Goal: Task Accomplishment & Management: Complete application form

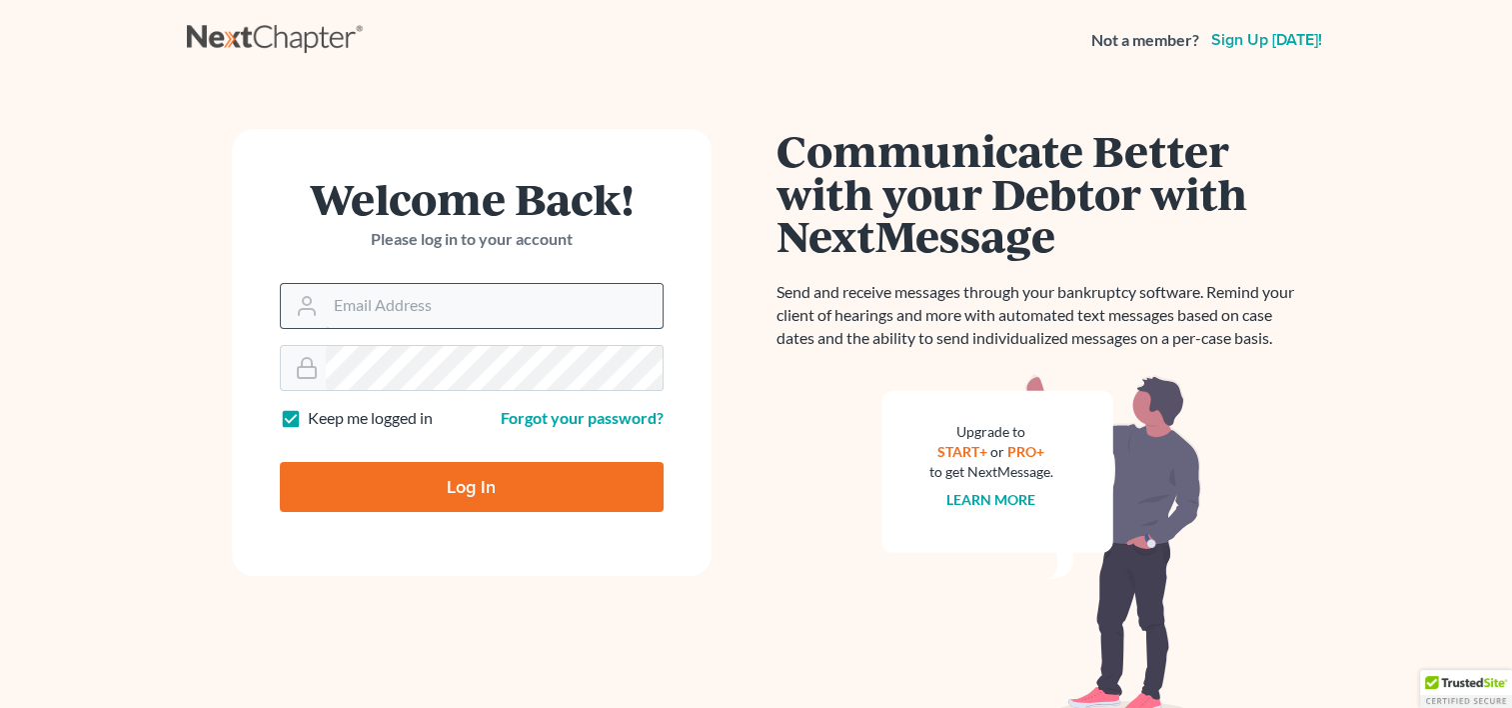
click at [360, 305] on input "Email Address" at bounding box center [494, 306] width 337 height 44
type input "[EMAIL_ADDRESS][DOMAIN_NAME]"
click at [280, 462] on input "Log In" at bounding box center [472, 487] width 384 height 50
type input "Thinking..."
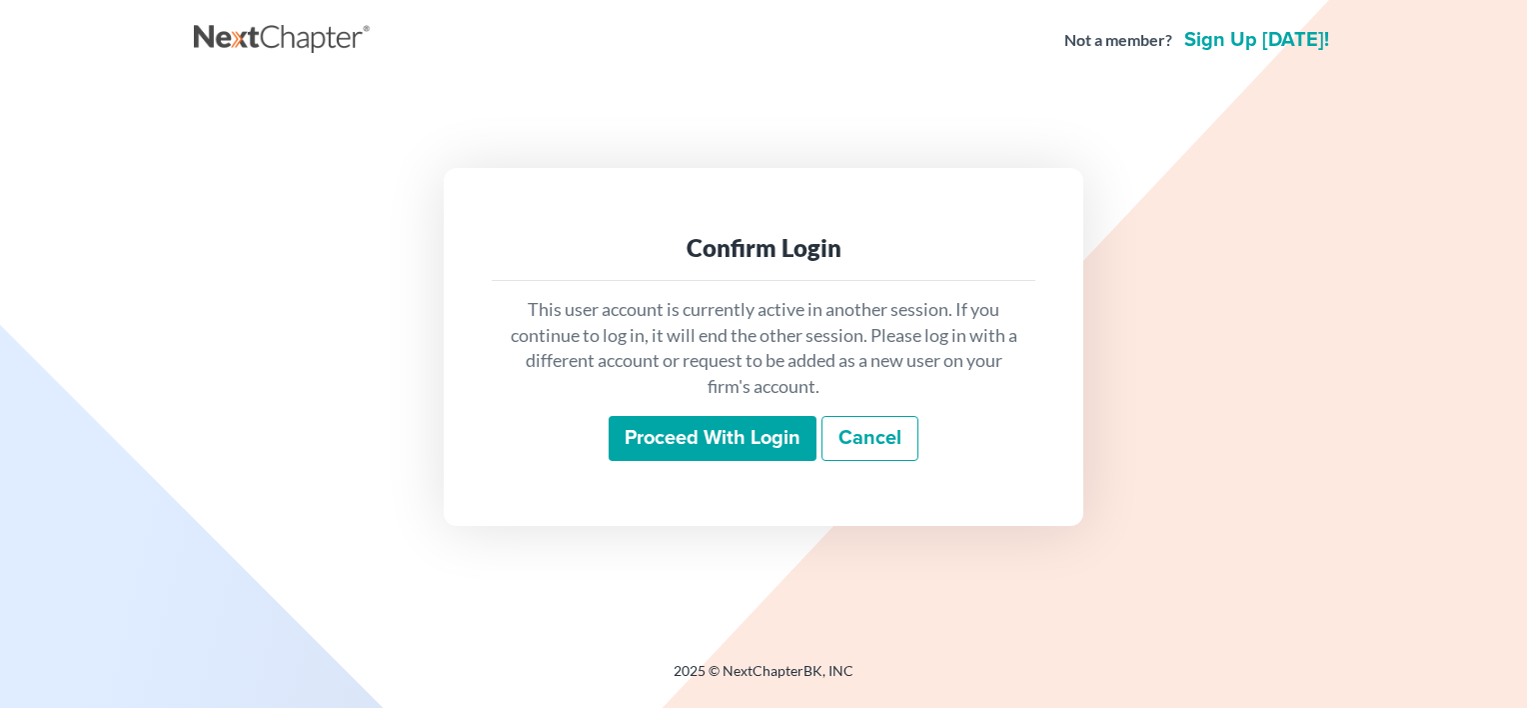
click at [326, 63] on nav "Not a member? Sign up today!" at bounding box center [763, 40] width 1527 height 80
click at [714, 433] on input "Proceed with login" at bounding box center [713, 439] width 208 height 46
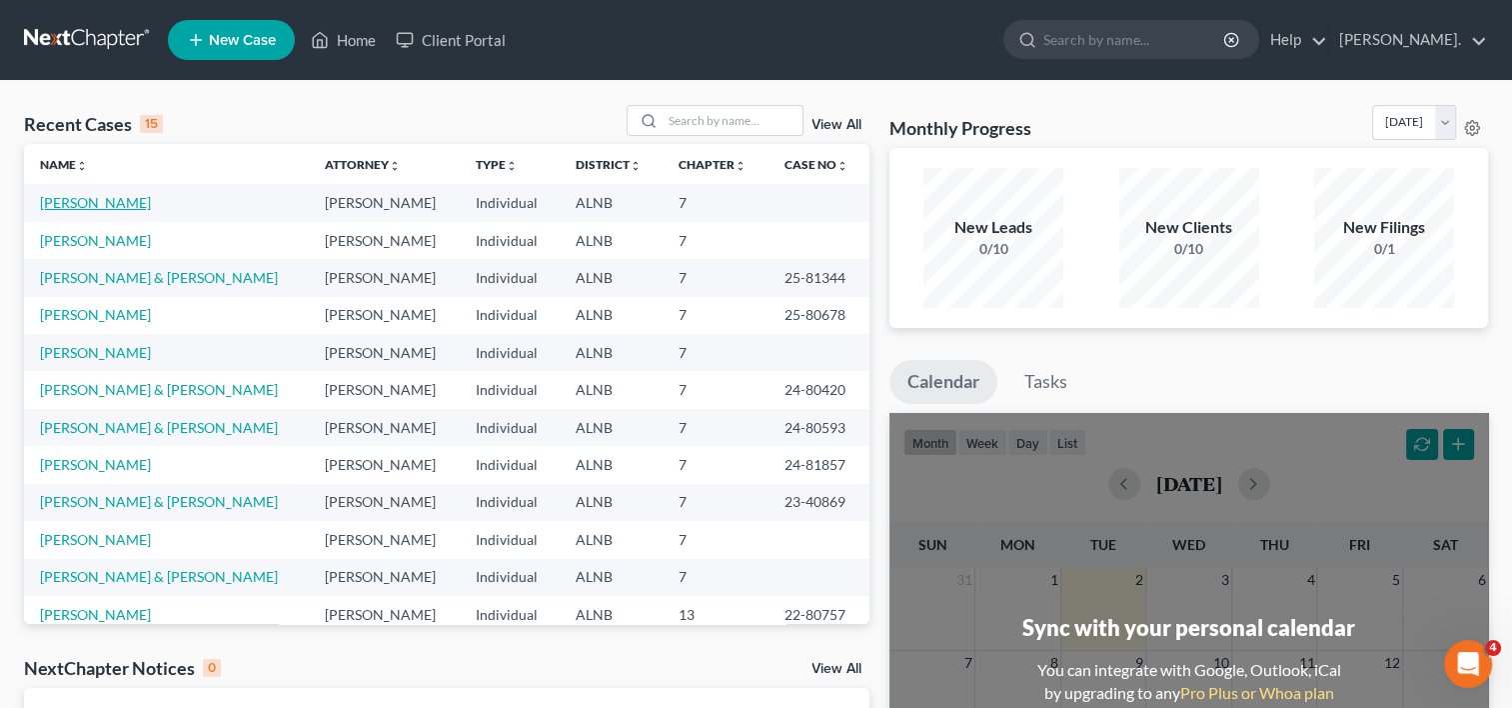
click at [98, 200] on link "[PERSON_NAME]" at bounding box center [95, 202] width 111 height 17
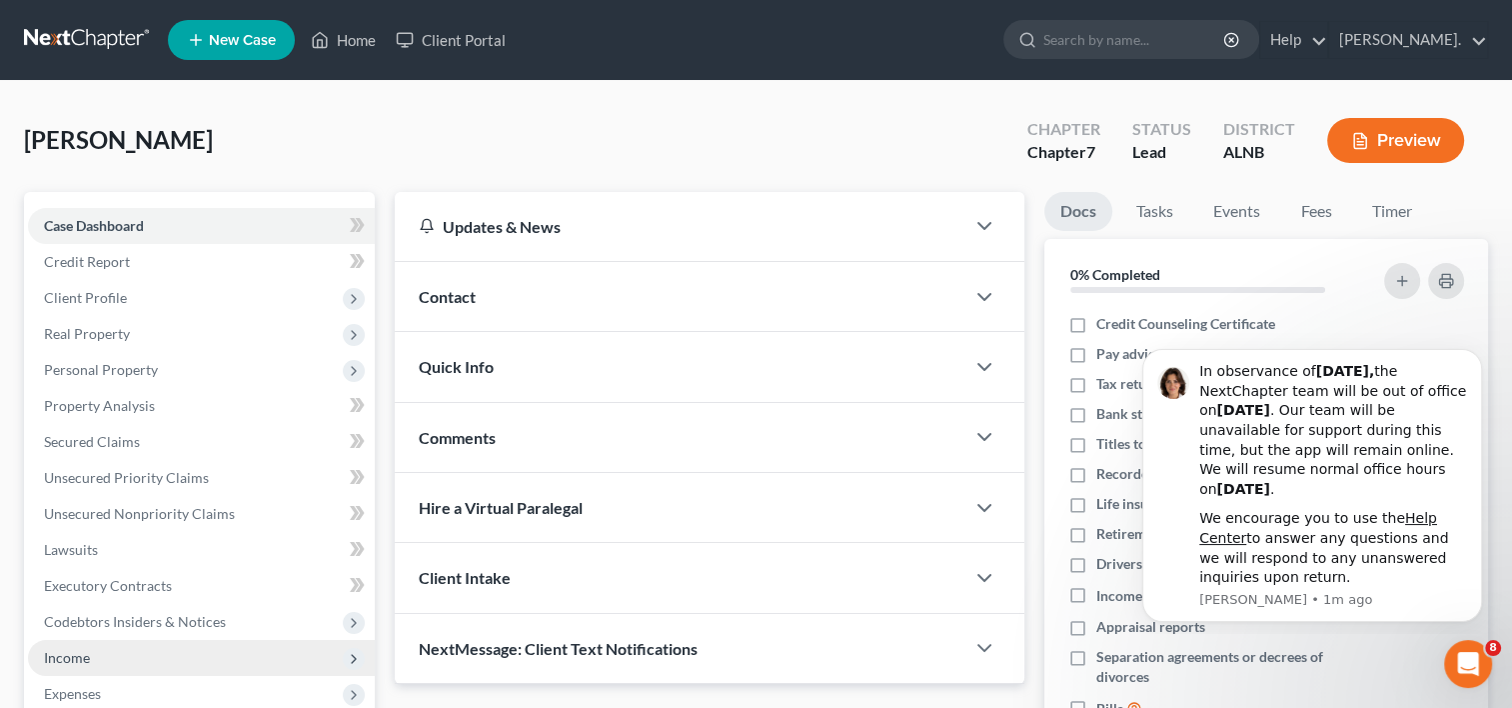
click at [81, 658] on span "Income" at bounding box center [67, 657] width 46 height 17
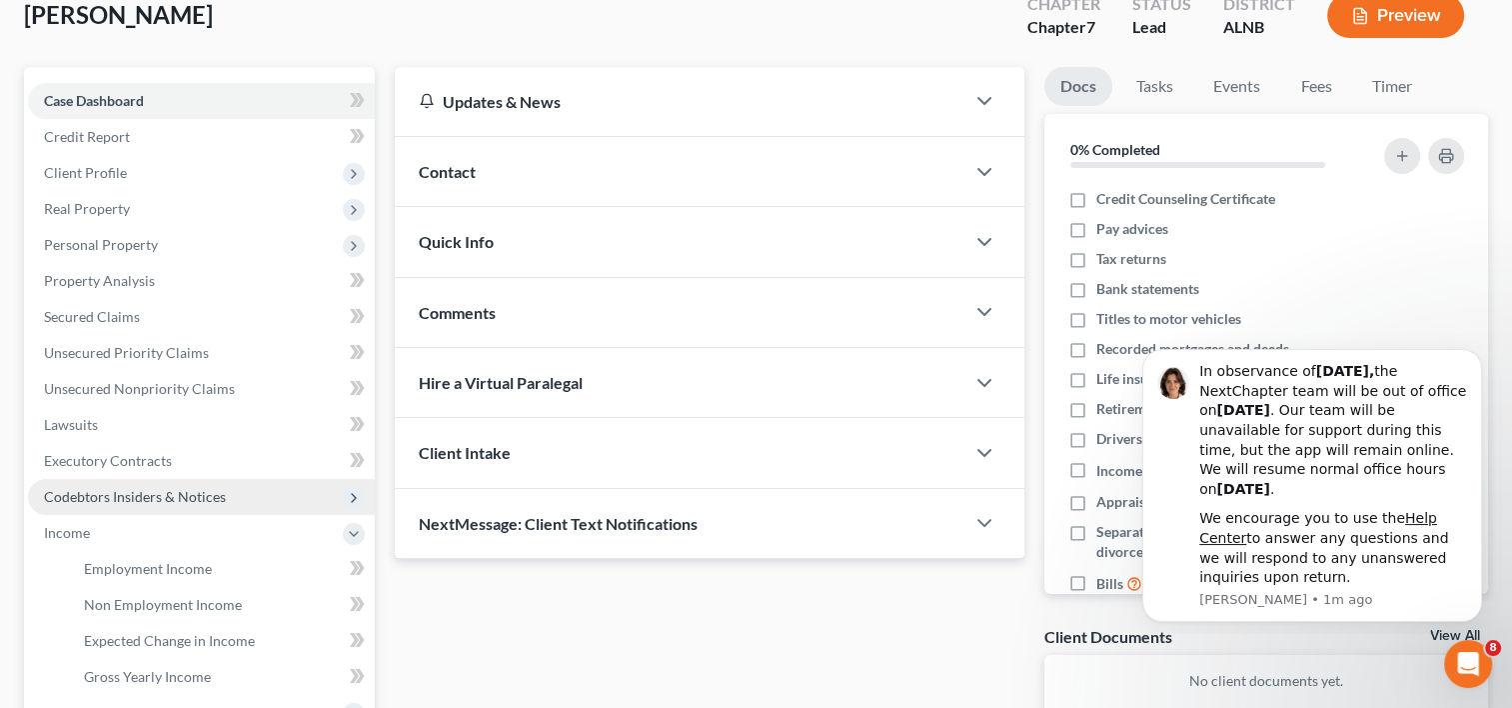
scroll to position [200, 0]
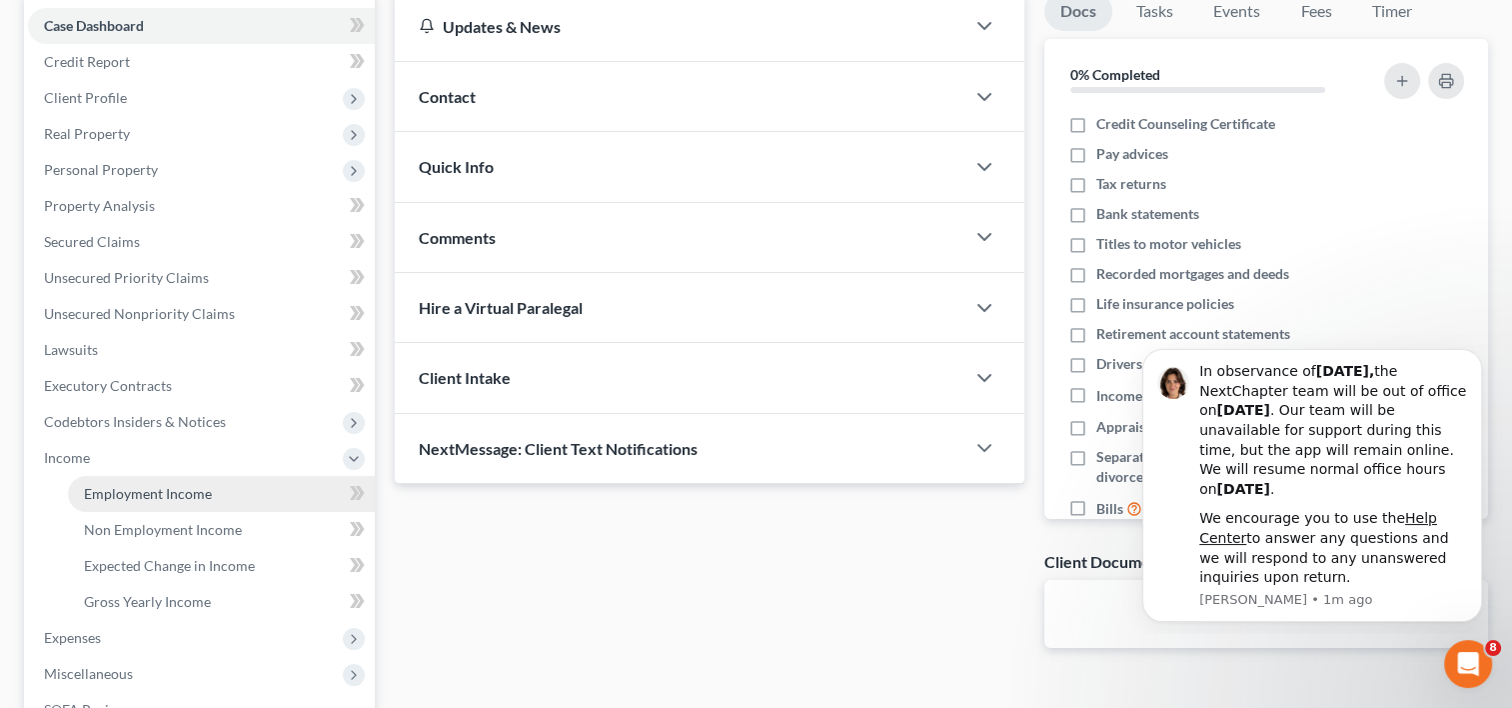
click at [191, 492] on span "Employment Income" at bounding box center [148, 493] width 128 height 17
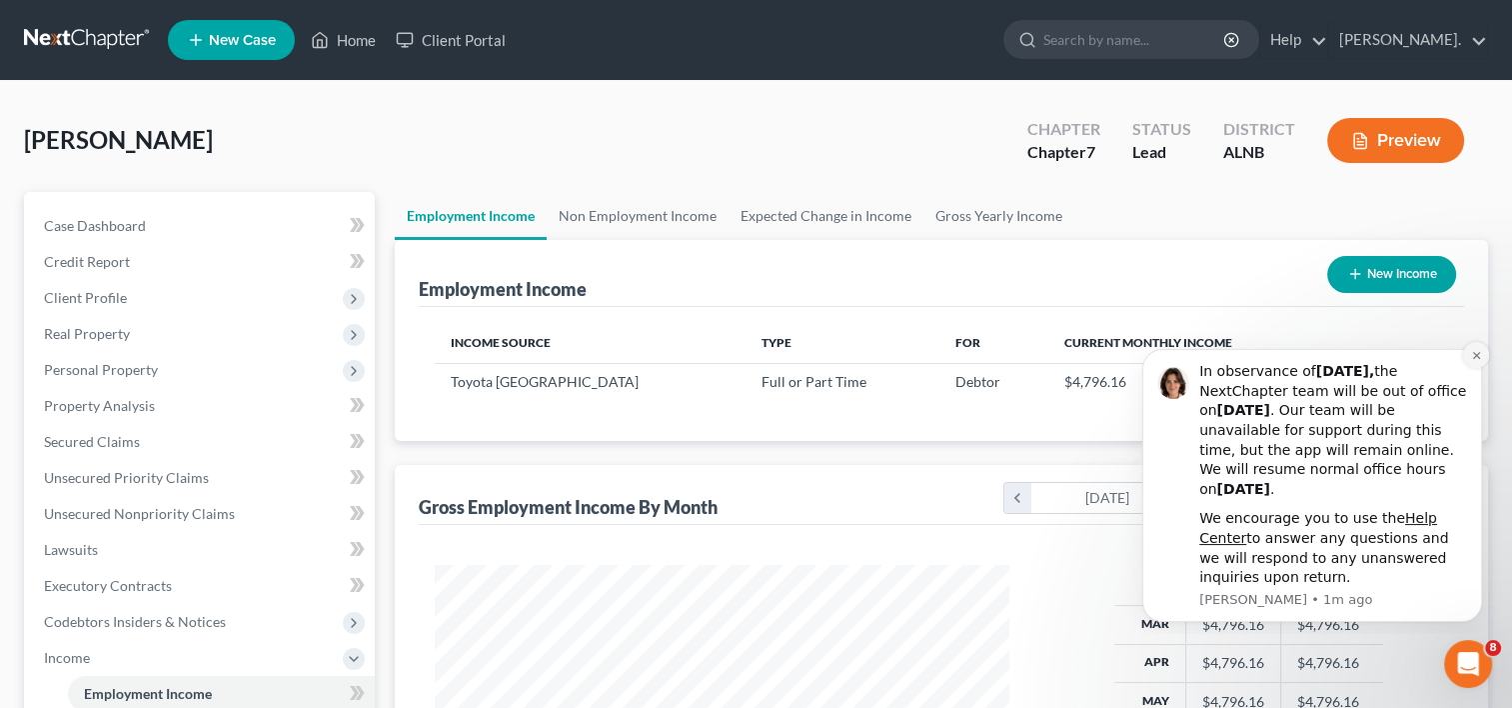
click at [1478, 355] on icon "Dismiss notification" at bounding box center [1476, 355] width 11 height 11
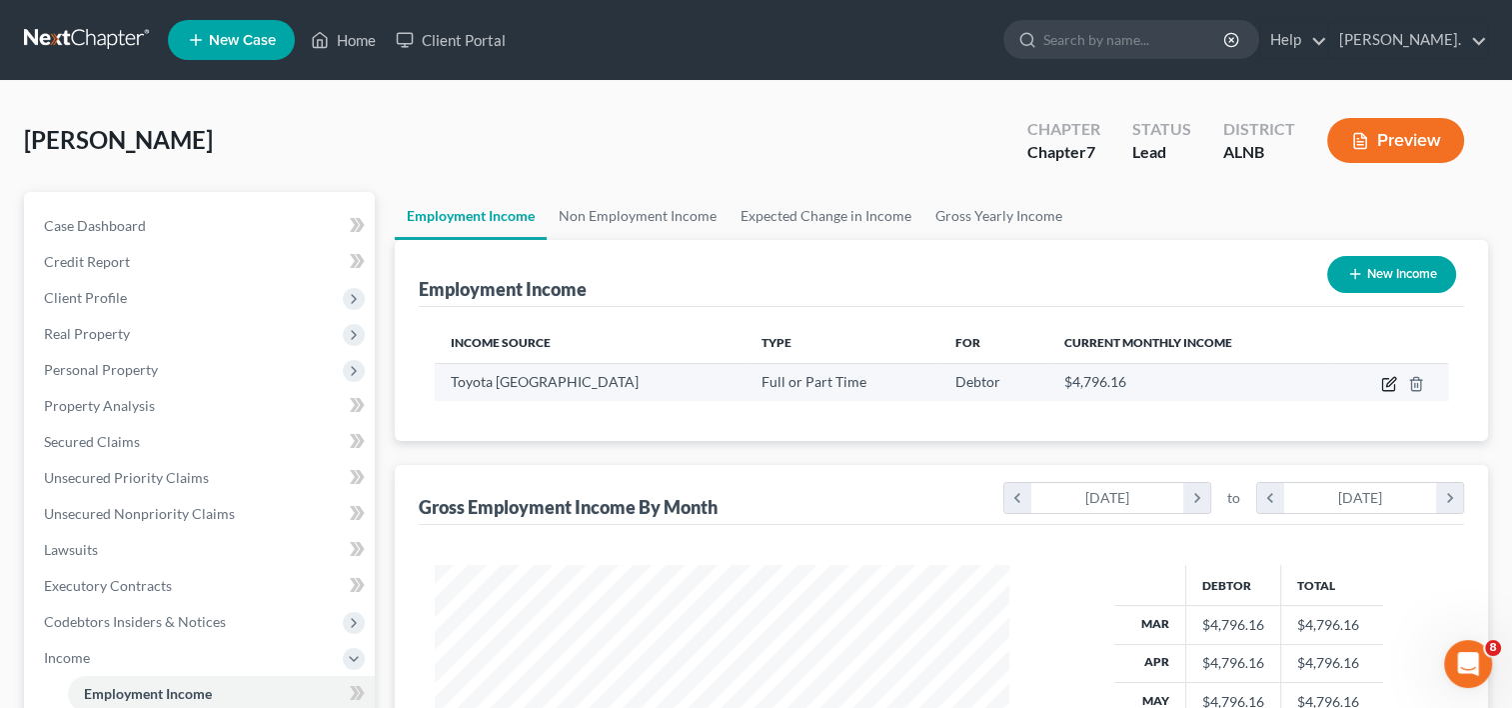
click at [1391, 383] on icon "button" at bounding box center [1390, 381] width 9 height 9
select select "0"
select select "45"
select select "2"
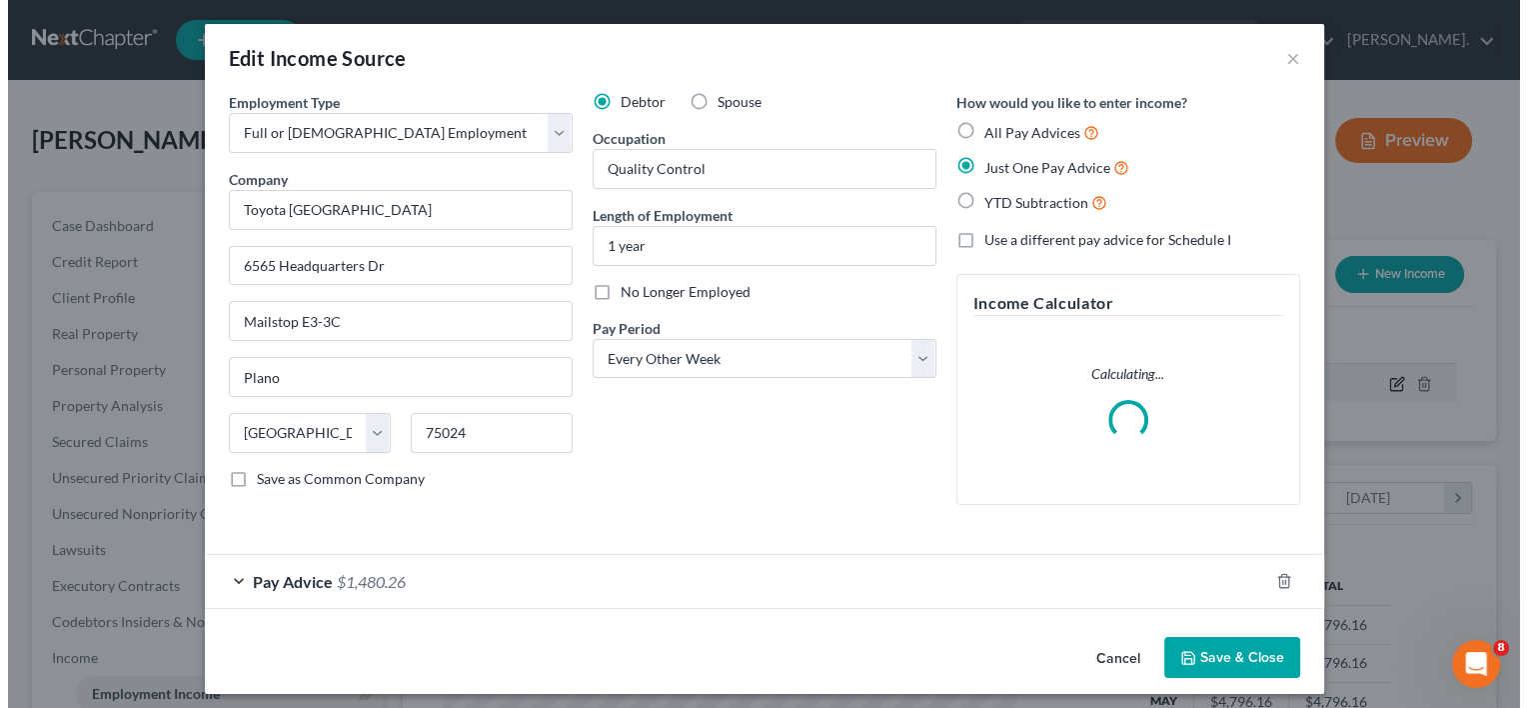
scroll to position [356, 620]
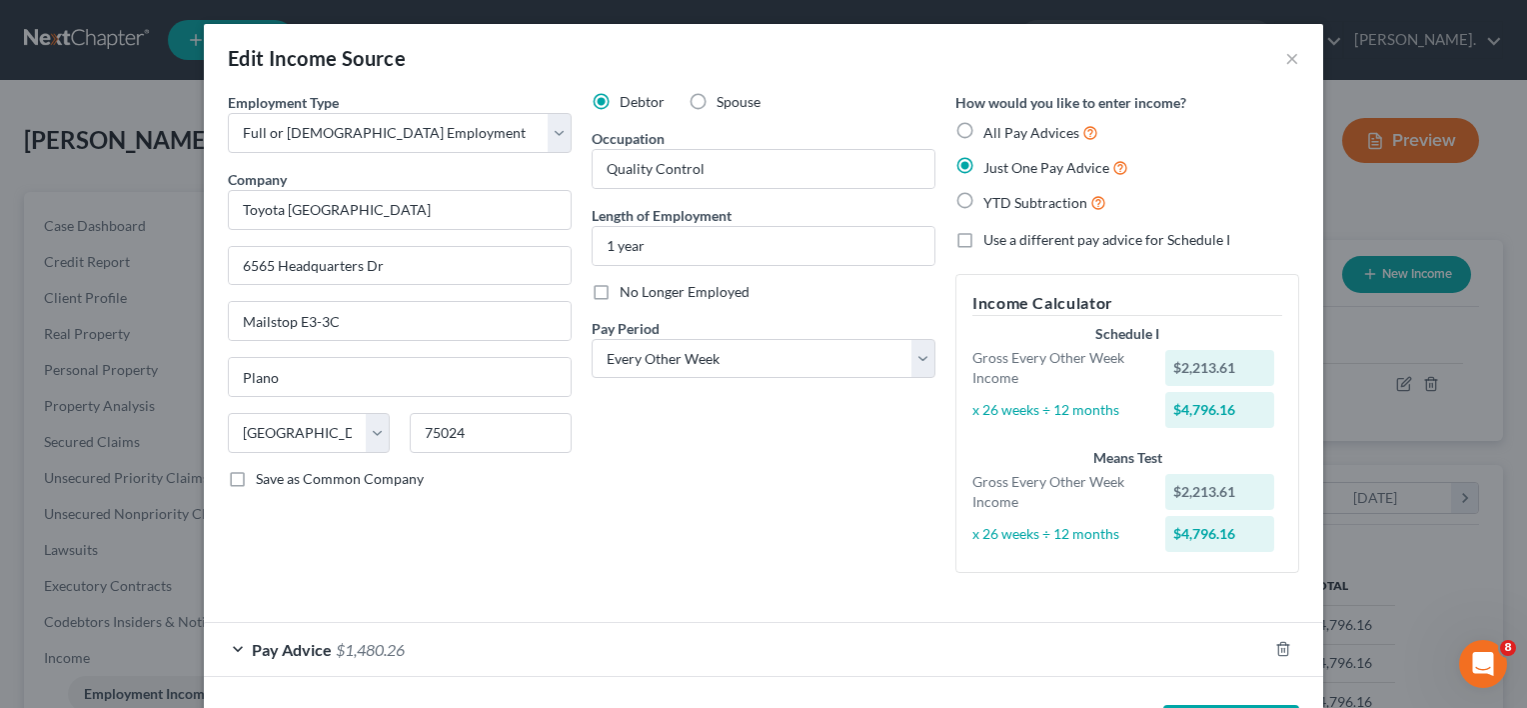
click at [304, 644] on span "Pay Advice" at bounding box center [292, 649] width 80 height 19
click at [224, 644] on div "Pay Advice $1,480.26" at bounding box center [736, 649] width 1064 height 53
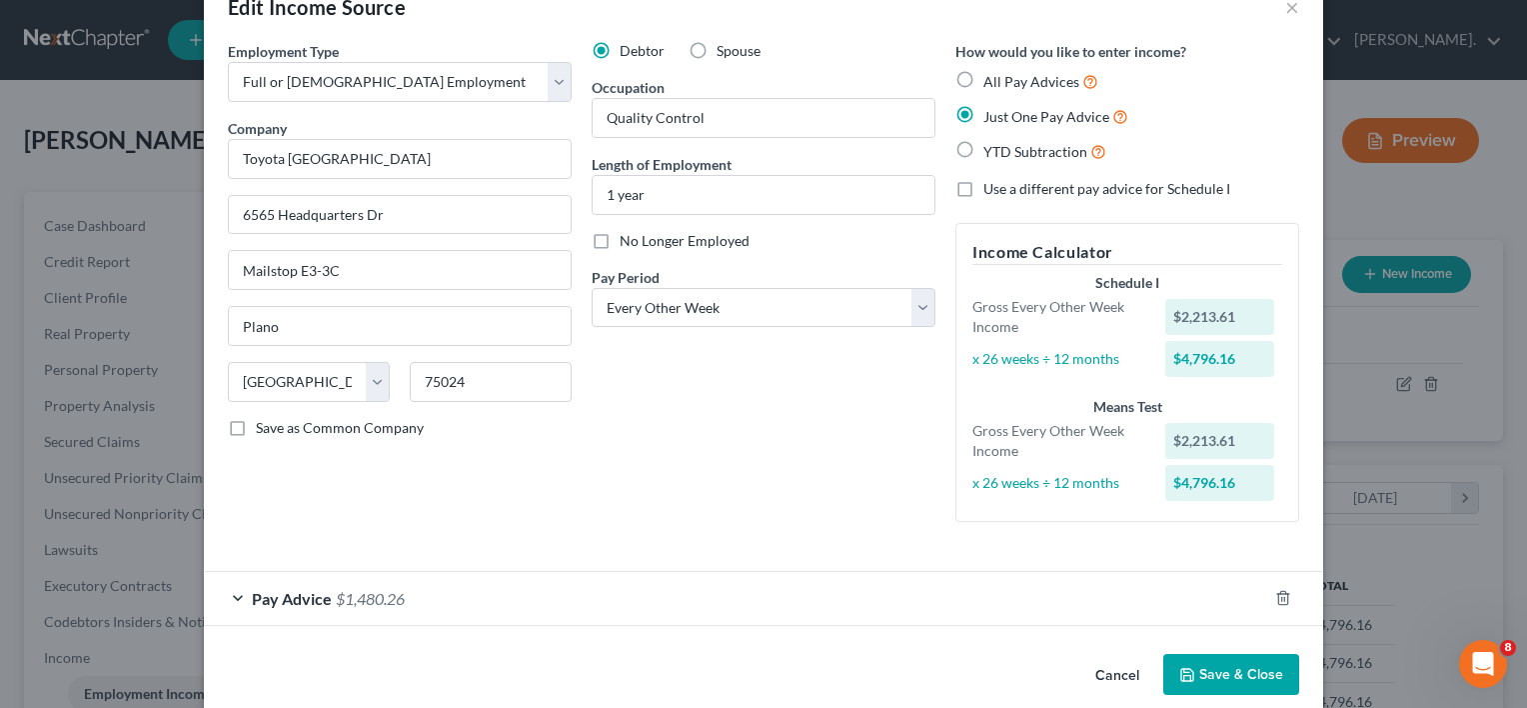
scroll to position [77, 0]
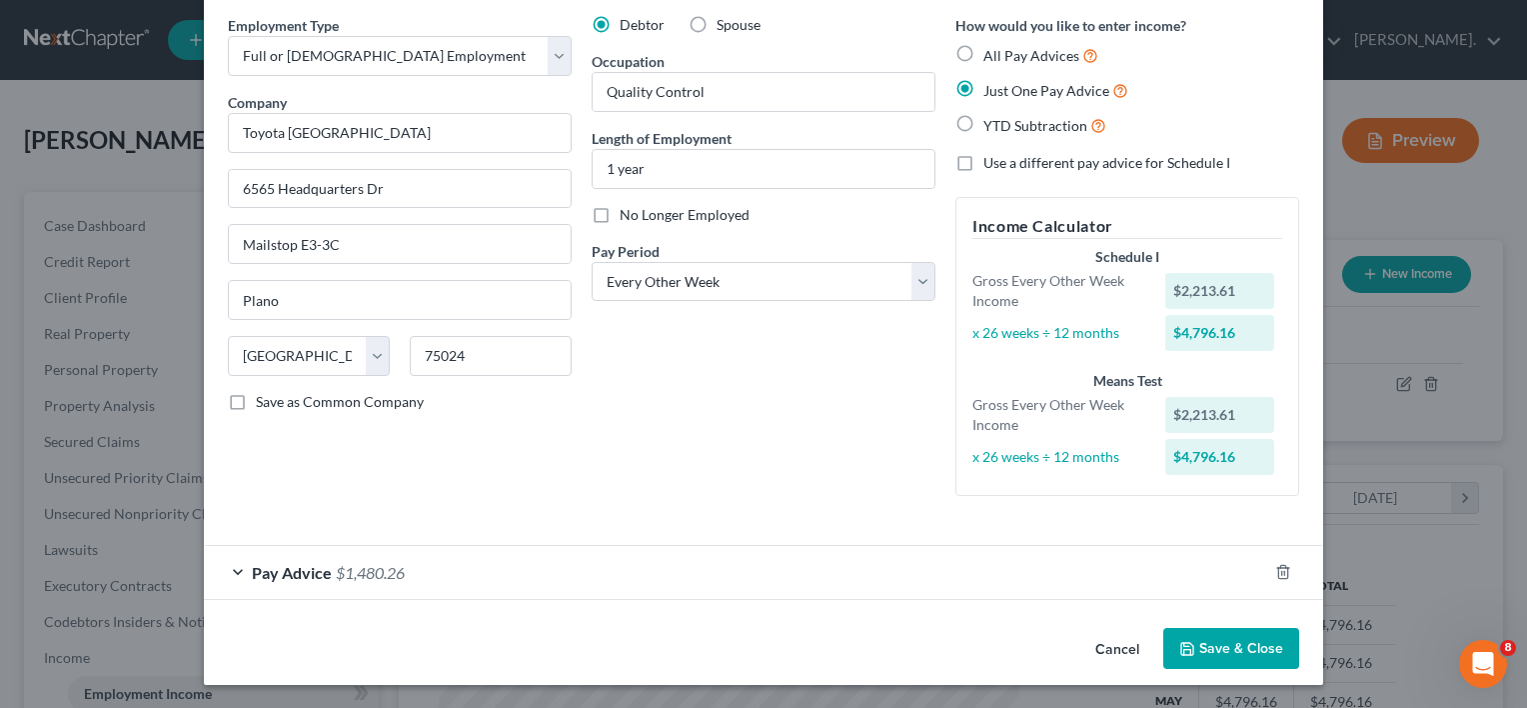
click at [232, 571] on div "Pay Advice $1,480.26" at bounding box center [736, 572] width 1064 height 53
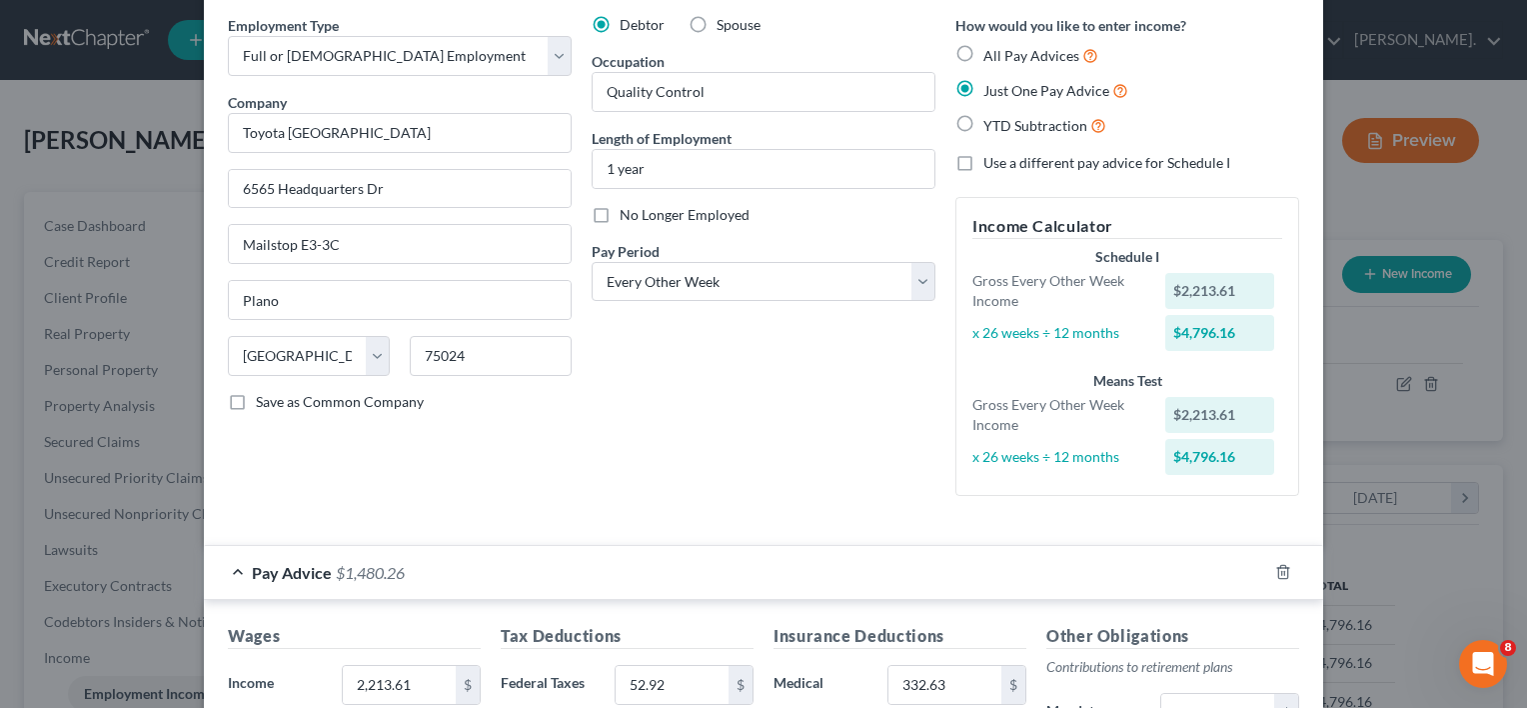
scroll to position [377, 0]
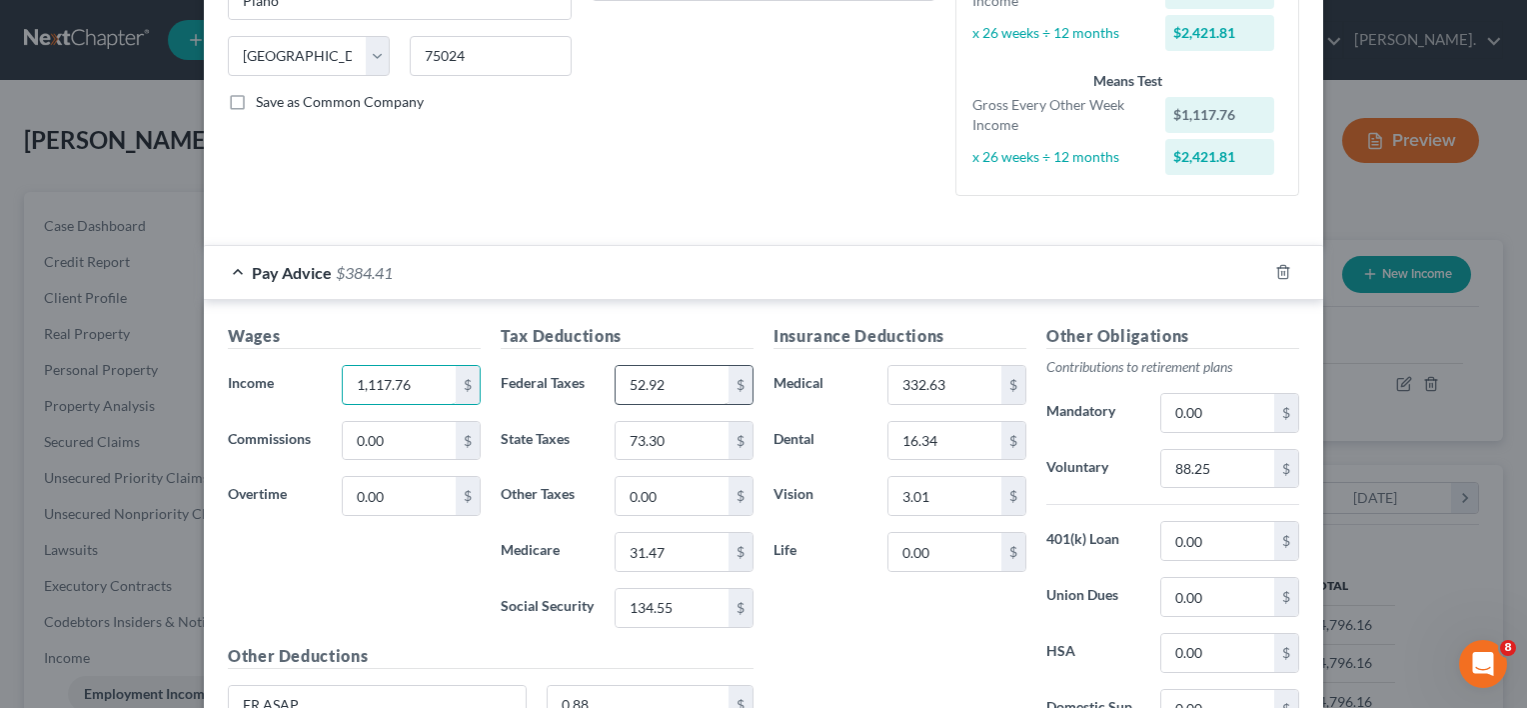
type input "1,117.76"
type input "75.48"
type input "95.37"
type input "159.17"
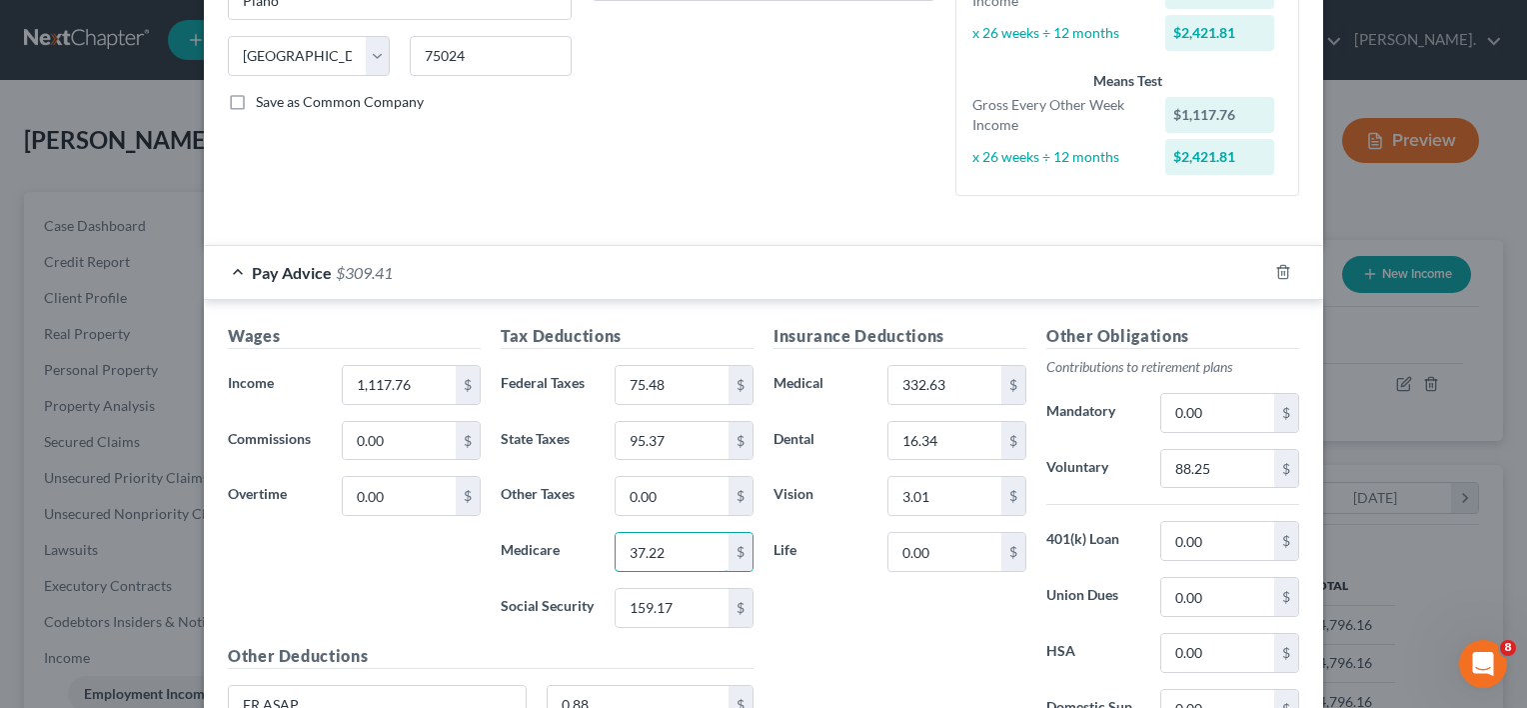
type input "37.22"
type input "104.20"
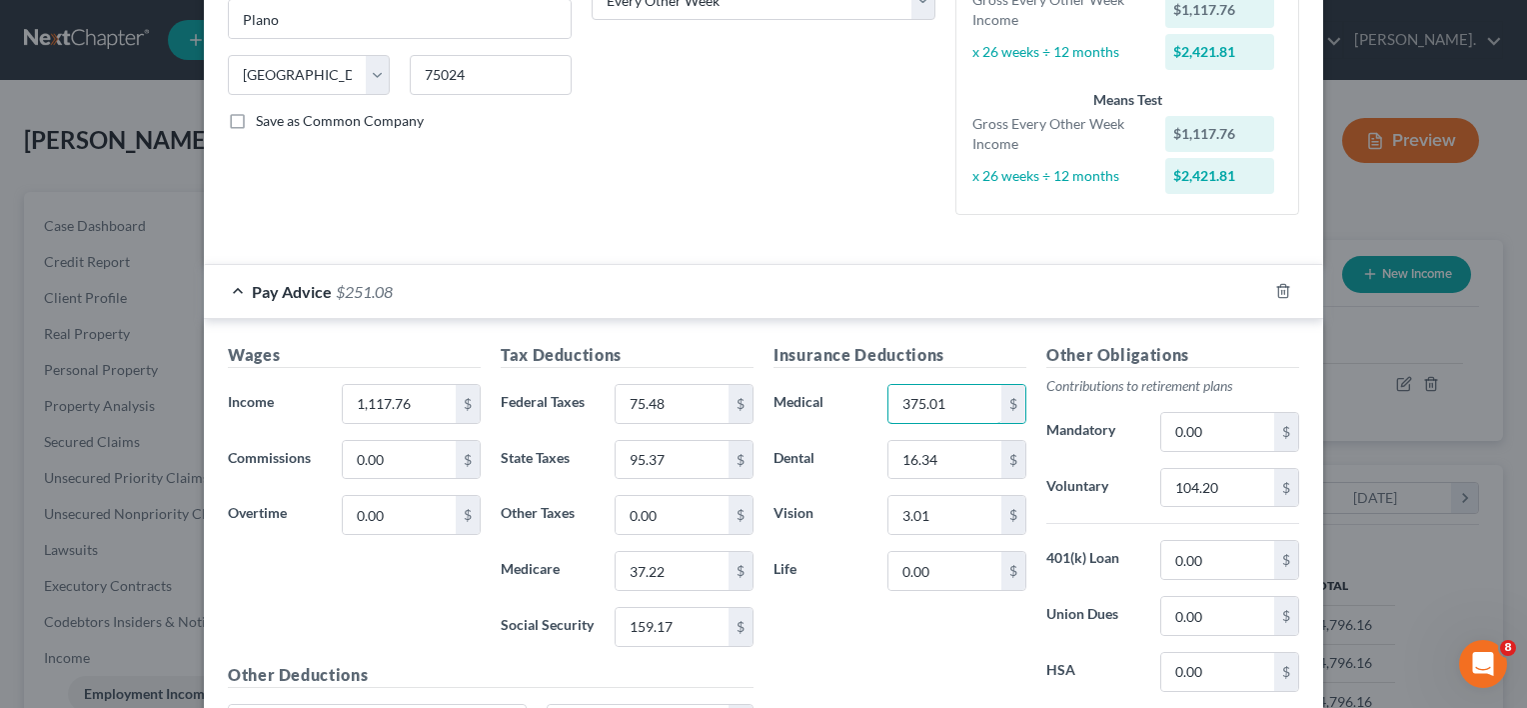
scroll to position [263, 0]
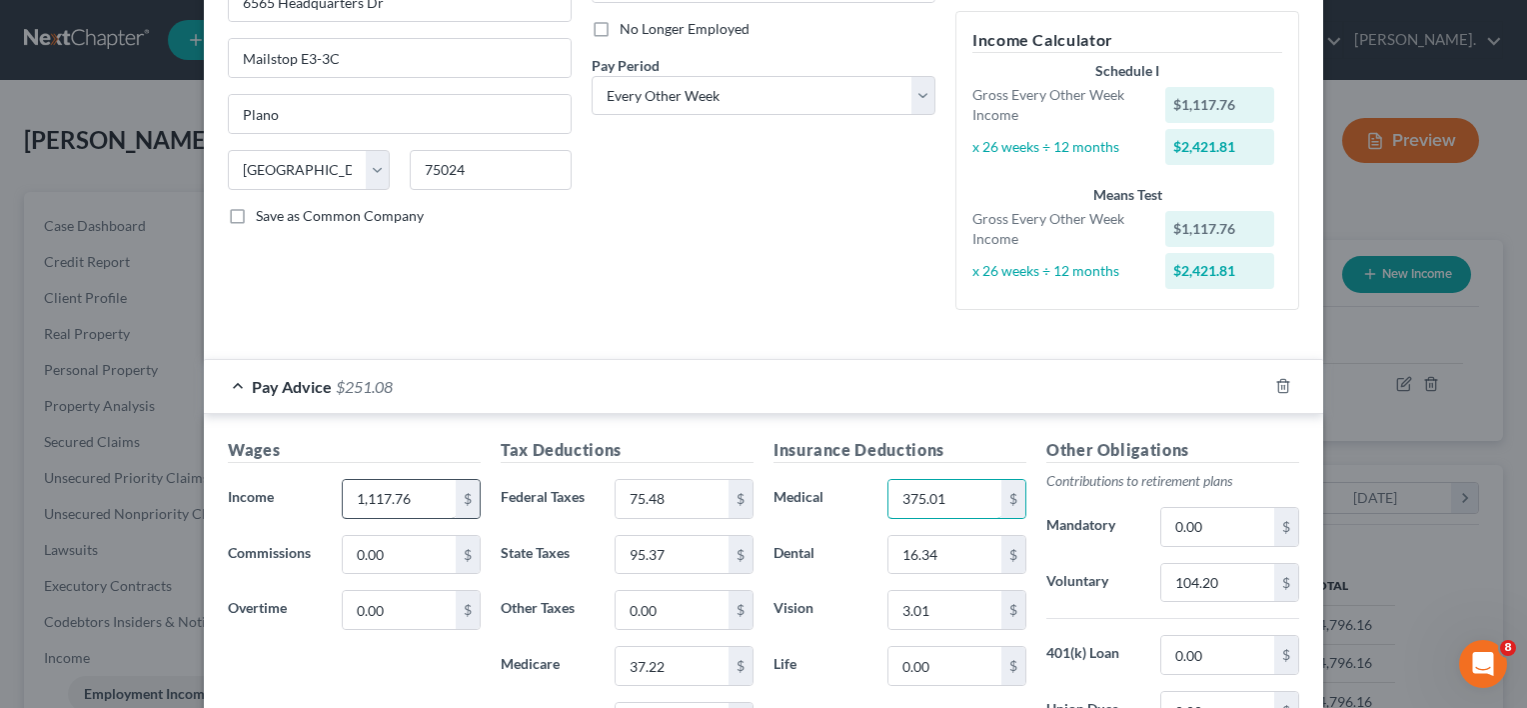
type input "375.01"
type input "2,615.28"
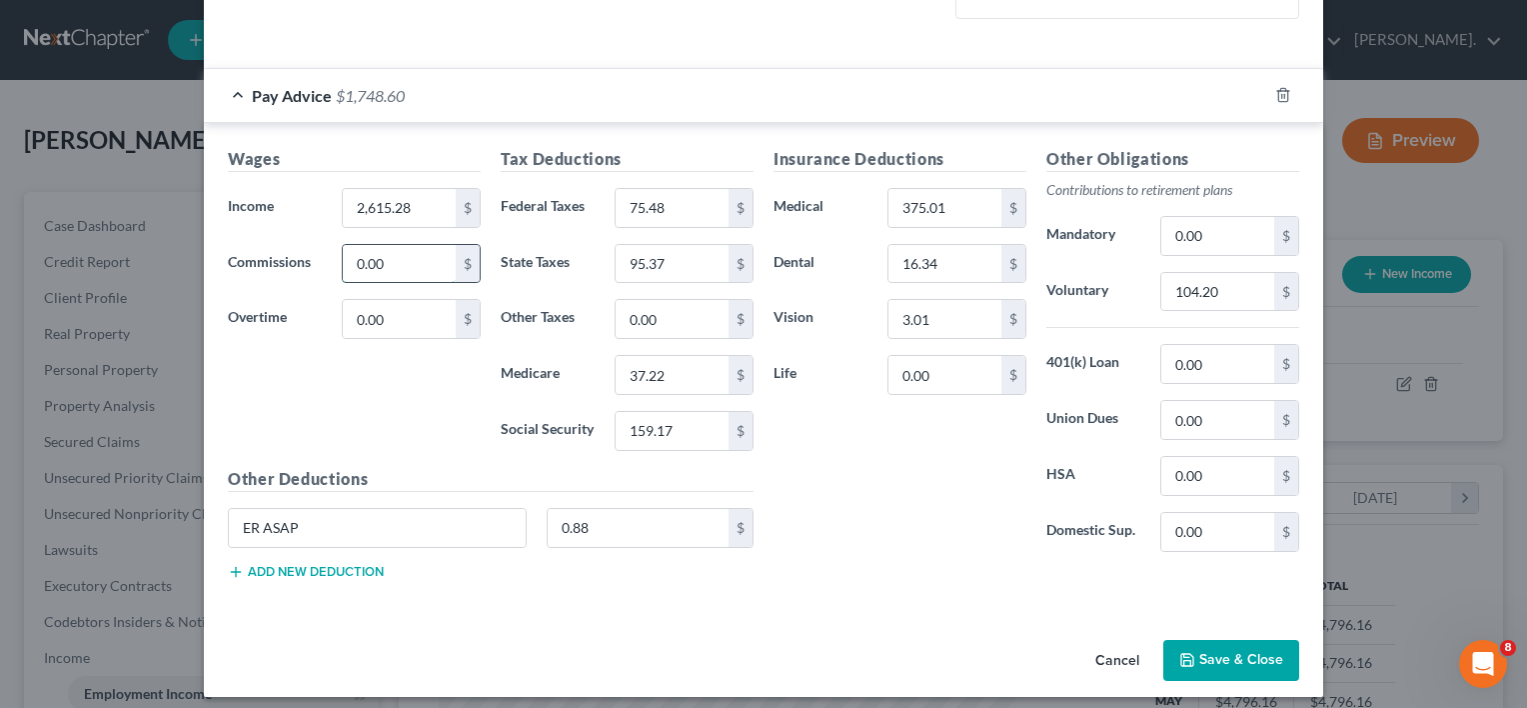
scroll to position [563, 0]
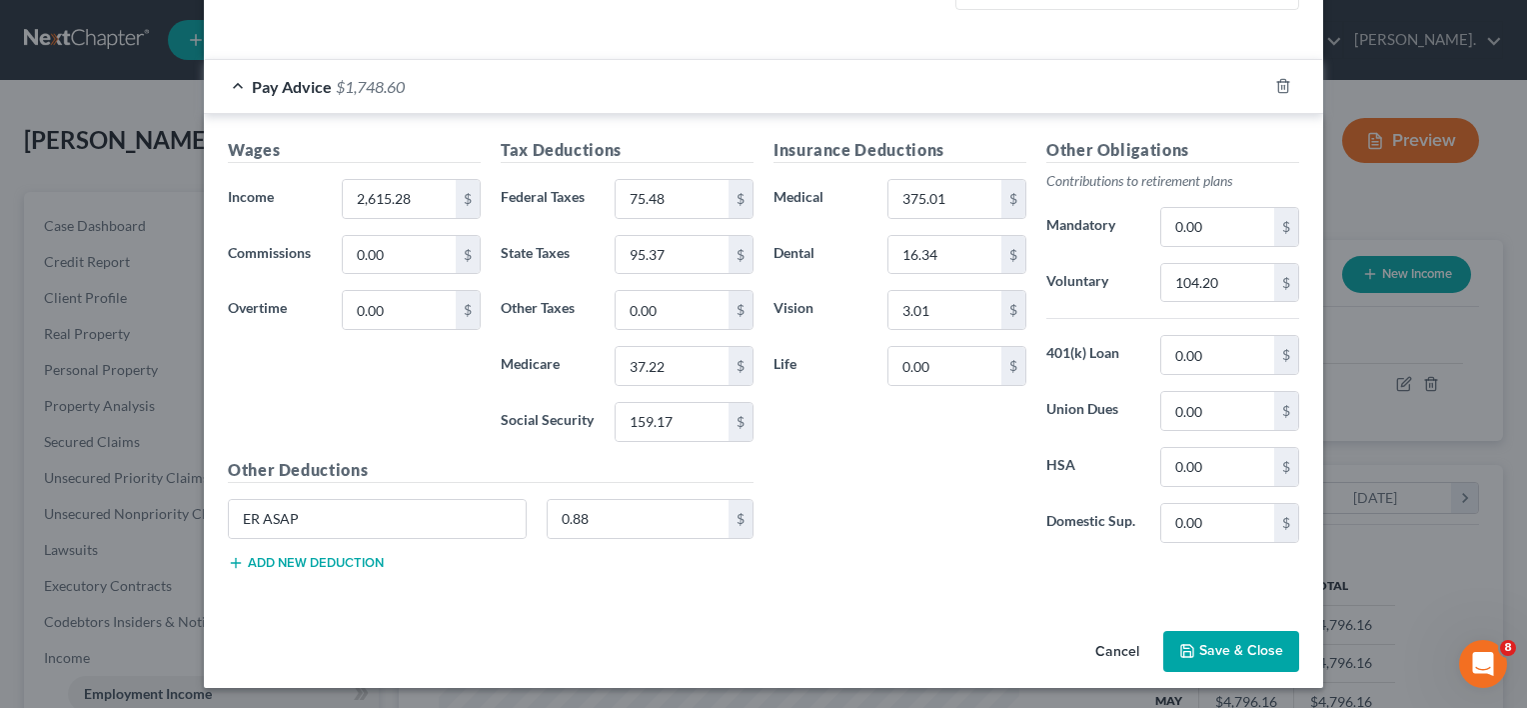
click at [284, 562] on button "Add new deduction" at bounding box center [306, 563] width 156 height 16
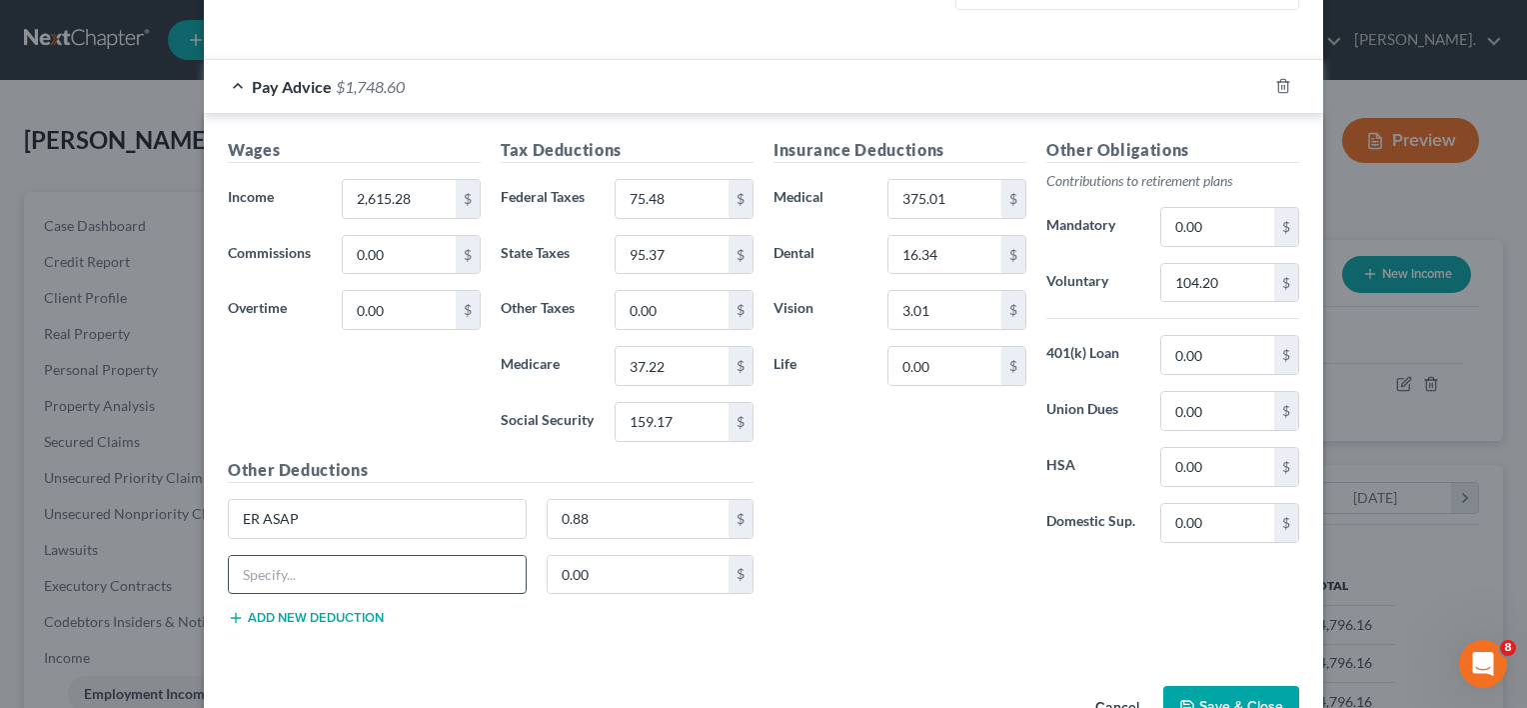
click at [319, 576] on input "text" at bounding box center [377, 575] width 297 height 38
type input "Savings"
type input "1.76"
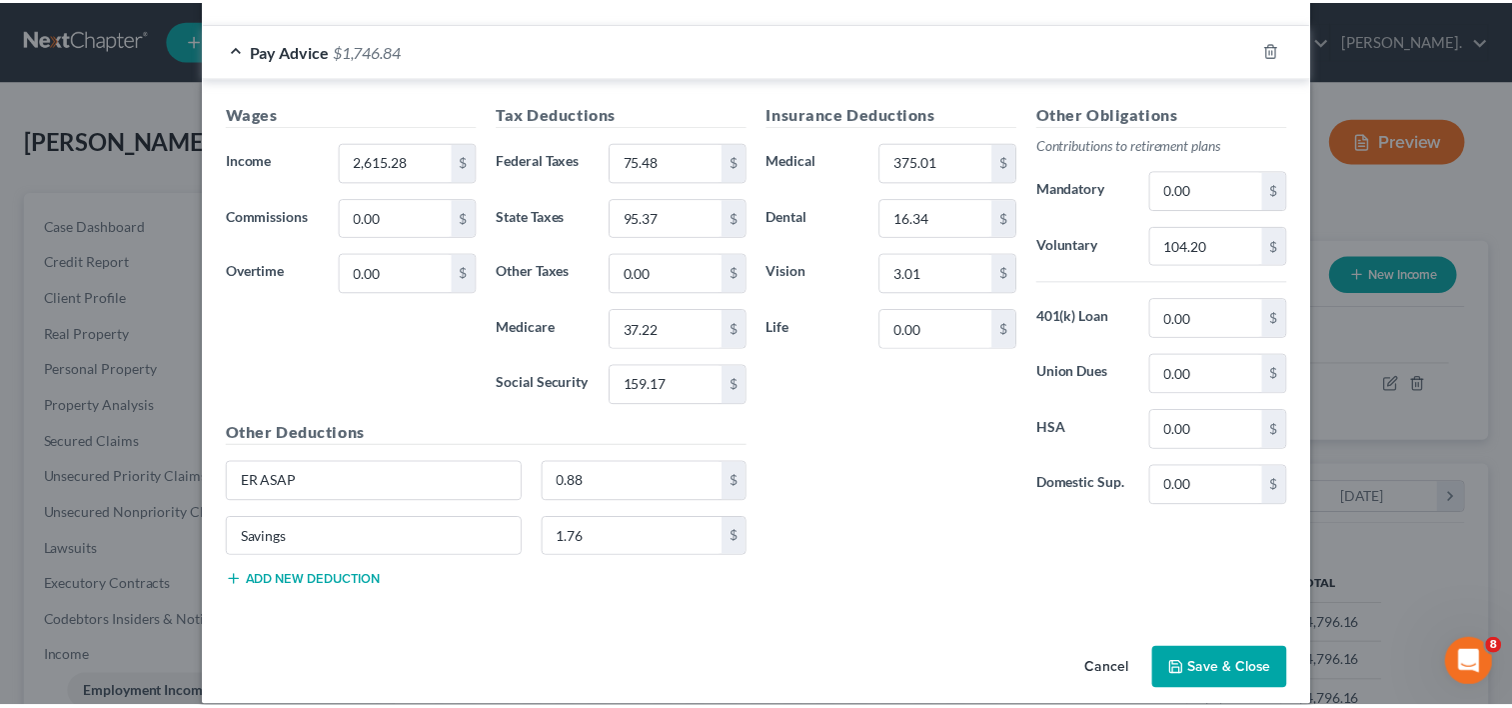
scroll to position [619, 0]
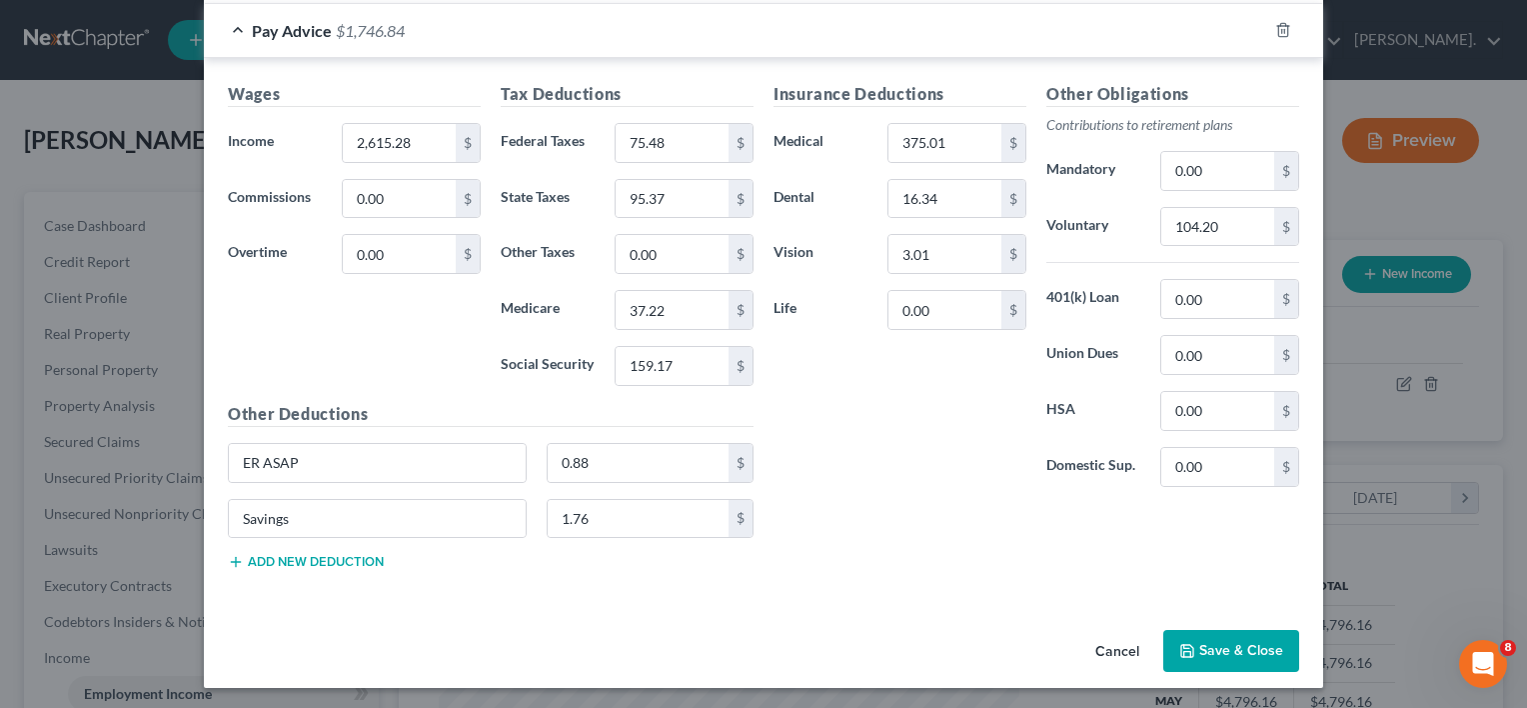
click at [1228, 641] on button "Save & Close" at bounding box center [1231, 651] width 136 height 42
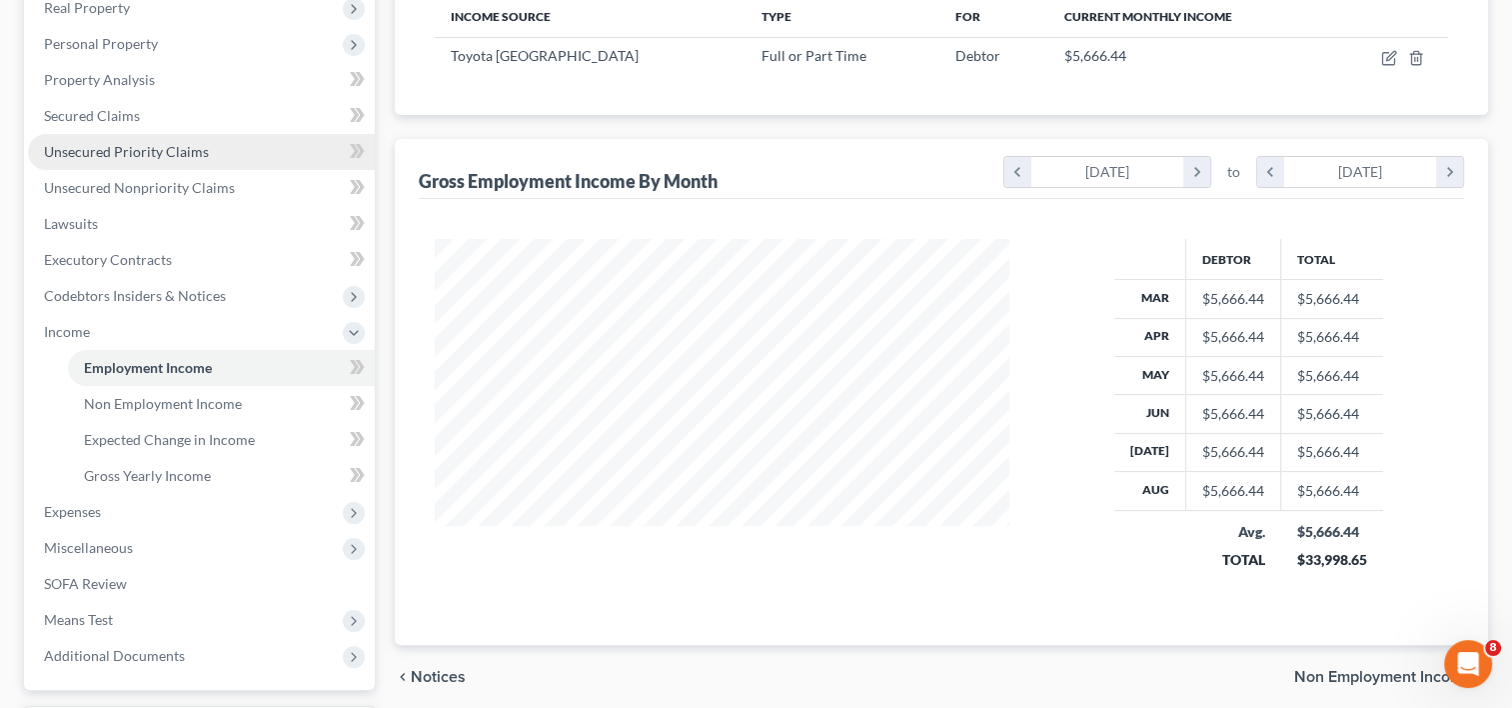
scroll to position [497, 0]
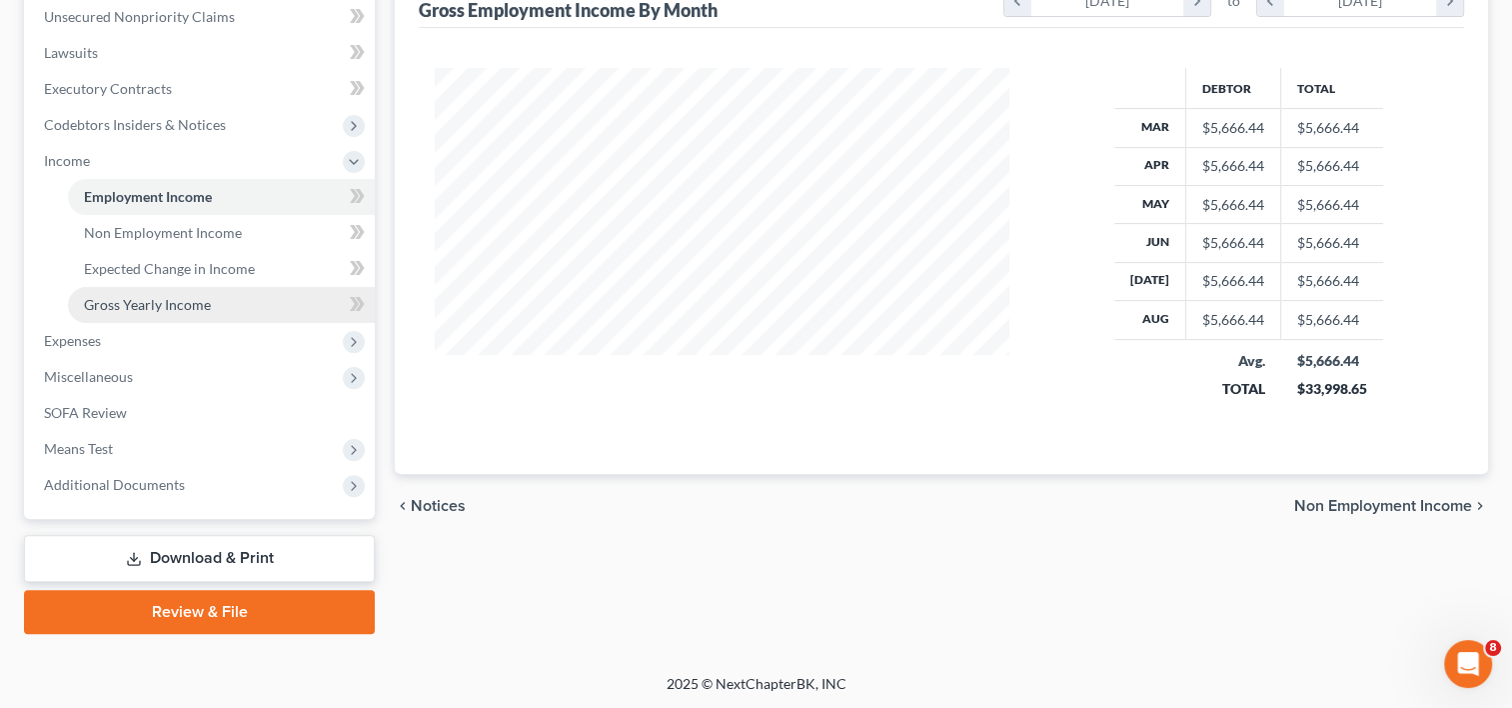
click at [143, 300] on span "Gross Yearly Income" at bounding box center [147, 304] width 127 height 17
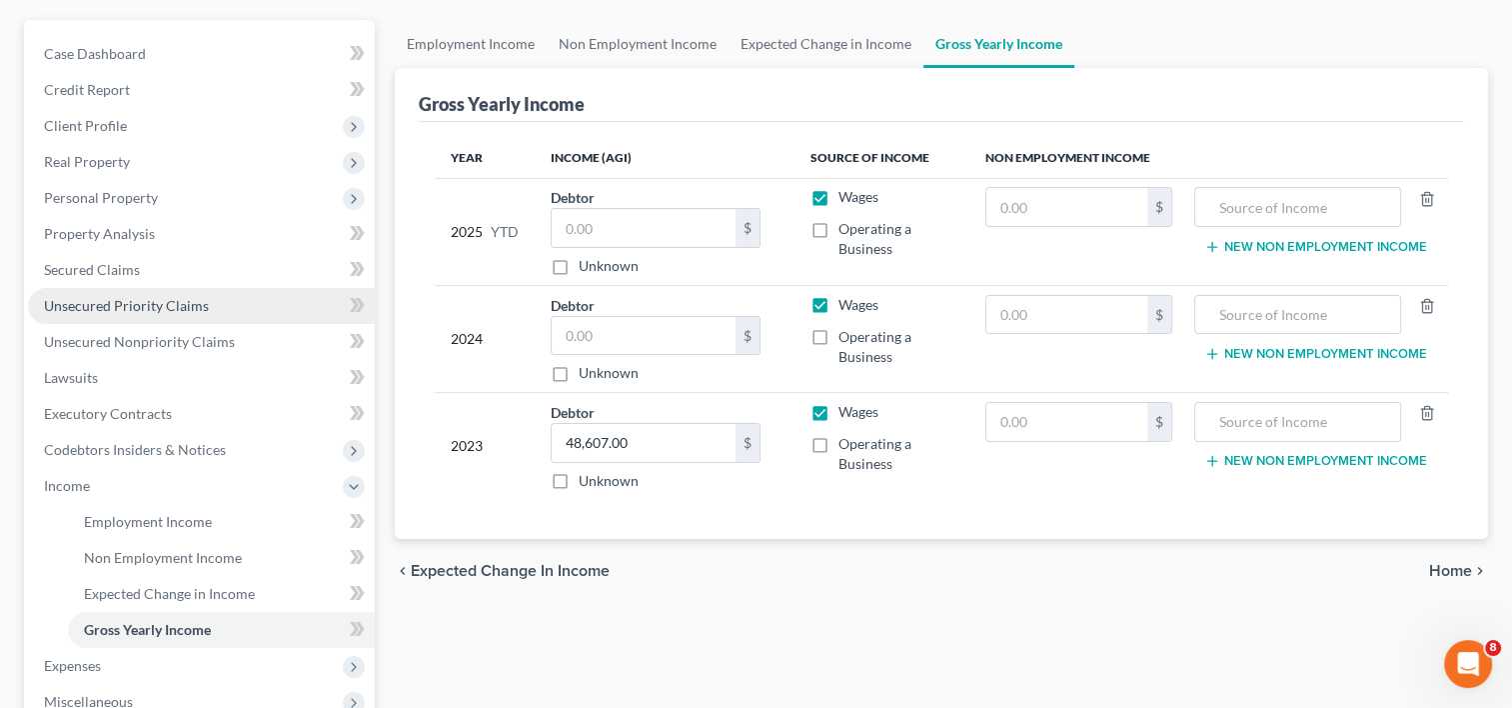
scroll to position [200, 0]
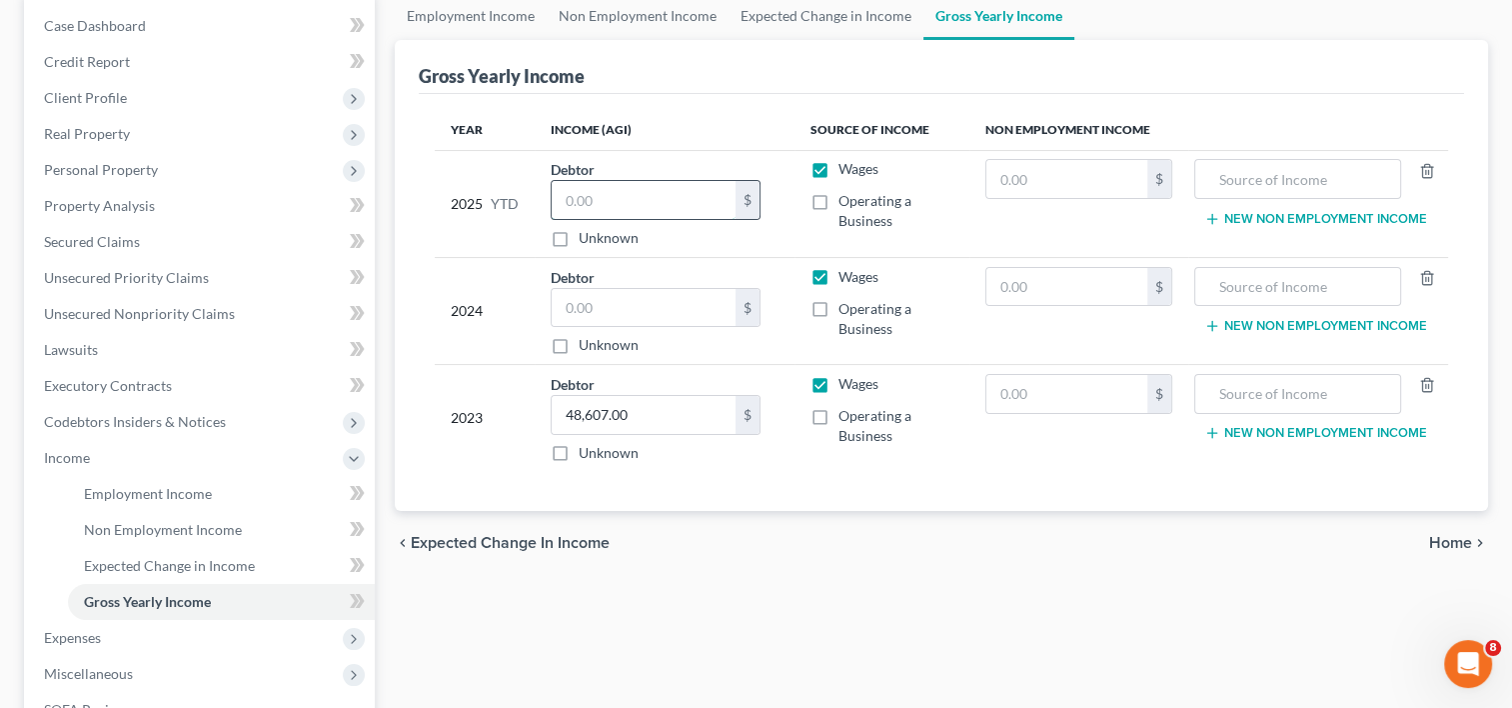
click at [576, 200] on input "text" at bounding box center [644, 200] width 184 height 38
type input "50,124.87"
click at [589, 296] on input "text" at bounding box center [644, 308] width 184 height 38
drag, startPoint x: 644, startPoint y: 304, endPoint x: 512, endPoint y: 296, distance: 132.2
click at [512, 296] on tr "2024 Debtor 48,607.00 $ Unknown Balance Undetermined 48,607.00 $ Unknown Wages …" at bounding box center [942, 310] width 1014 height 107
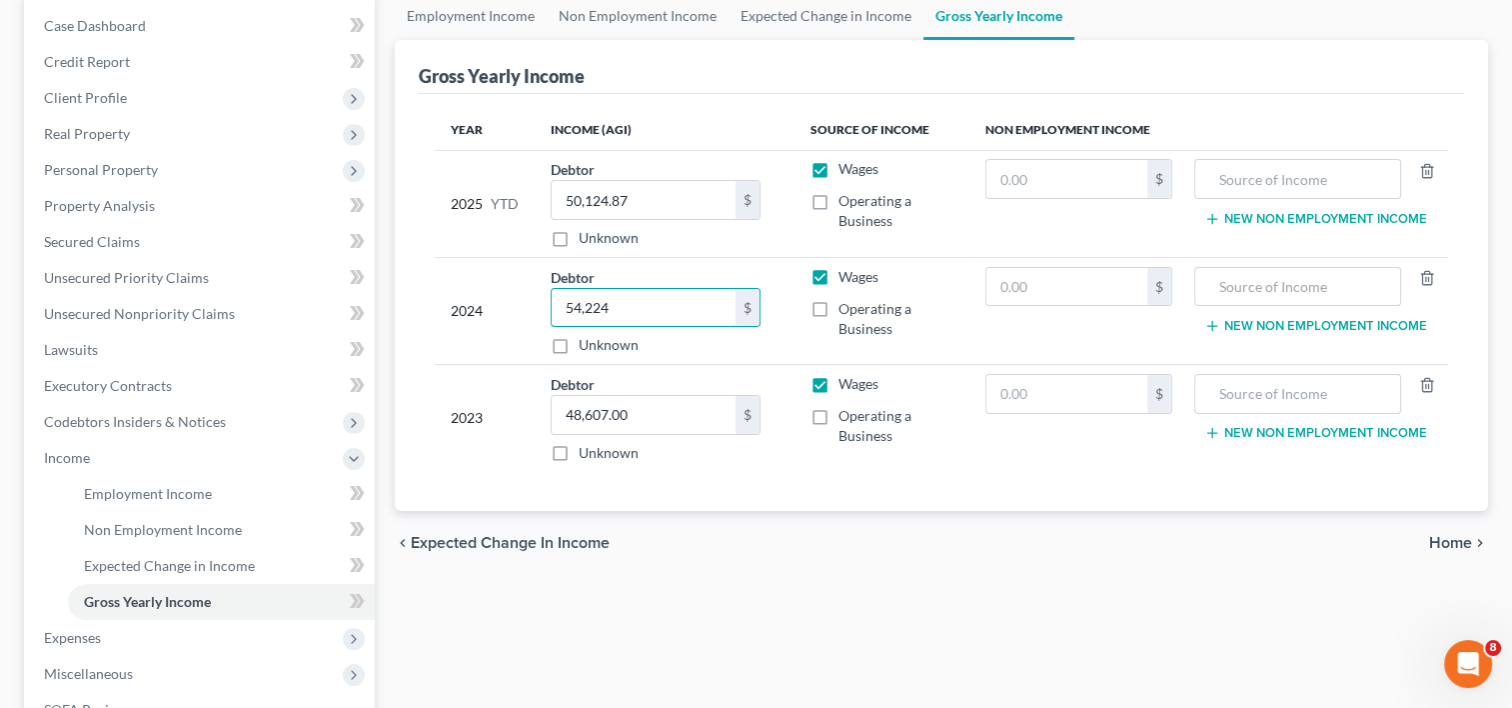
type input "54,224"
click at [645, 552] on div "chevron_left Expected Change in Income Home chevron_right" at bounding box center [941, 543] width 1093 height 64
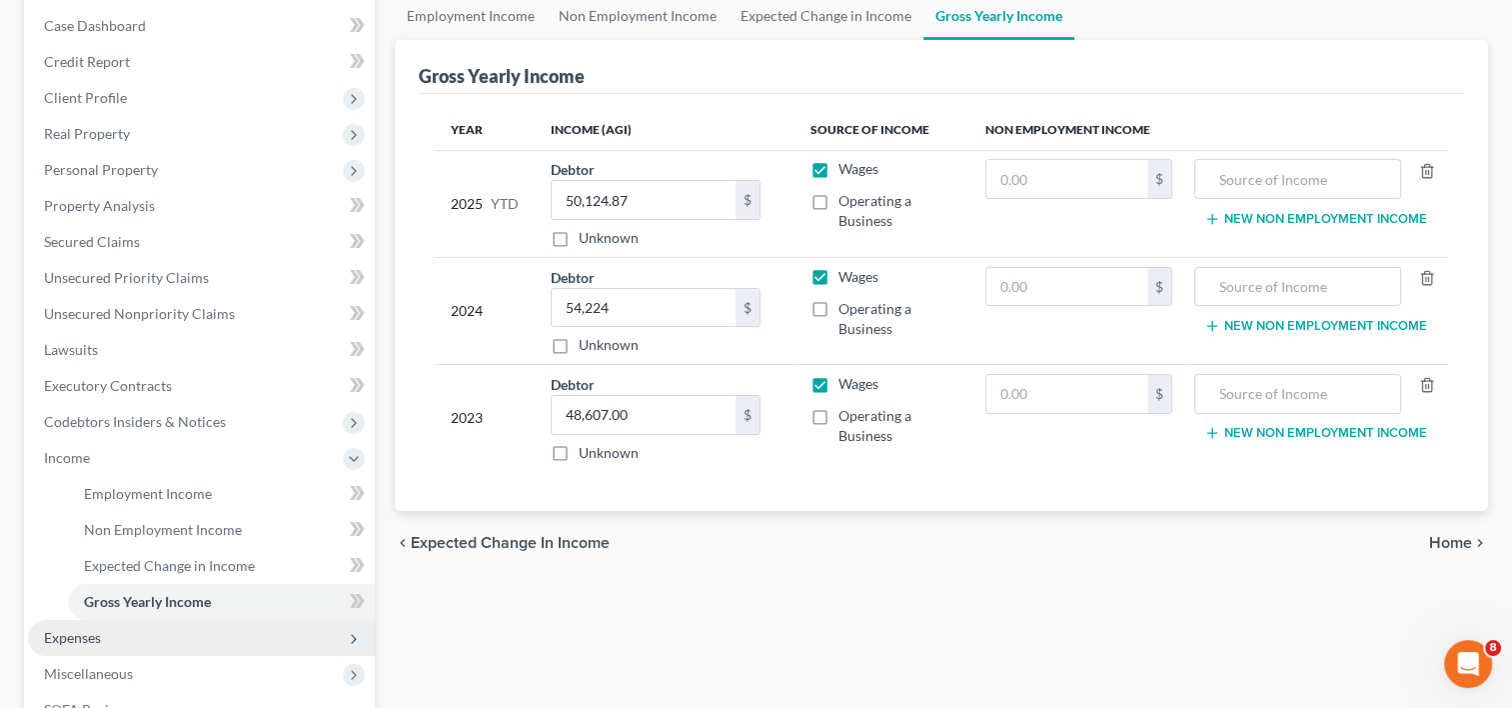
click at [87, 630] on span "Expenses" at bounding box center [72, 637] width 57 height 17
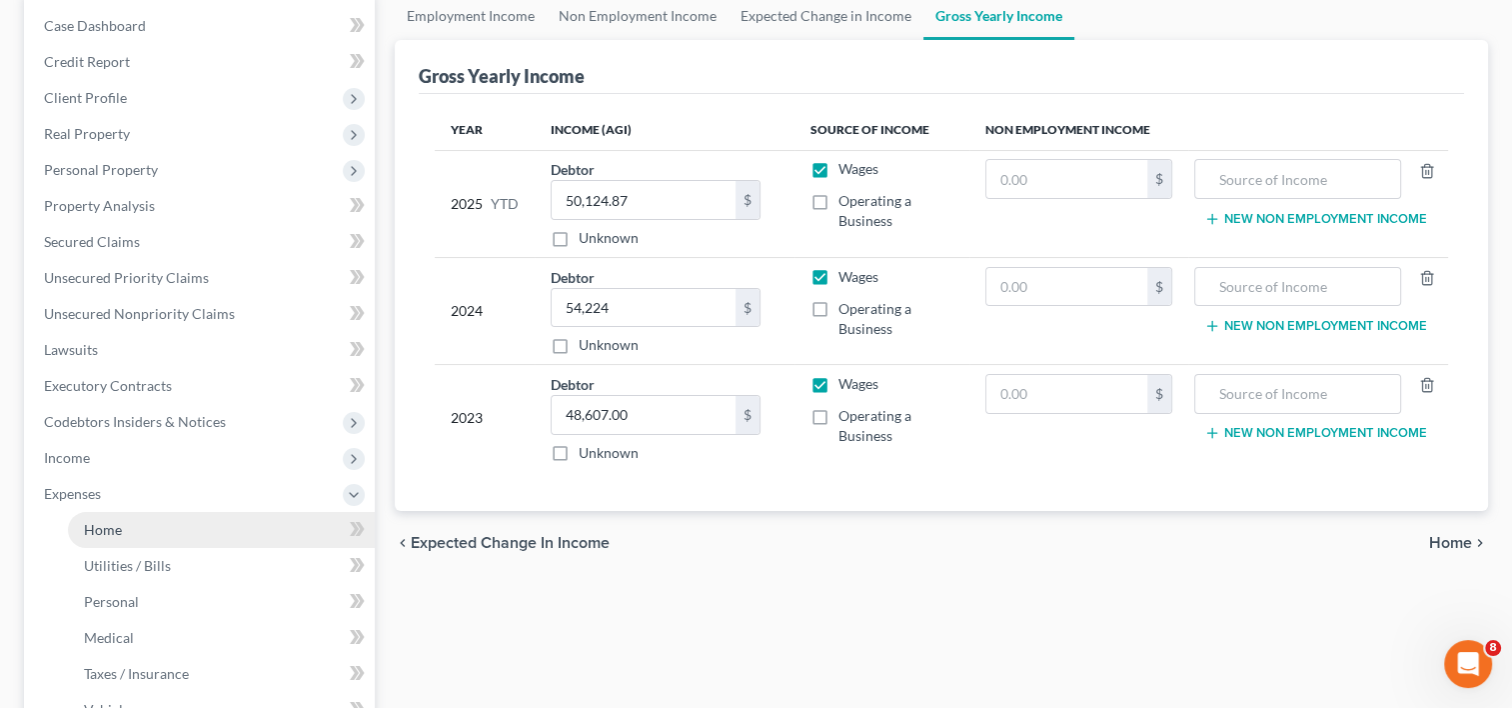
click at [107, 528] on span "Home" at bounding box center [103, 529] width 38 height 17
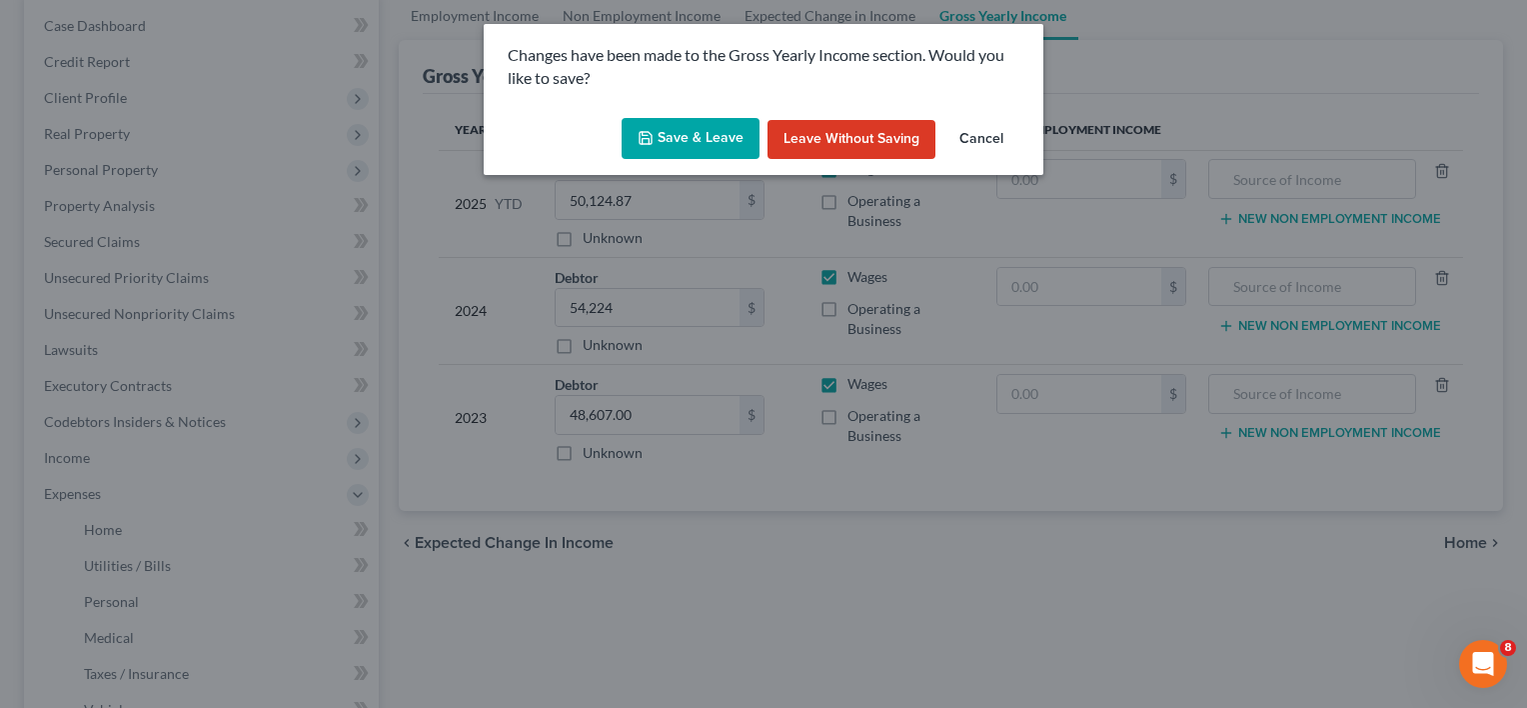
click at [732, 142] on button "Save & Leave" at bounding box center [691, 139] width 138 height 42
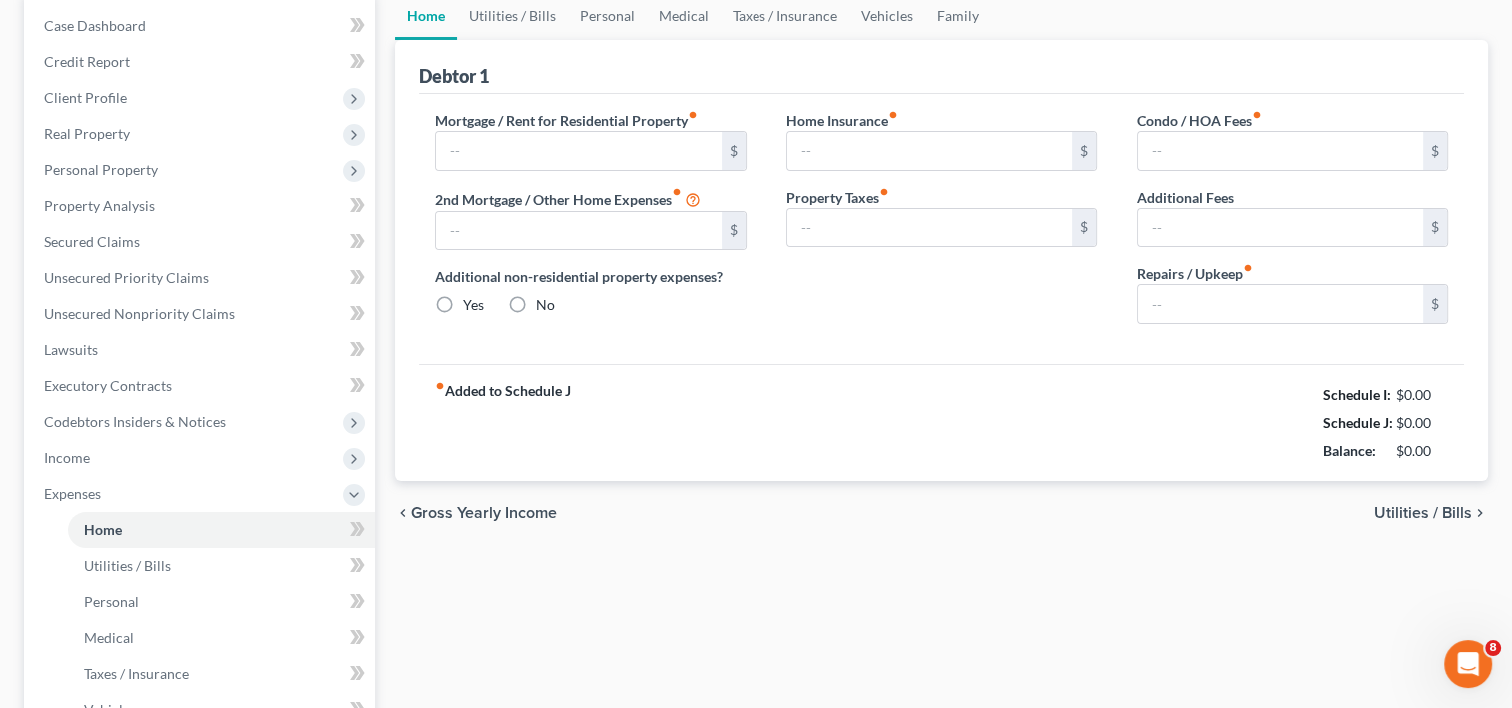
type input "1,150.00"
type input "0.00"
radio input "true"
type input "23.00"
type input "0.00"
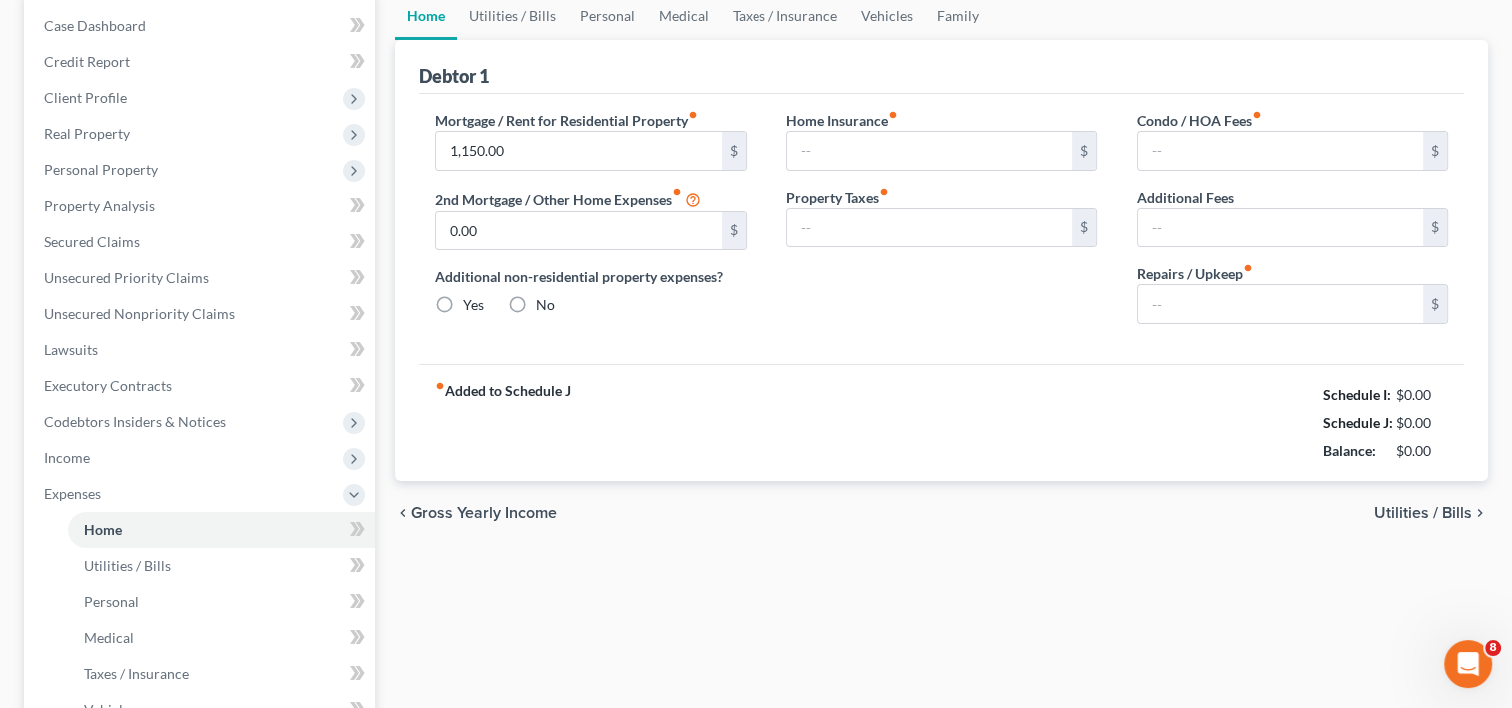
type input "0.00"
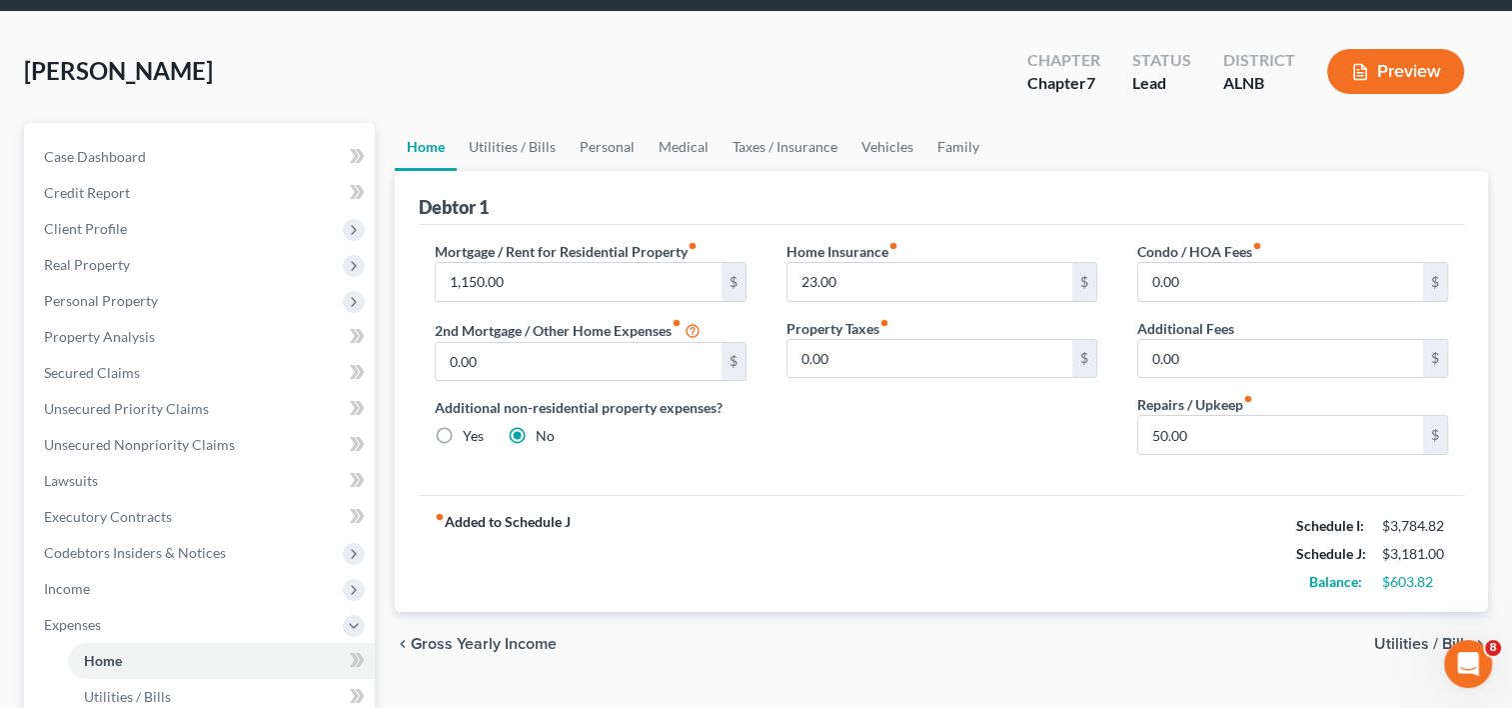
scroll to position [100, 0]
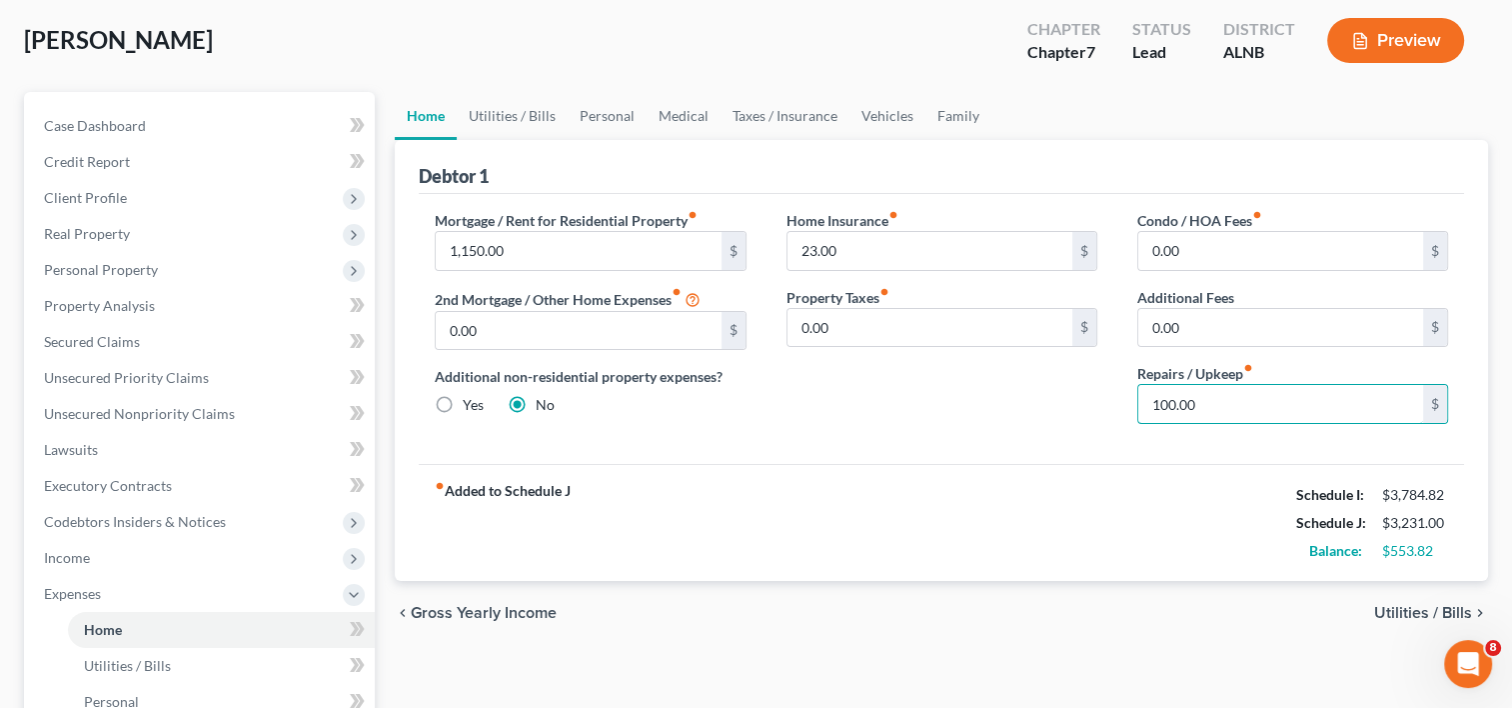
type input "100.00"
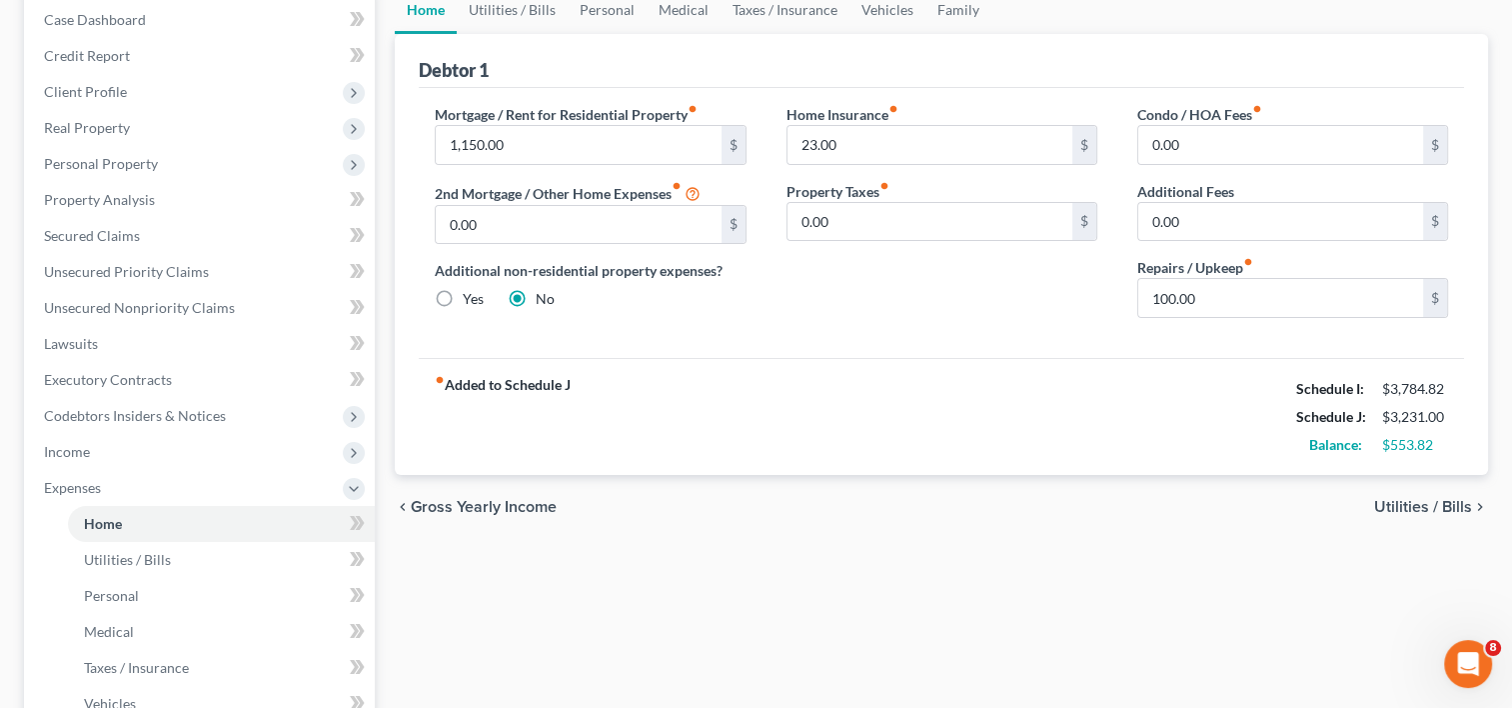
scroll to position [400, 0]
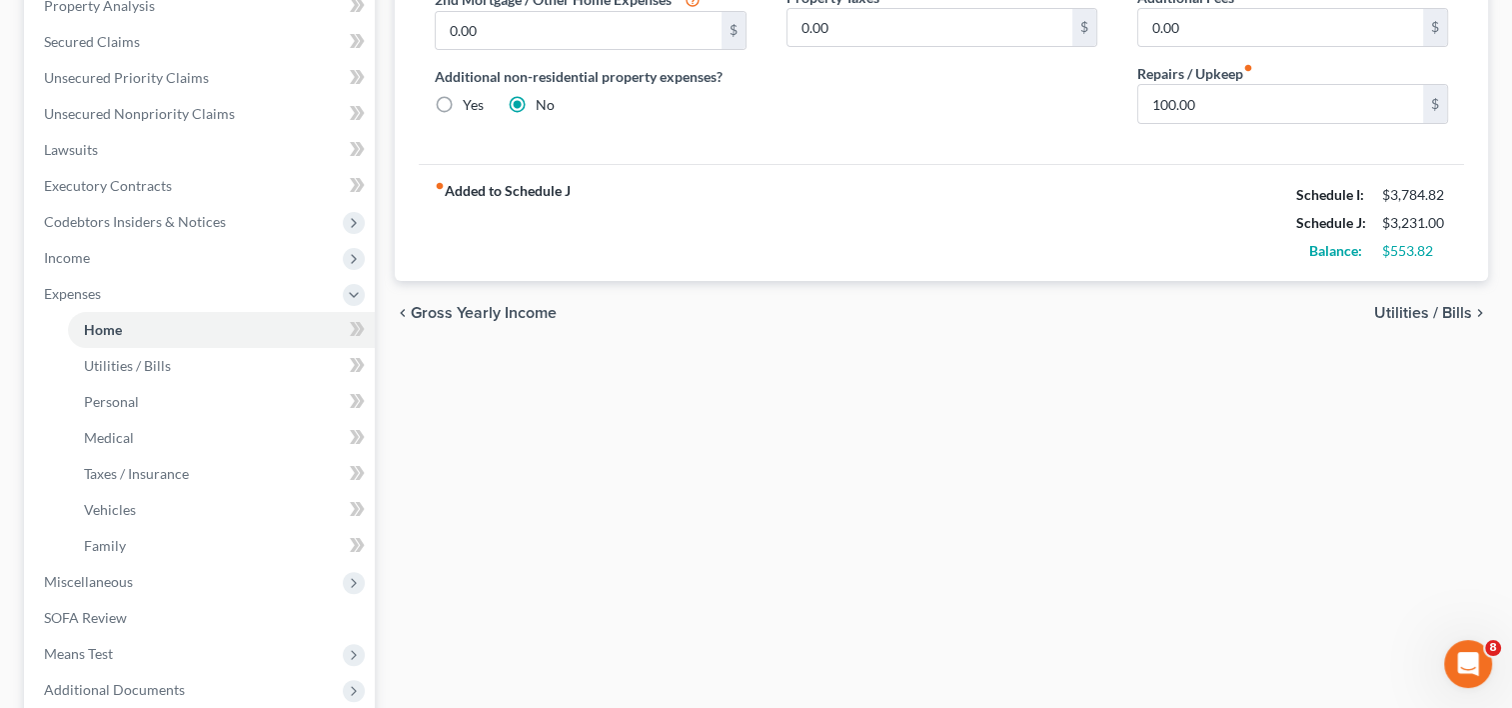
click at [1417, 305] on span "Utilities / Bills" at bounding box center [1423, 313] width 98 height 16
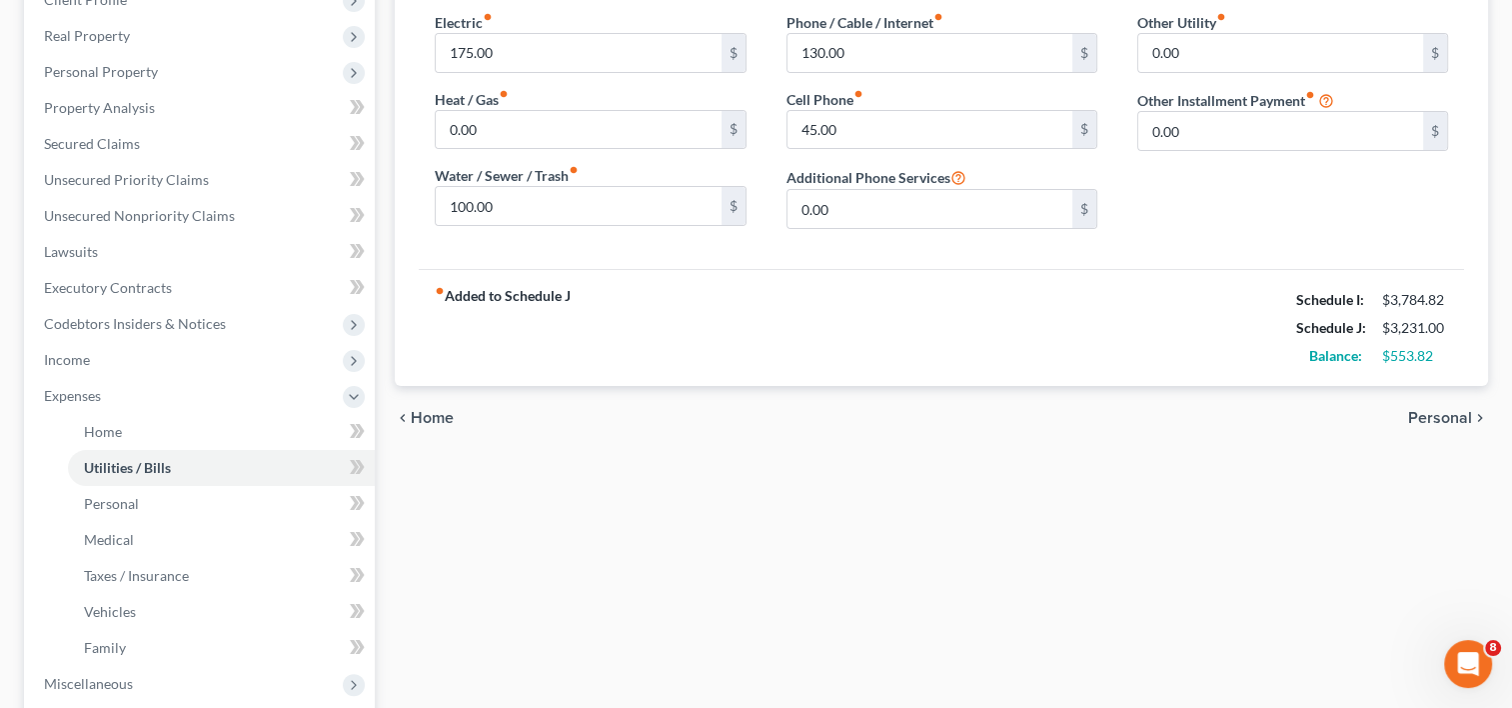
scroll to position [300, 0]
click at [1422, 415] on span "Personal" at bounding box center [1440, 416] width 64 height 16
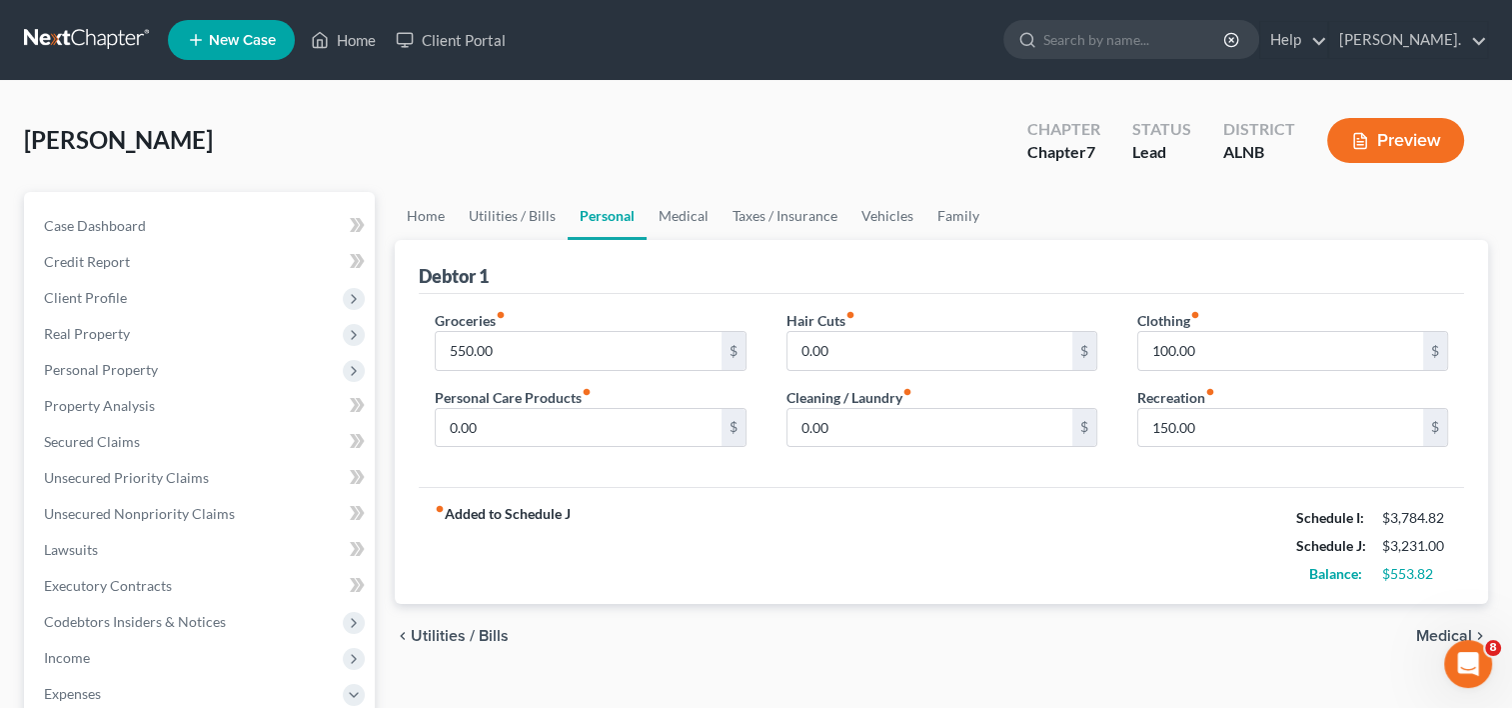
click at [1429, 629] on span "Medical" at bounding box center [1444, 636] width 56 height 16
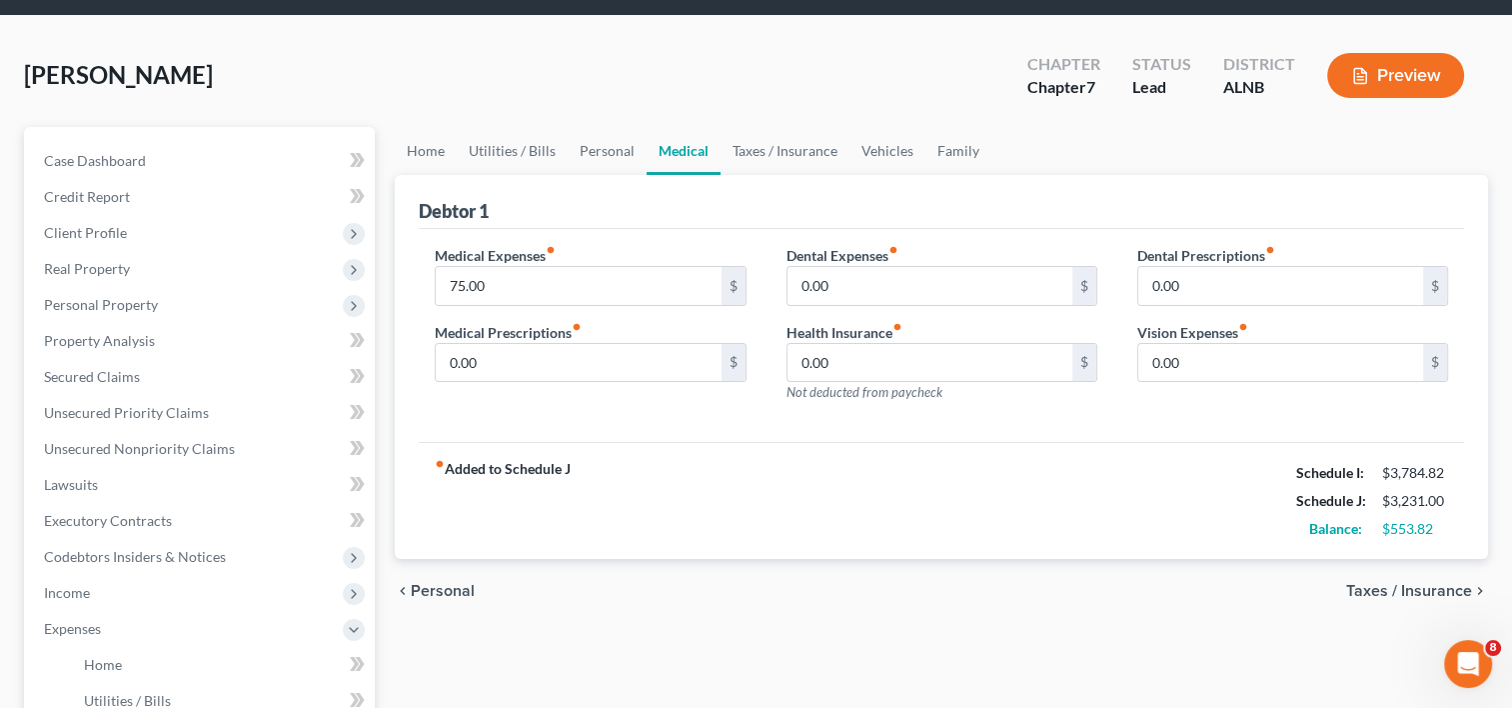
scroll to position [100, 0]
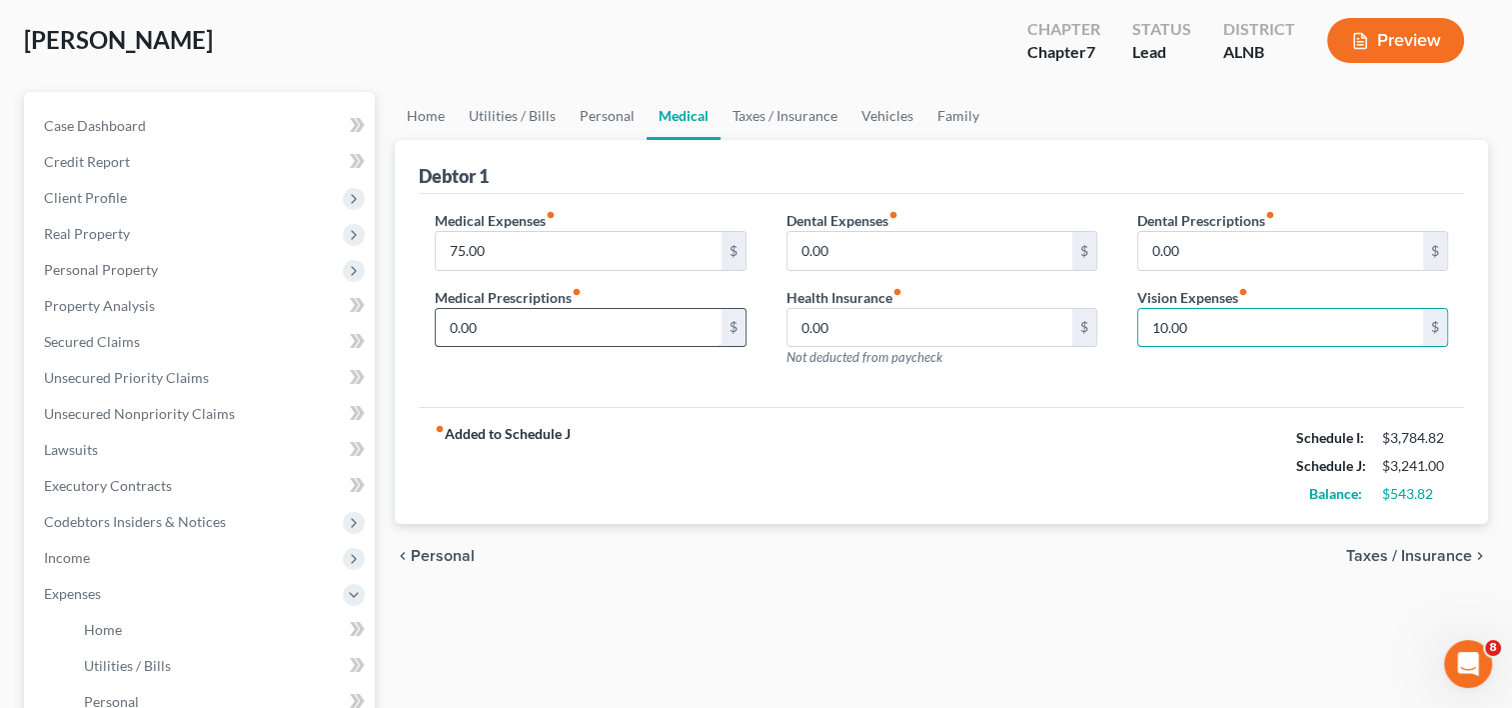
type input "10.00"
type input "20.00"
click at [1411, 552] on span "Taxes / Insurance" at bounding box center [1409, 556] width 126 height 16
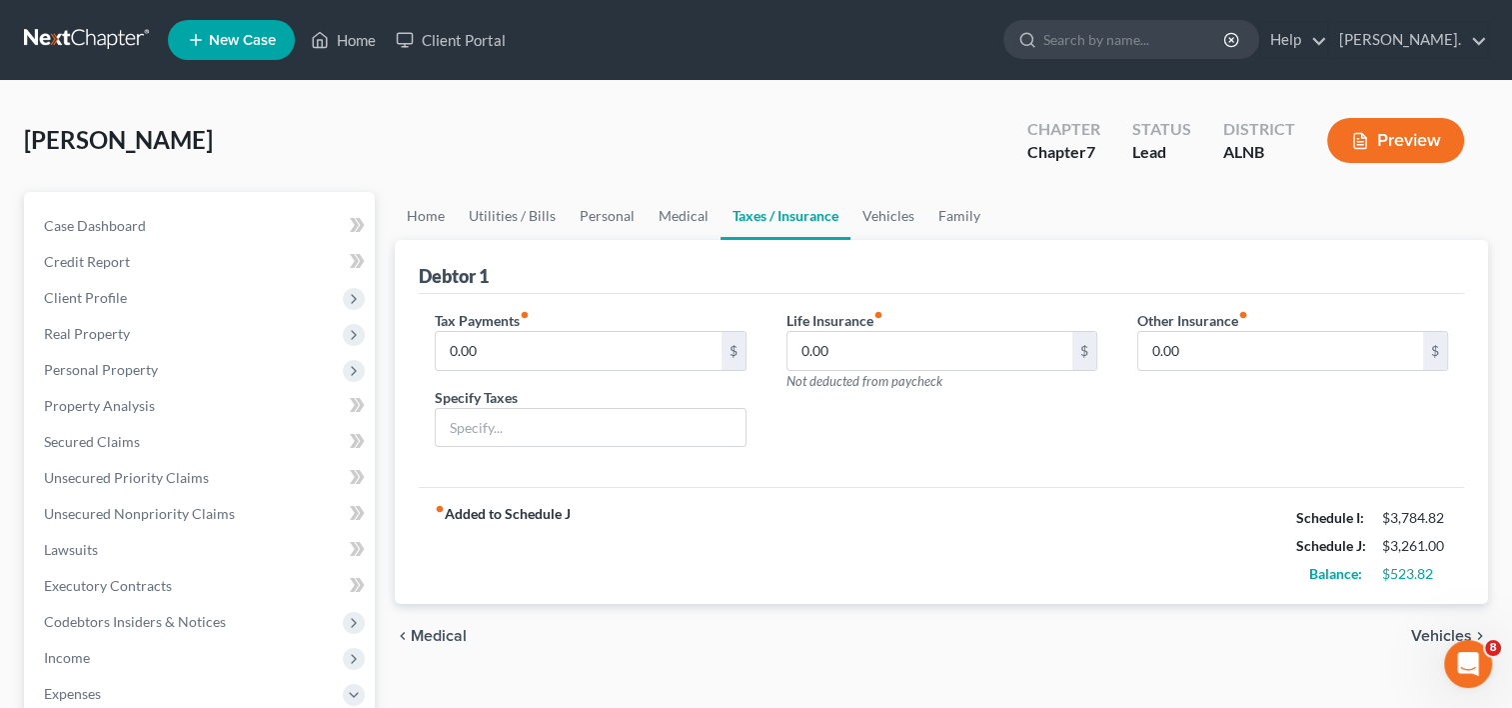
click at [1437, 628] on span "Vehicles" at bounding box center [1441, 636] width 61 height 16
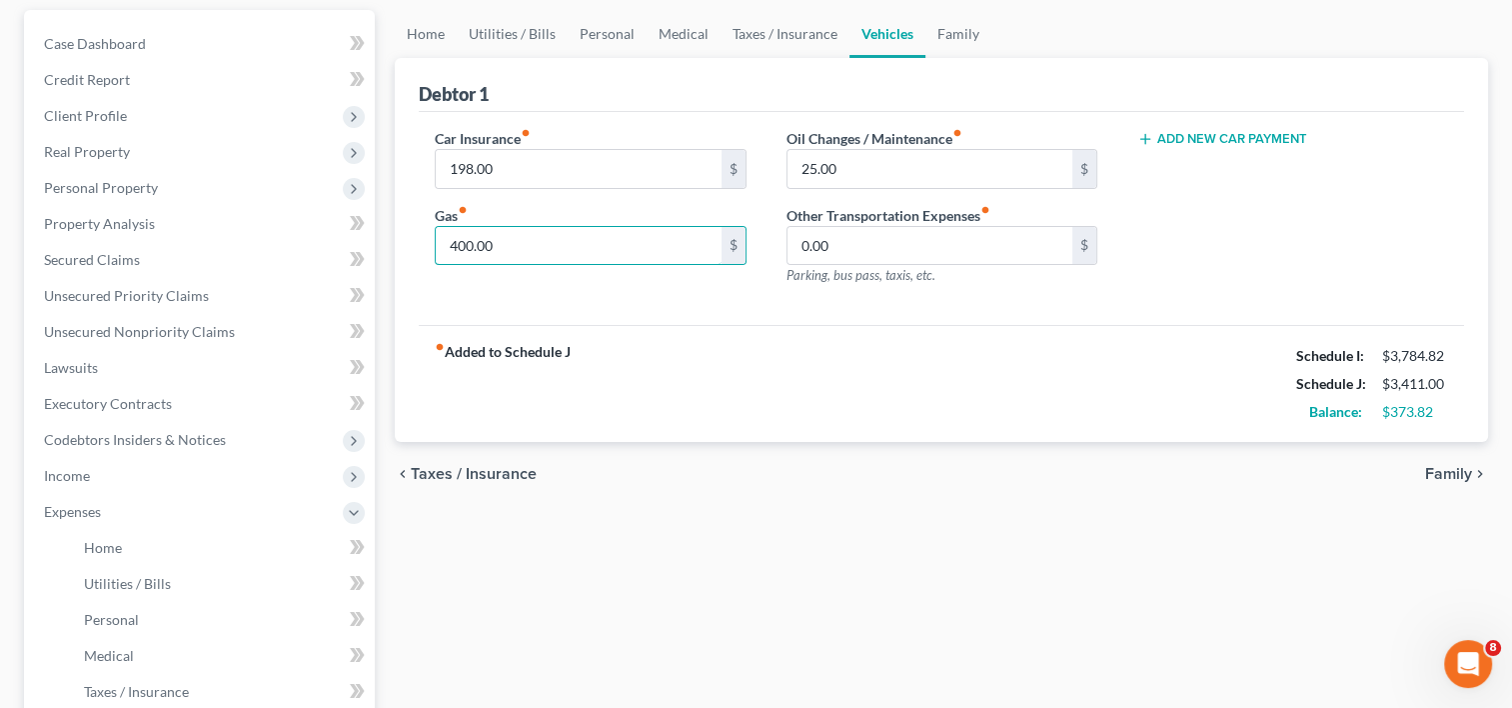
scroll to position [200, 0]
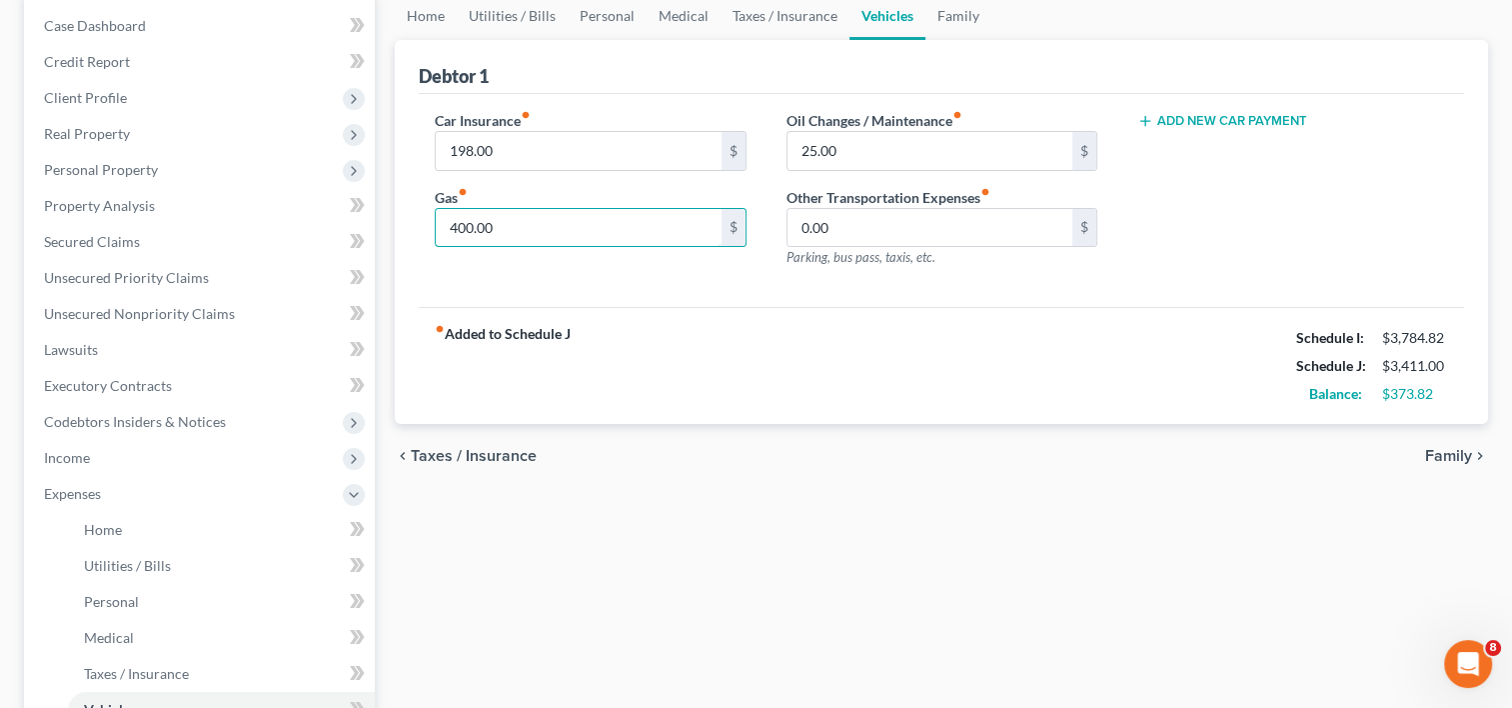
type input "400.00"
click at [1463, 453] on span "Family" at bounding box center [1448, 456] width 47 height 16
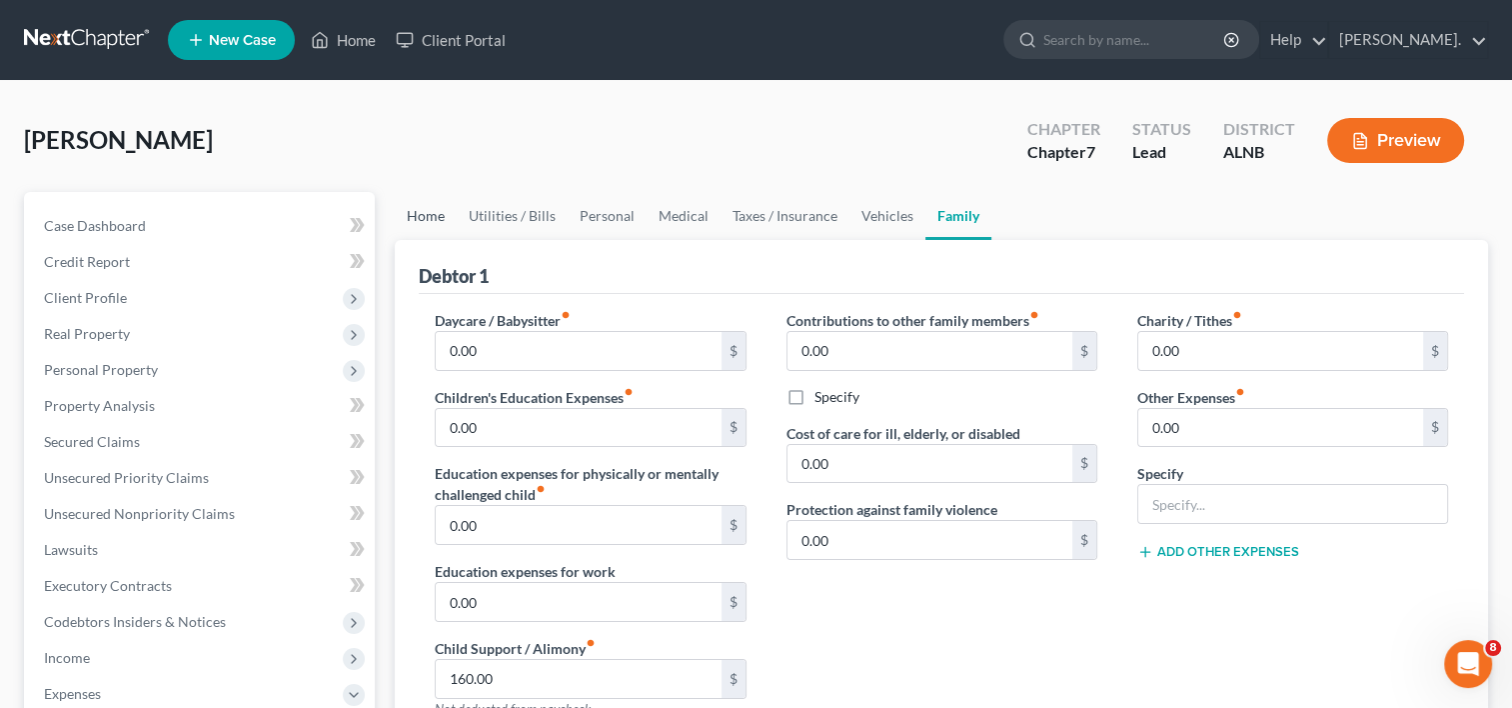
click at [428, 214] on link "Home" at bounding box center [426, 216] width 62 height 48
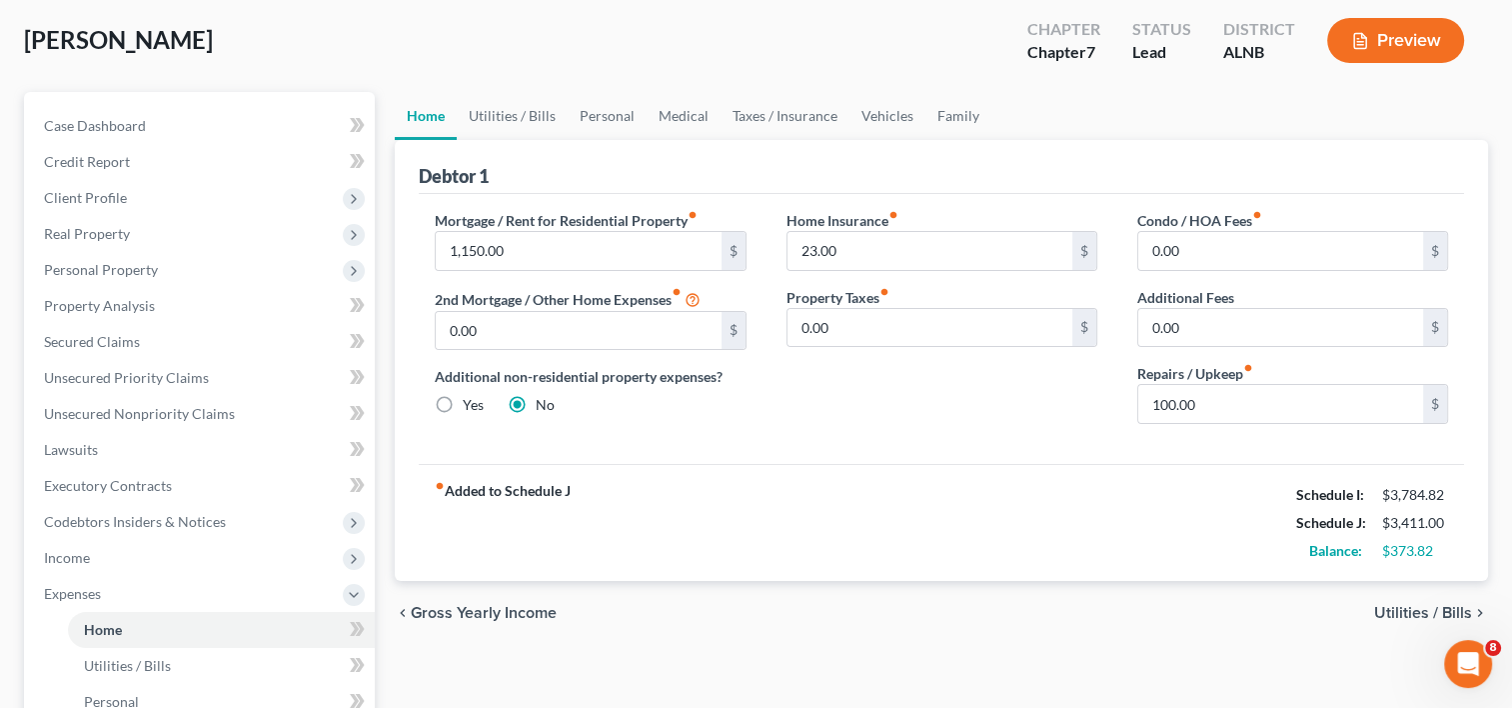
scroll to position [200, 0]
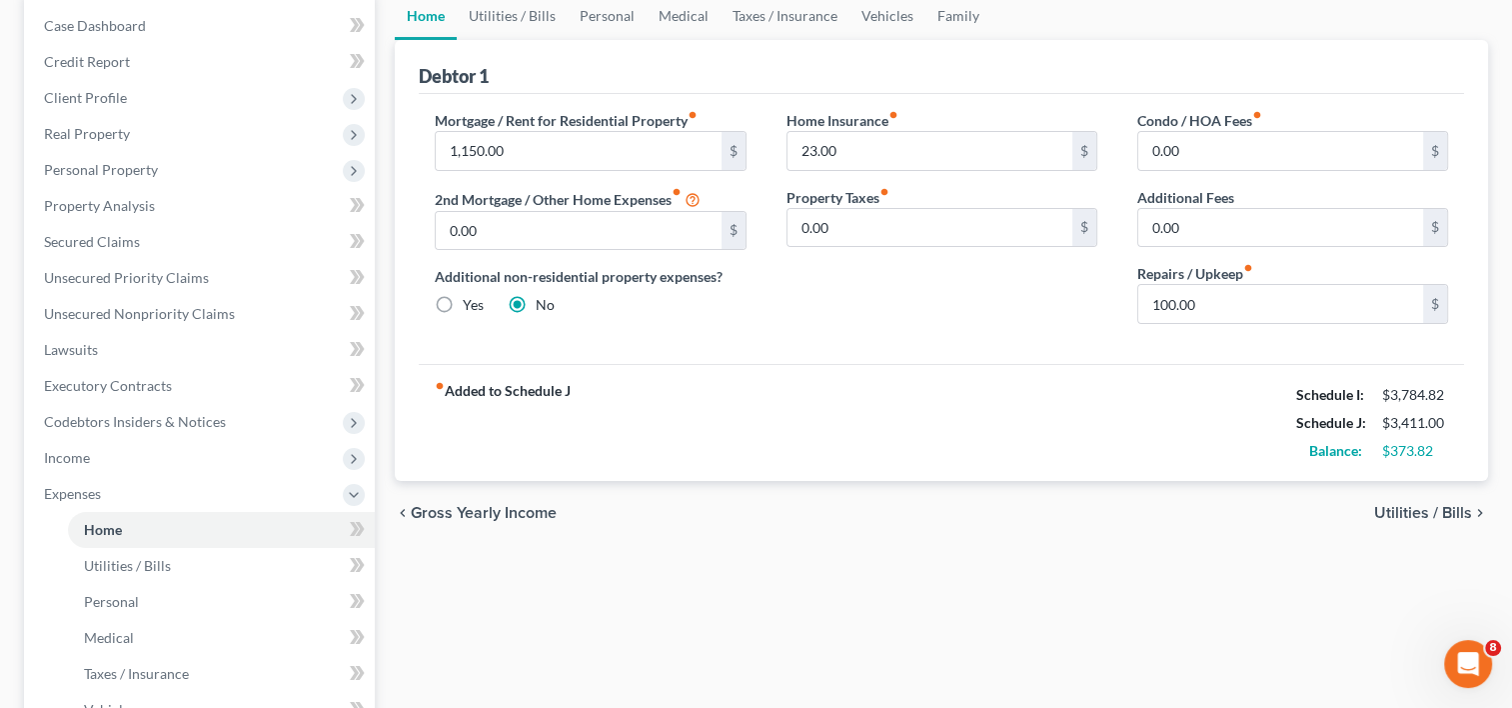
click at [1399, 508] on span "Utilities / Bills" at bounding box center [1423, 513] width 98 height 16
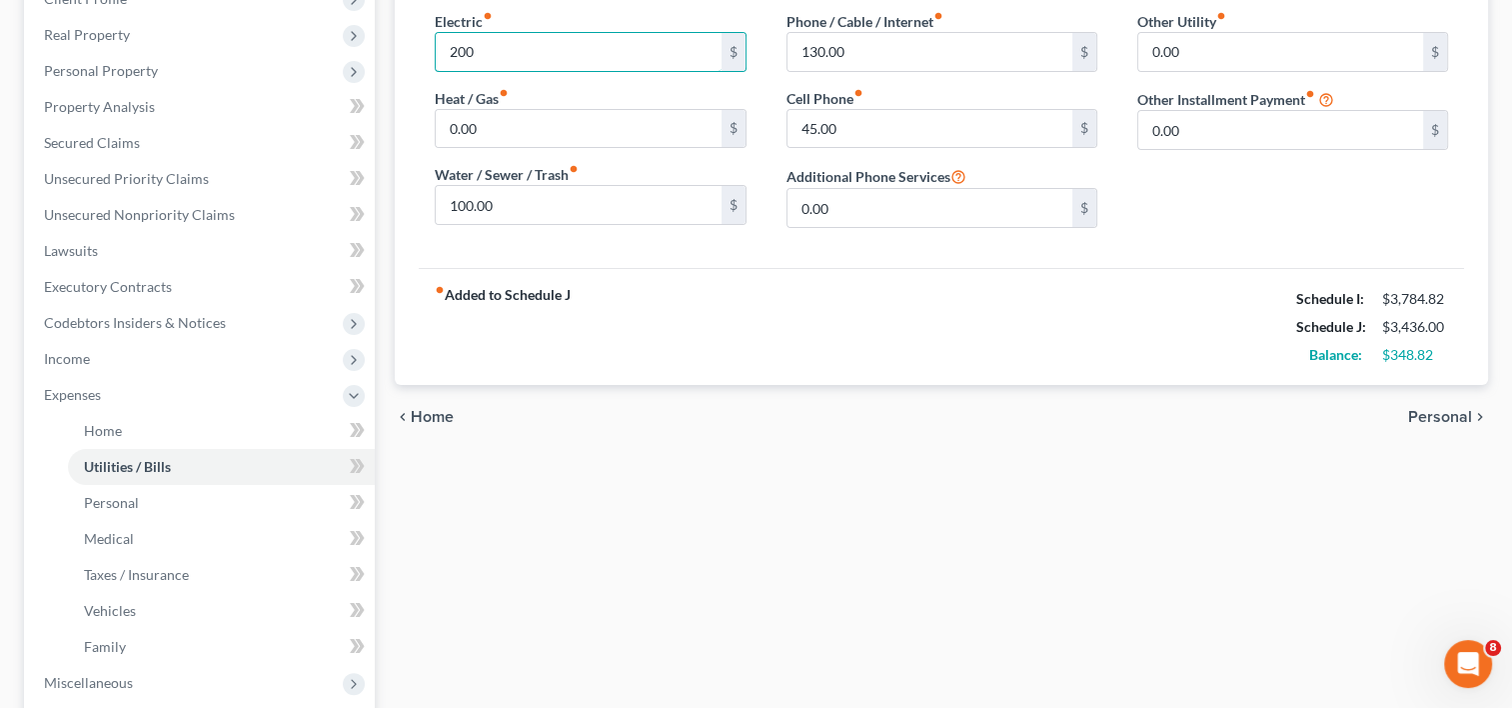
scroll to position [300, 0]
type input "200"
click at [424, 417] on span "Home" at bounding box center [432, 416] width 43 height 16
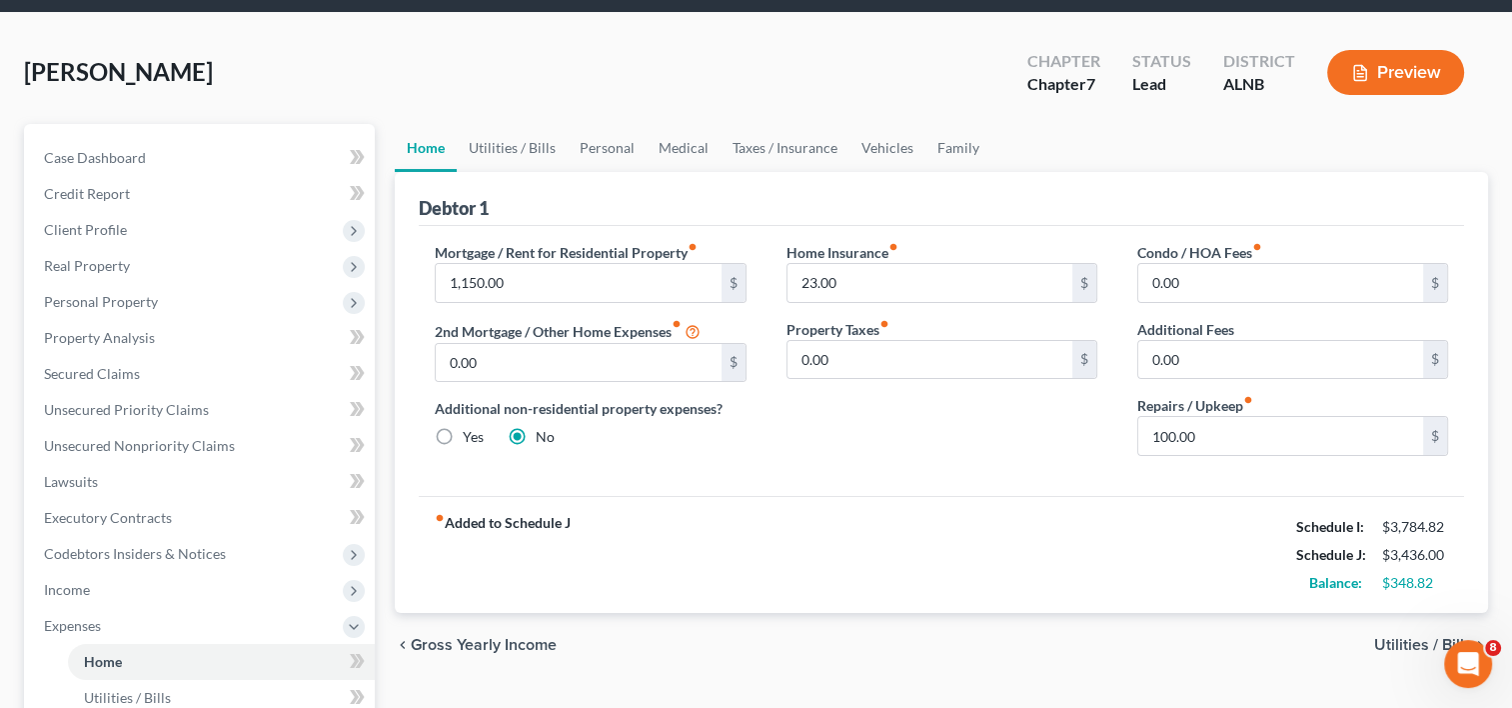
scroll to position [100, 0]
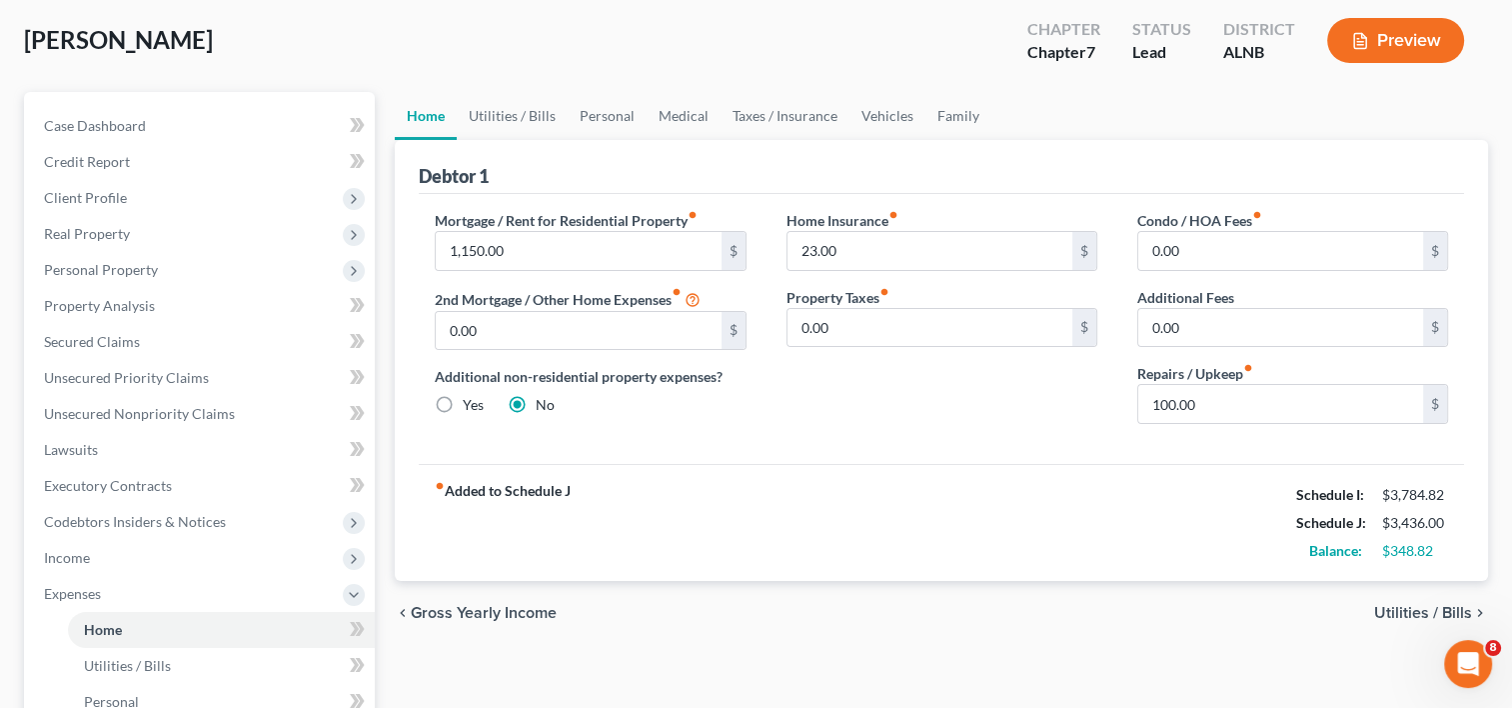
click at [1391, 607] on span "Utilities / Bills" at bounding box center [1423, 613] width 98 height 16
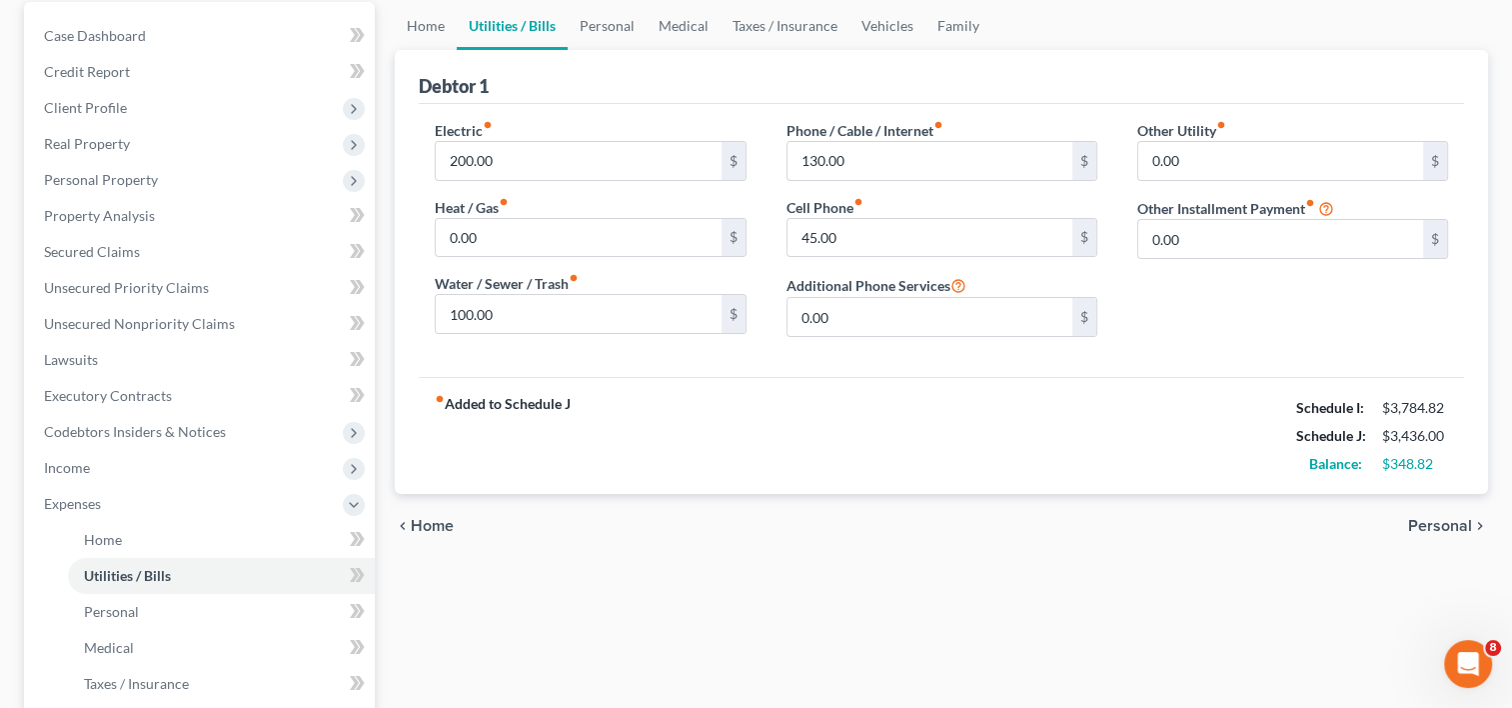
scroll to position [200, 0]
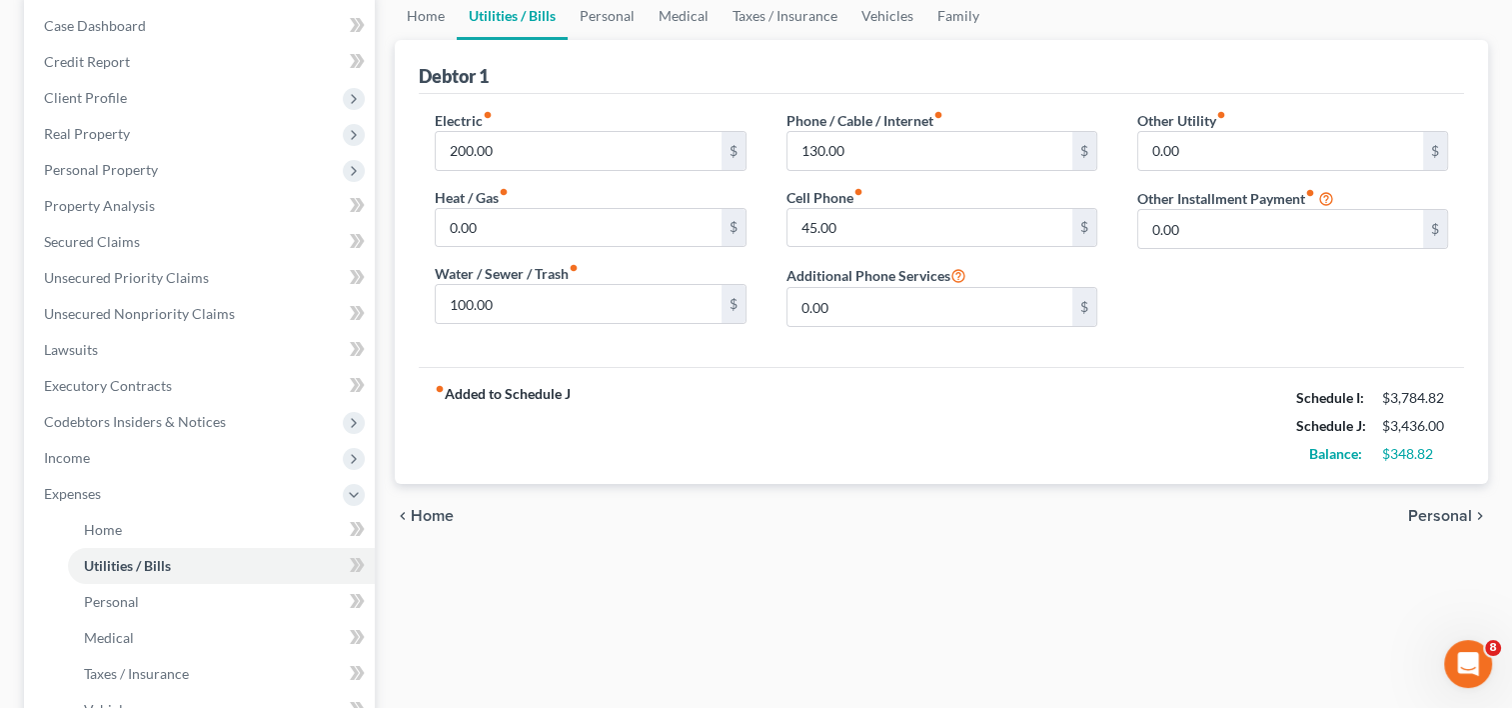
click at [1432, 515] on span "Personal" at bounding box center [1440, 516] width 64 height 16
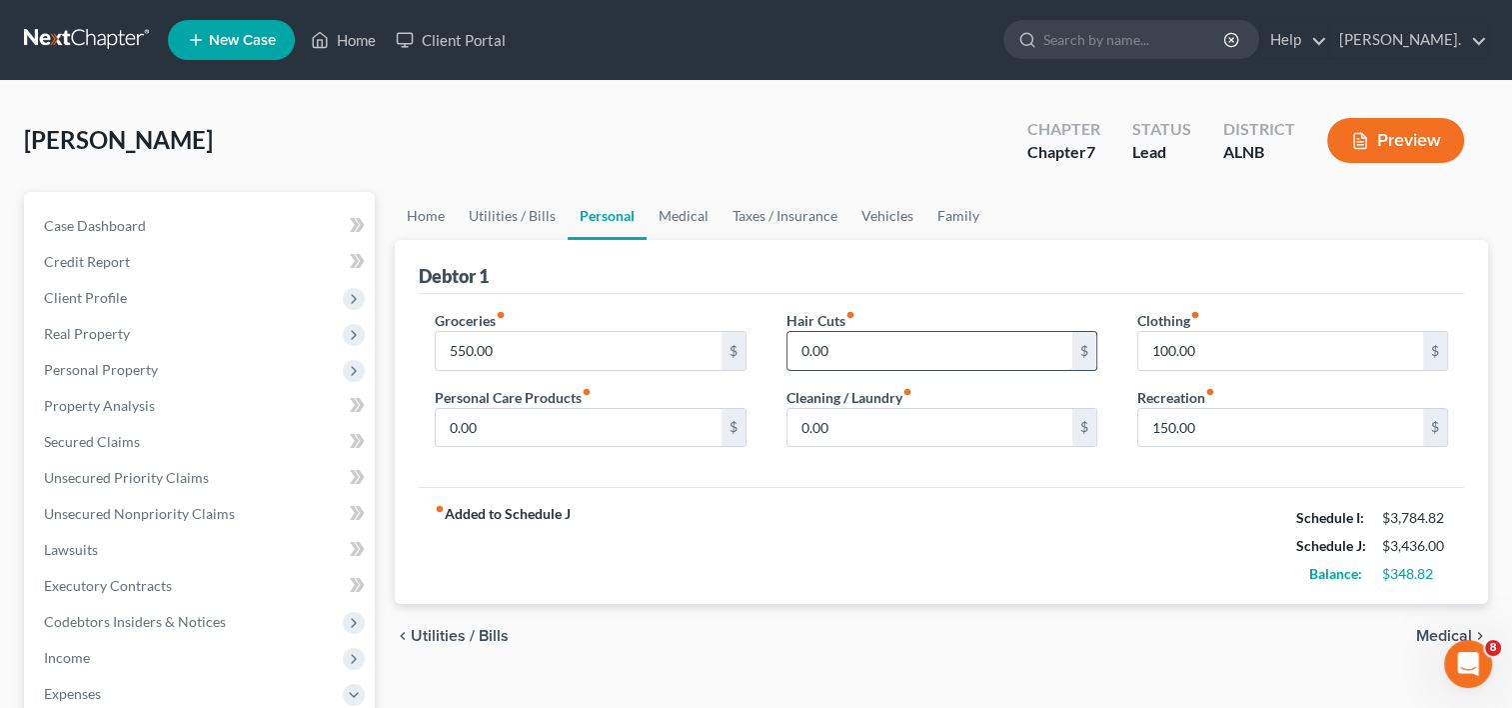
click at [845, 347] on input "0.00" at bounding box center [930, 351] width 285 height 38
type input "15.00"
click at [506, 432] on input "0.00" at bounding box center [578, 428] width 285 height 38
type input "20.00"
drag, startPoint x: 735, startPoint y: 647, endPoint x: 775, endPoint y: 646, distance: 40.0
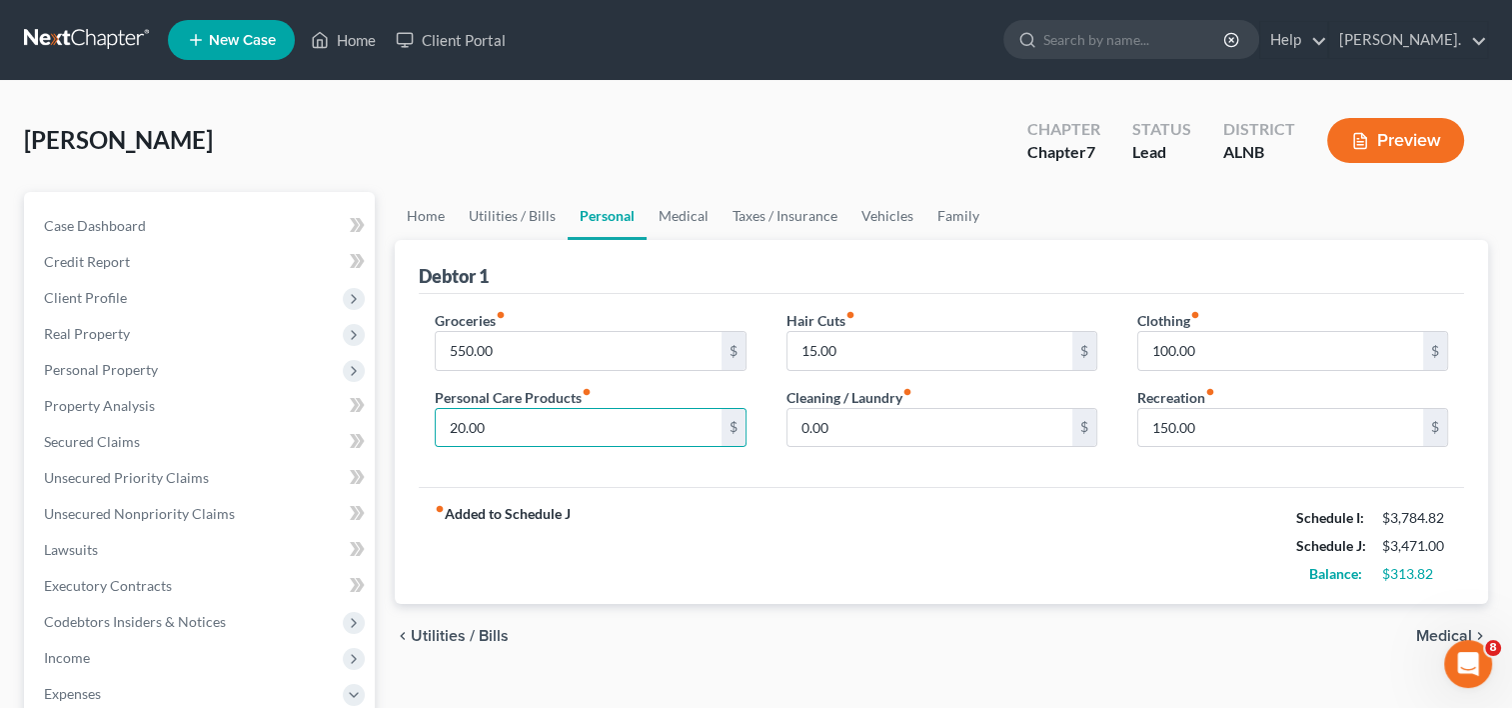
click at [738, 647] on div "chevron_left Utilities / Bills Medical chevron_right" at bounding box center [941, 636] width 1093 height 64
click at [1437, 631] on span "Medical" at bounding box center [1444, 636] width 56 height 16
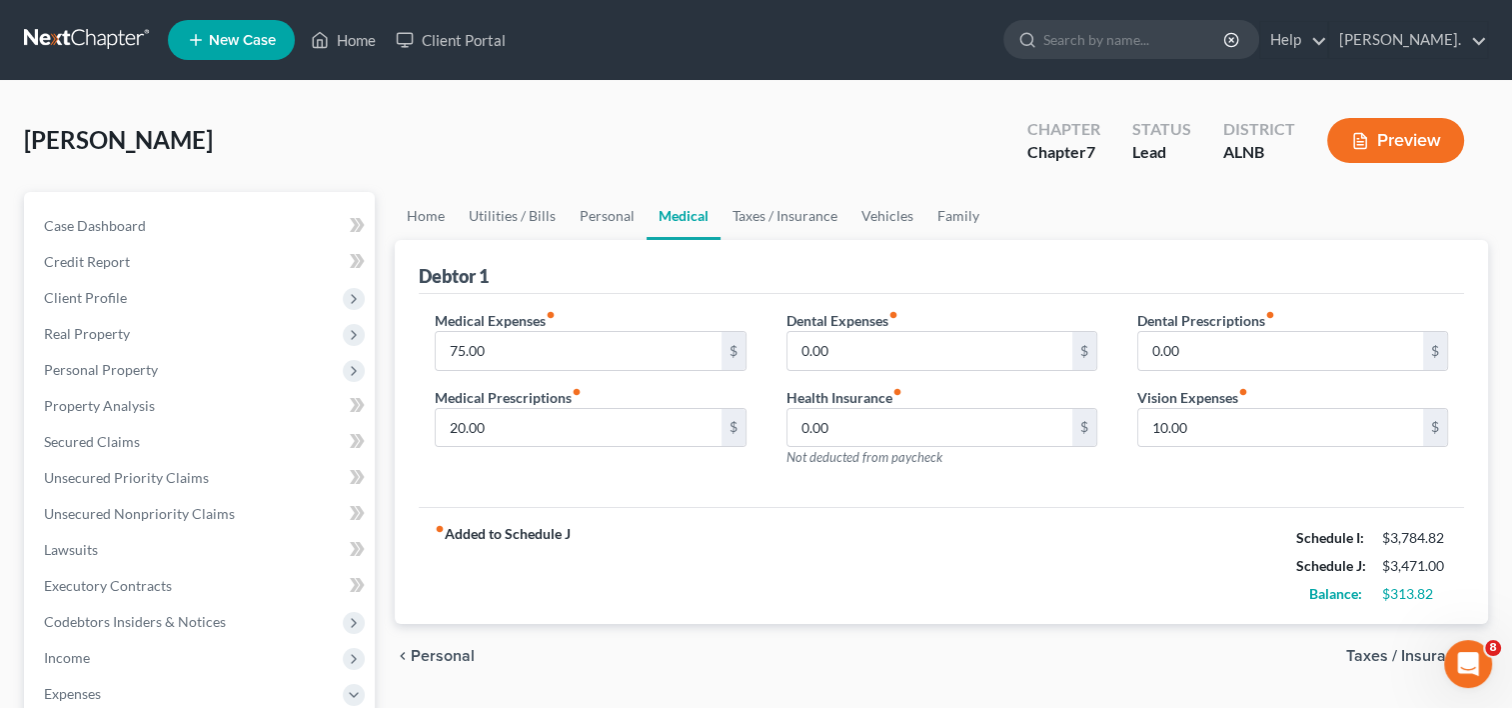
click at [1371, 656] on span "Taxes / Insurance" at bounding box center [1409, 656] width 126 height 16
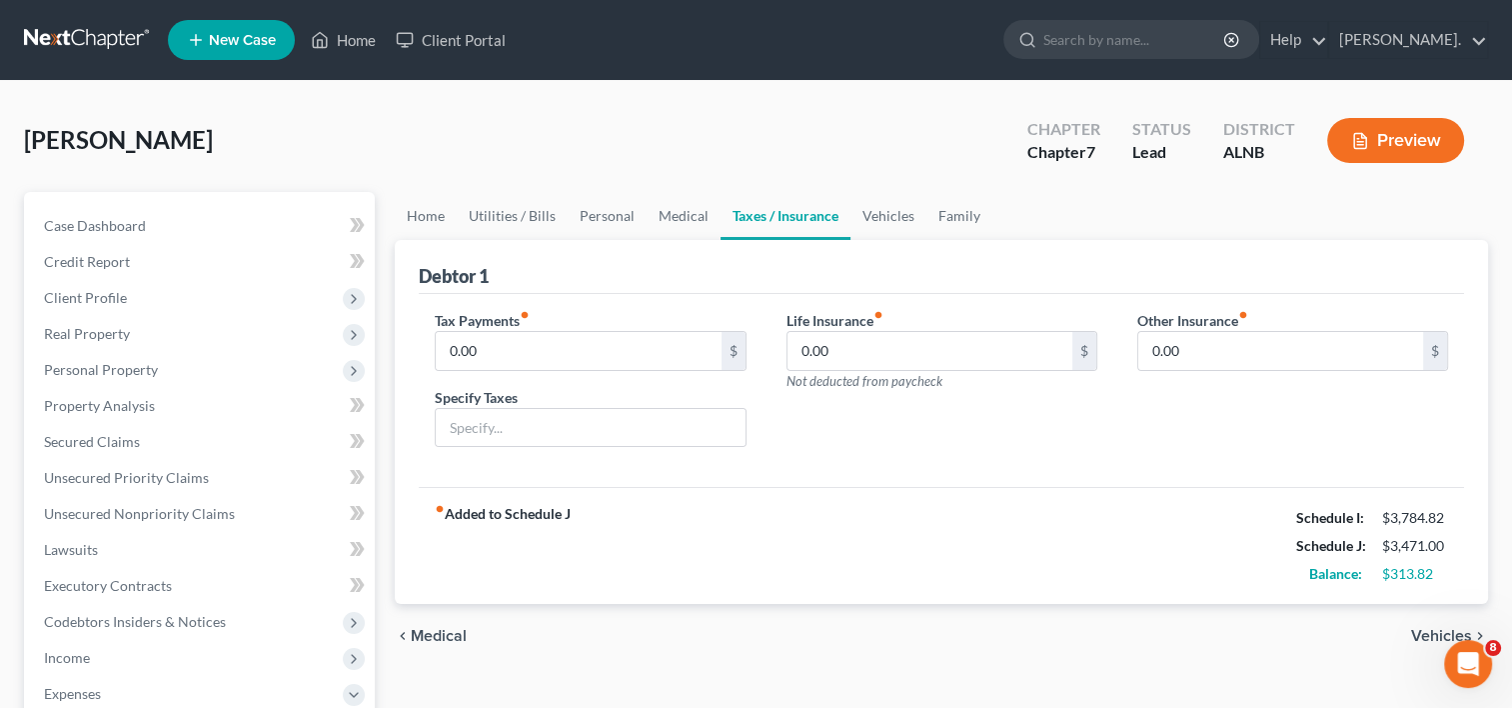
click at [1427, 637] on span "Vehicles" at bounding box center [1441, 636] width 61 height 16
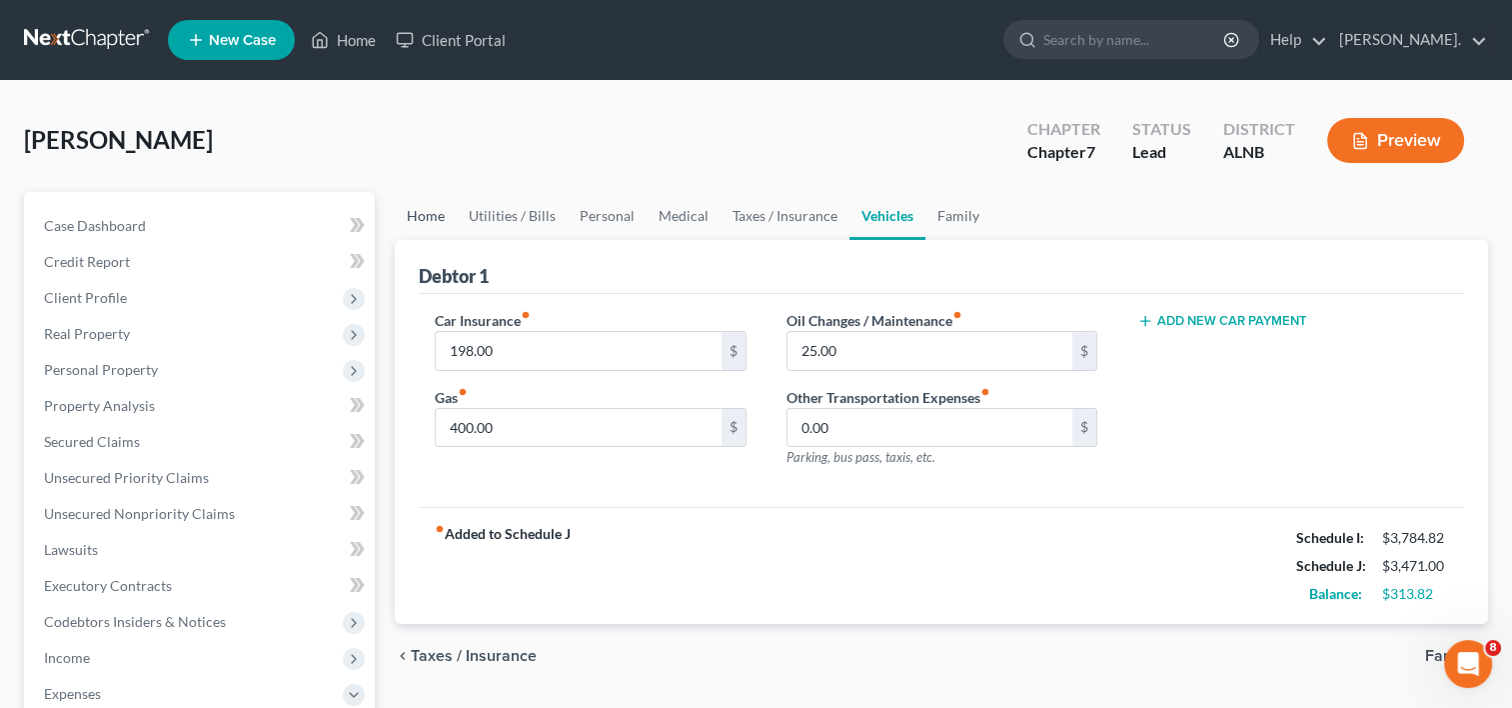
click at [431, 212] on link "Home" at bounding box center [426, 216] width 62 height 48
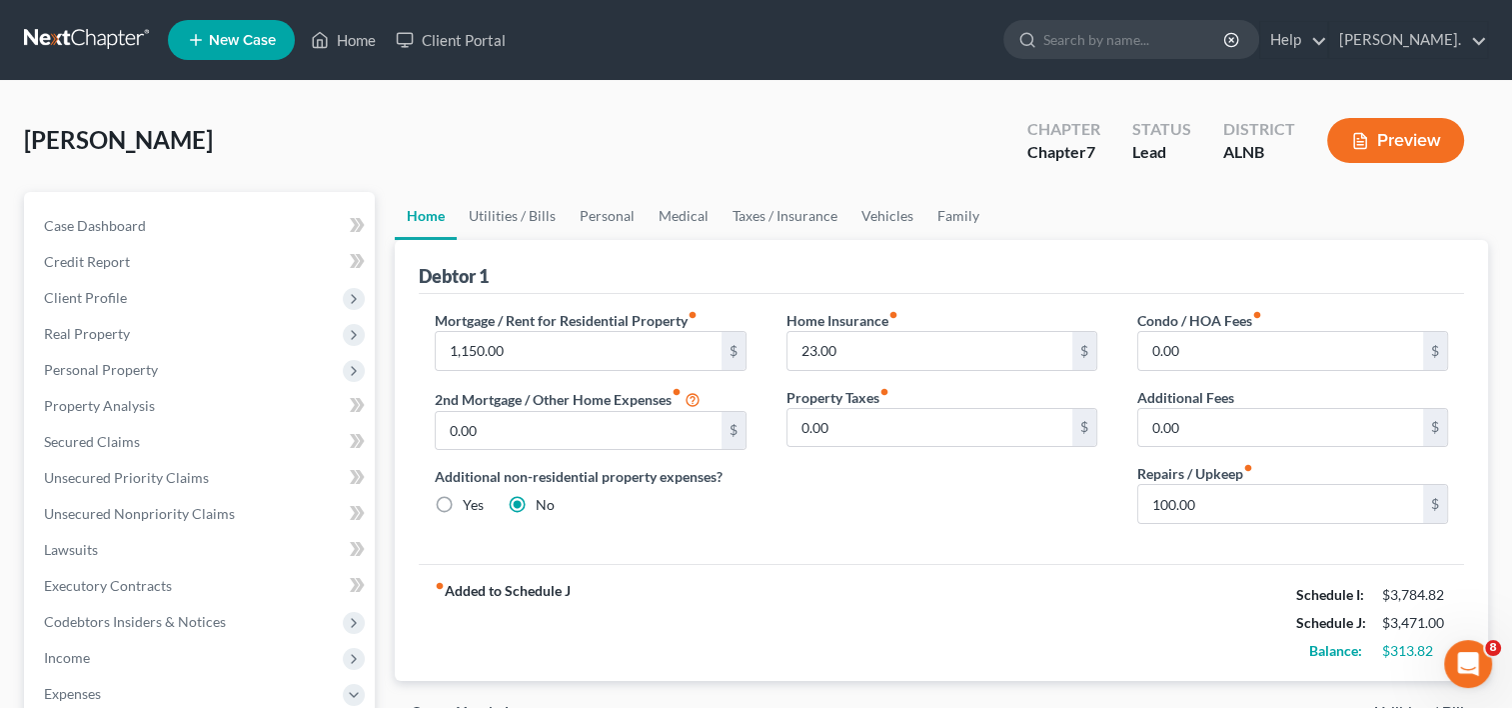
scroll to position [100, 0]
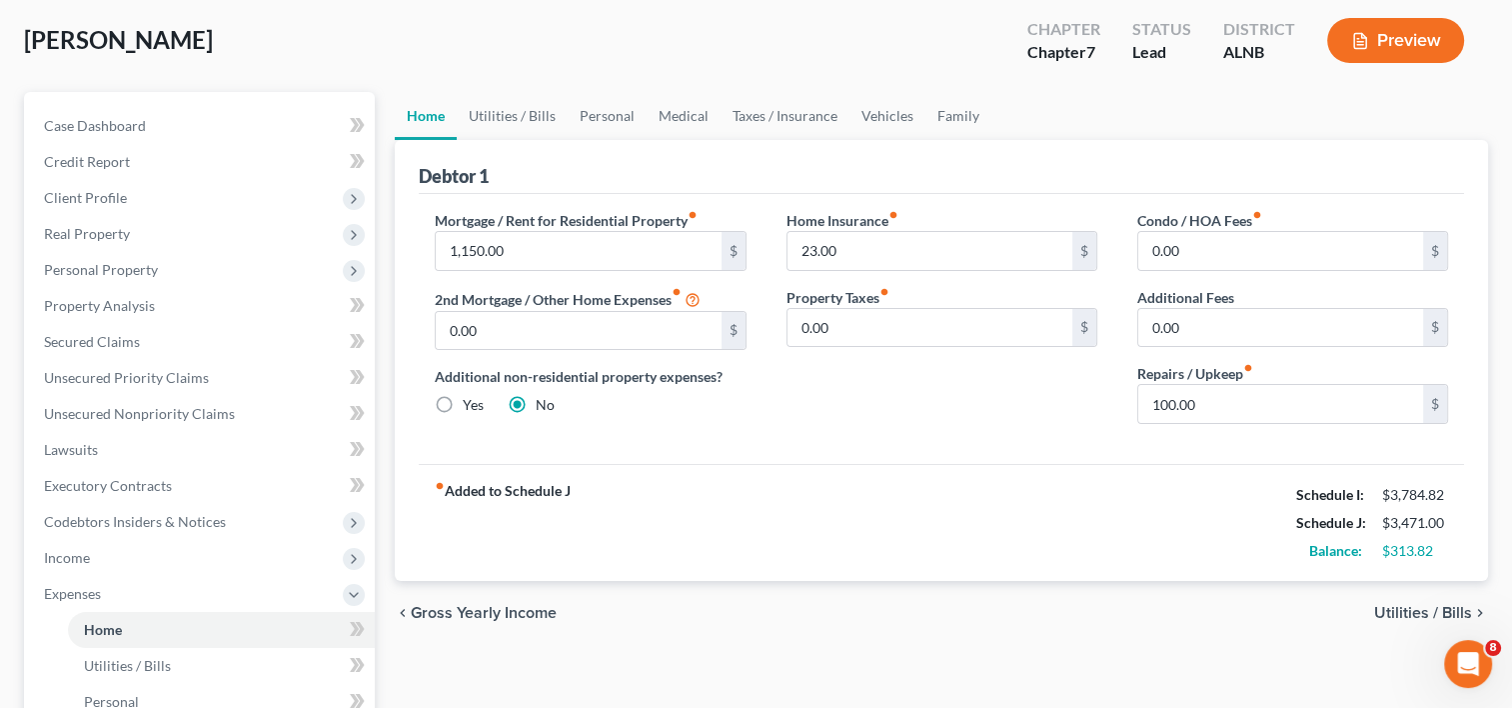
click at [1395, 610] on span "Utilities / Bills" at bounding box center [1423, 613] width 98 height 16
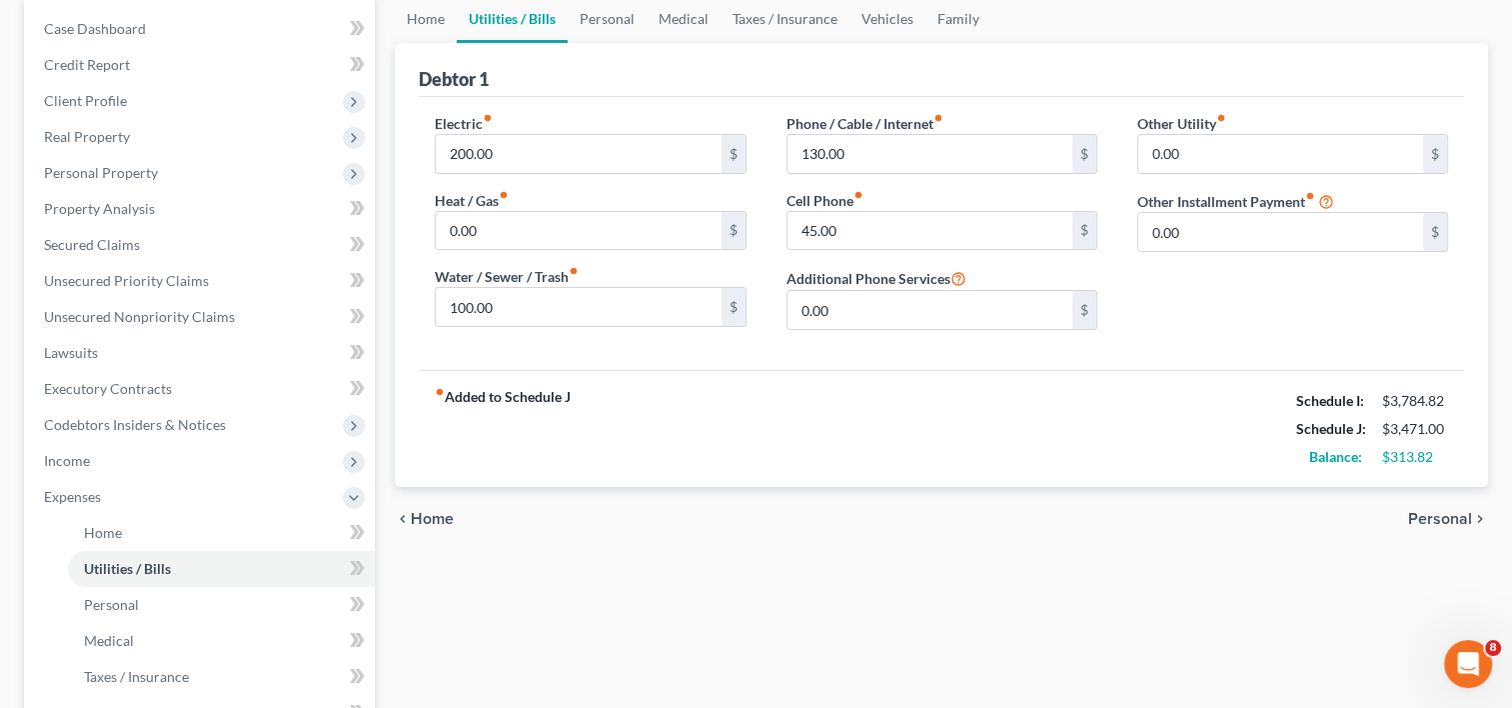
scroll to position [300, 0]
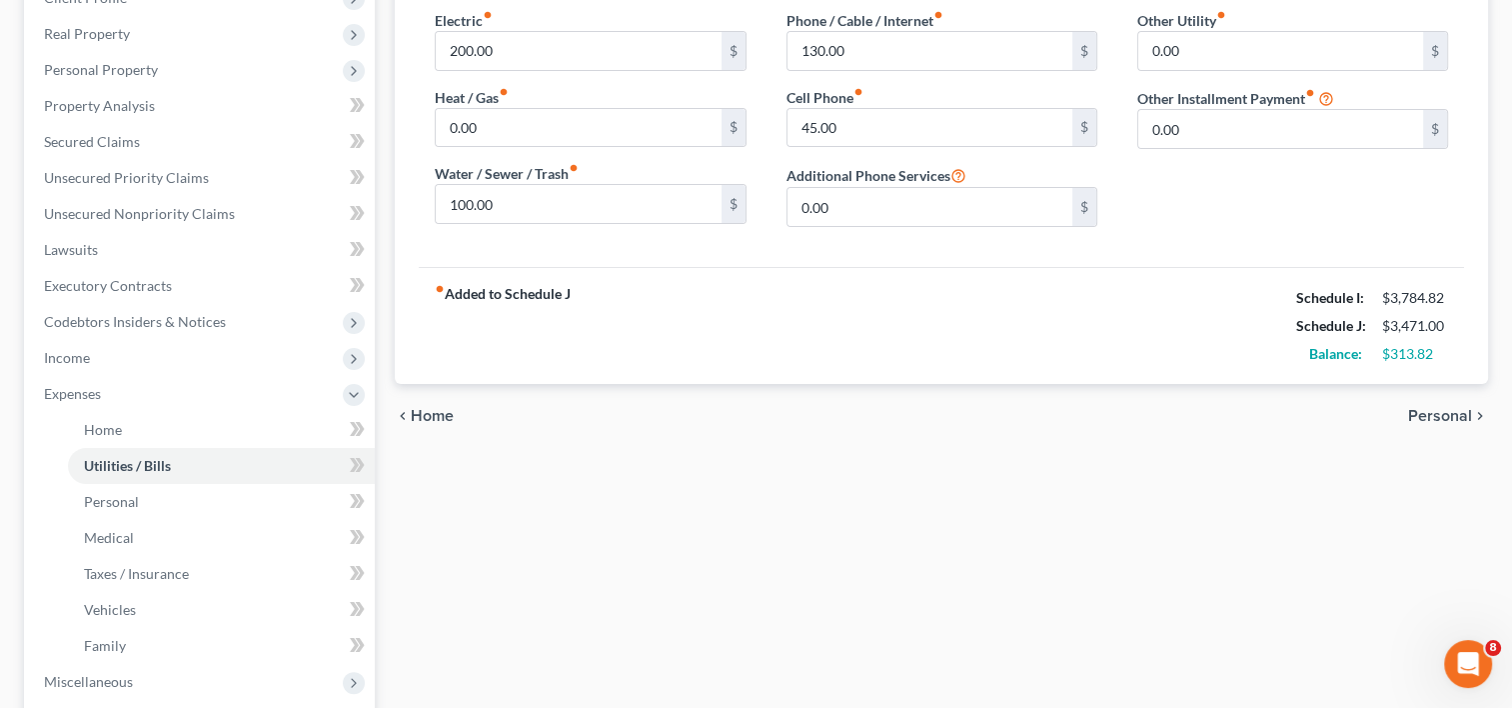
click at [1423, 418] on span "Personal" at bounding box center [1440, 416] width 64 height 16
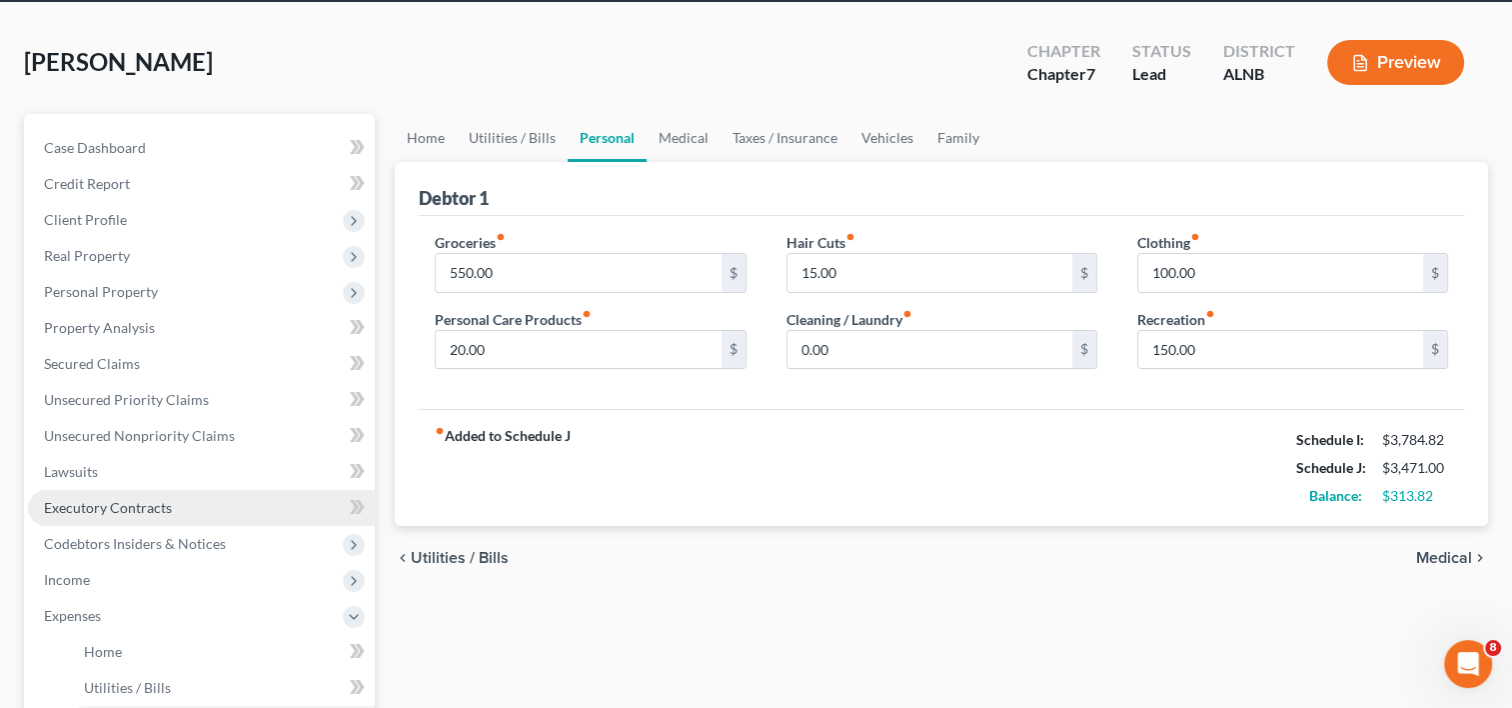
scroll to position [100, 0]
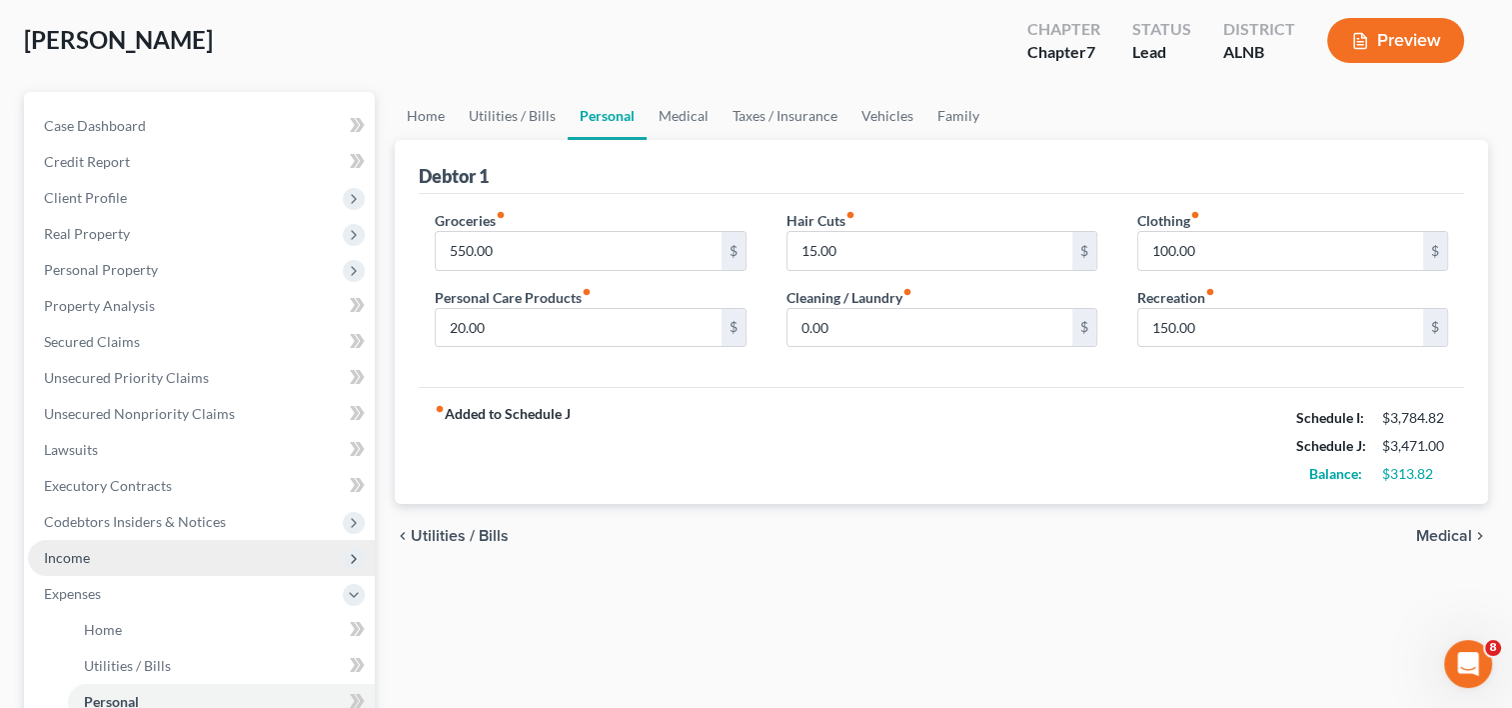
click at [57, 552] on span "Income" at bounding box center [67, 557] width 46 height 17
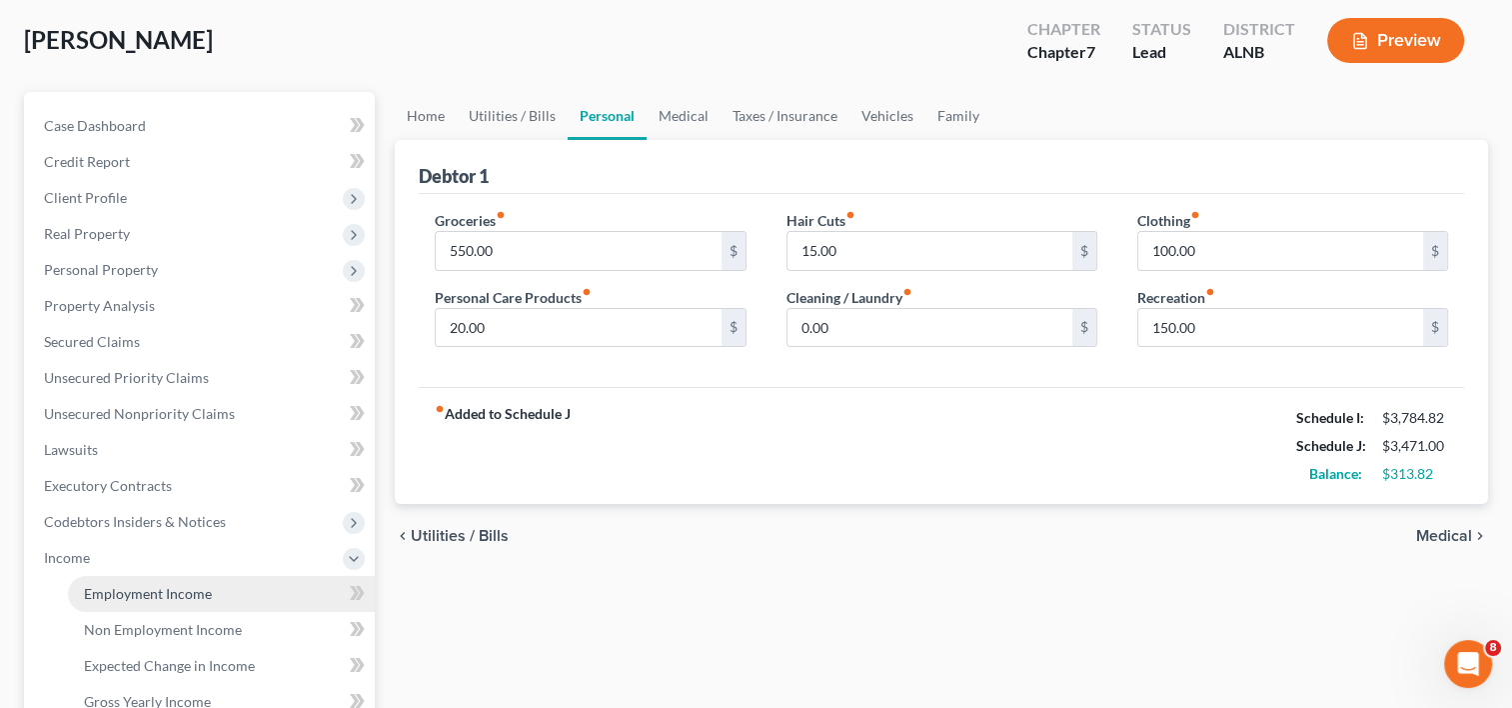
click at [208, 596] on span "Employment Income" at bounding box center [148, 593] width 128 height 17
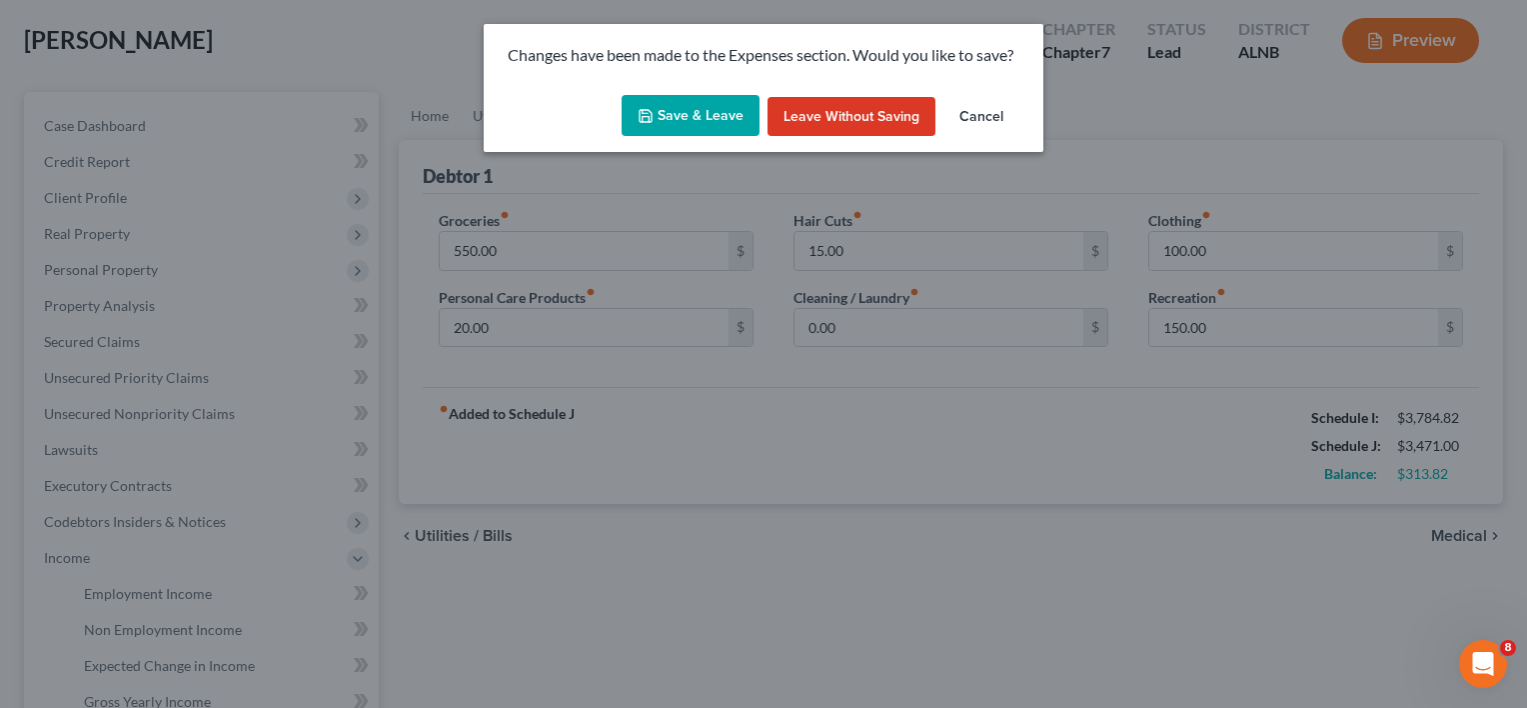
click at [704, 111] on button "Save & Leave" at bounding box center [691, 116] width 138 height 42
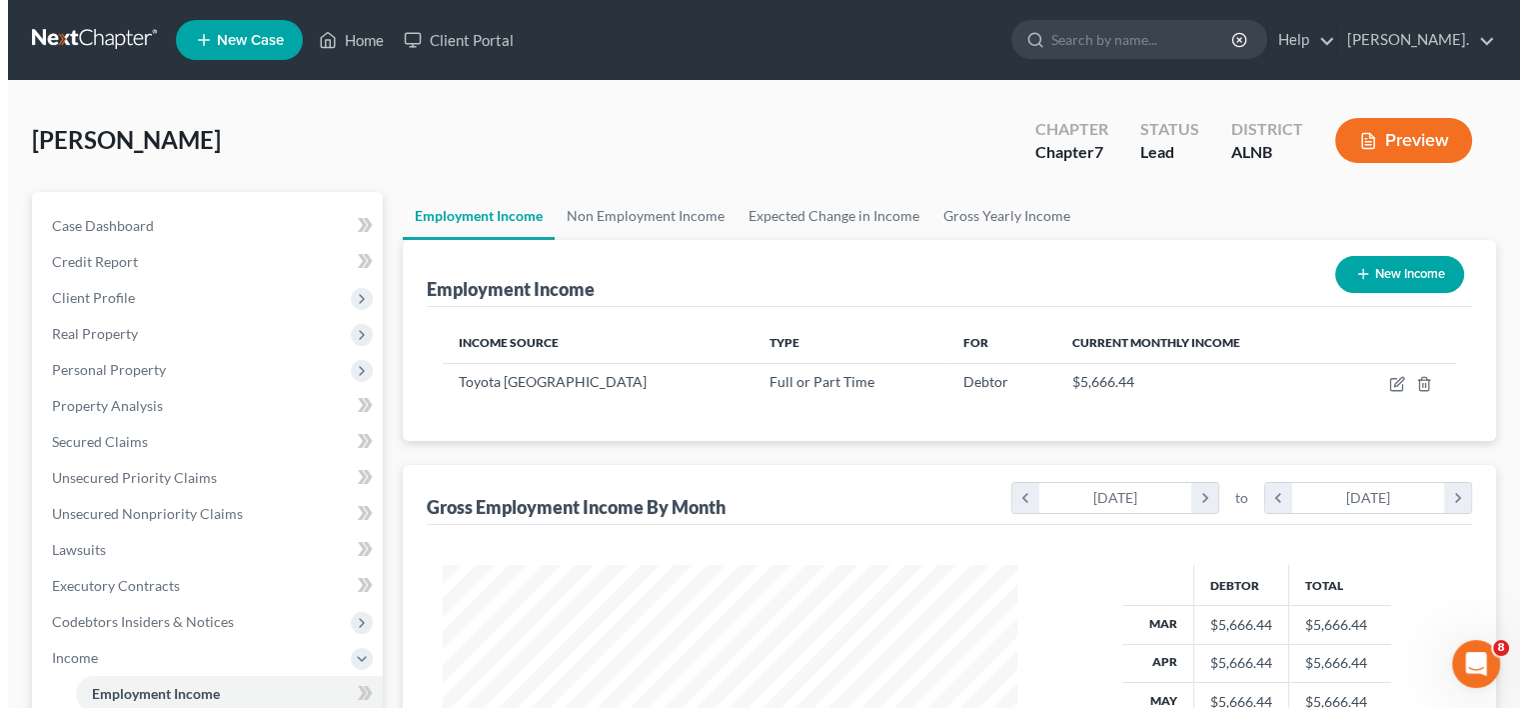
scroll to position [356, 615]
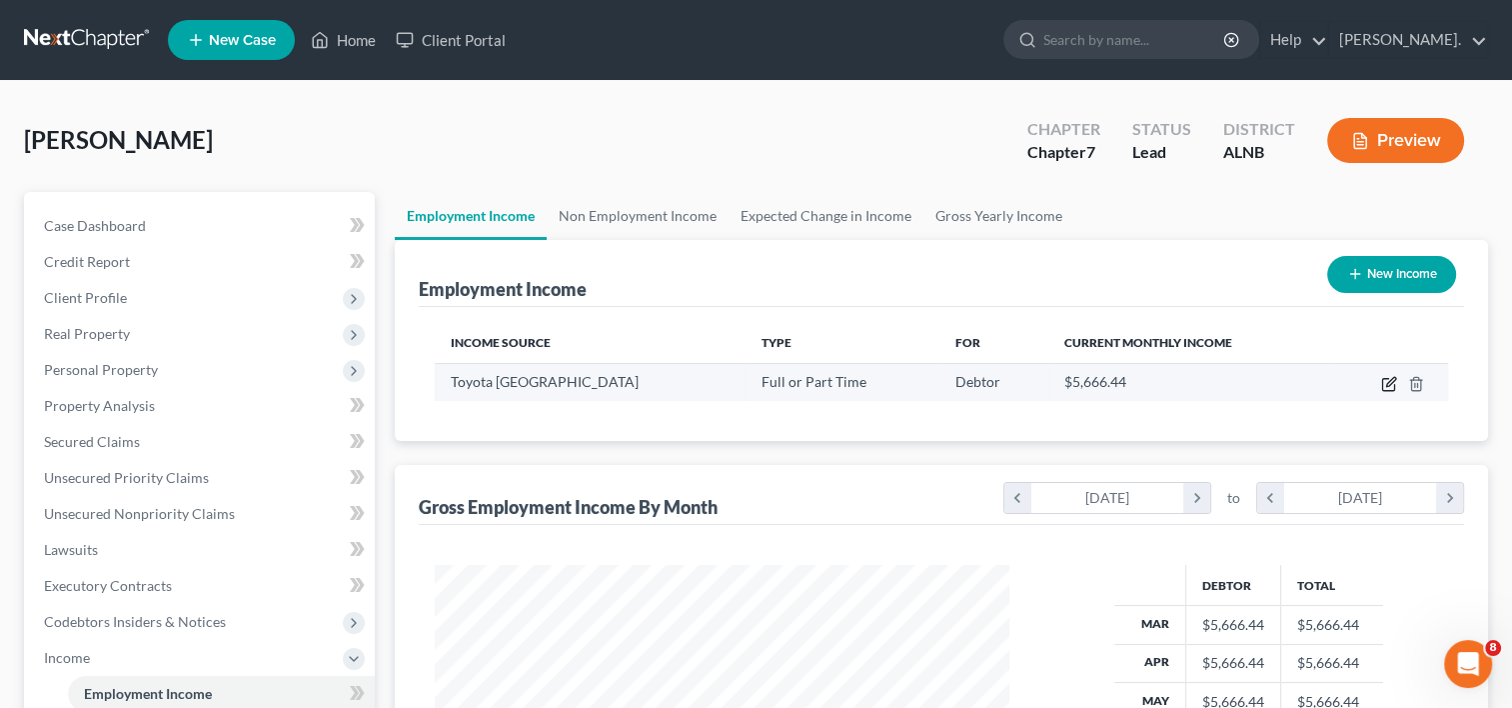
click at [1387, 382] on icon "button" at bounding box center [1390, 381] width 9 height 9
select select "0"
select select "45"
select select "2"
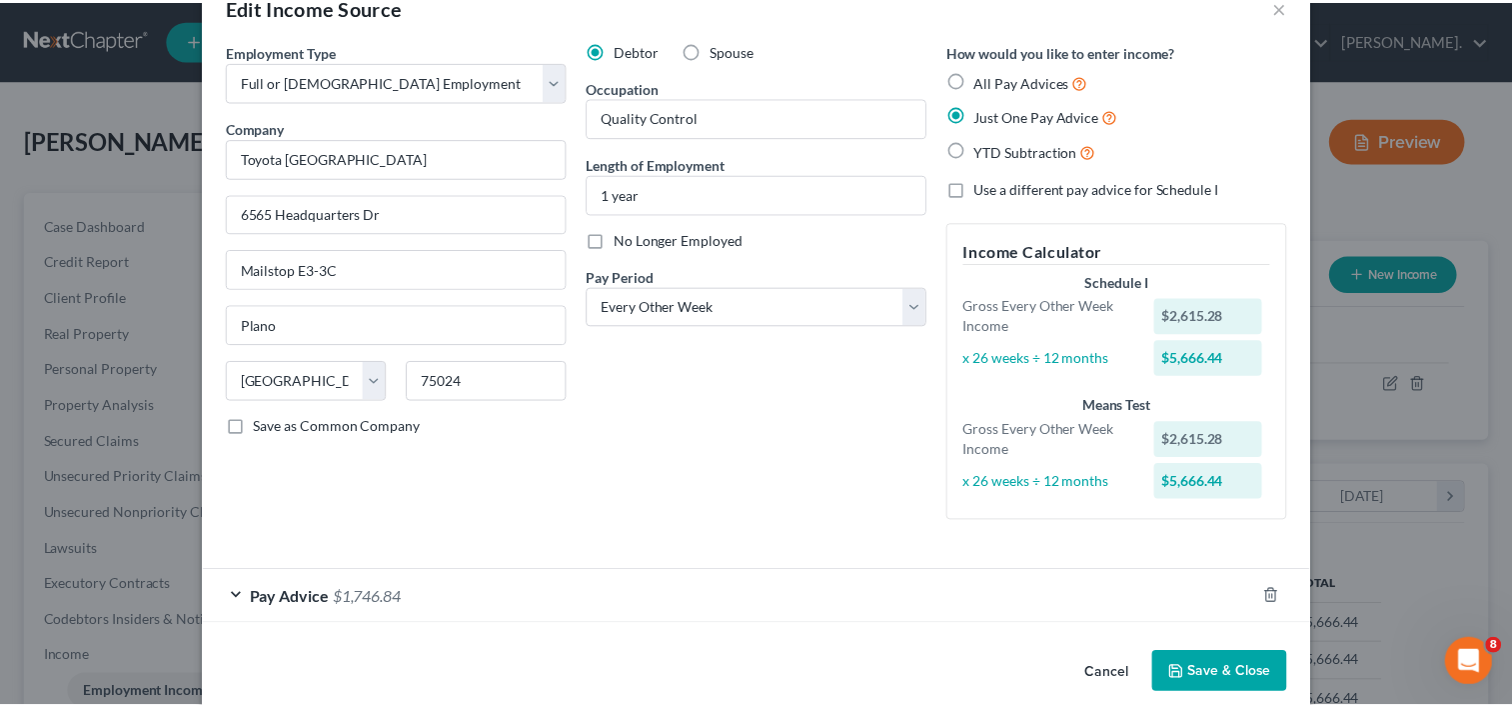
scroll to position [77, 0]
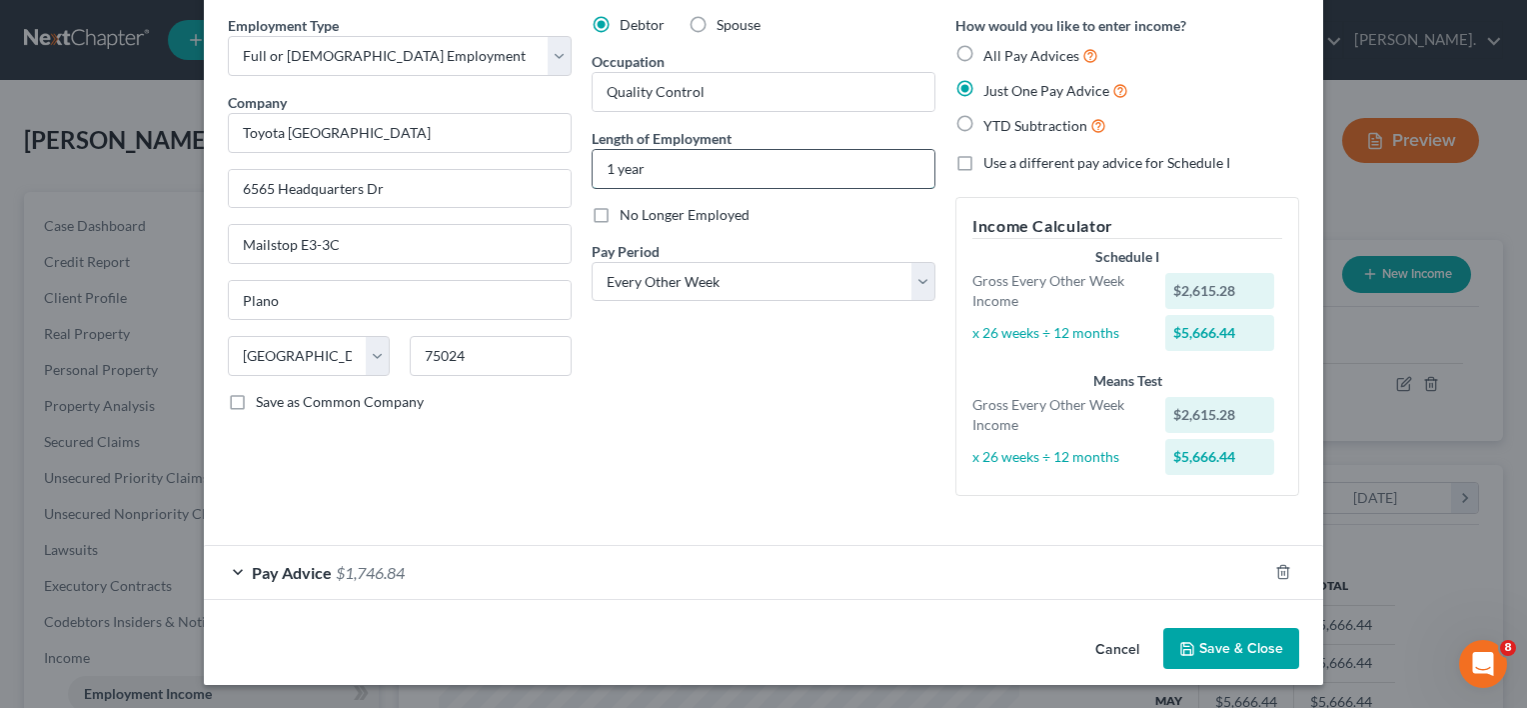
click at [640, 171] on input "1 year" at bounding box center [764, 169] width 342 height 38
drag, startPoint x: 640, startPoint y: 171, endPoint x: 586, endPoint y: 170, distance: 54.0
click at [593, 170] on input "1 year" at bounding box center [764, 169] width 342 height 38
type input "1.5 years"
click at [1232, 645] on button "Save & Close" at bounding box center [1231, 649] width 136 height 42
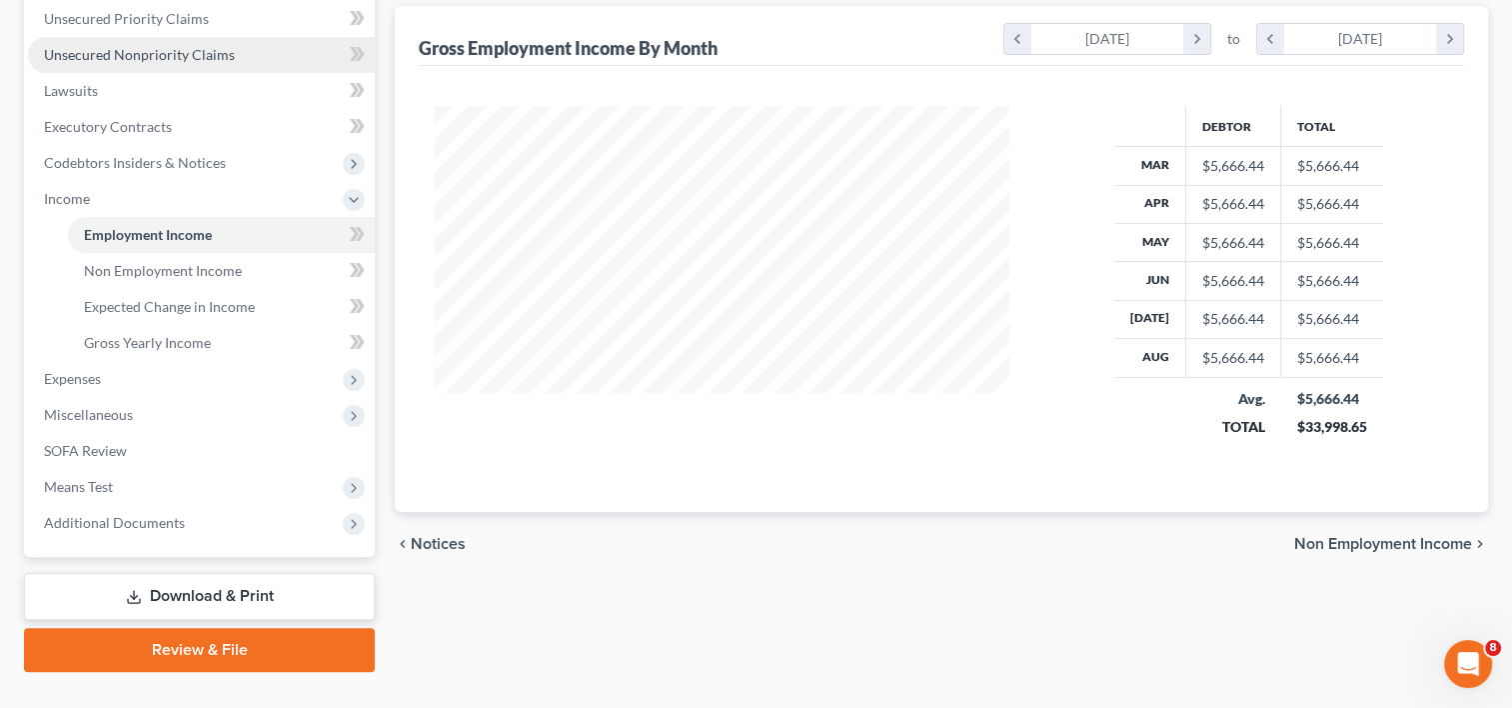
scroll to position [497, 0]
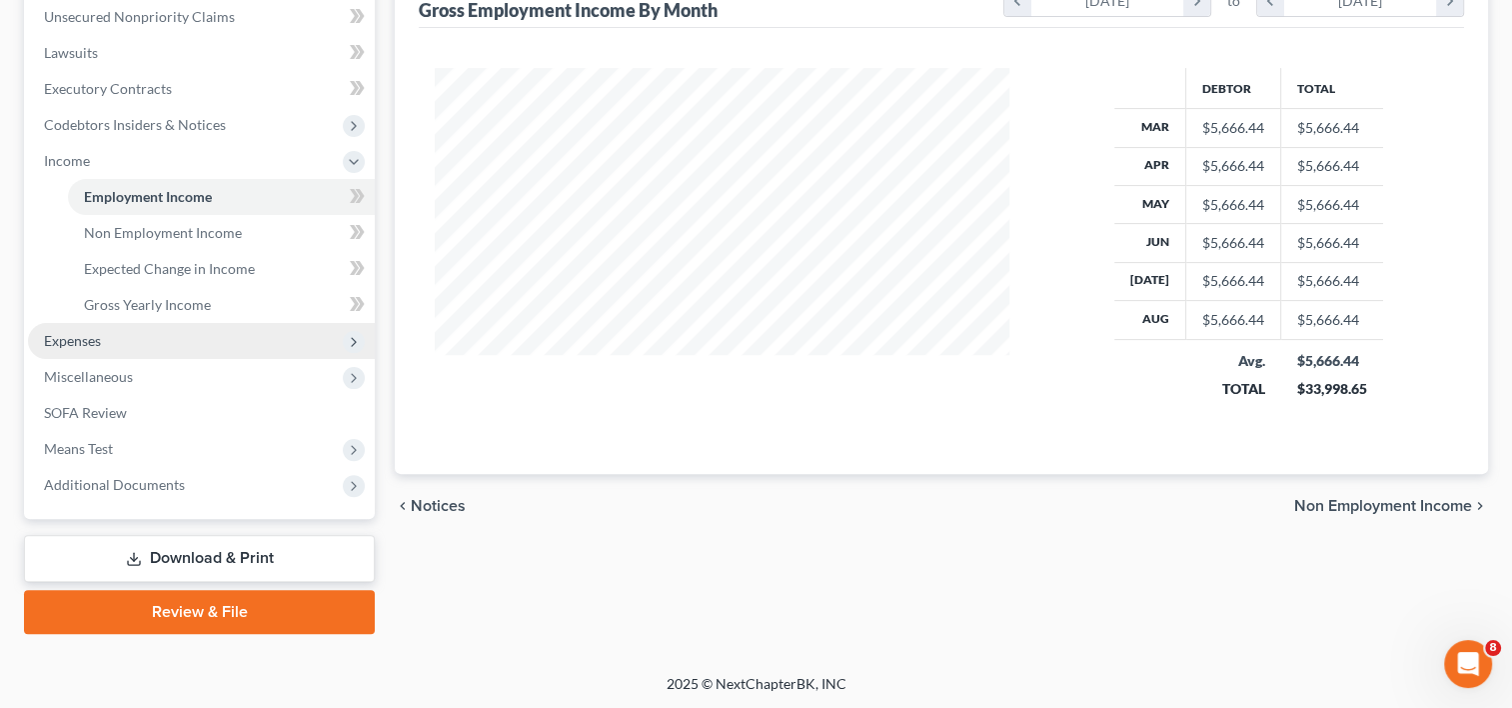
click at [78, 339] on span "Expenses" at bounding box center [72, 340] width 57 height 17
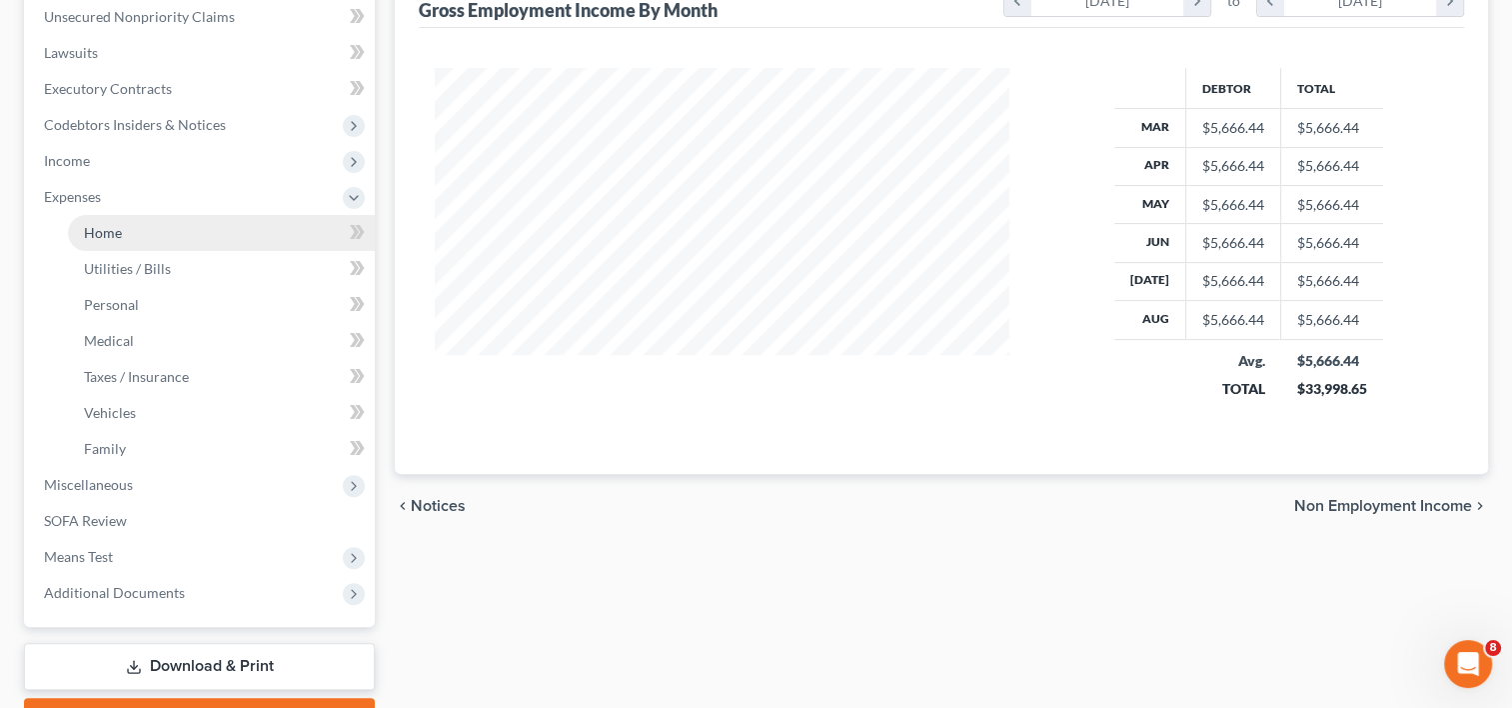
click at [95, 227] on span "Home" at bounding box center [103, 232] width 38 height 17
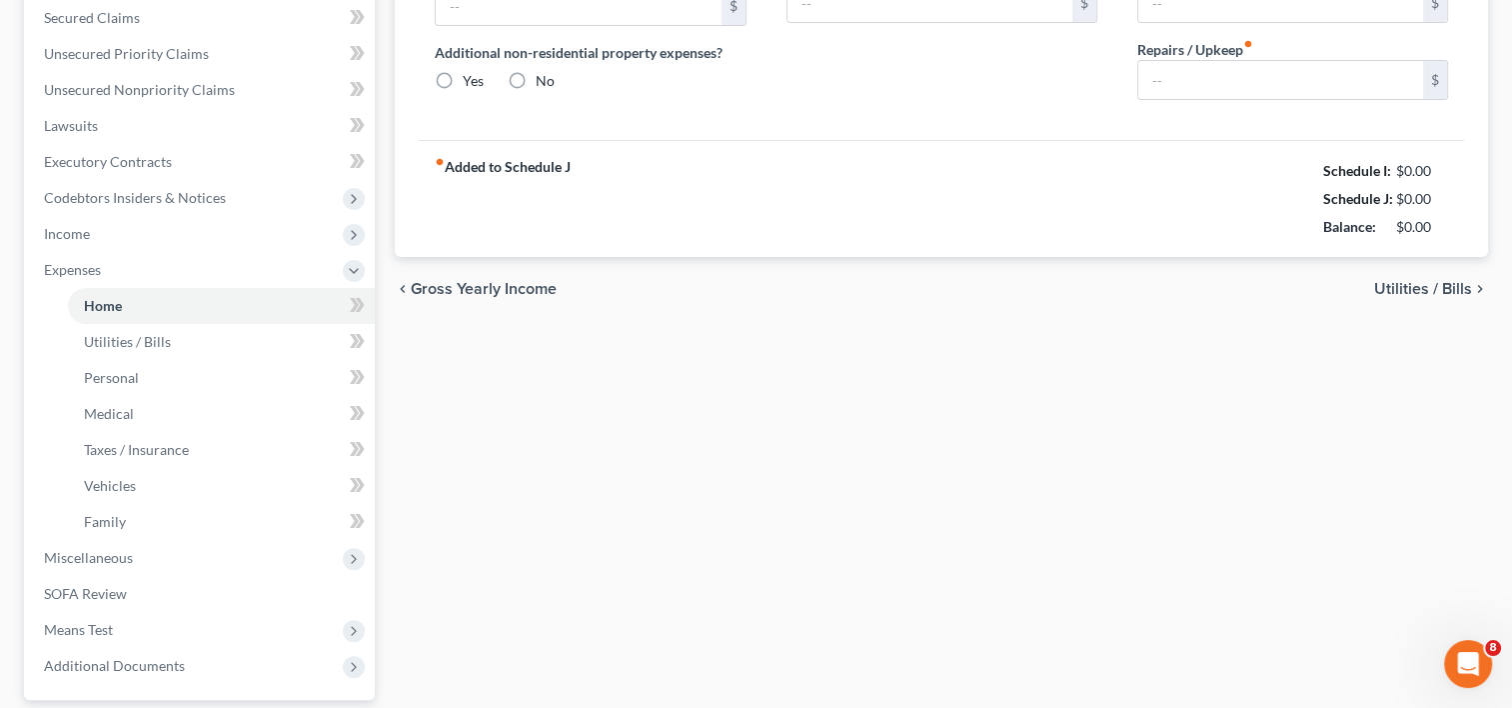
type input "1,150.00"
type input "0.00"
radio input "true"
type input "23.00"
type input "0.00"
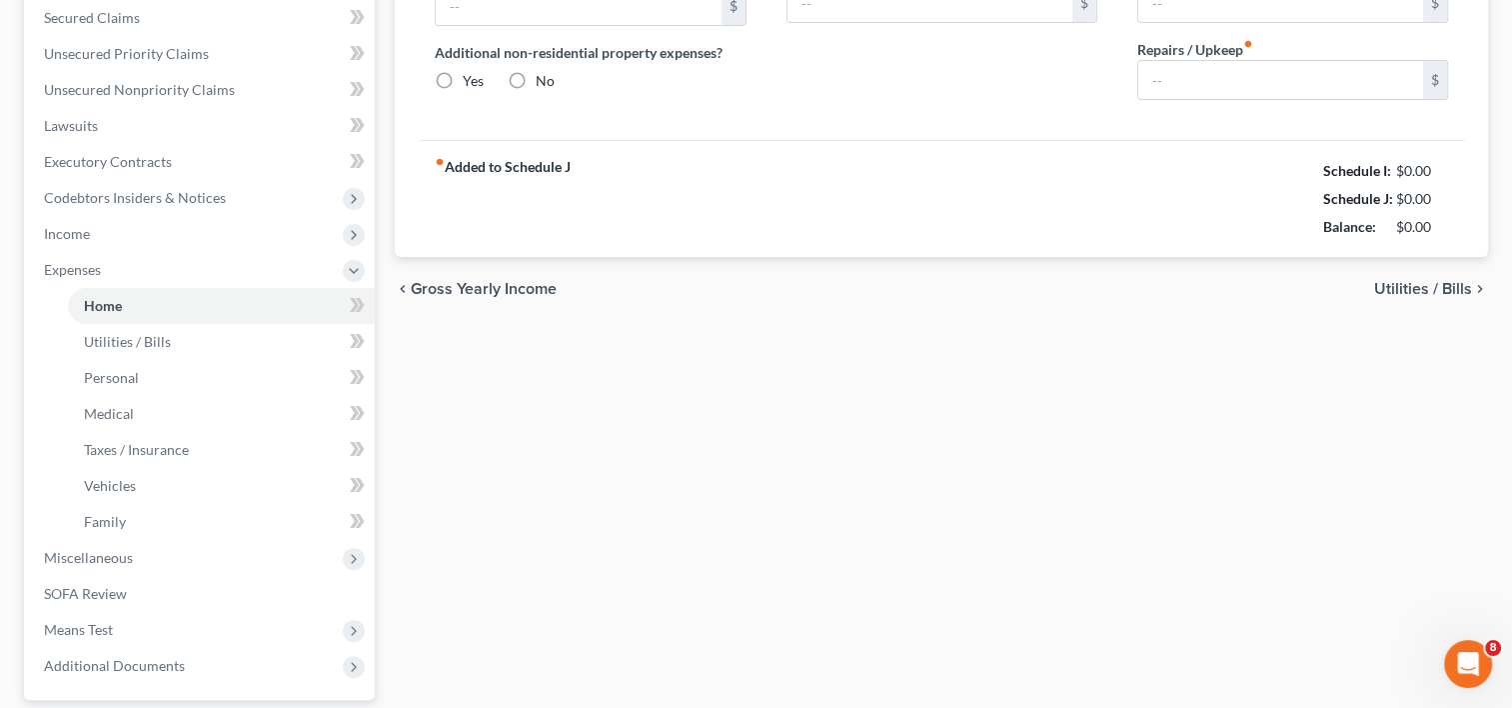
type input "0.00"
type input "100.00"
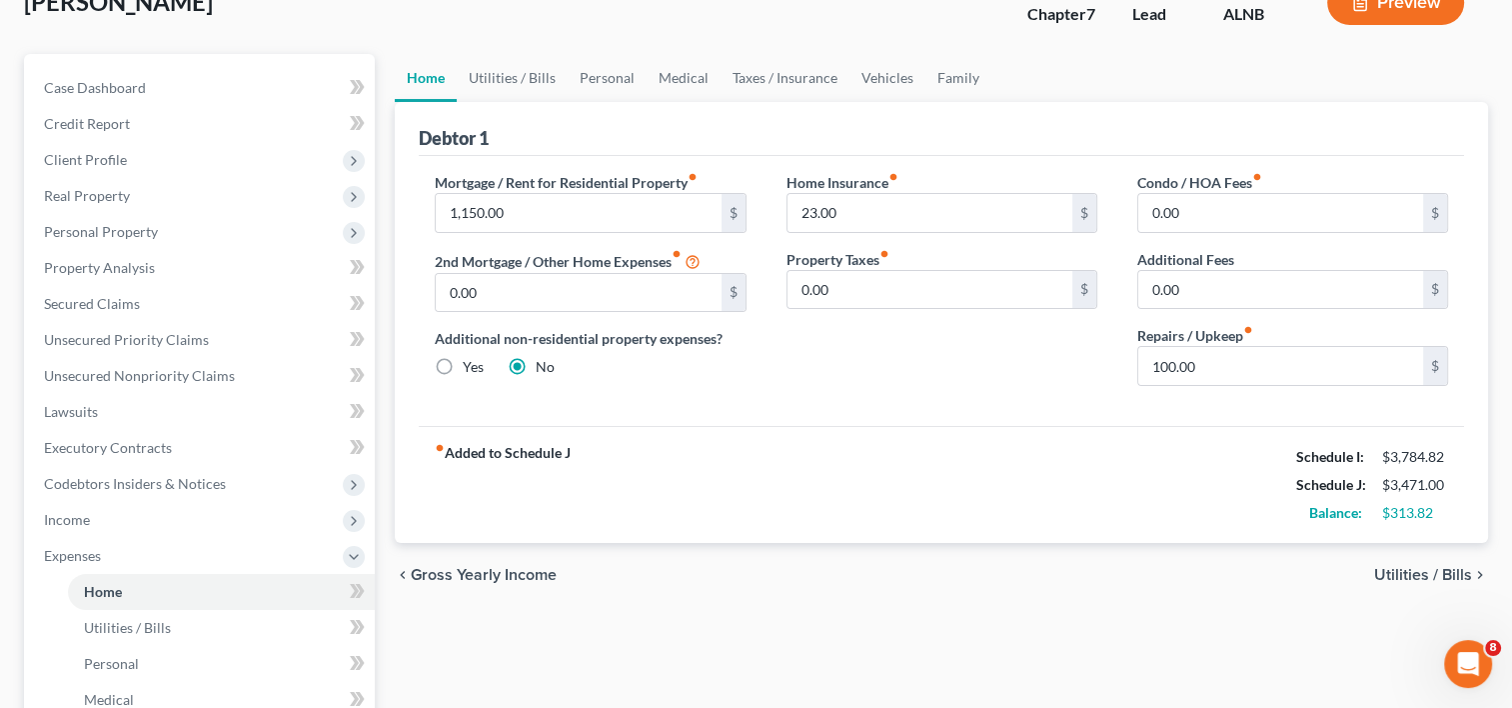
scroll to position [400, 0]
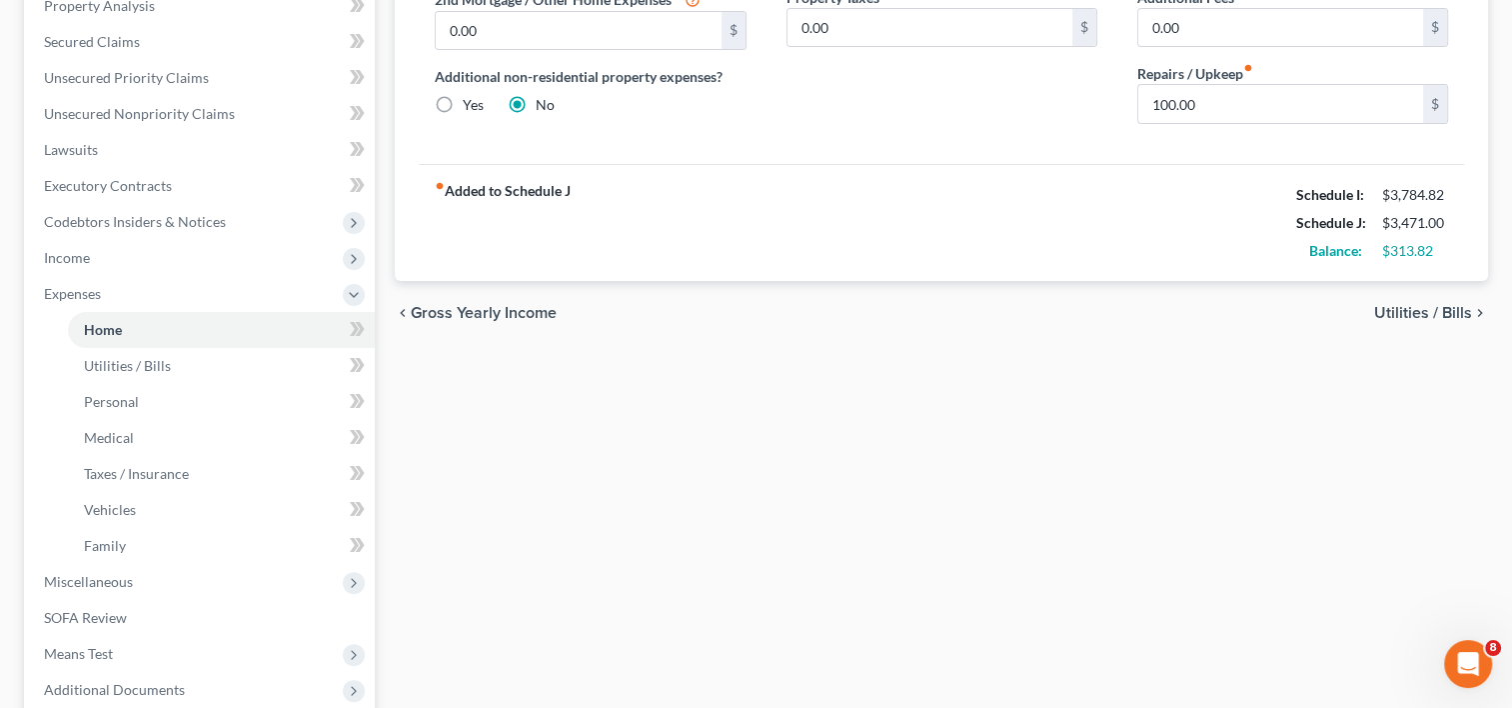
click at [1404, 308] on span "Utilities / Bills" at bounding box center [1423, 313] width 98 height 16
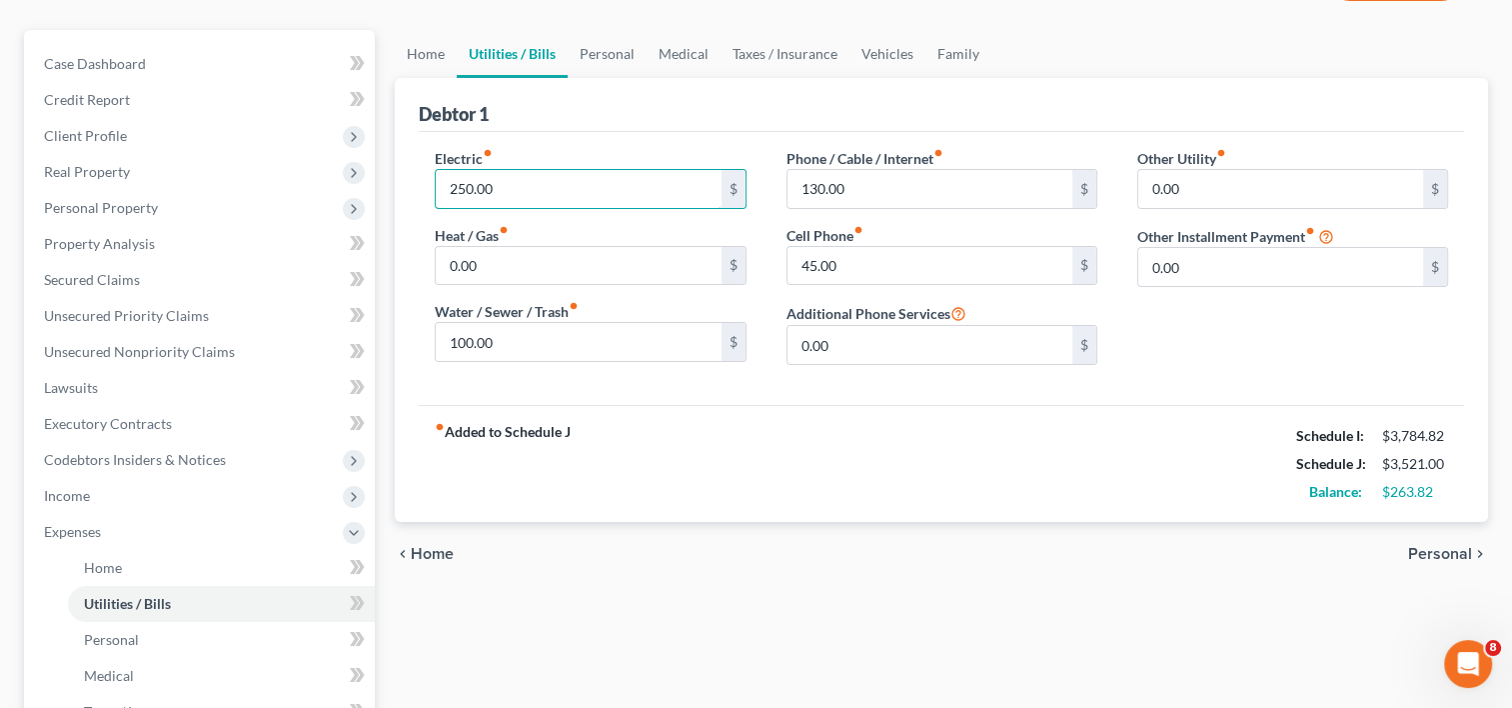
scroll to position [400, 0]
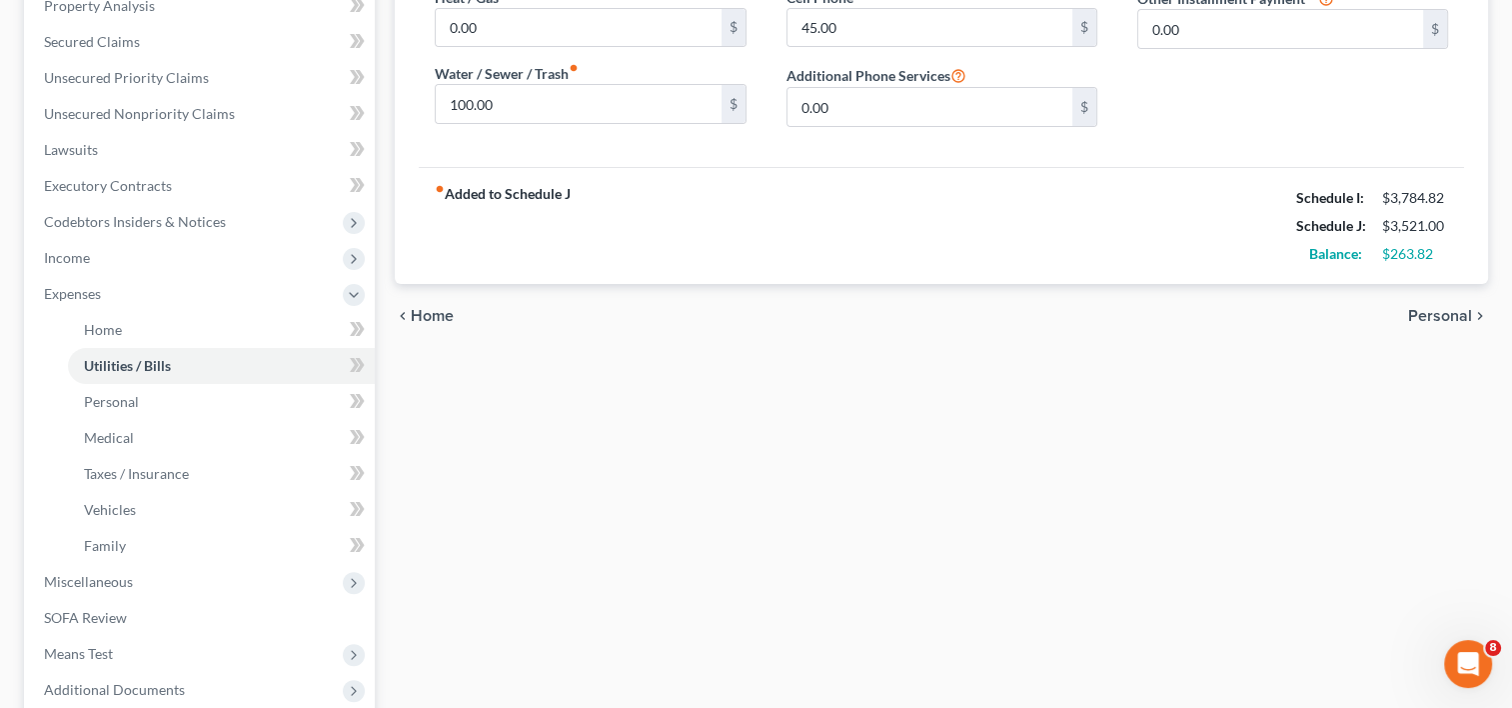
type input "250.00"
click at [1443, 316] on span "Personal" at bounding box center [1440, 316] width 64 height 16
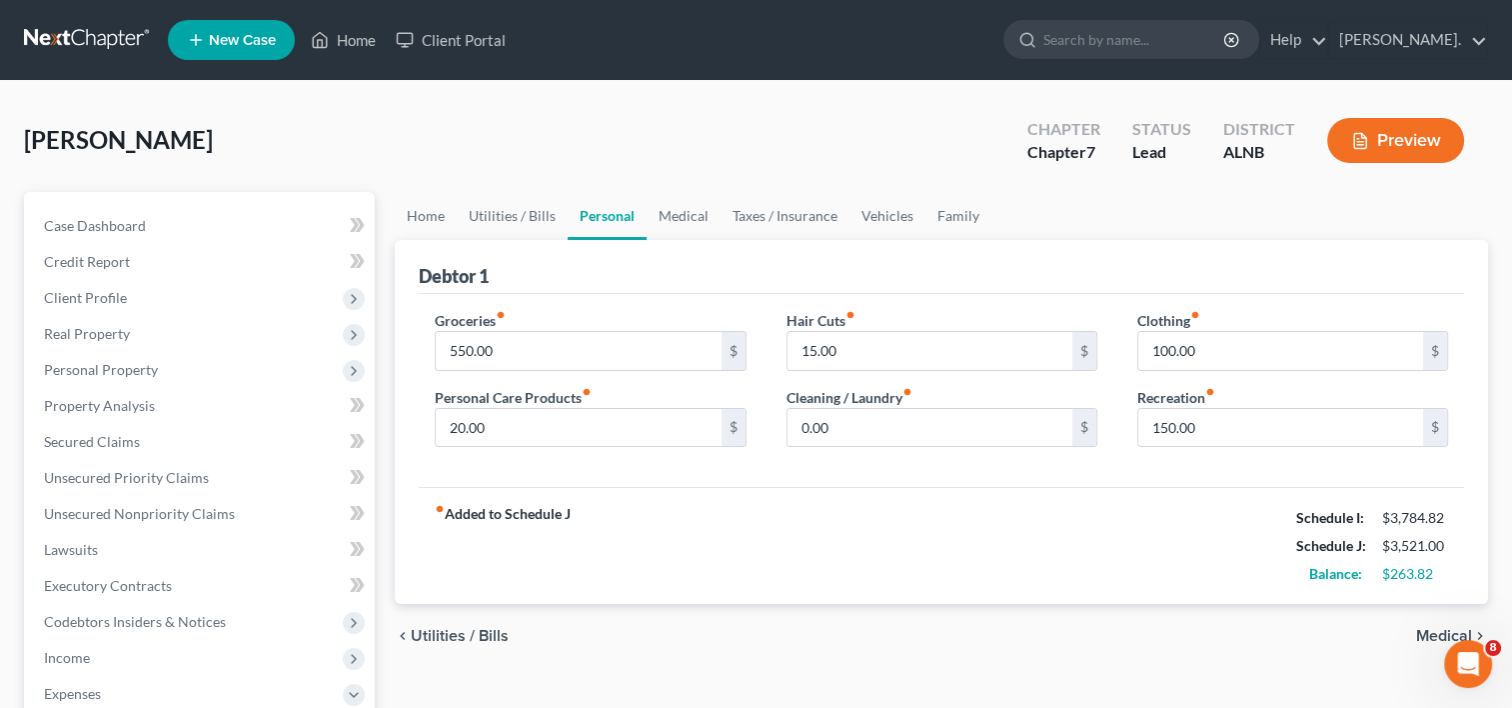
click at [1432, 633] on span "Medical" at bounding box center [1444, 636] width 56 height 16
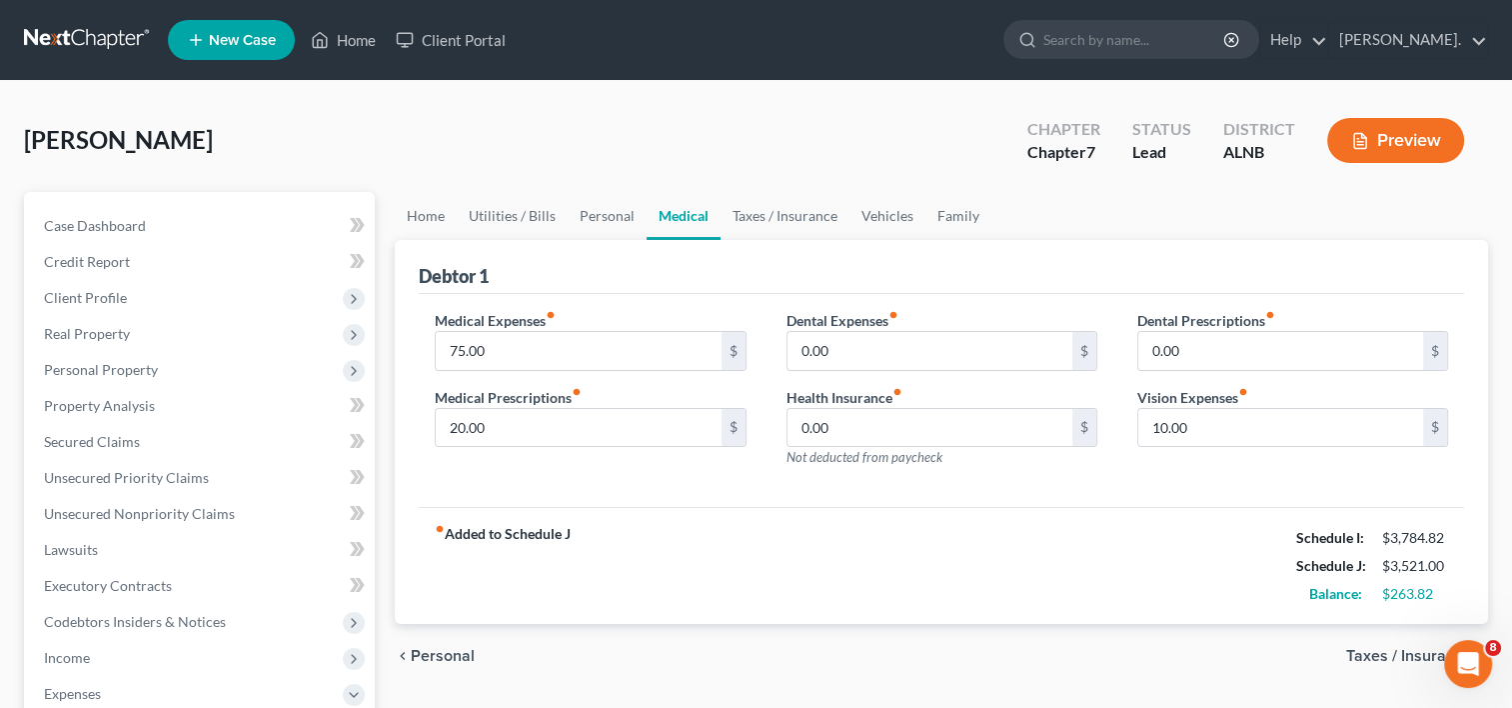
click at [1376, 655] on span "Taxes / Insurance" at bounding box center [1409, 656] width 126 height 16
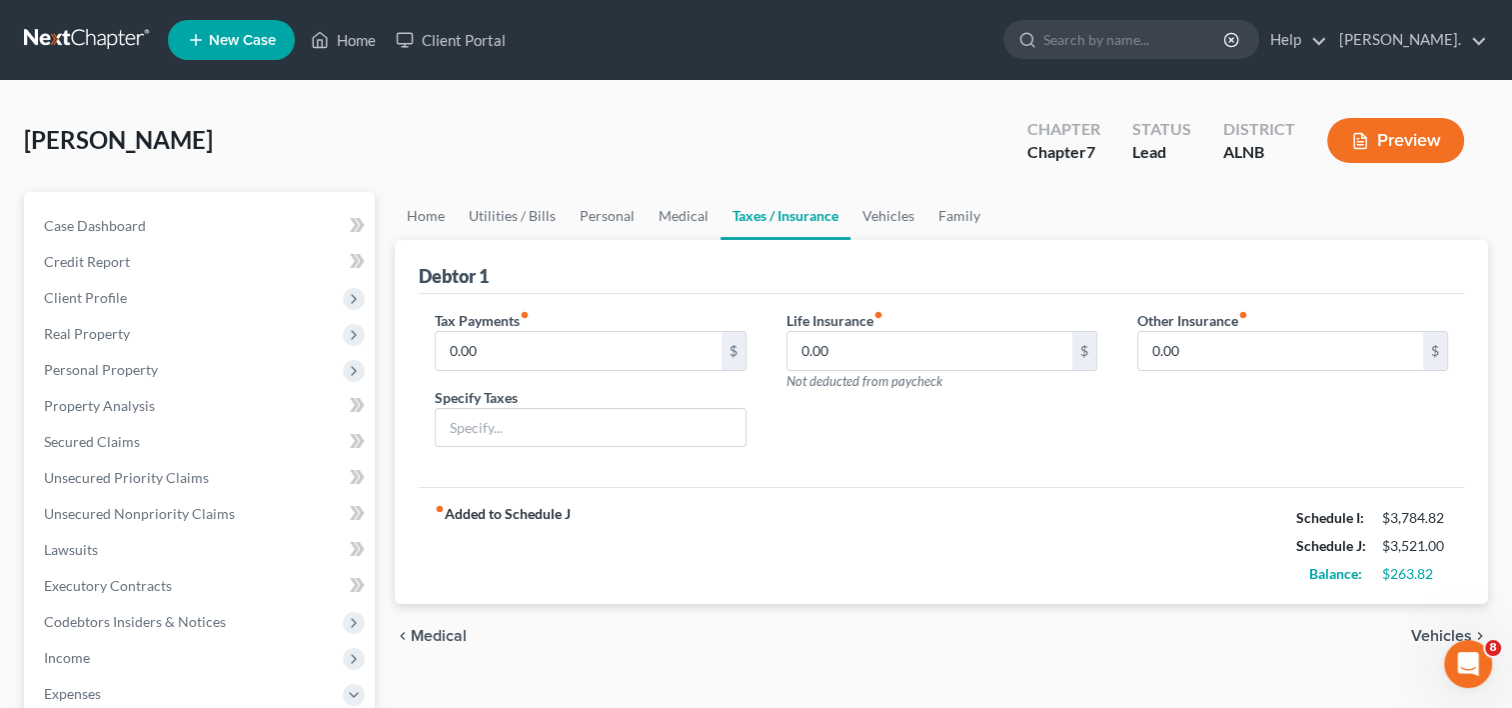
click at [438, 633] on span "Medical" at bounding box center [439, 636] width 56 height 16
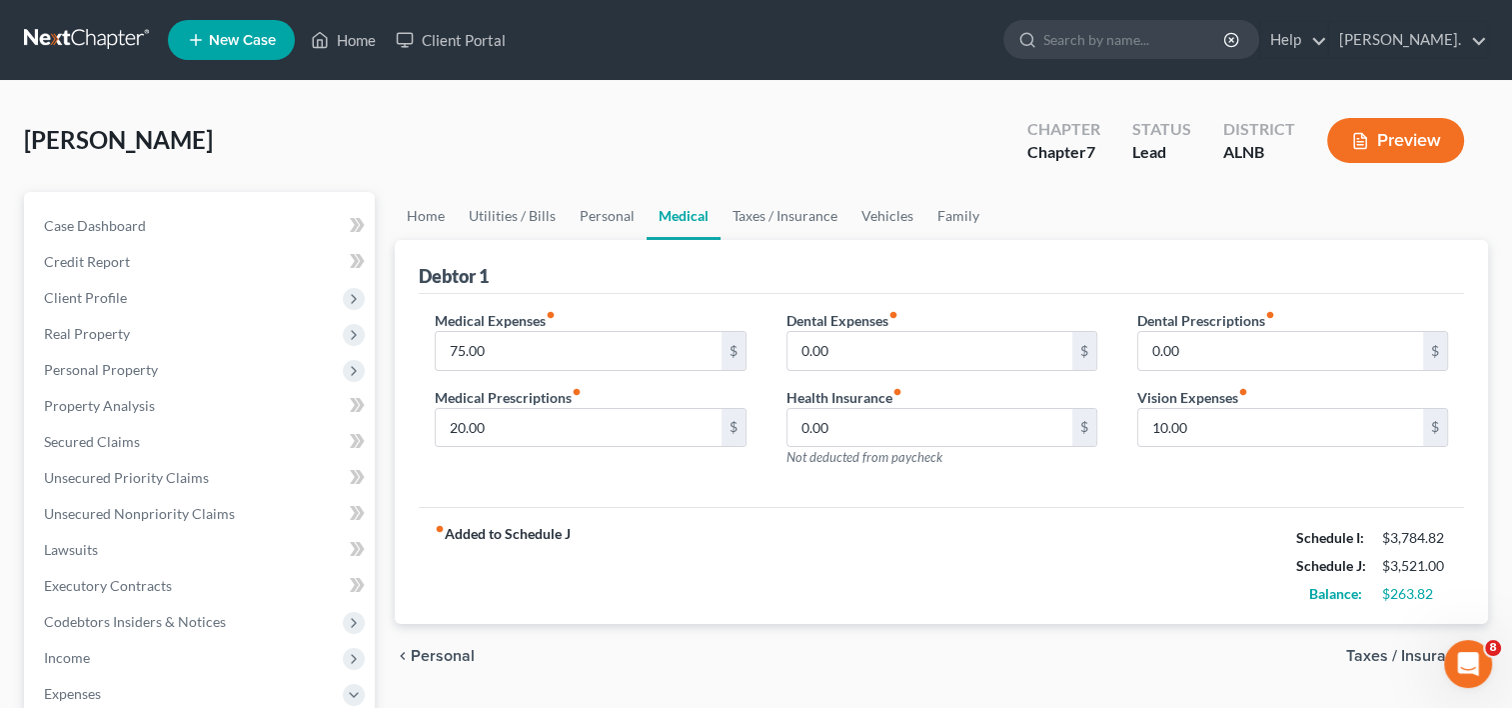
click at [1364, 654] on span "Taxes / Insurance" at bounding box center [1409, 656] width 126 height 16
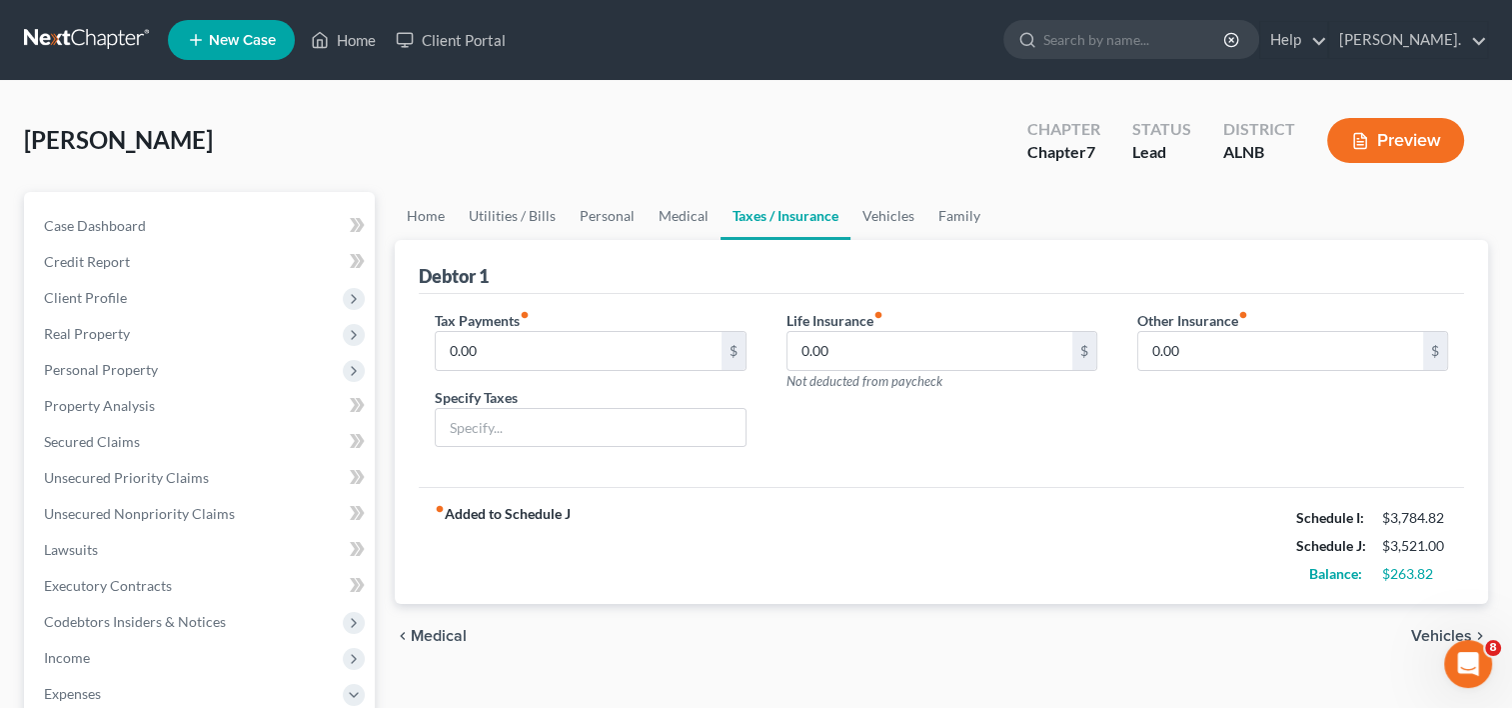
click at [1434, 632] on span "Vehicles" at bounding box center [1441, 636] width 61 height 16
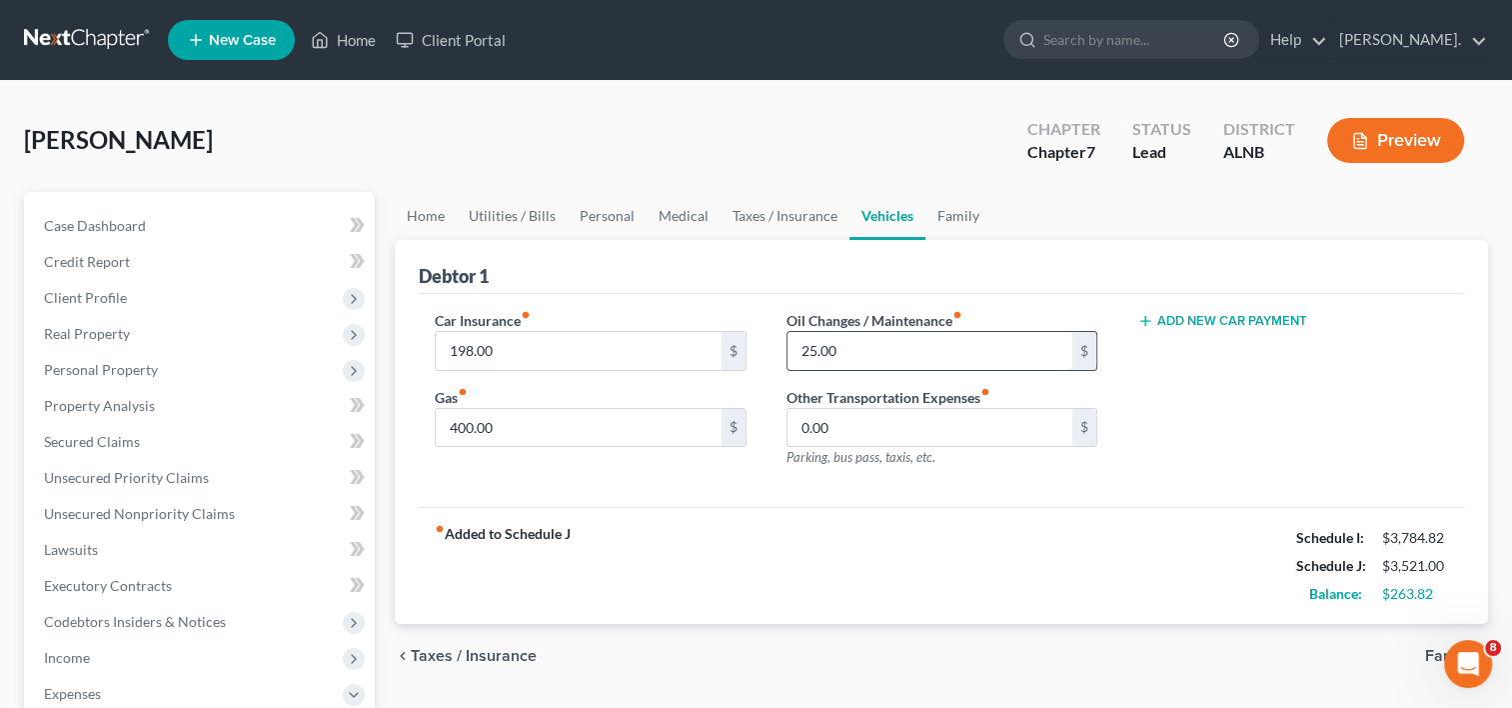
click at [830, 368] on input "25.00" at bounding box center [930, 351] width 285 height 38
type input "50.00"
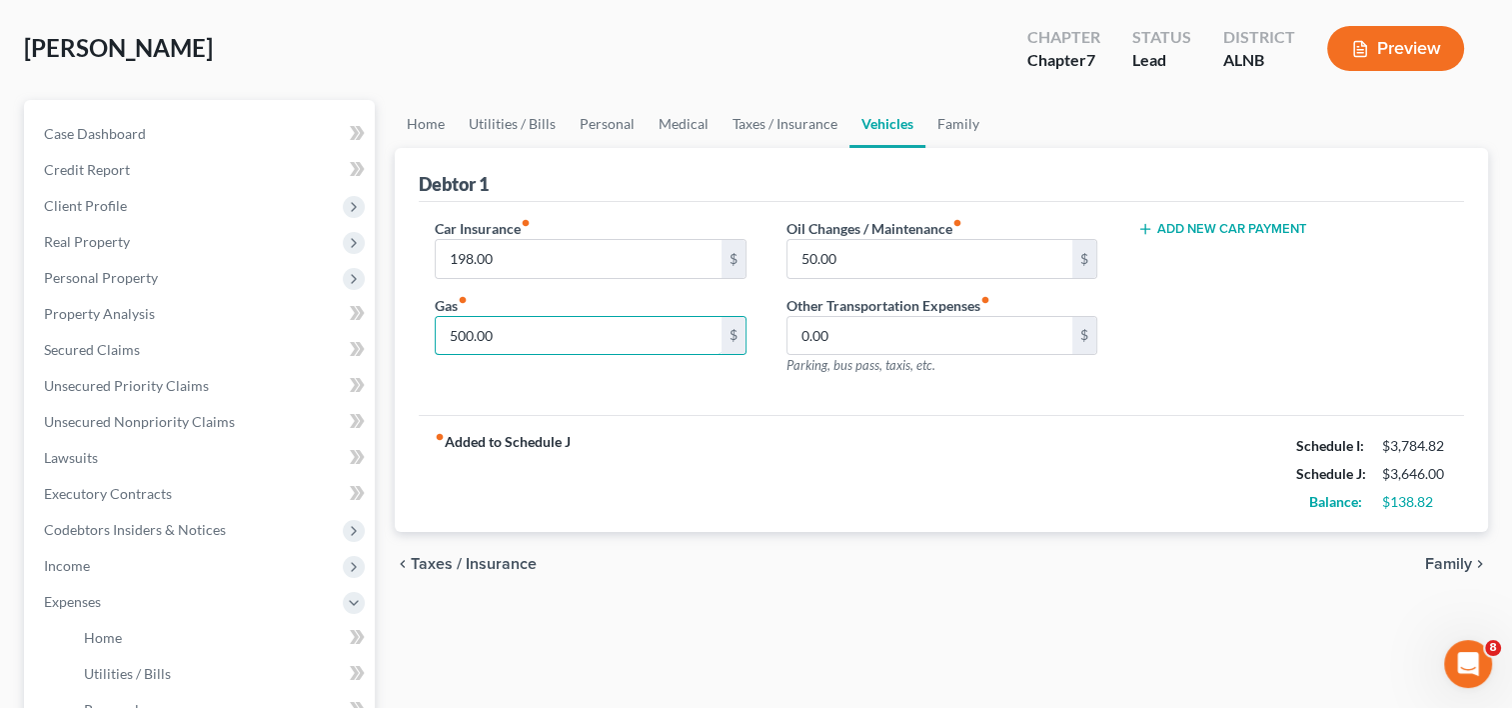
scroll to position [200, 0]
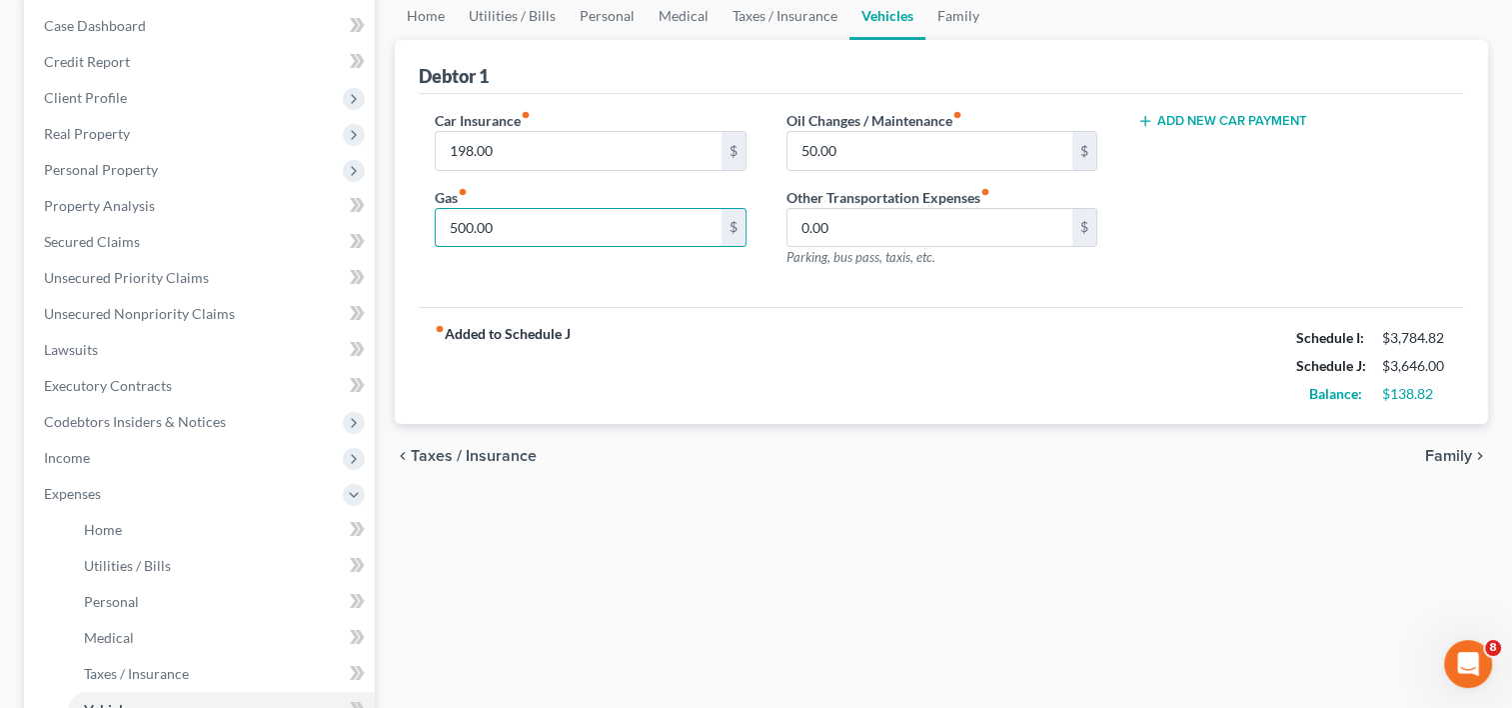
type input "500.00"
click at [1441, 455] on span "Family" at bounding box center [1448, 456] width 47 height 16
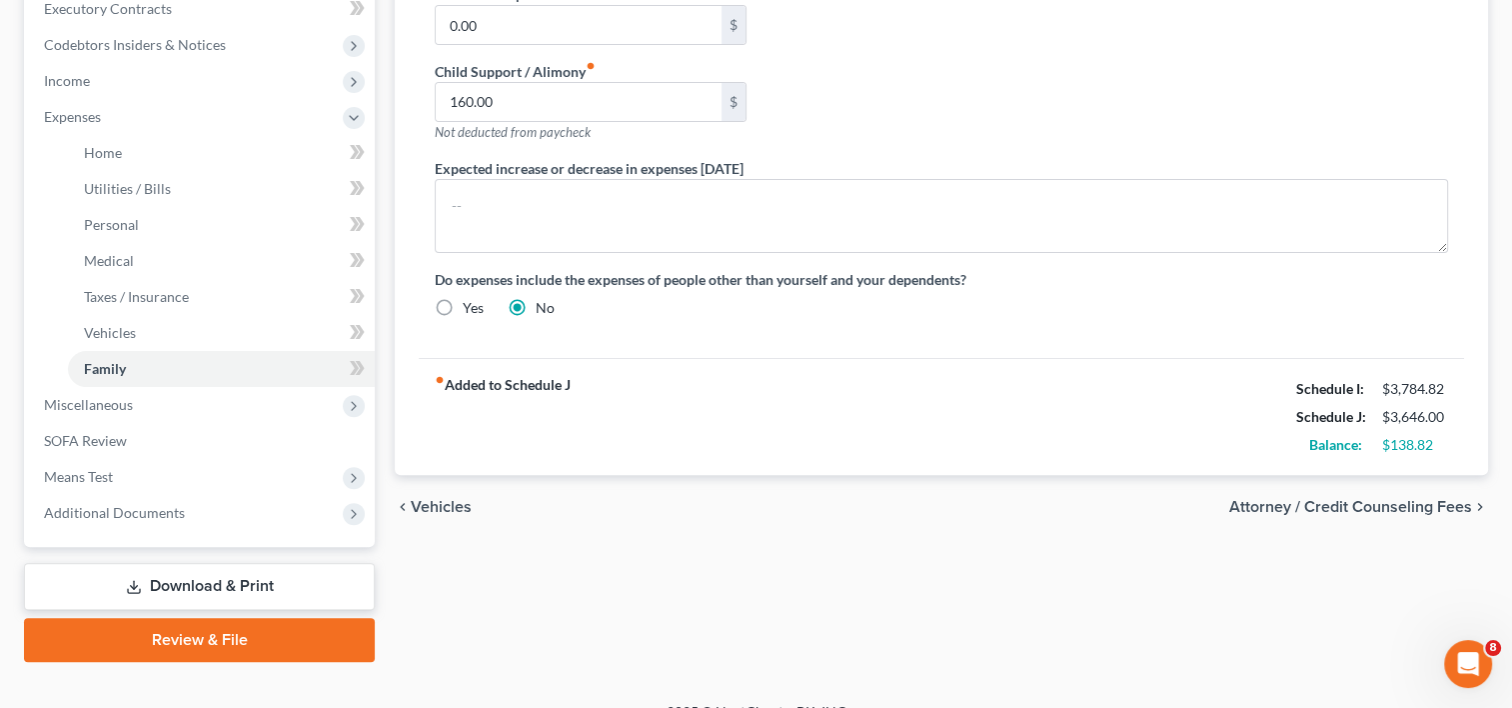
scroll to position [600, 0]
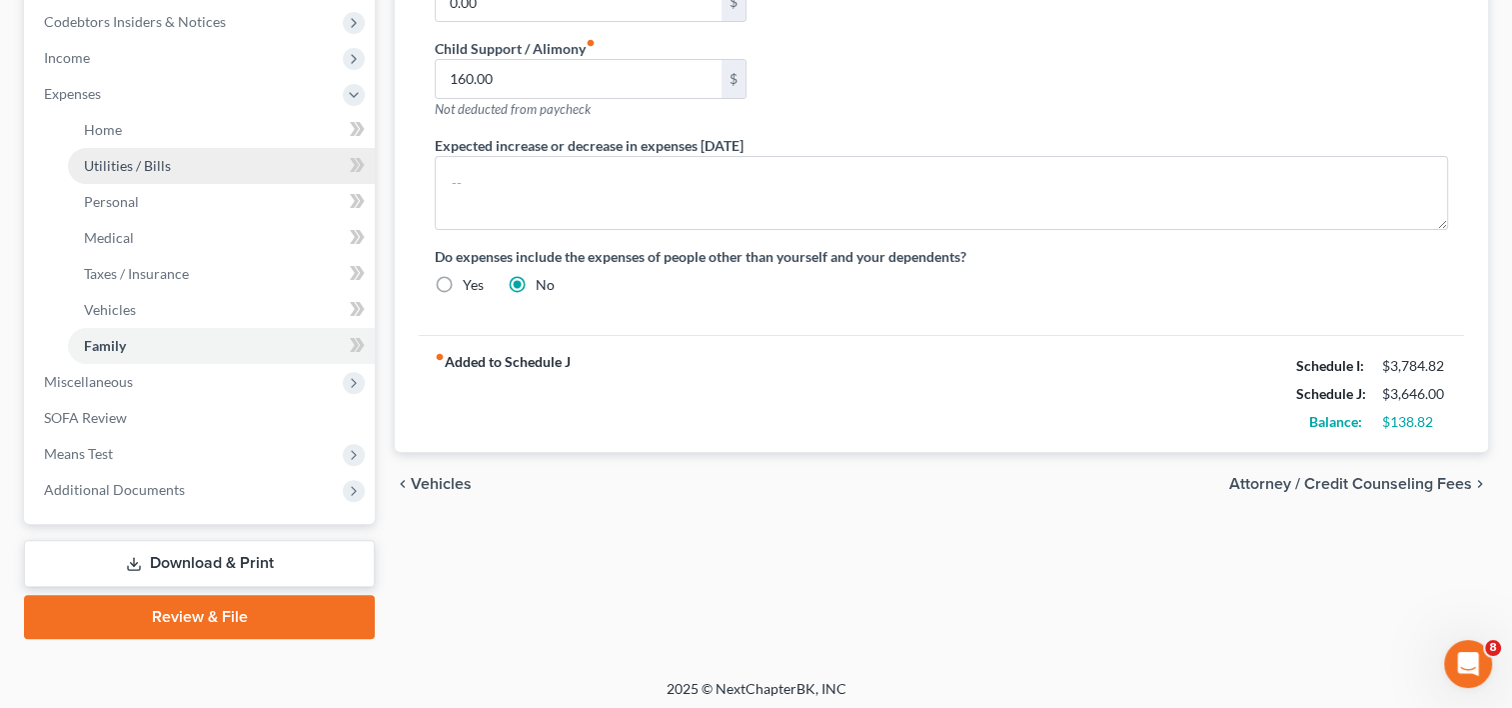
click at [105, 158] on span "Utilities / Bills" at bounding box center [127, 165] width 87 height 17
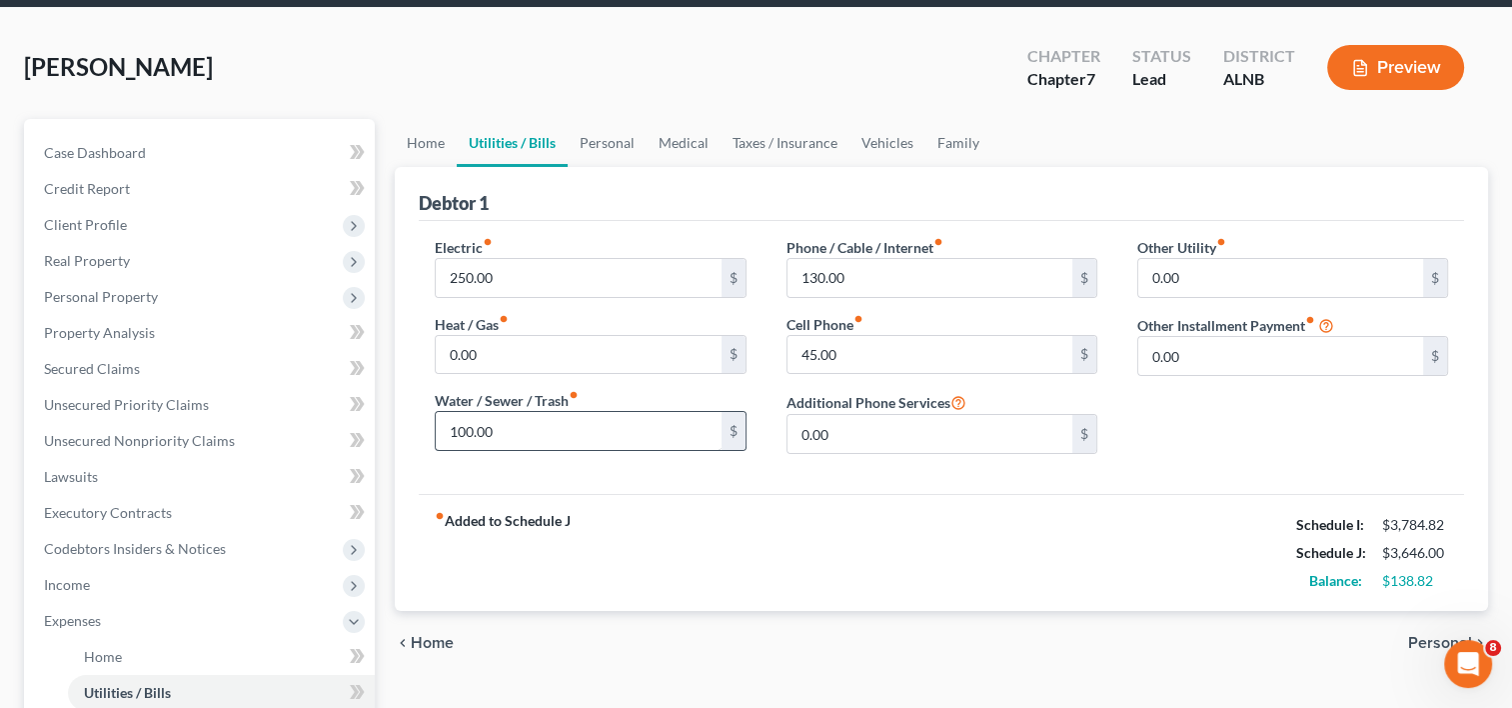
scroll to position [100, 0]
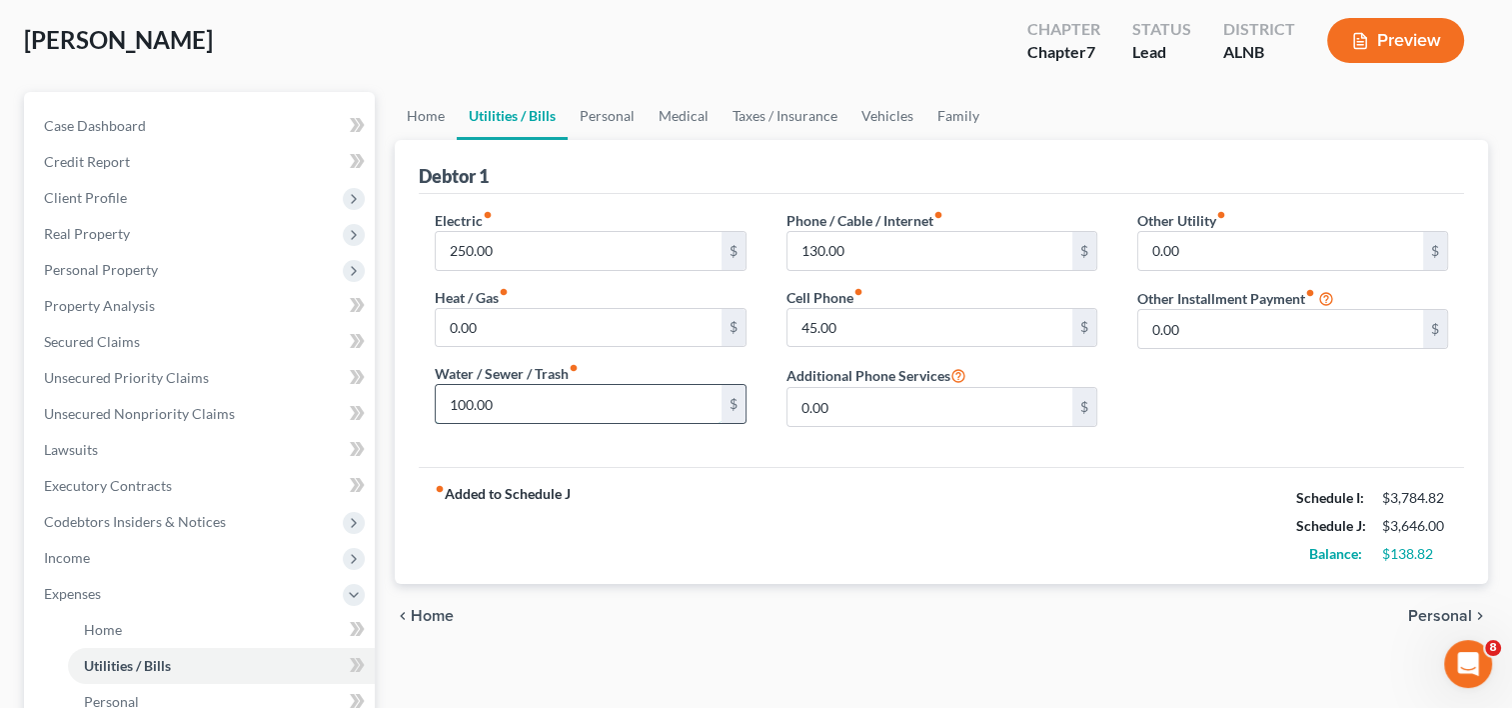
click at [518, 400] on input "100.00" at bounding box center [578, 404] width 285 height 38
type input "110.00"
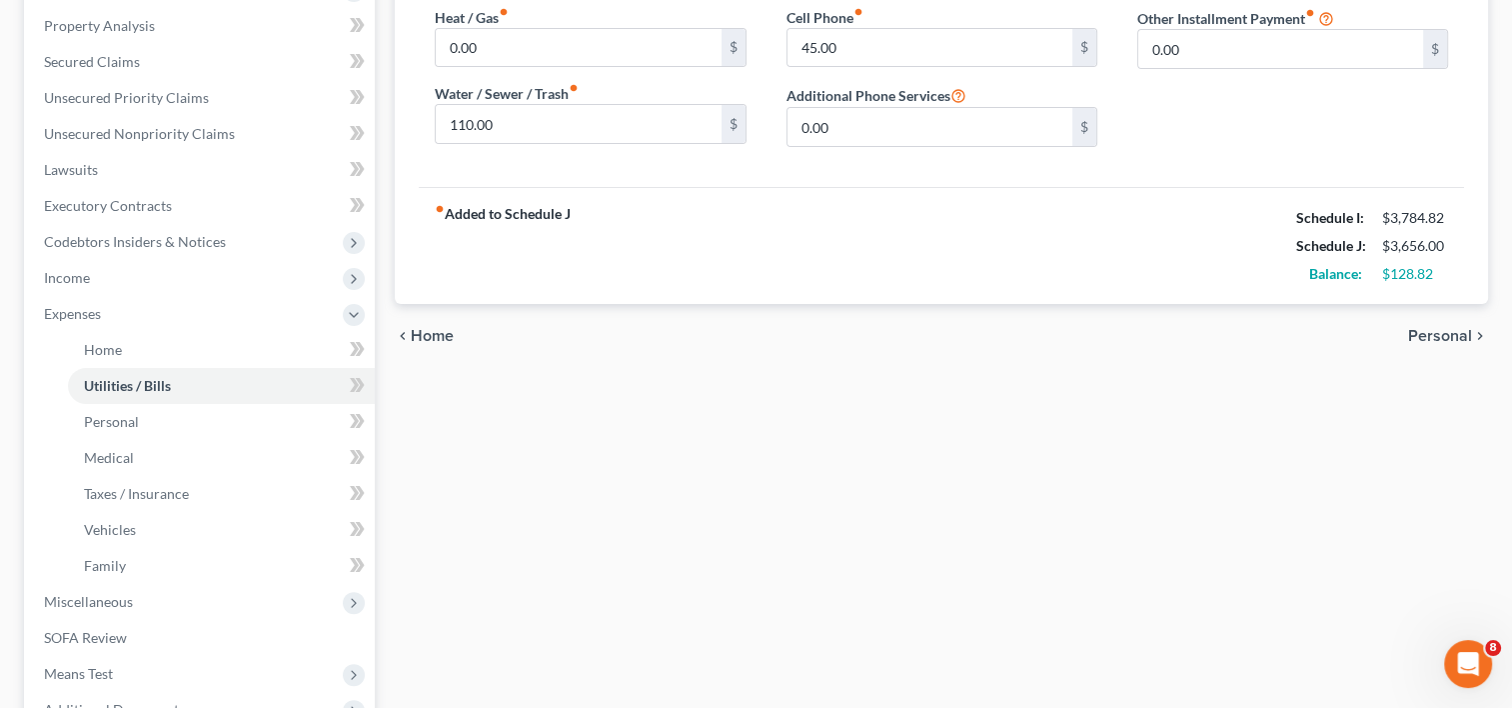
scroll to position [500, 0]
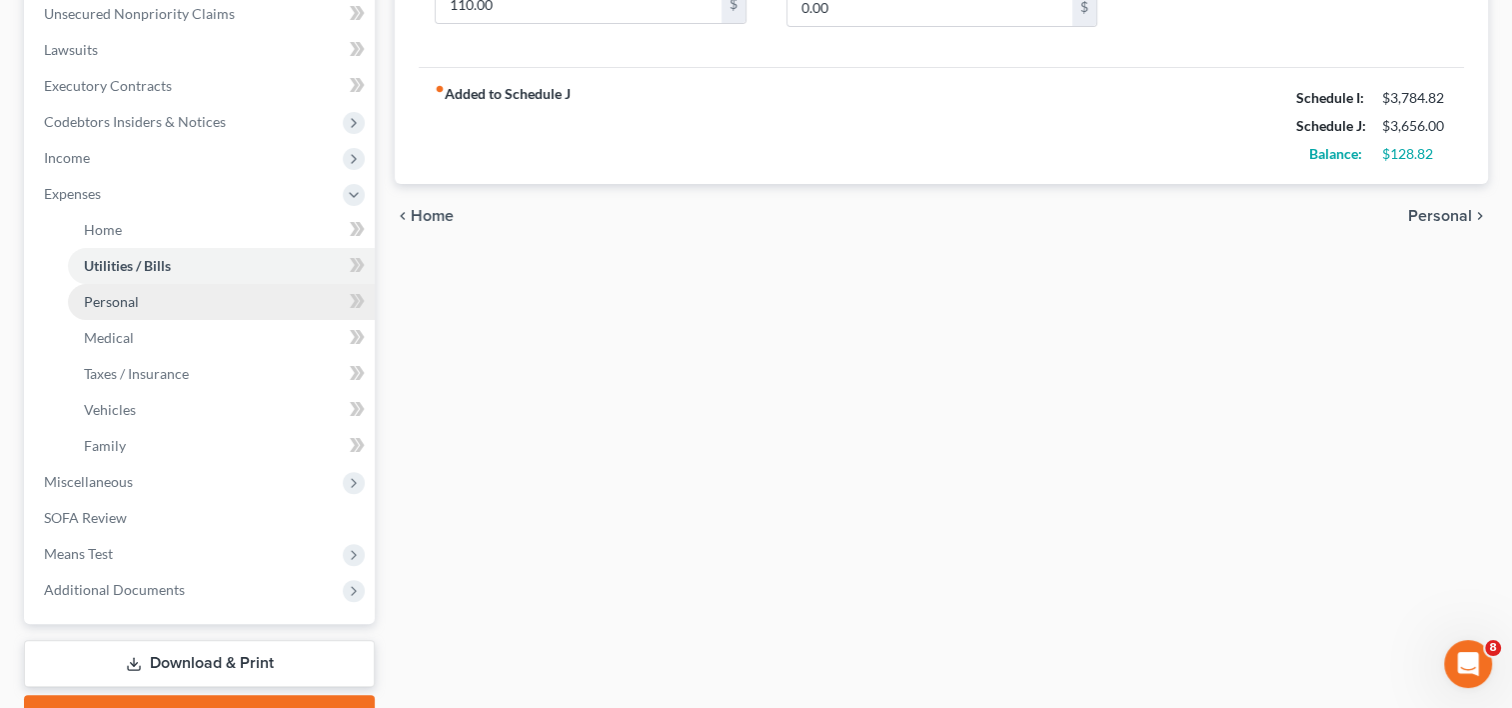
click at [116, 304] on span "Personal" at bounding box center [111, 301] width 55 height 17
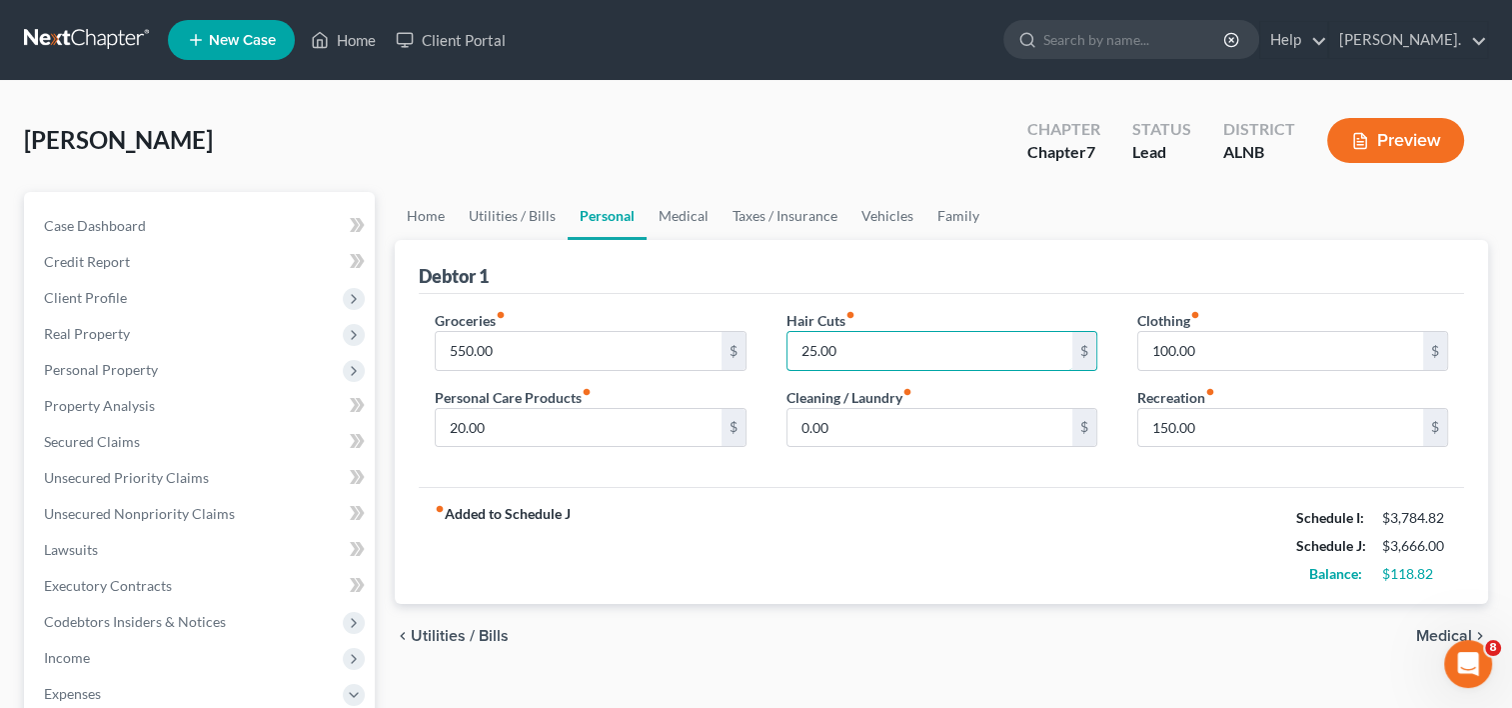
type input "25.00"
click at [459, 337] on input "550.00" at bounding box center [578, 351] width 285 height 38
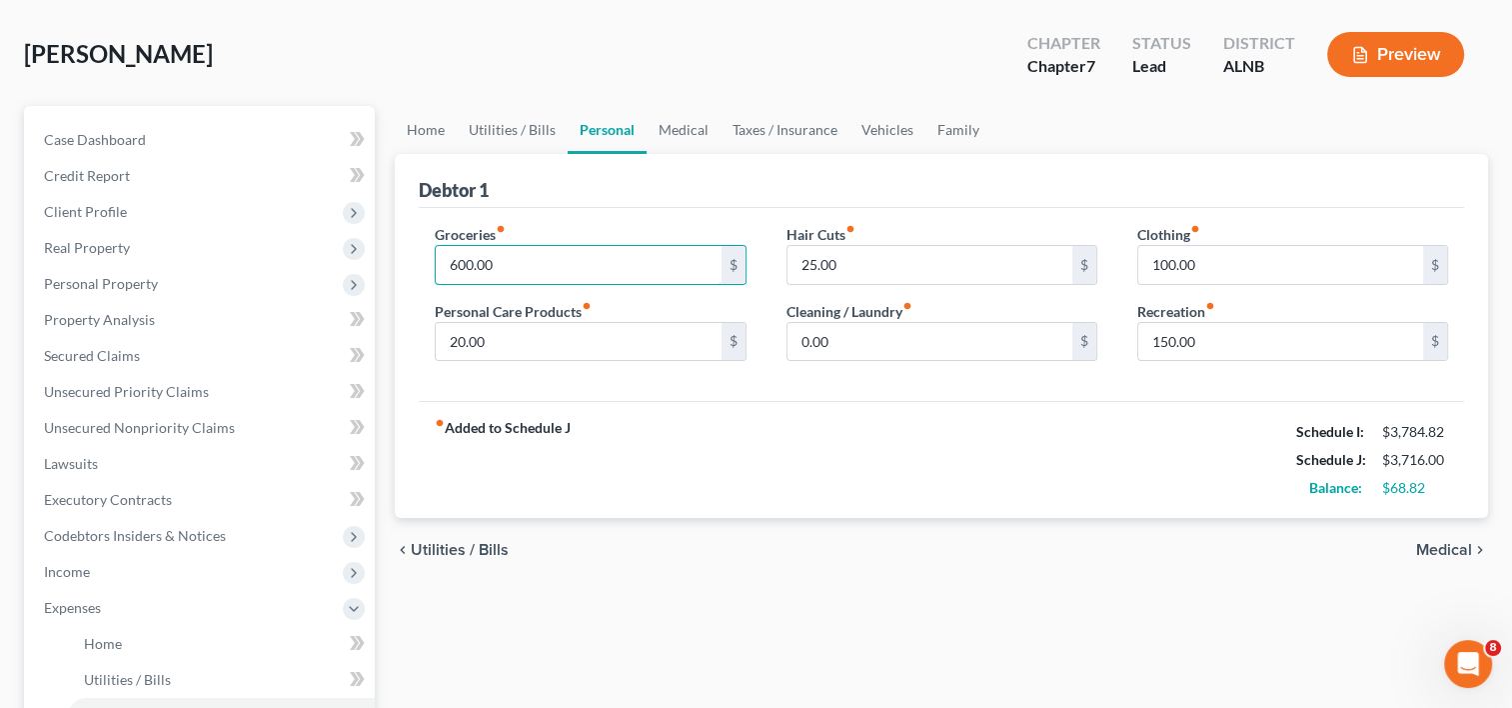
scroll to position [200, 0]
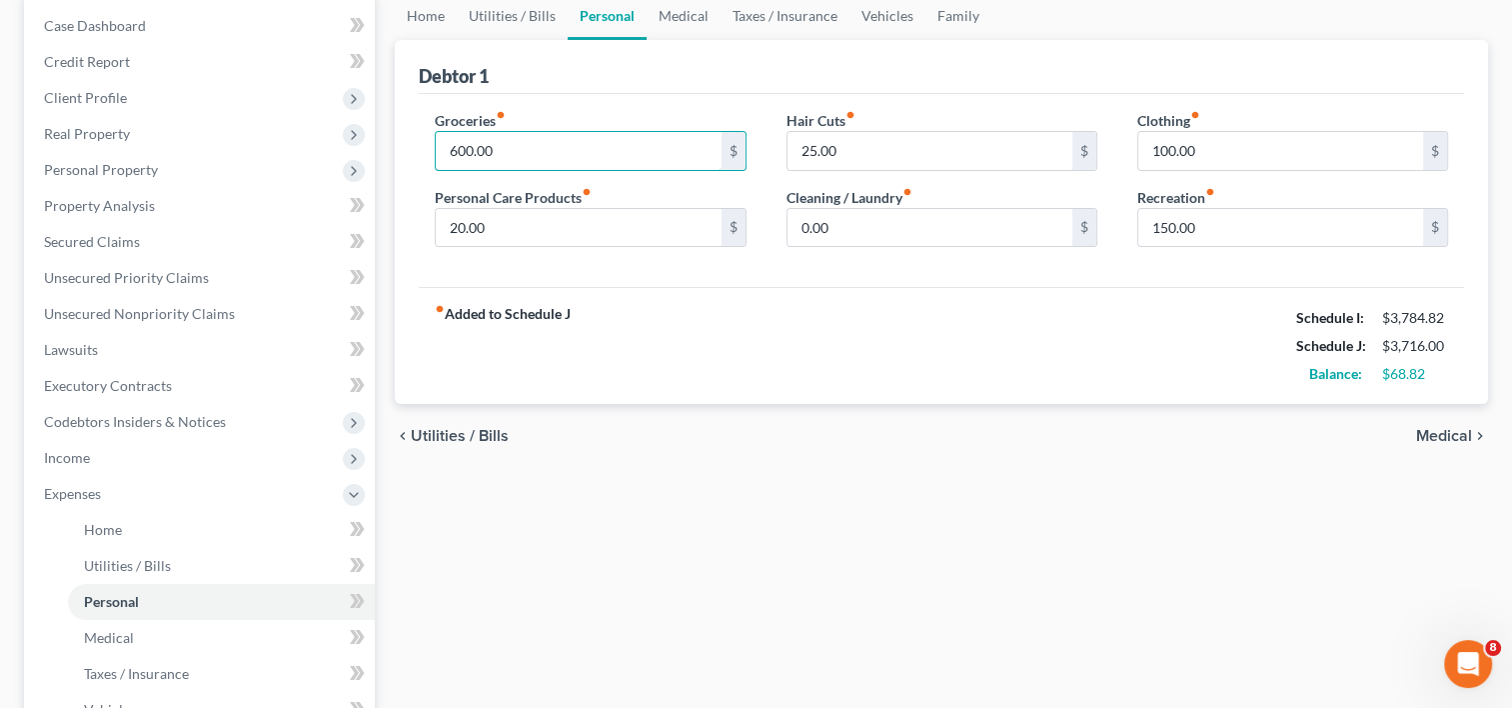
type input "600.00"
click at [1448, 436] on span "Medical" at bounding box center [1444, 436] width 56 height 16
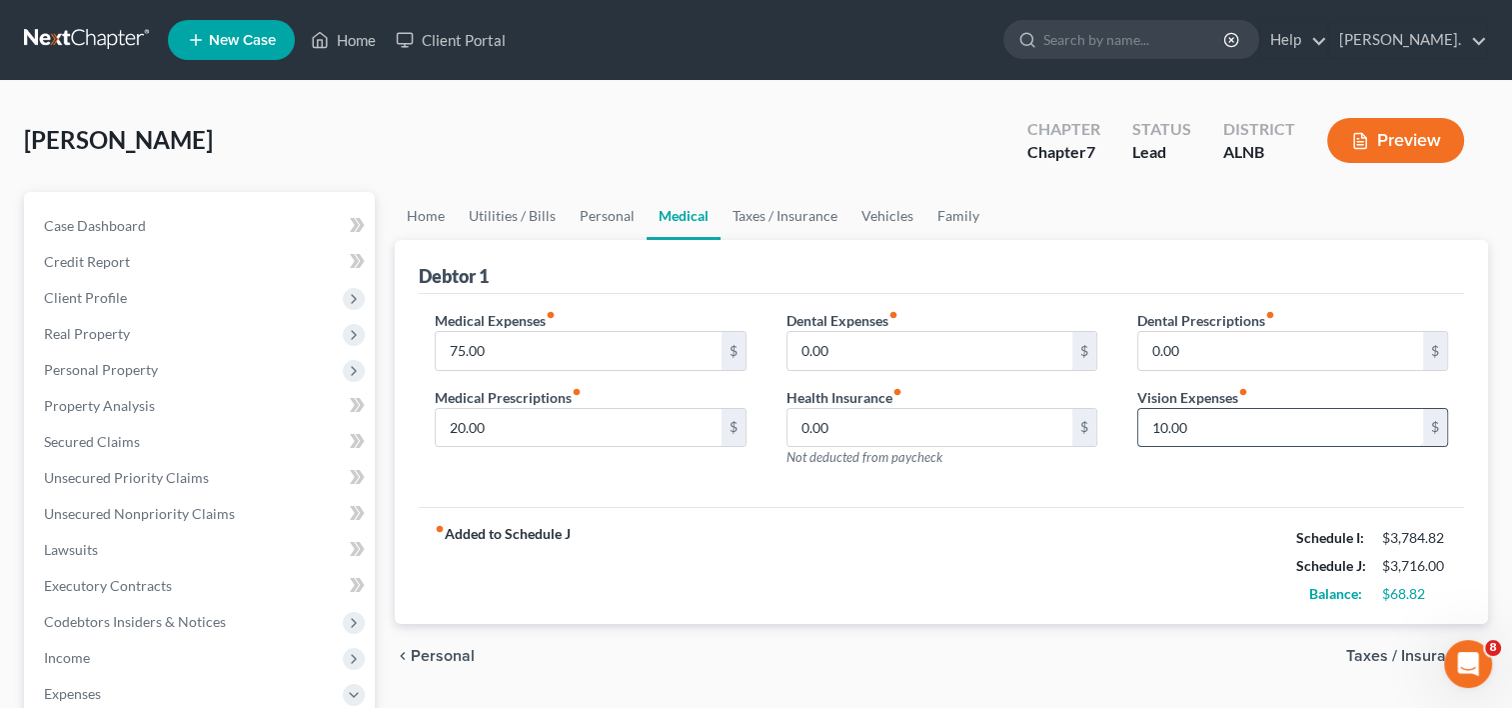
click at [1191, 421] on input "10.00" at bounding box center [1280, 428] width 285 height 38
type input "20.00"
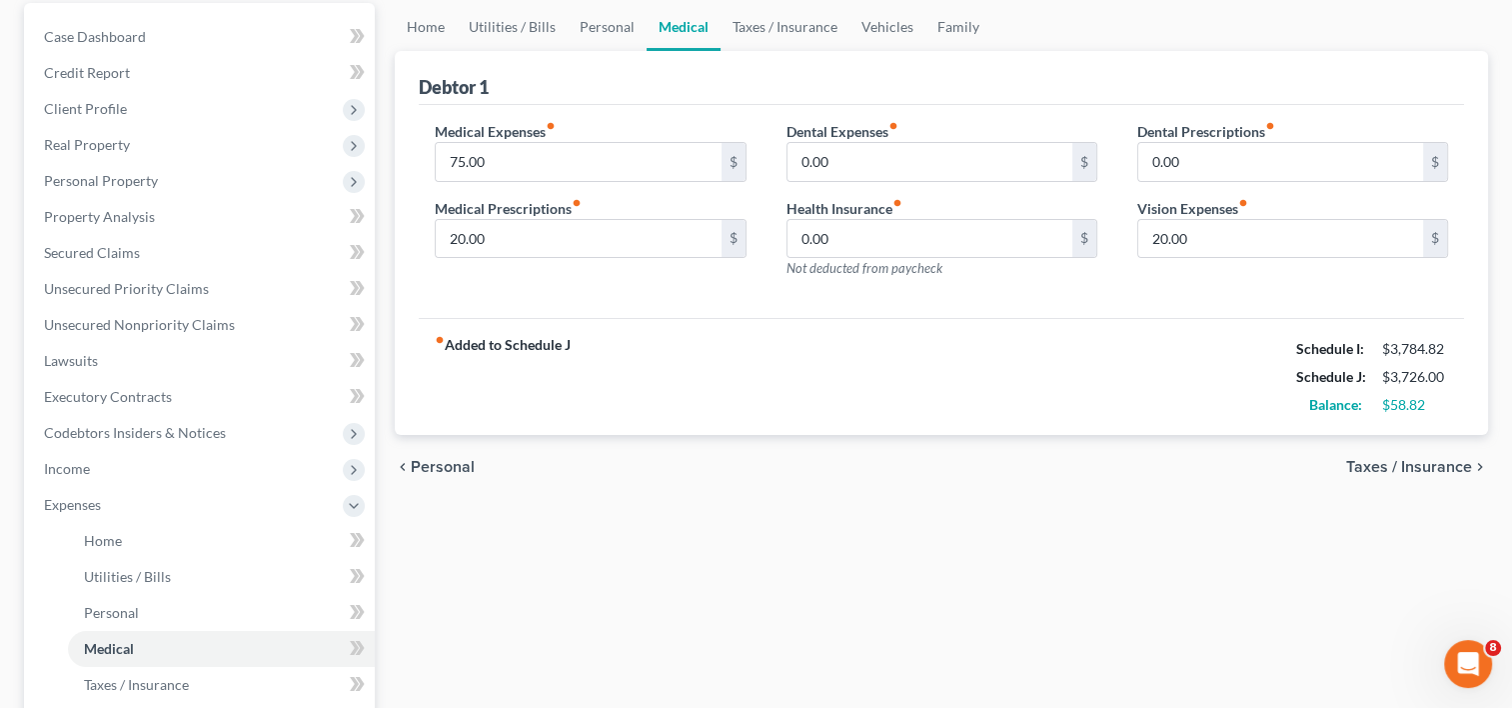
scroll to position [200, 0]
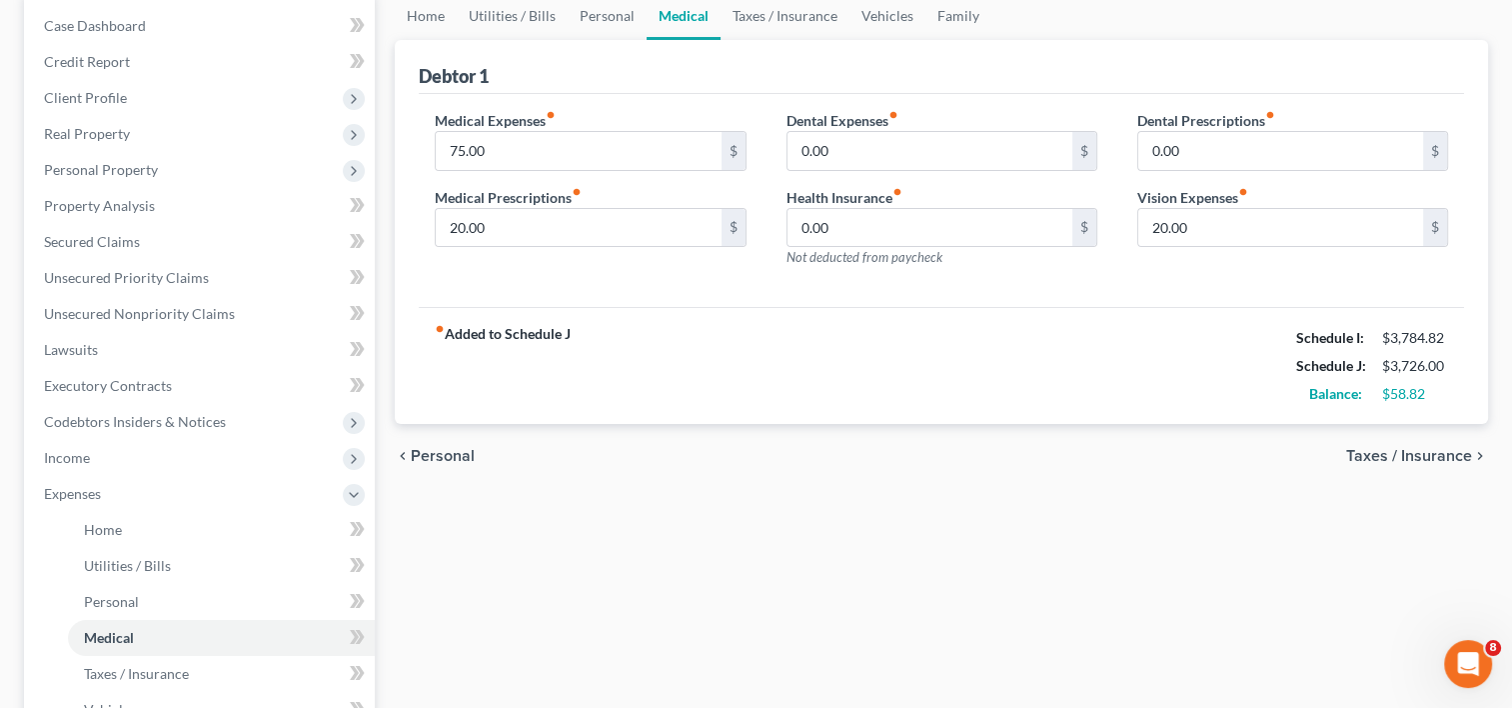
click at [1388, 454] on span "Taxes / Insurance" at bounding box center [1409, 456] width 126 height 16
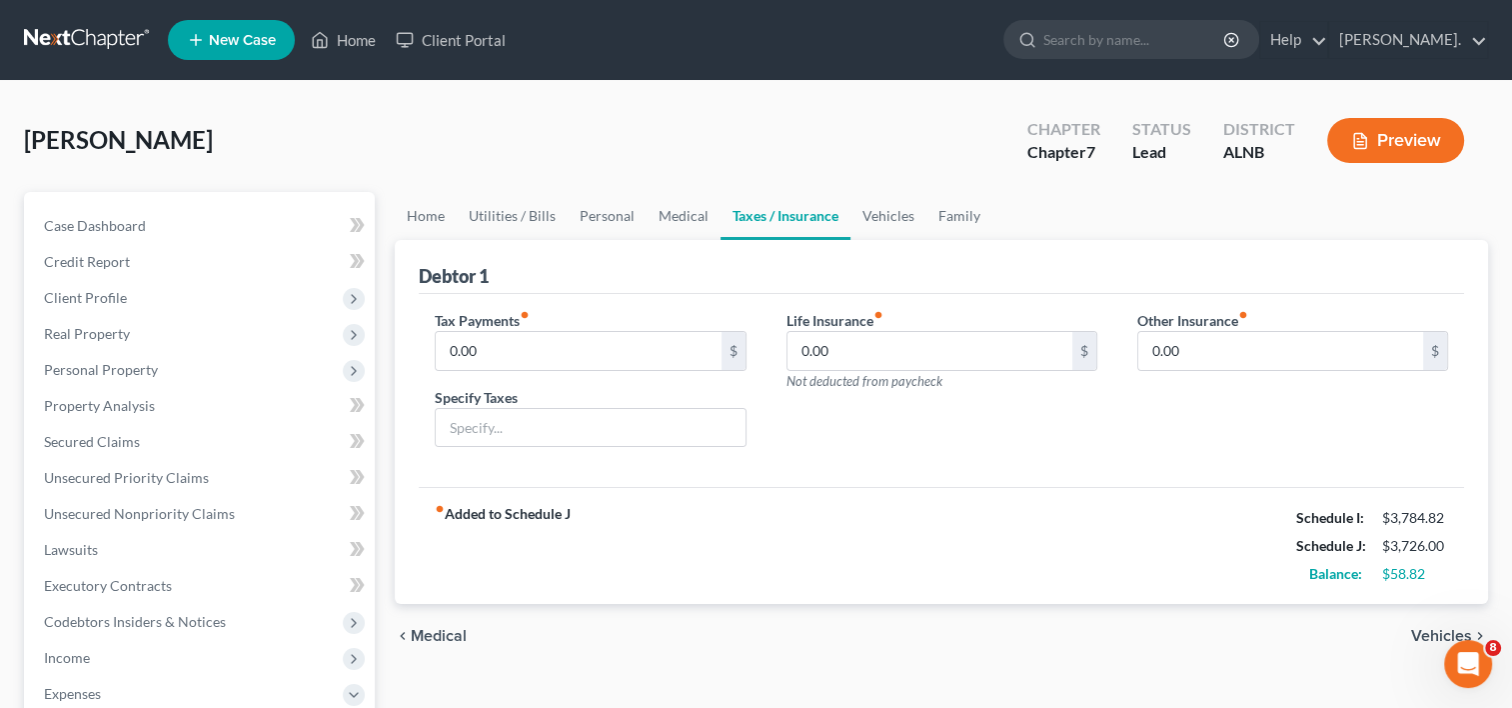
click at [1427, 632] on span "Vehicles" at bounding box center [1441, 636] width 61 height 16
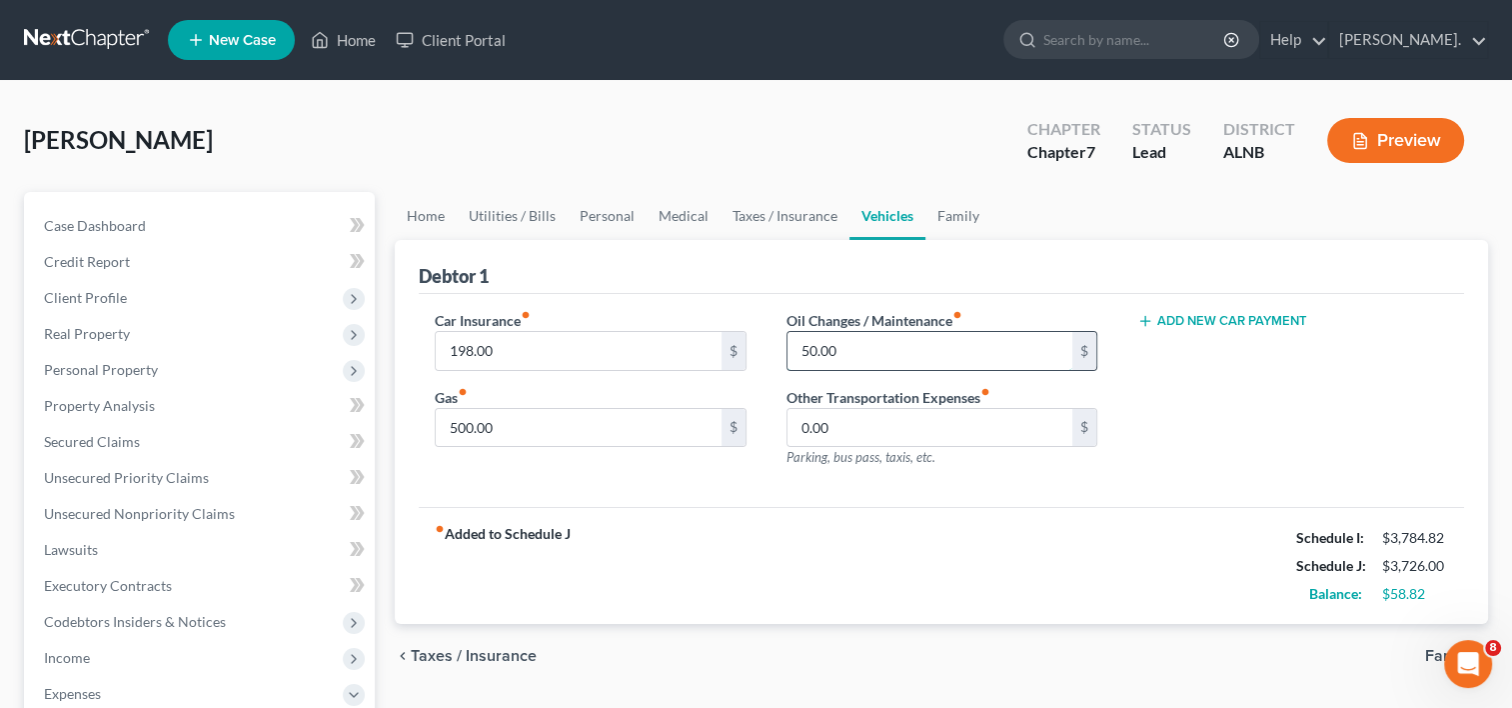
click at [848, 351] on input "50.00" at bounding box center [930, 351] width 285 height 38
type input "60.00"
click at [663, 474] on div "Car Insurance fiber_manual_record 198.00 $ Gas fiber_manual_record 500.00 $" at bounding box center [590, 397] width 351 height 174
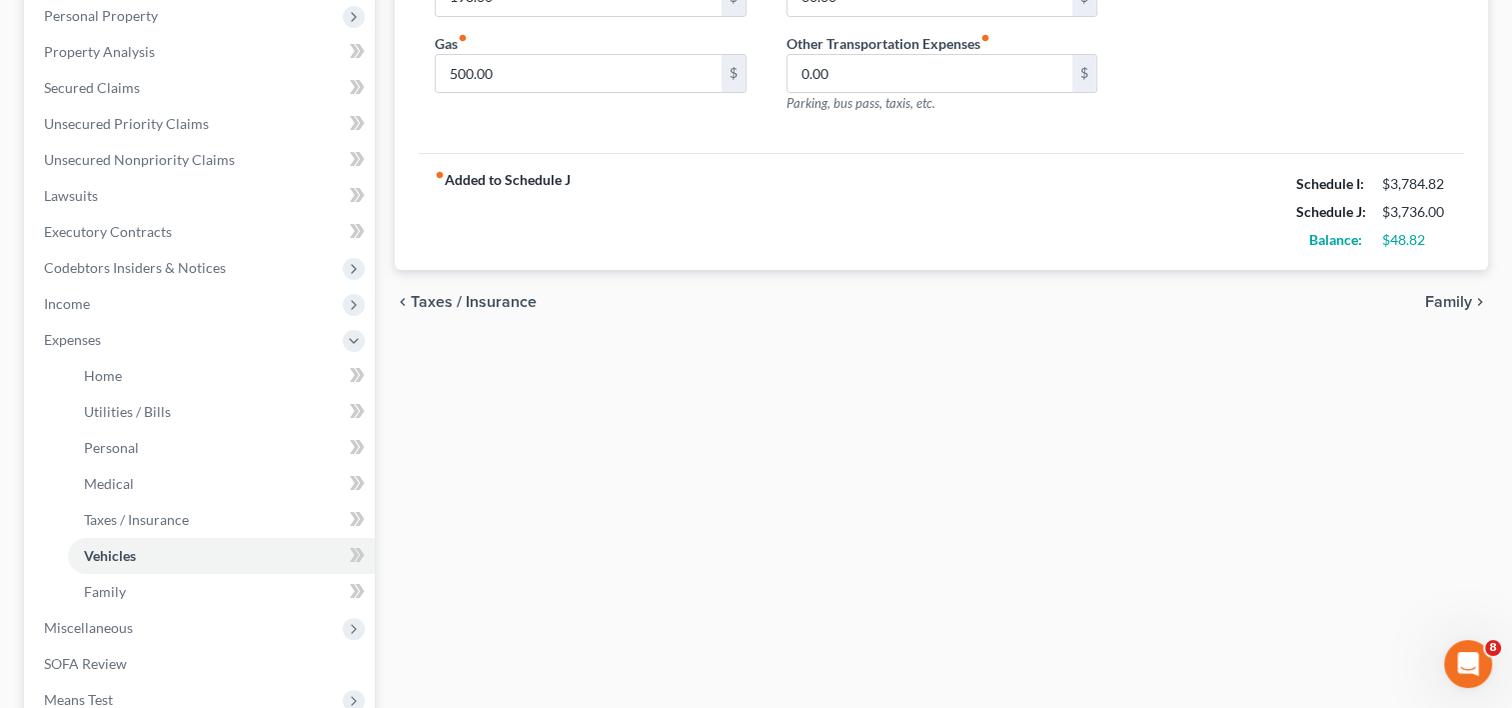
scroll to position [400, 0]
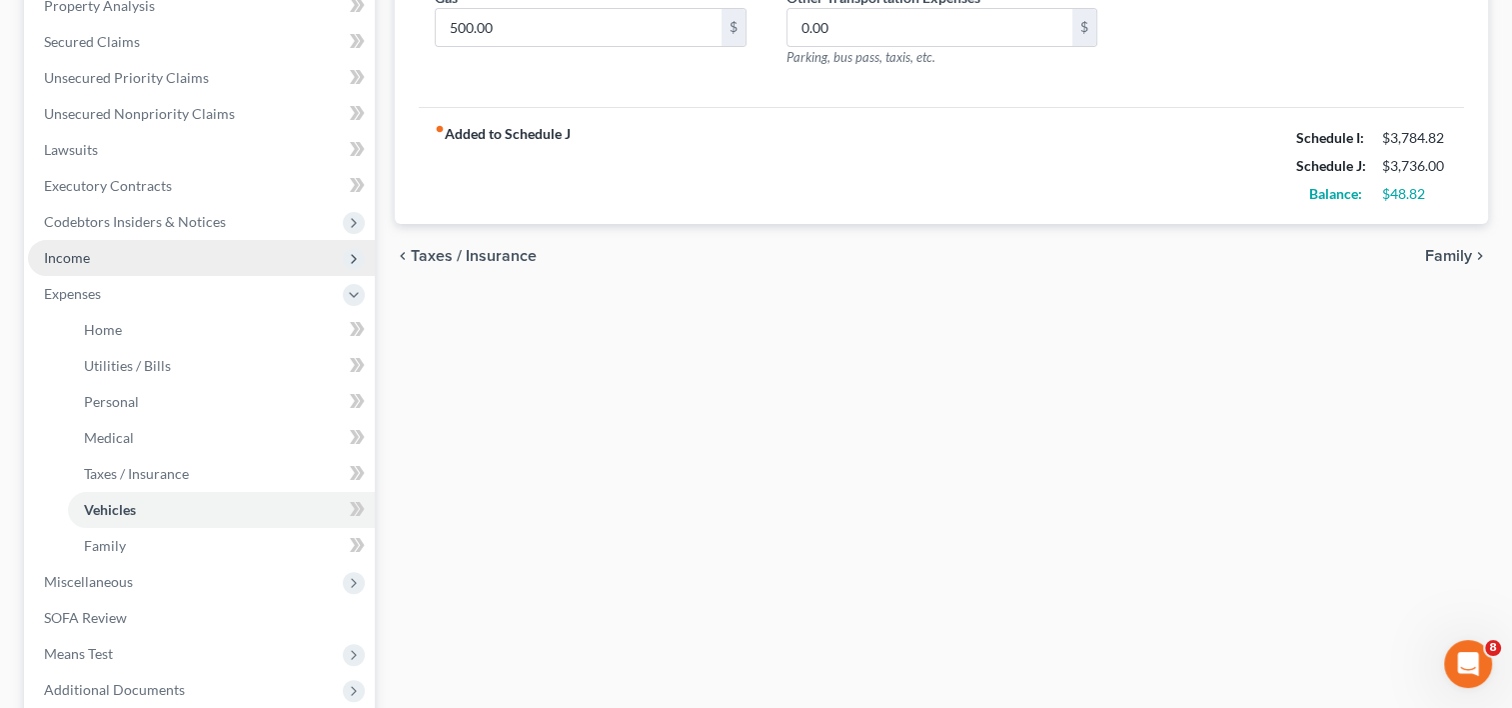
click at [64, 255] on span "Income" at bounding box center [67, 257] width 46 height 17
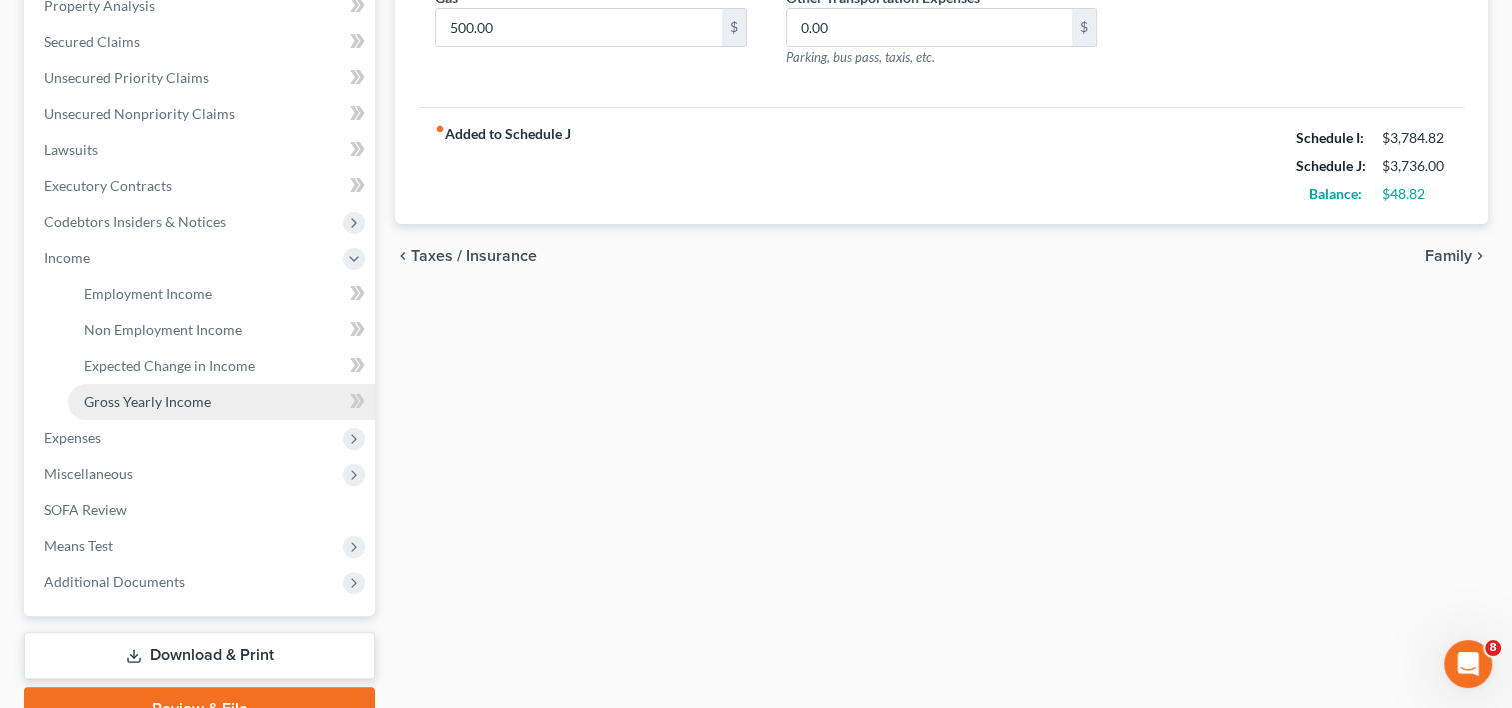
click at [142, 395] on span "Gross Yearly Income" at bounding box center [147, 401] width 127 height 17
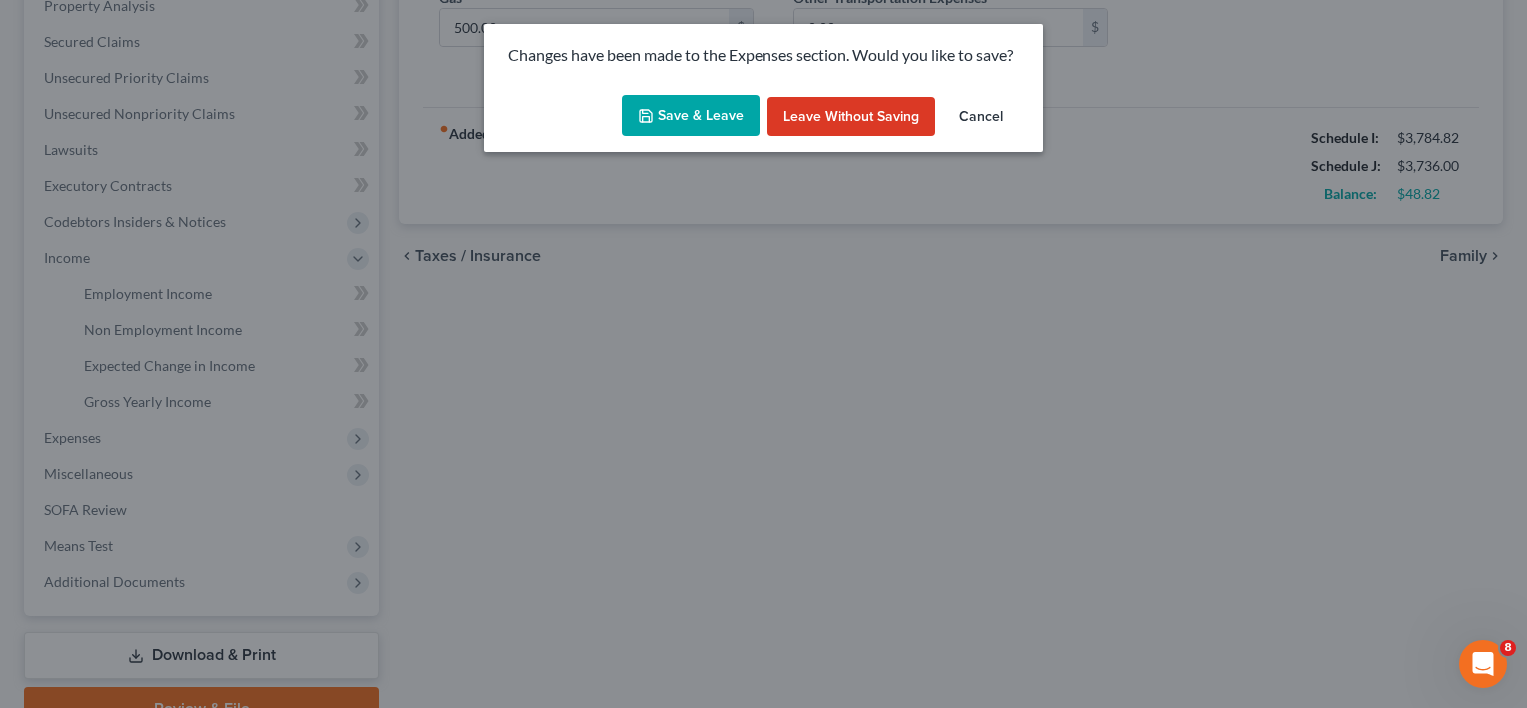
click at [694, 120] on button "Save & Leave" at bounding box center [691, 116] width 138 height 42
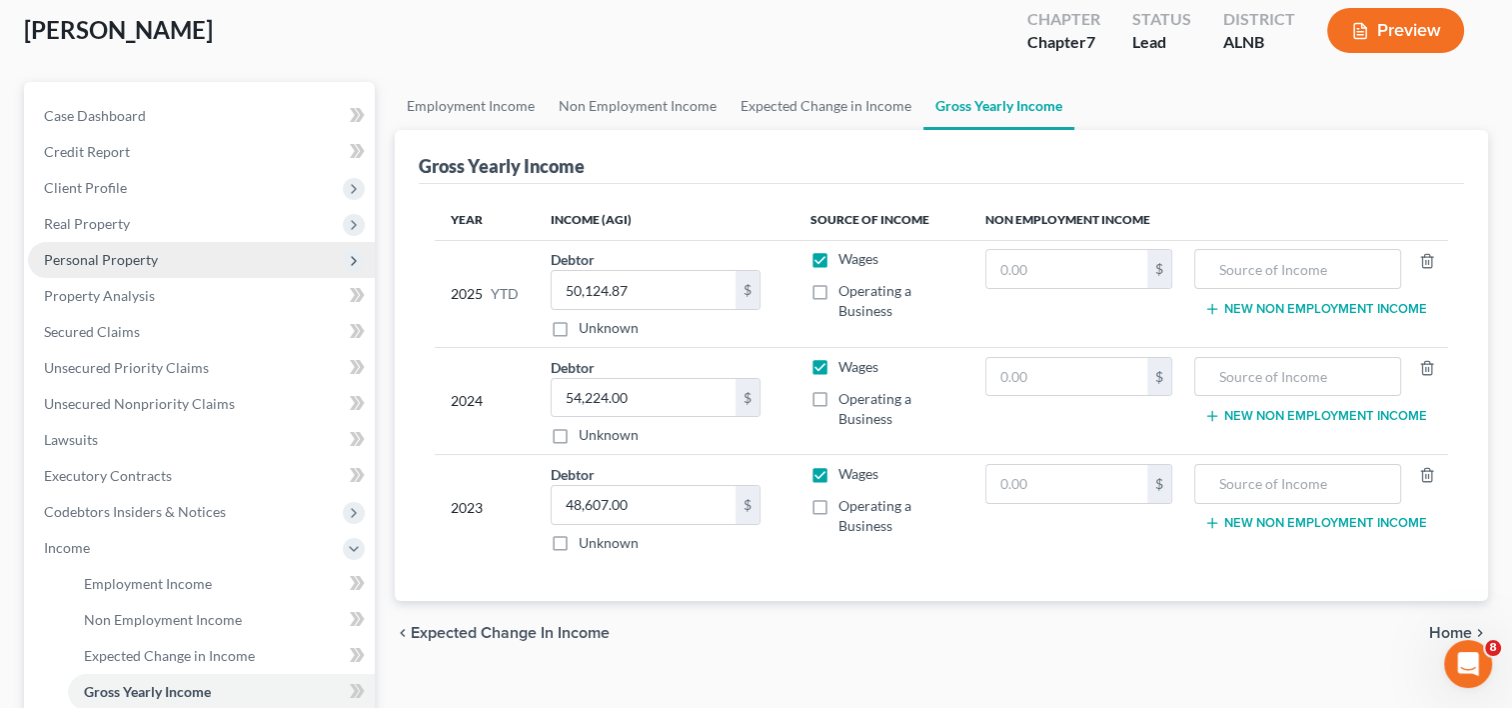
scroll to position [200, 0]
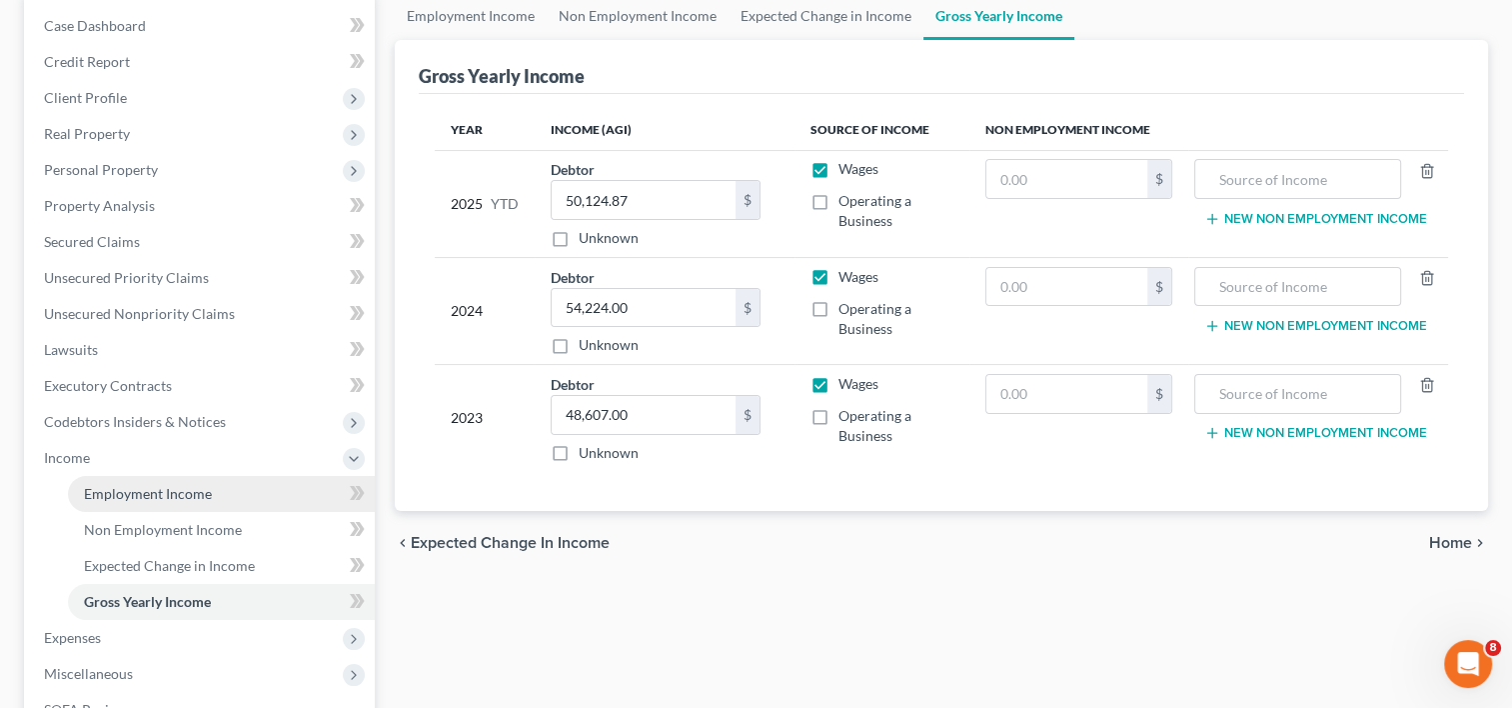
click at [112, 496] on span "Employment Income" at bounding box center [148, 493] width 128 height 17
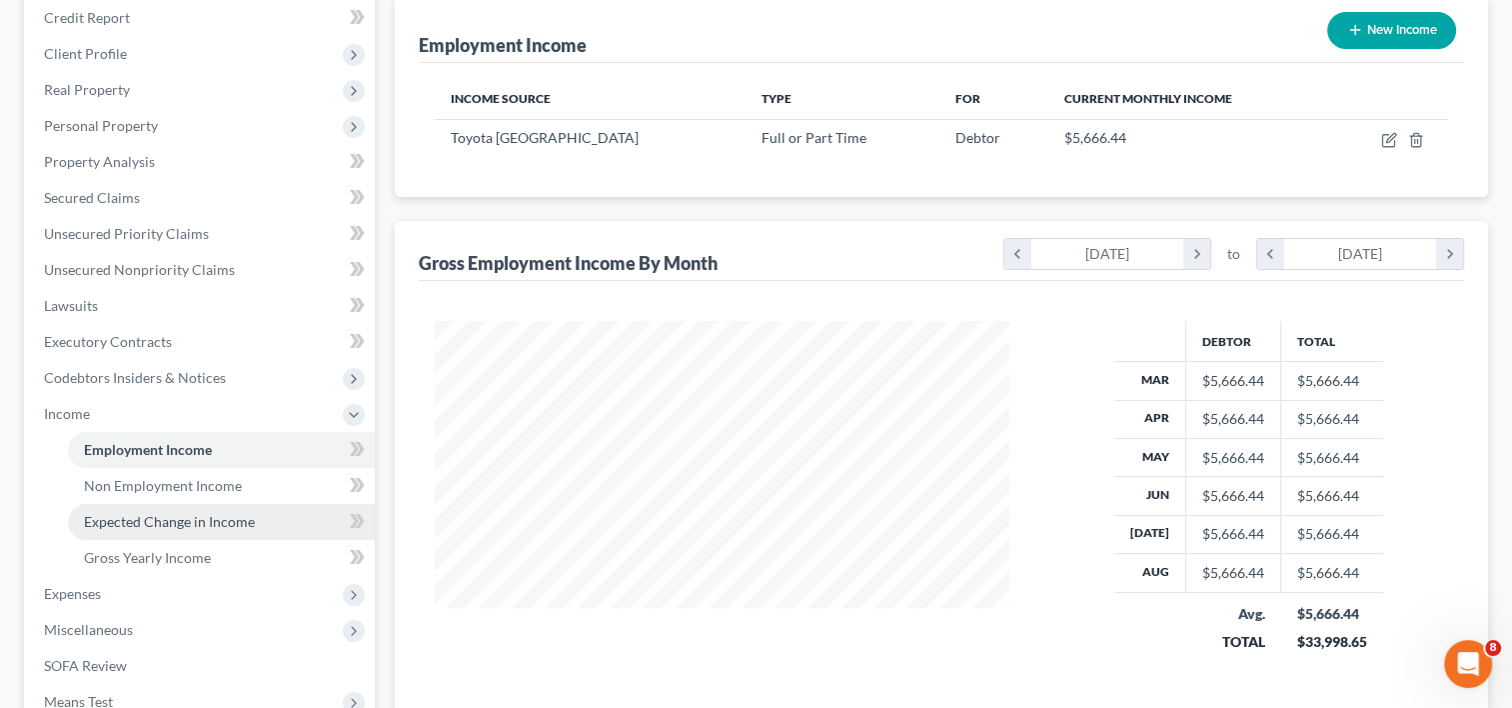
scroll to position [497, 0]
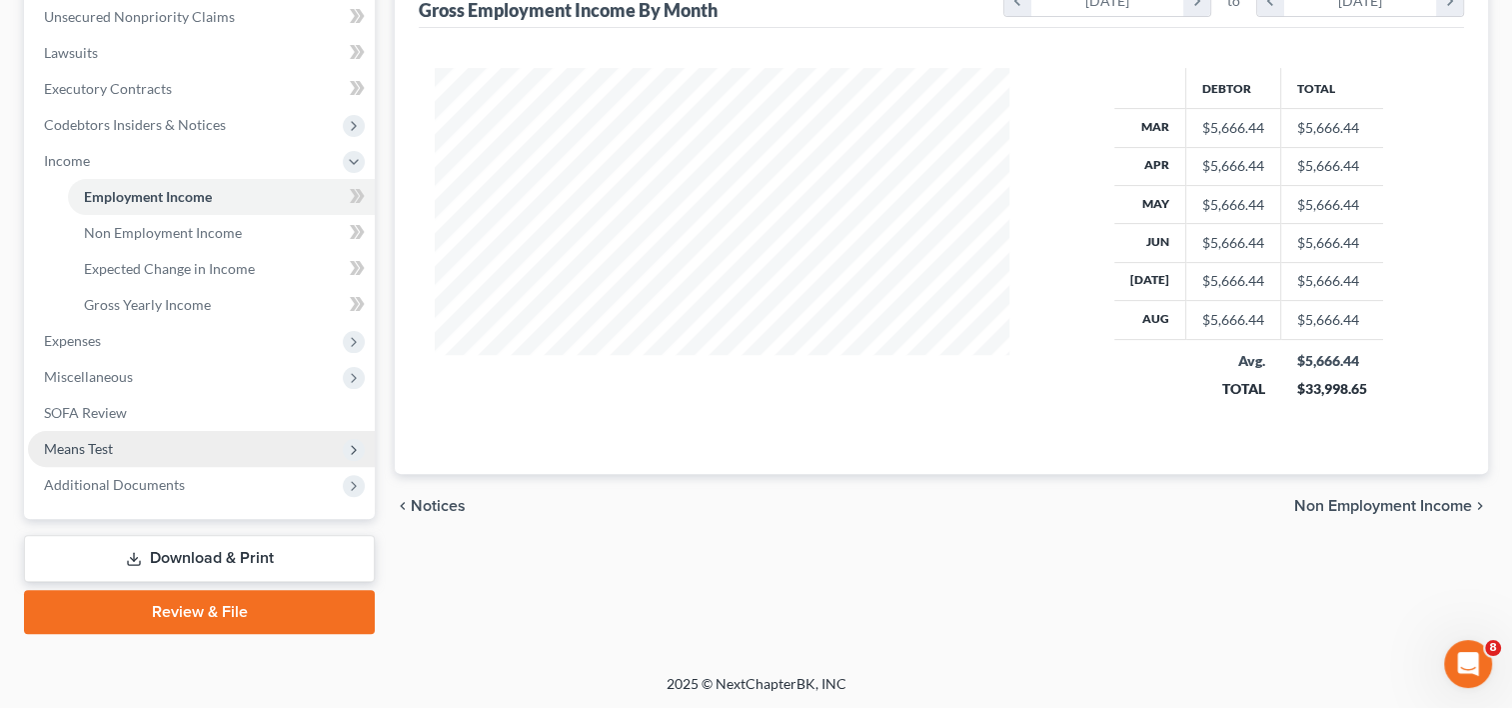
click at [64, 445] on span "Means Test" at bounding box center [78, 448] width 69 height 17
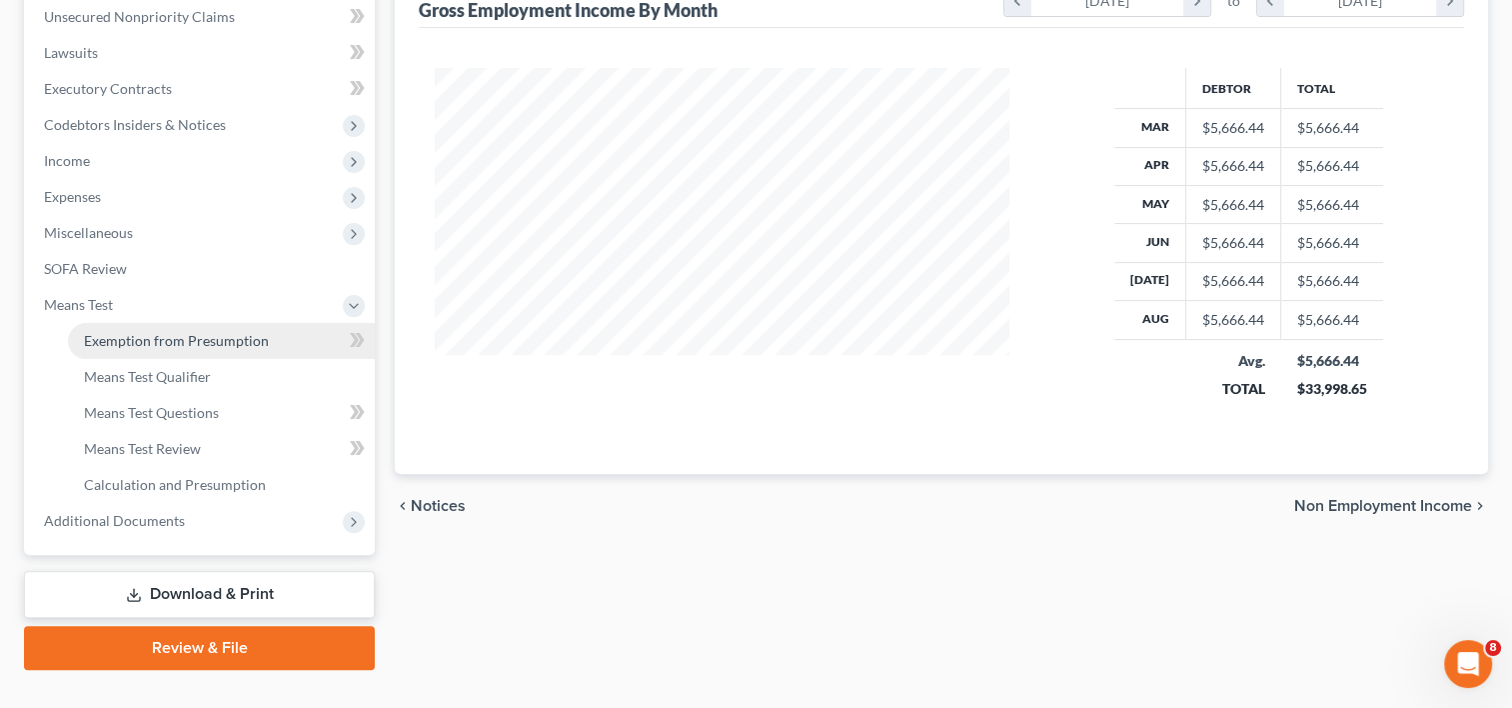
click at [157, 339] on span "Exemption from Presumption" at bounding box center [176, 340] width 185 height 17
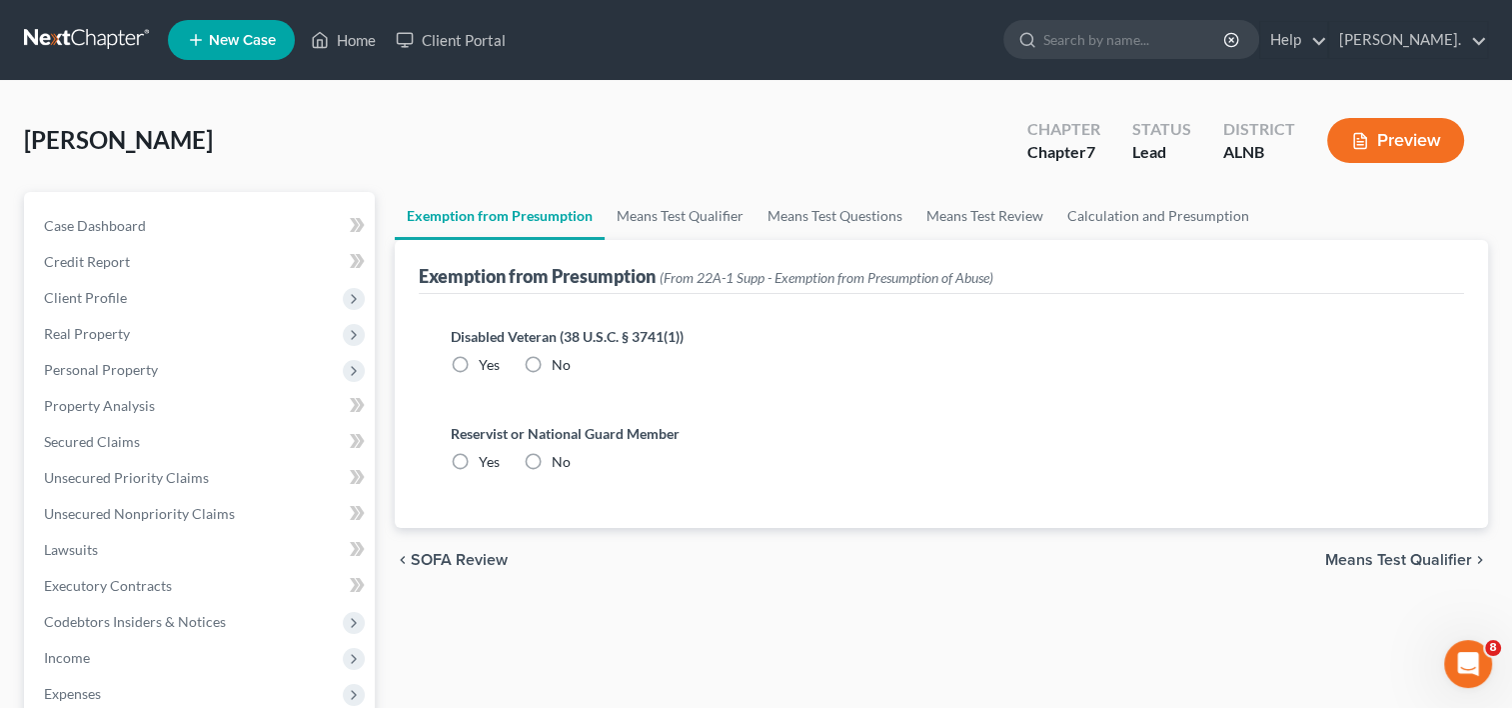
click at [552, 355] on label "No" at bounding box center [561, 365] width 19 height 20
click at [560, 355] on input "No" at bounding box center [566, 361] width 13 height 13
radio input "true"
click at [552, 462] on label "No" at bounding box center [561, 462] width 19 height 20
click at [560, 462] on input "No" at bounding box center [566, 458] width 13 height 13
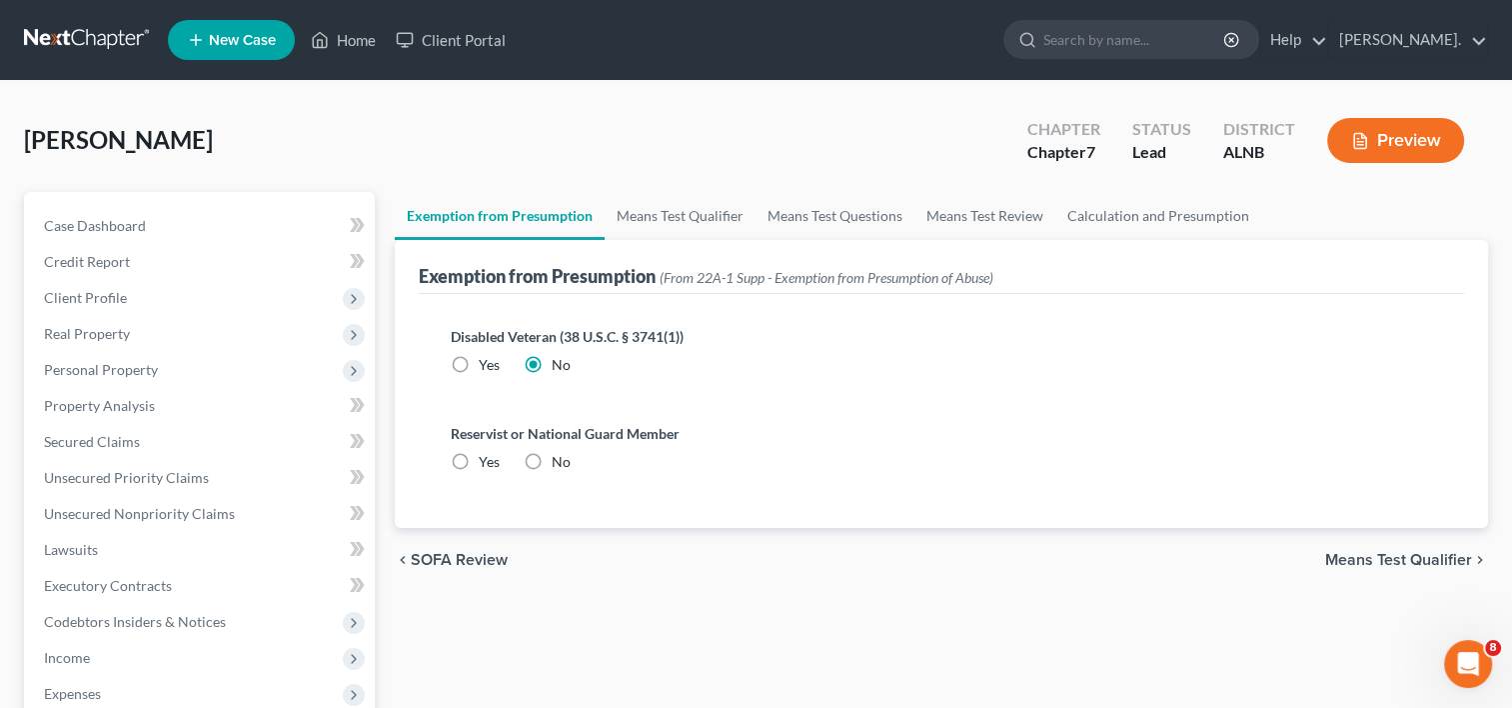
radio input "true"
click at [1365, 553] on span "Means Test Qualifier" at bounding box center [1398, 560] width 147 height 16
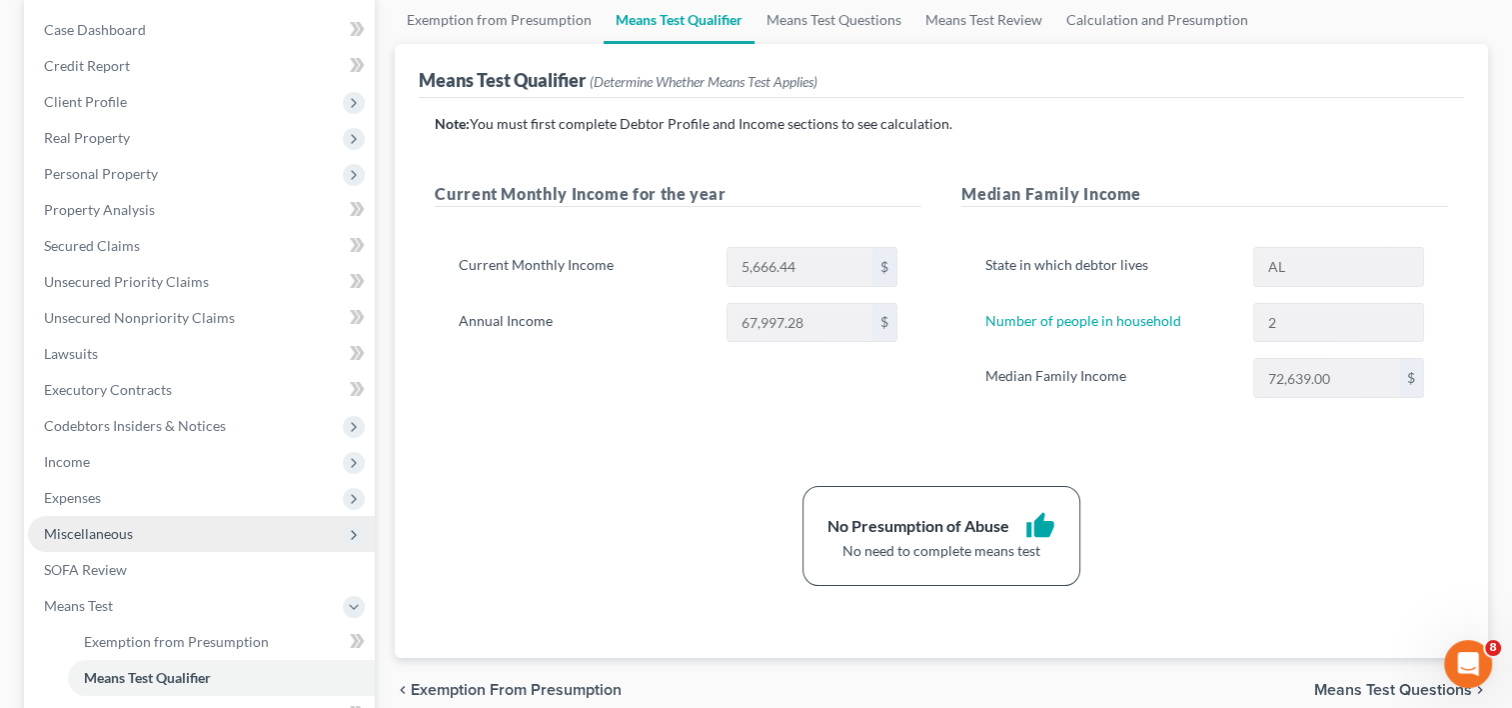
scroll to position [200, 0]
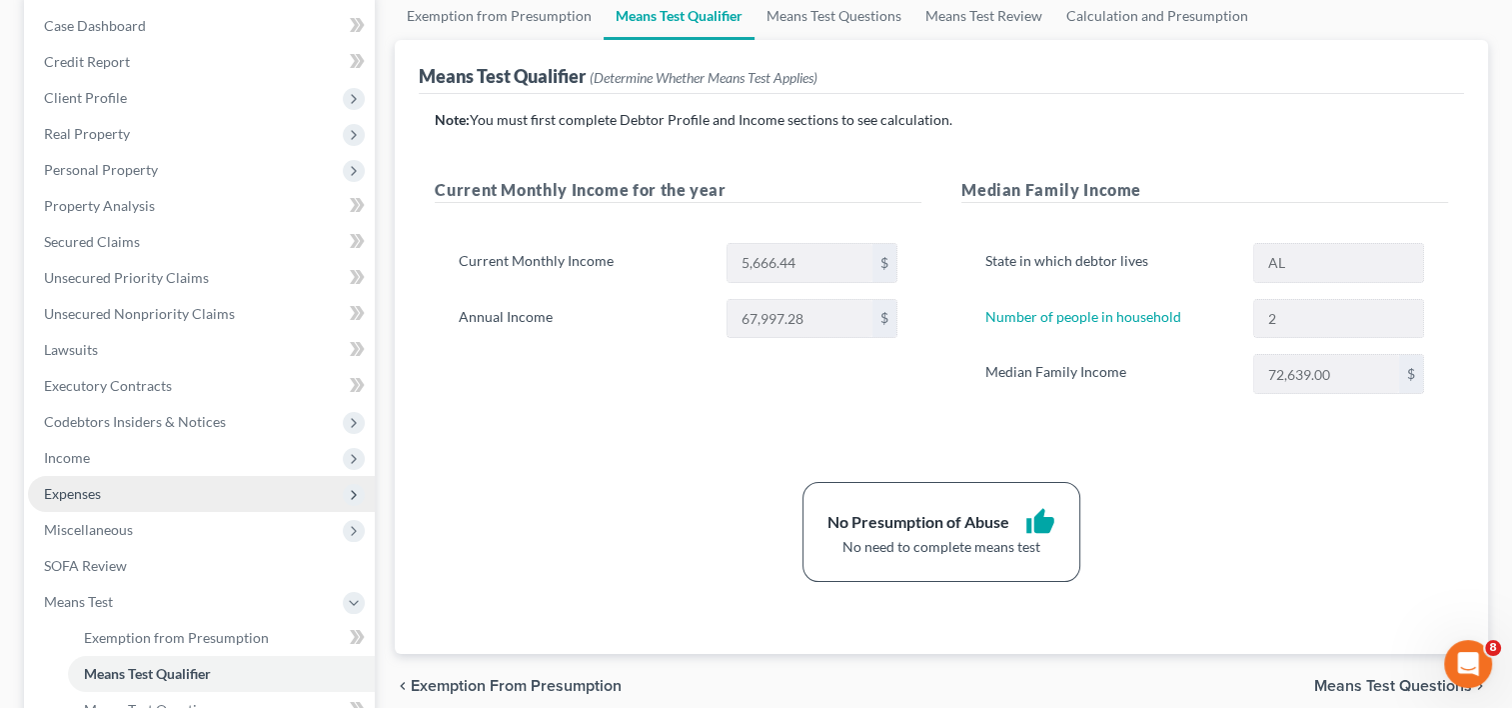
click at [83, 495] on span "Expenses" at bounding box center [72, 493] width 57 height 17
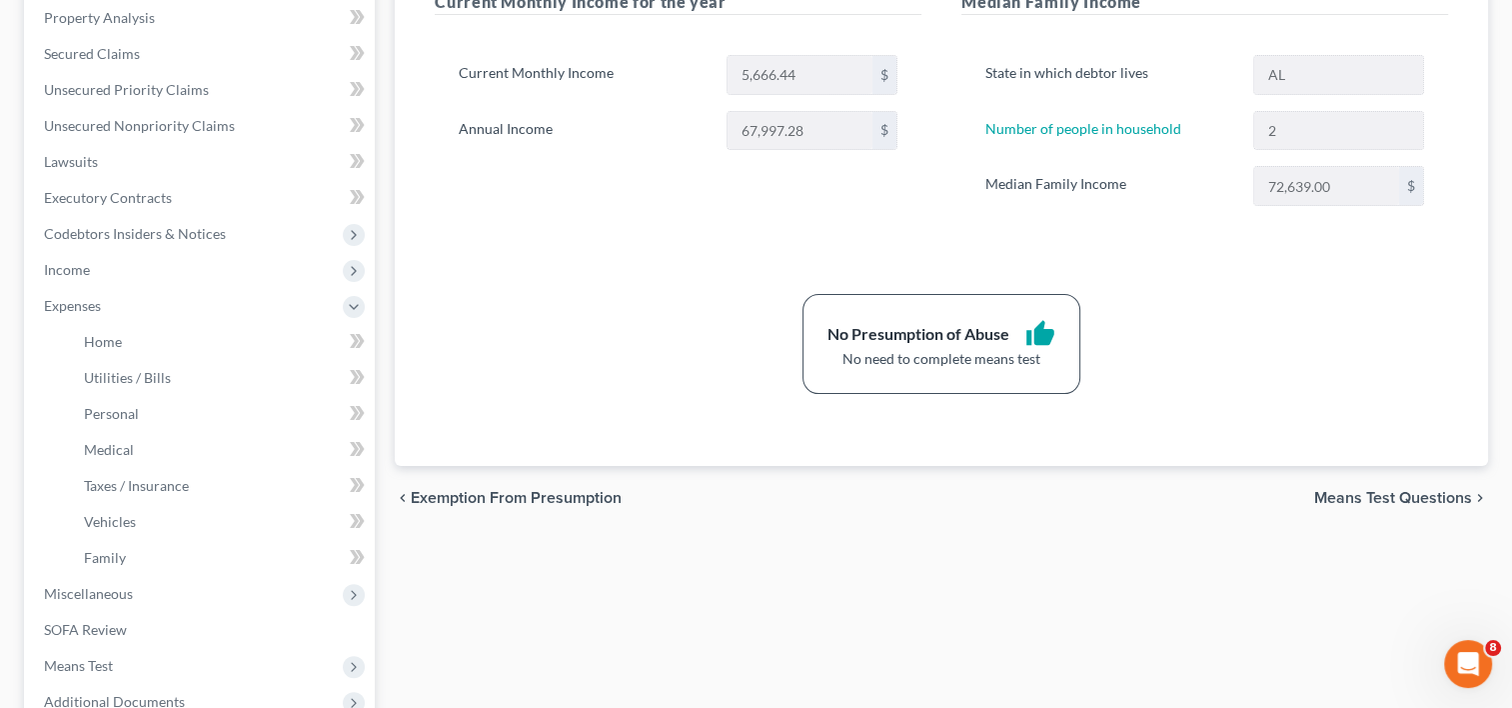
scroll to position [605, 0]
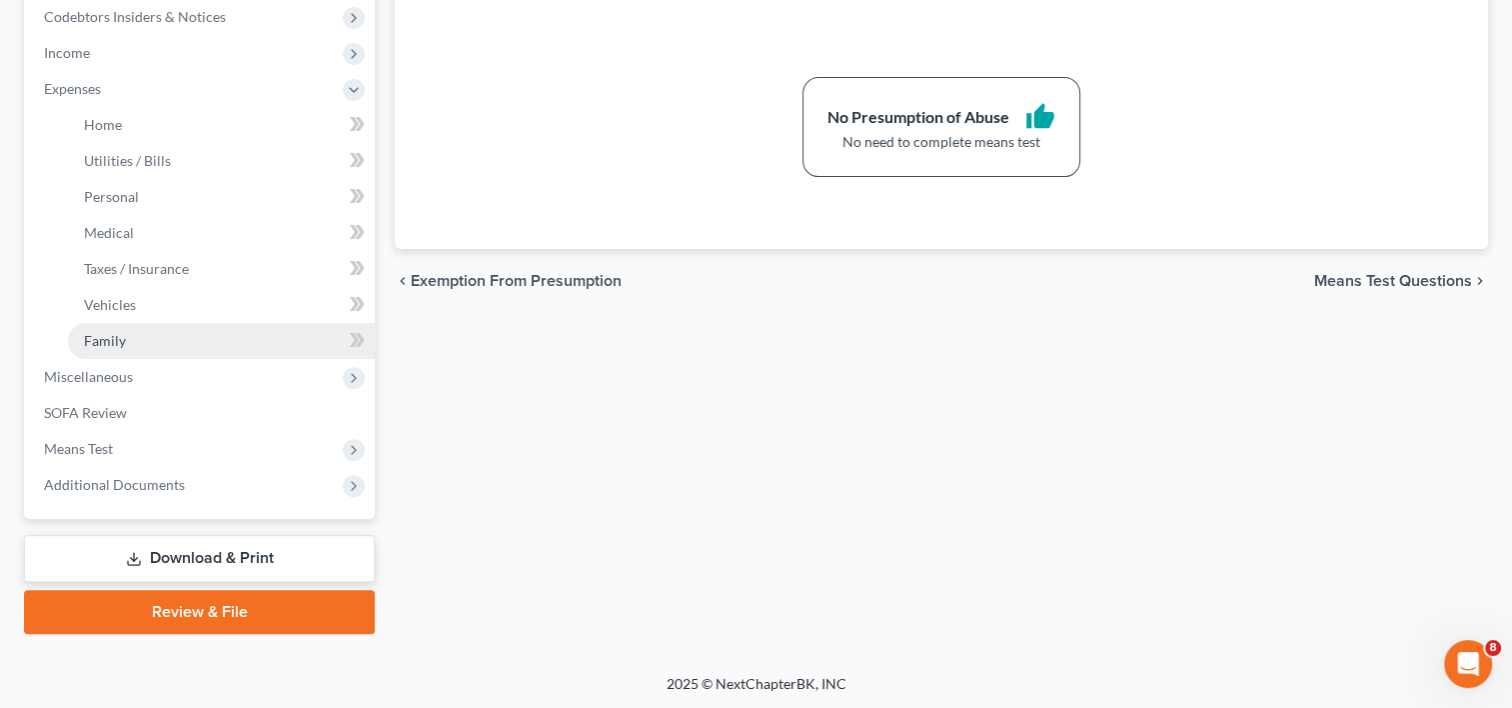
click at [94, 339] on span "Family" at bounding box center [105, 340] width 42 height 17
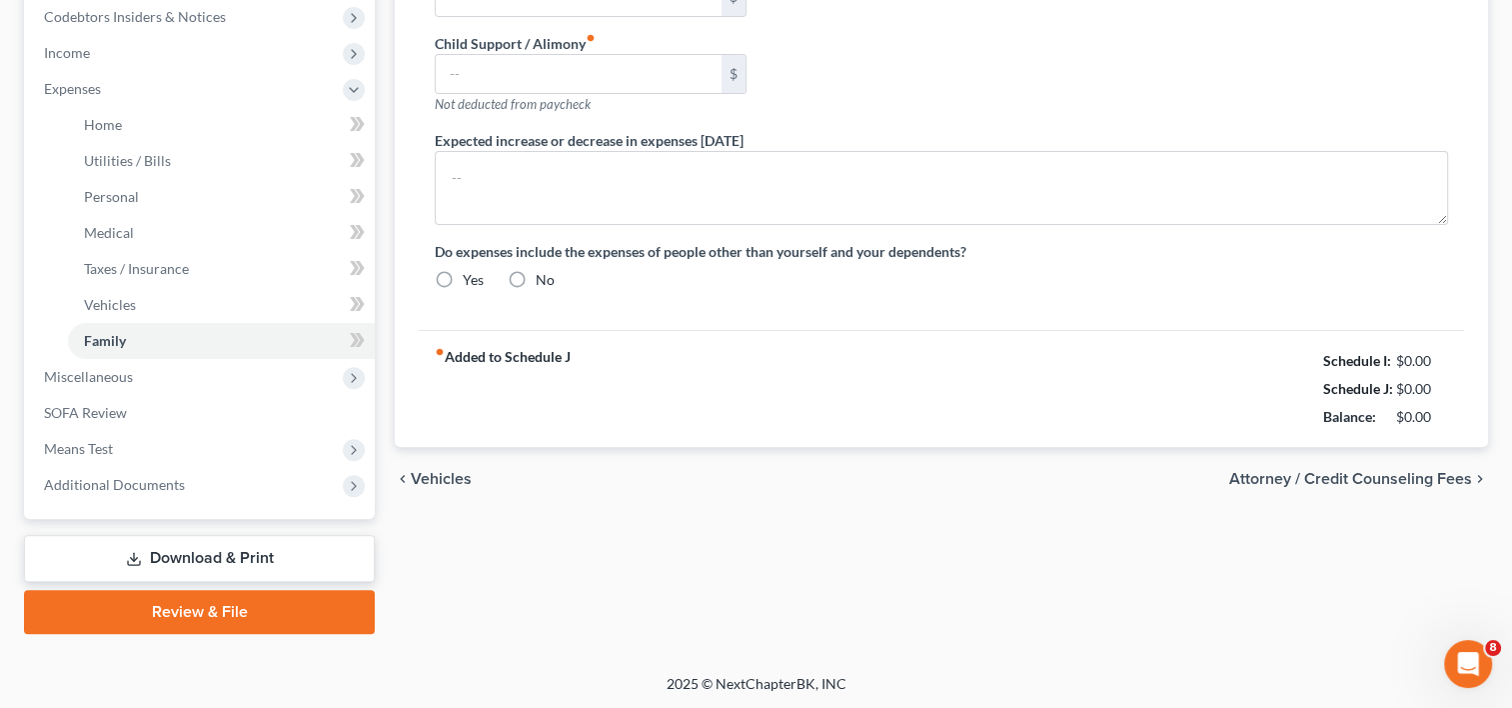
type input "0.00"
type input "160.00"
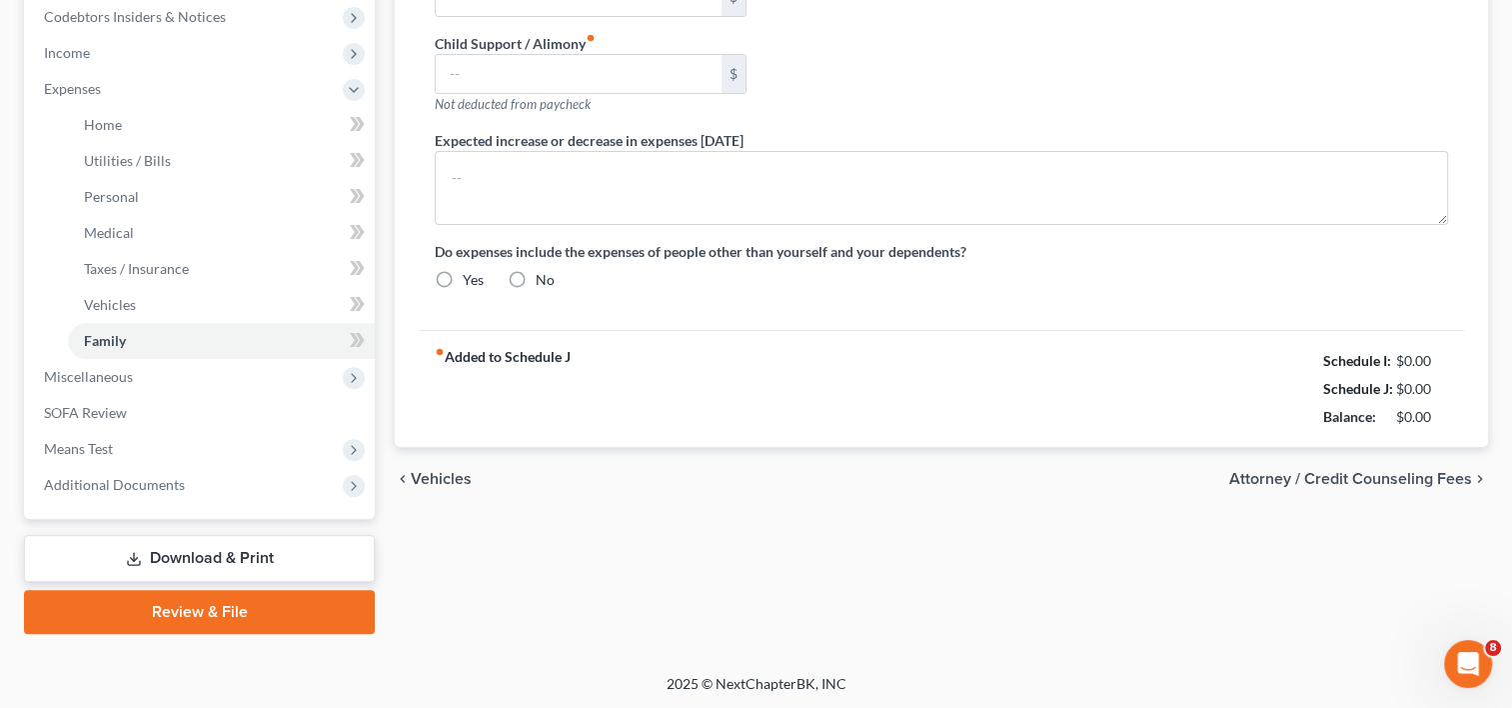
type input "0.00"
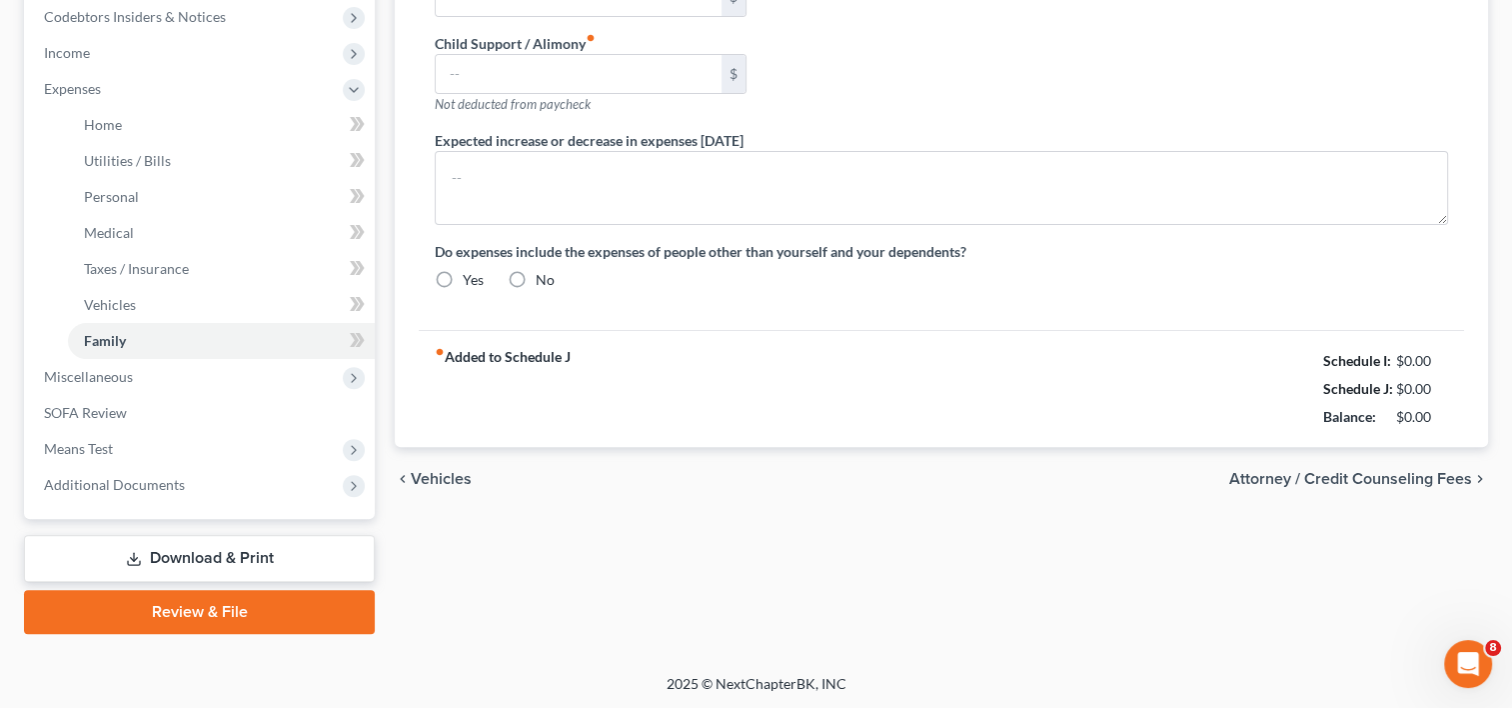
radio input "true"
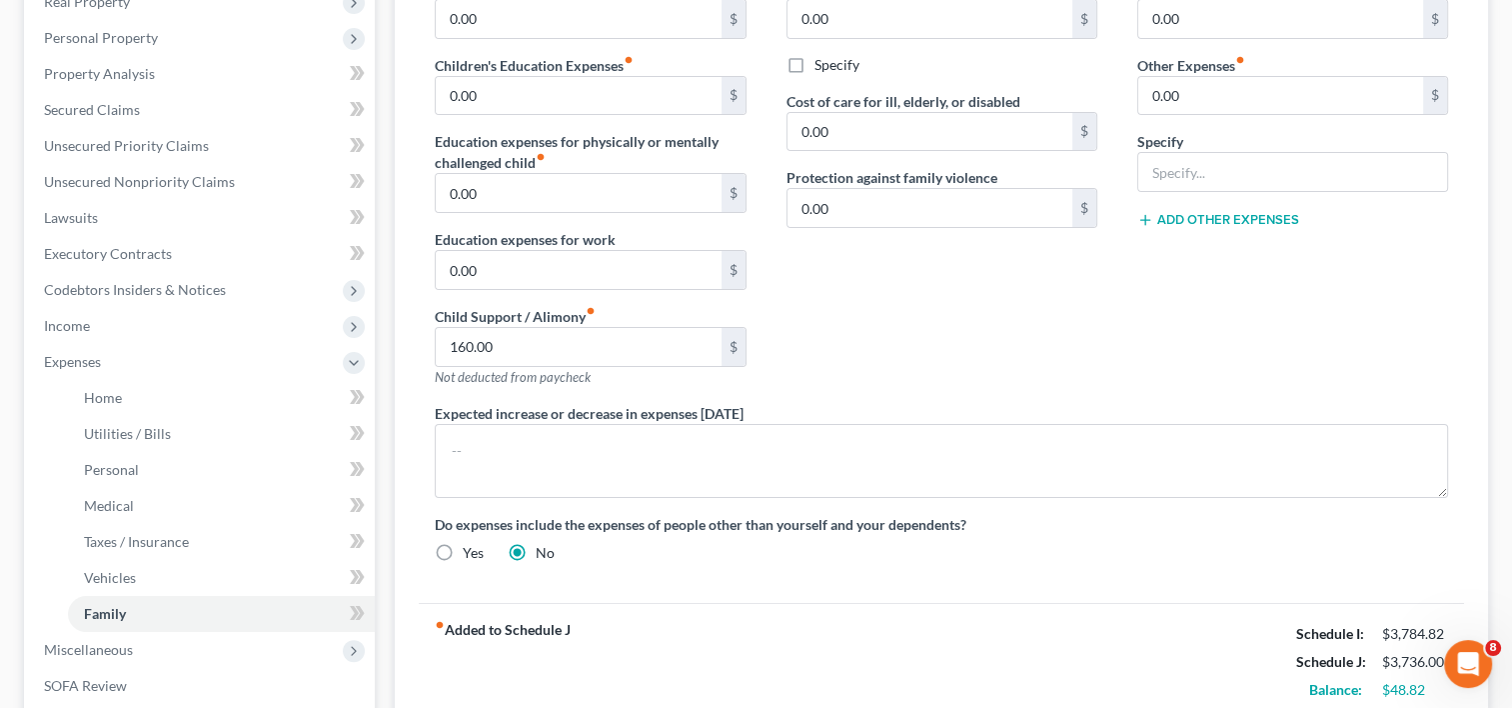
scroll to position [305, 0]
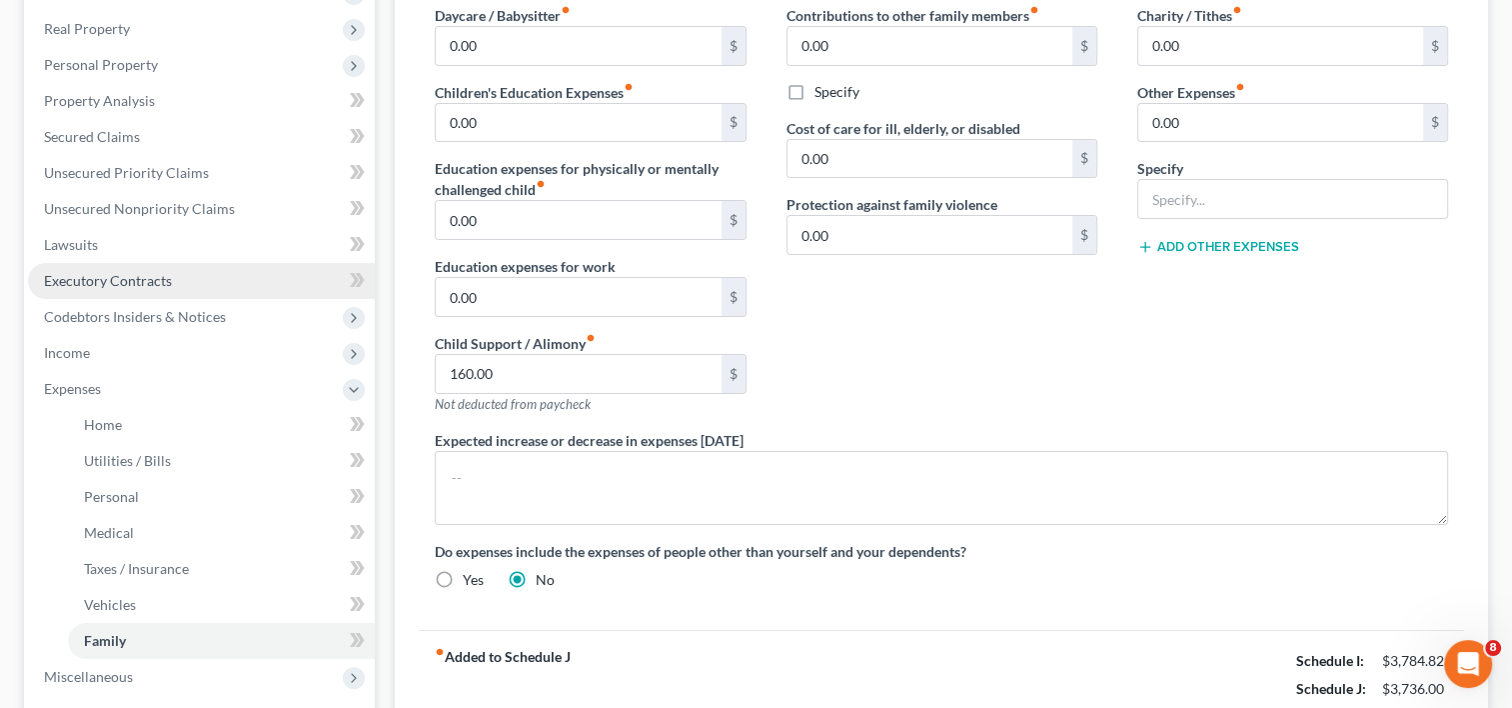
click at [118, 276] on span "Executory Contracts" at bounding box center [108, 280] width 128 height 17
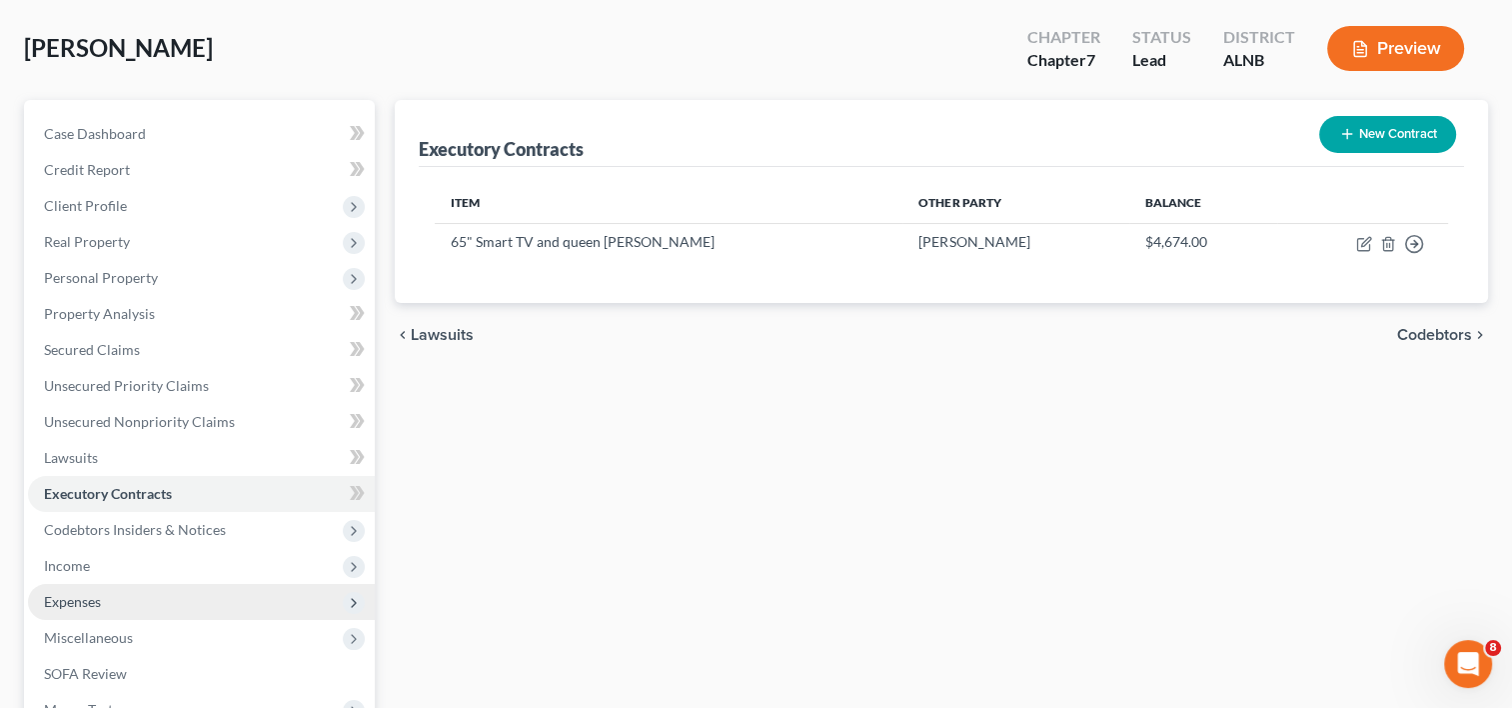
scroll to position [200, 0]
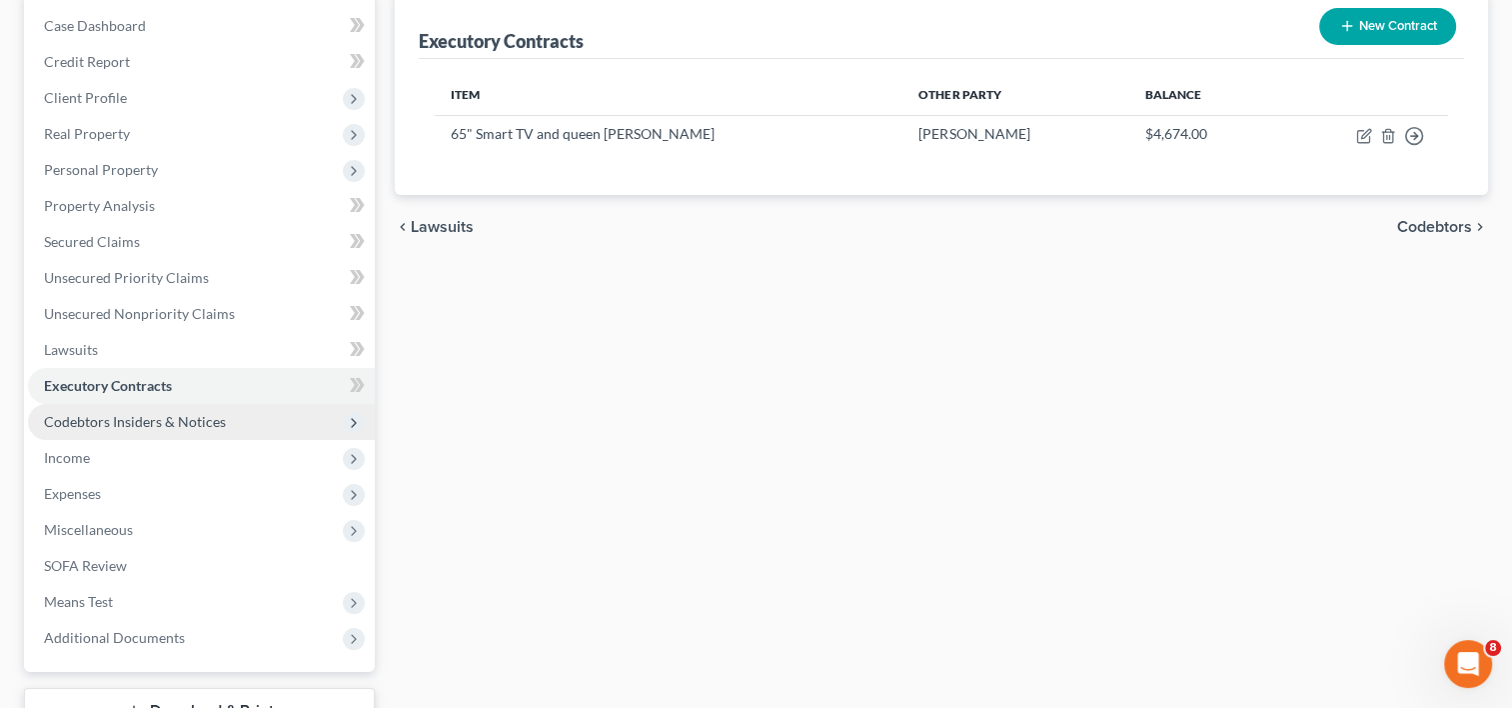
click at [100, 417] on span "Codebtors Insiders & Notices" at bounding box center [135, 421] width 182 height 17
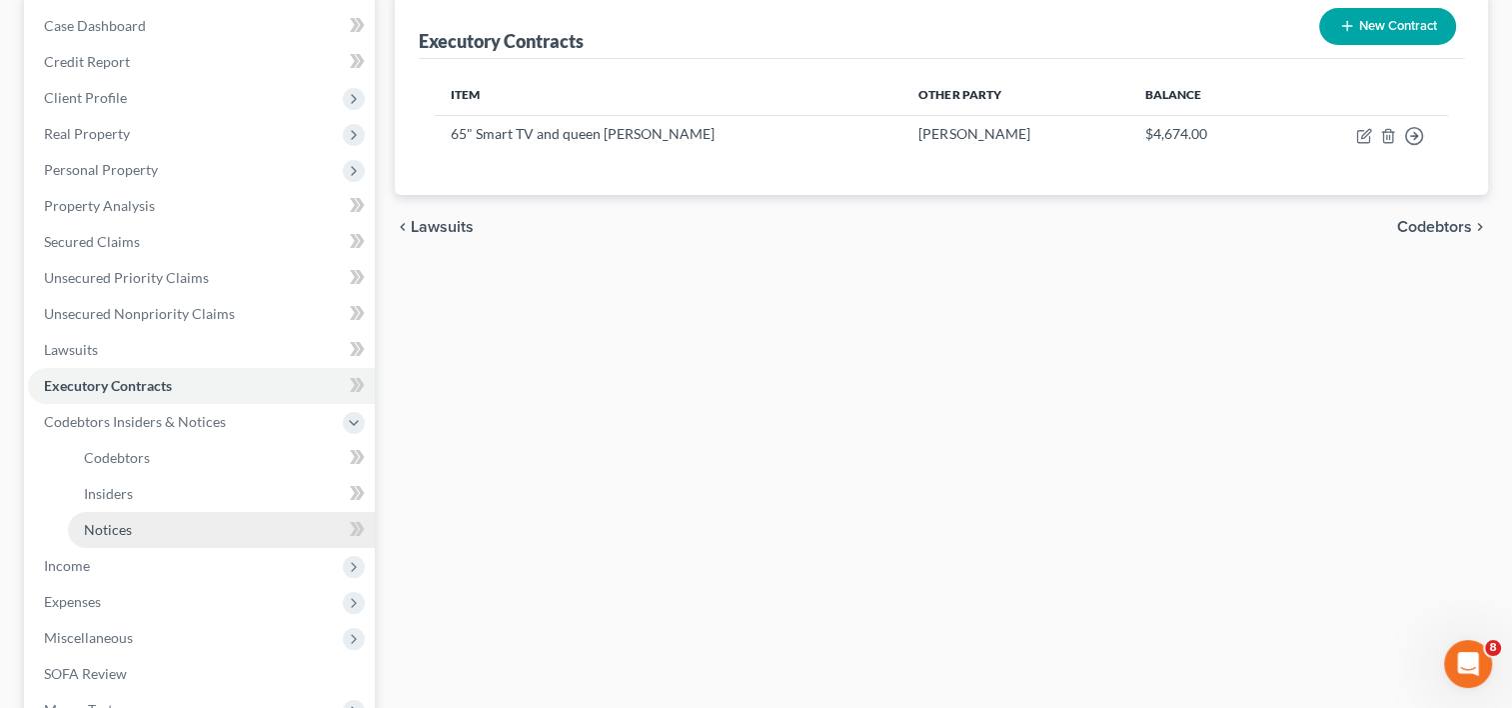
click at [124, 530] on span "Notices" at bounding box center [108, 529] width 48 height 17
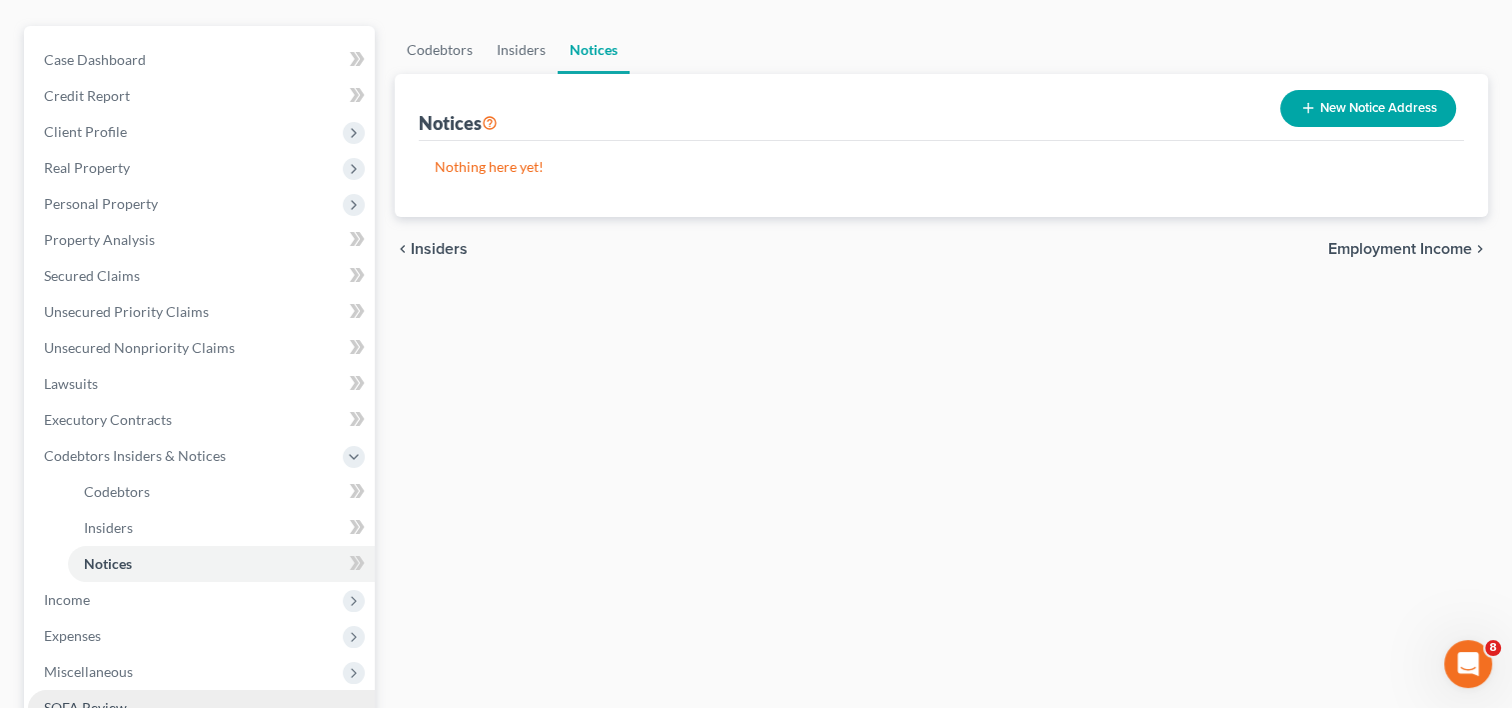
scroll to position [300, 0]
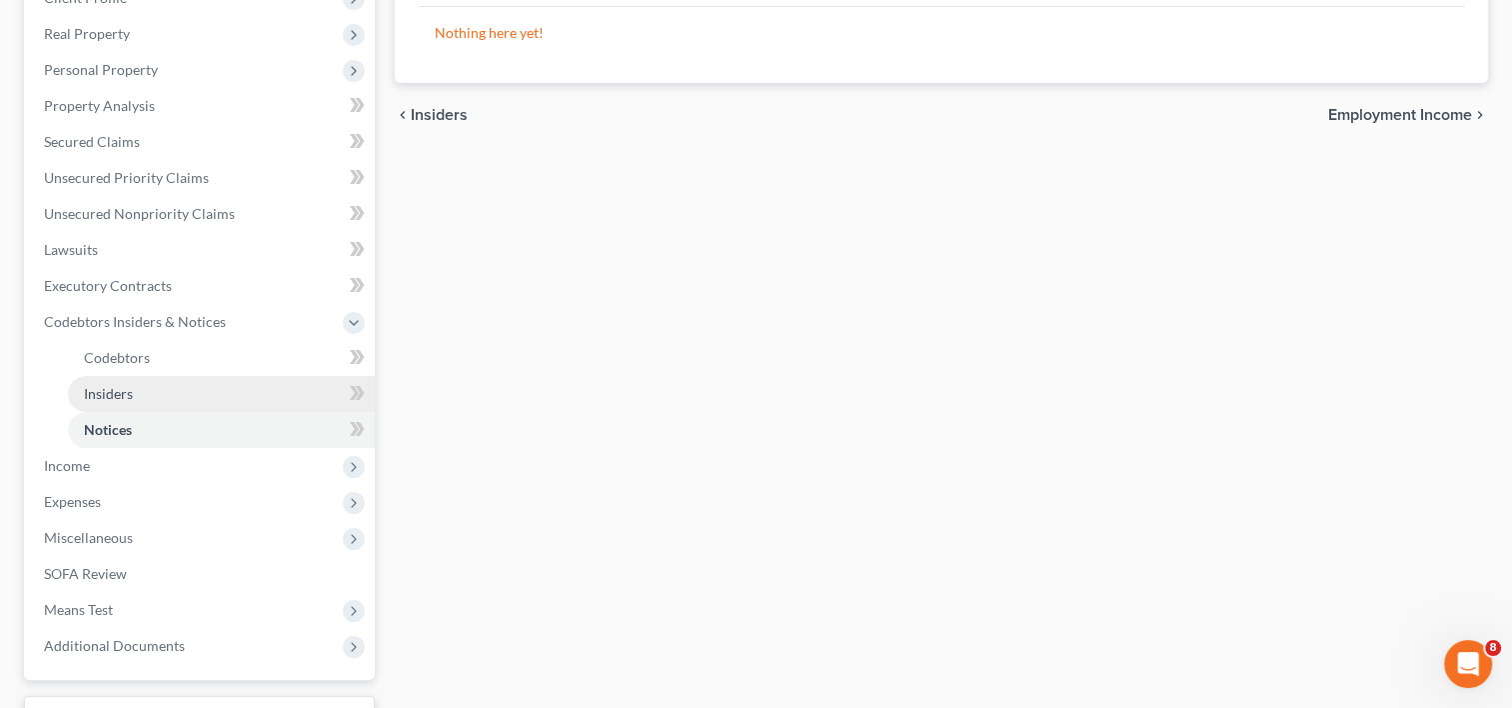
click at [119, 393] on span "Insiders" at bounding box center [108, 393] width 49 height 17
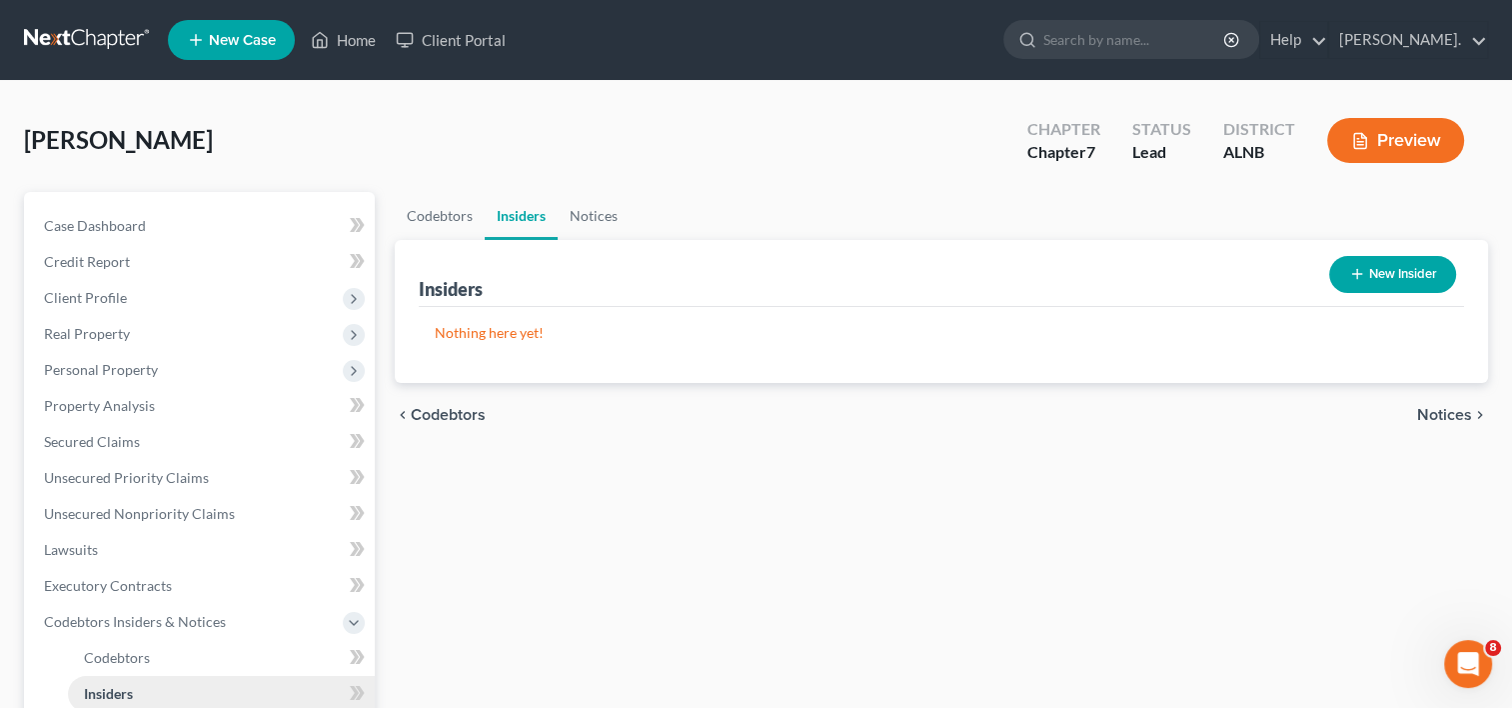
scroll to position [400, 0]
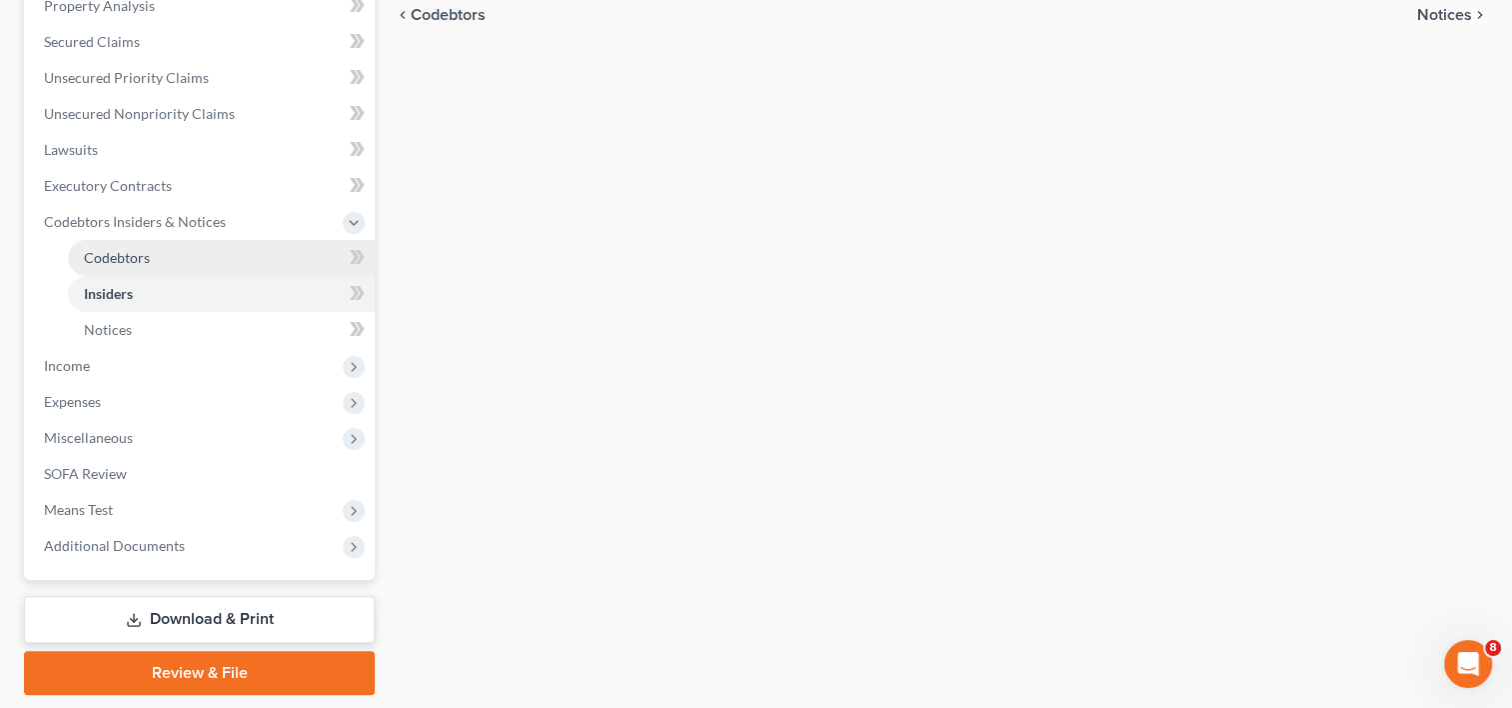
click at [116, 255] on span "Codebtors" at bounding box center [117, 257] width 66 height 17
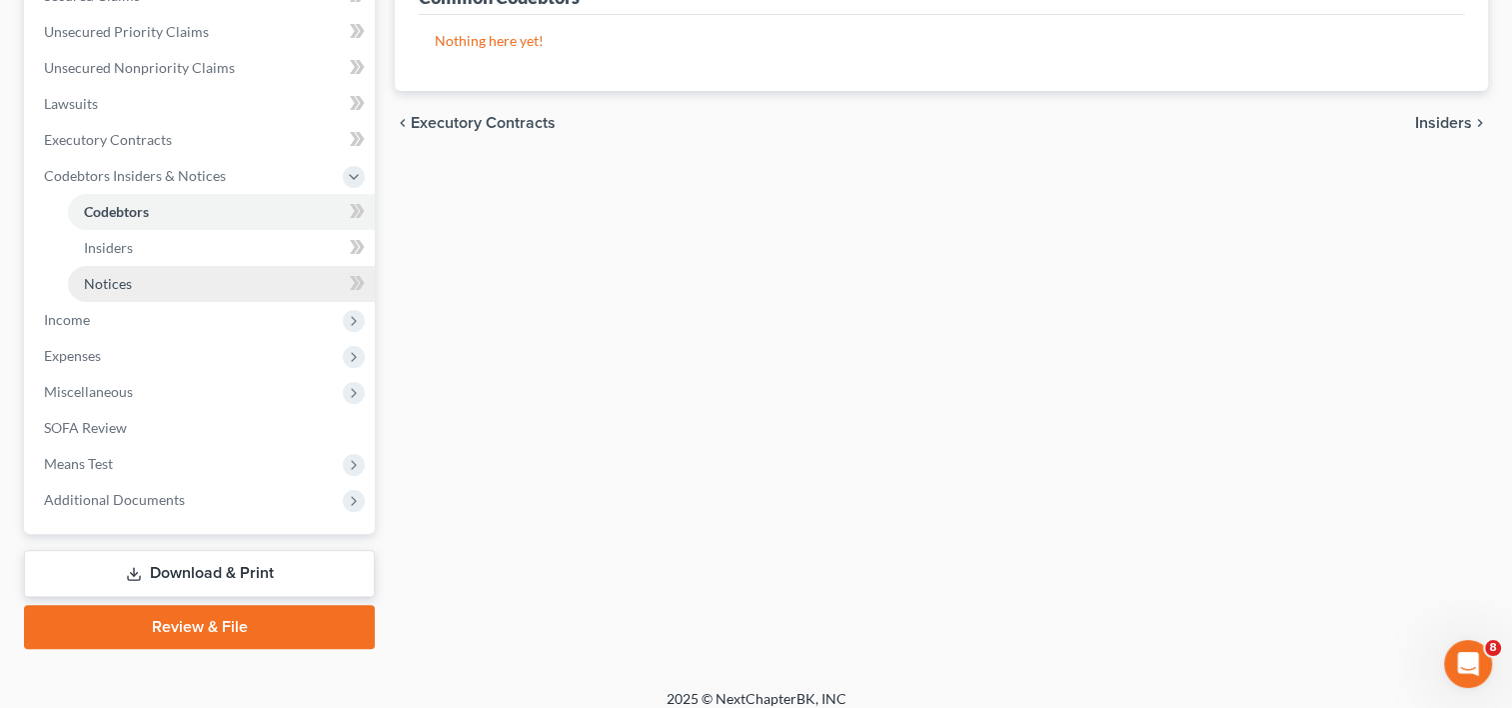
scroll to position [461, 0]
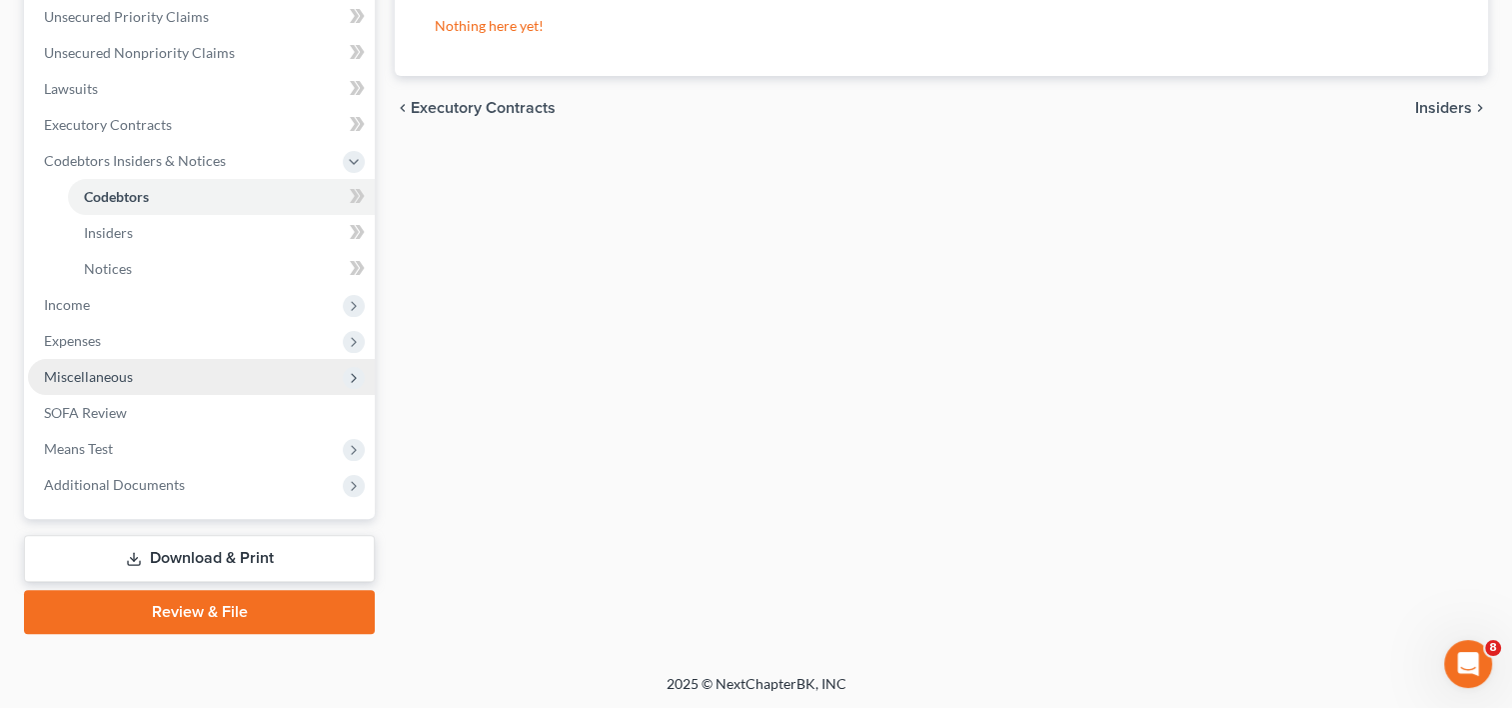
click at [88, 373] on span "Miscellaneous" at bounding box center [88, 376] width 89 height 17
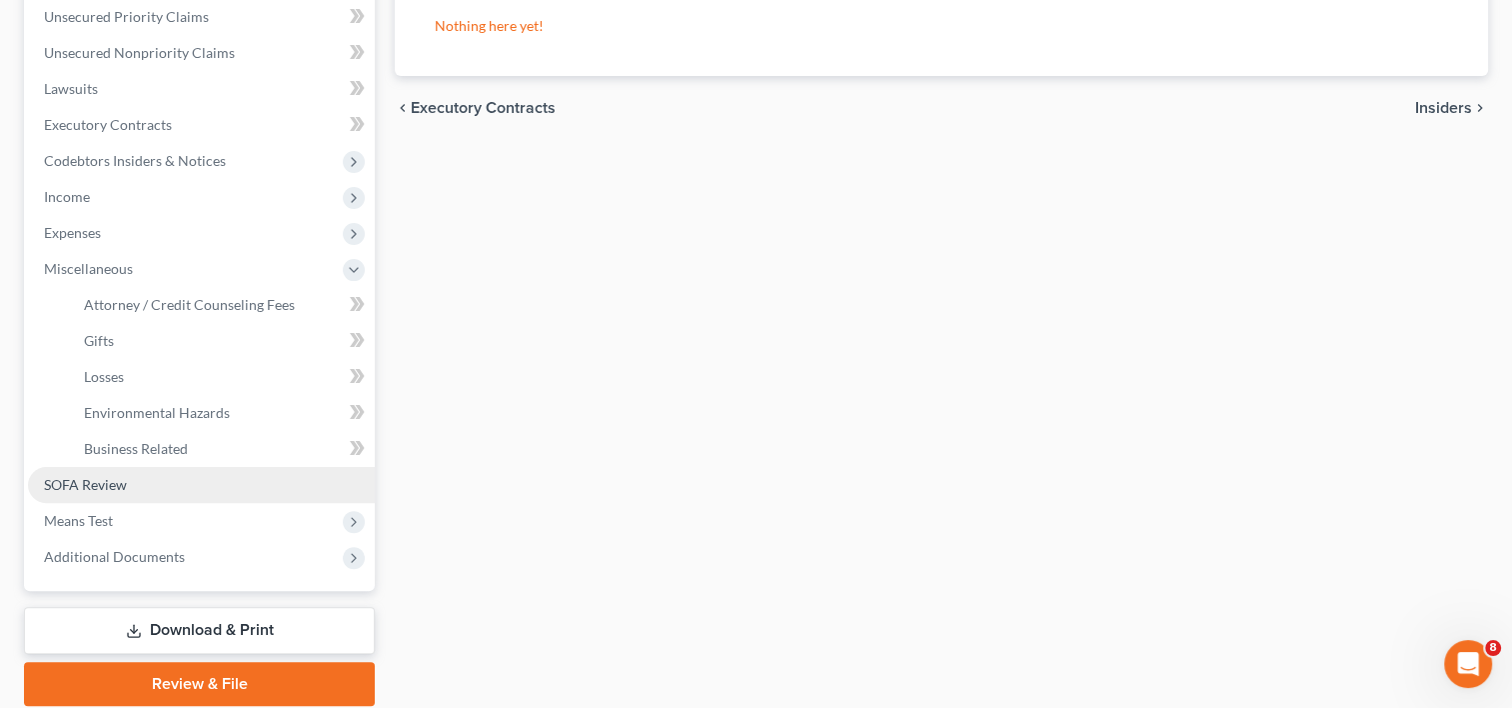
click at [119, 488] on span "SOFA Review" at bounding box center [85, 484] width 83 height 17
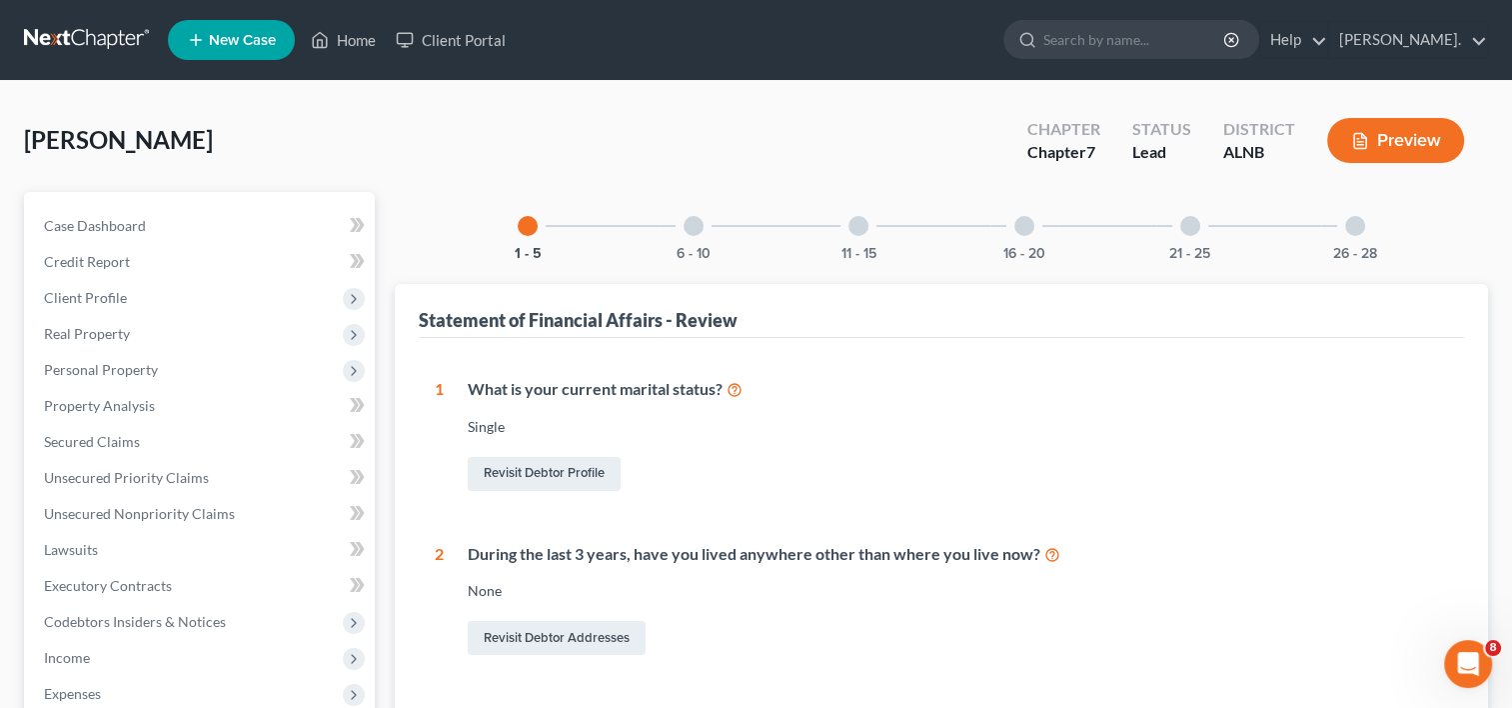
click at [692, 229] on div at bounding box center [694, 226] width 20 height 20
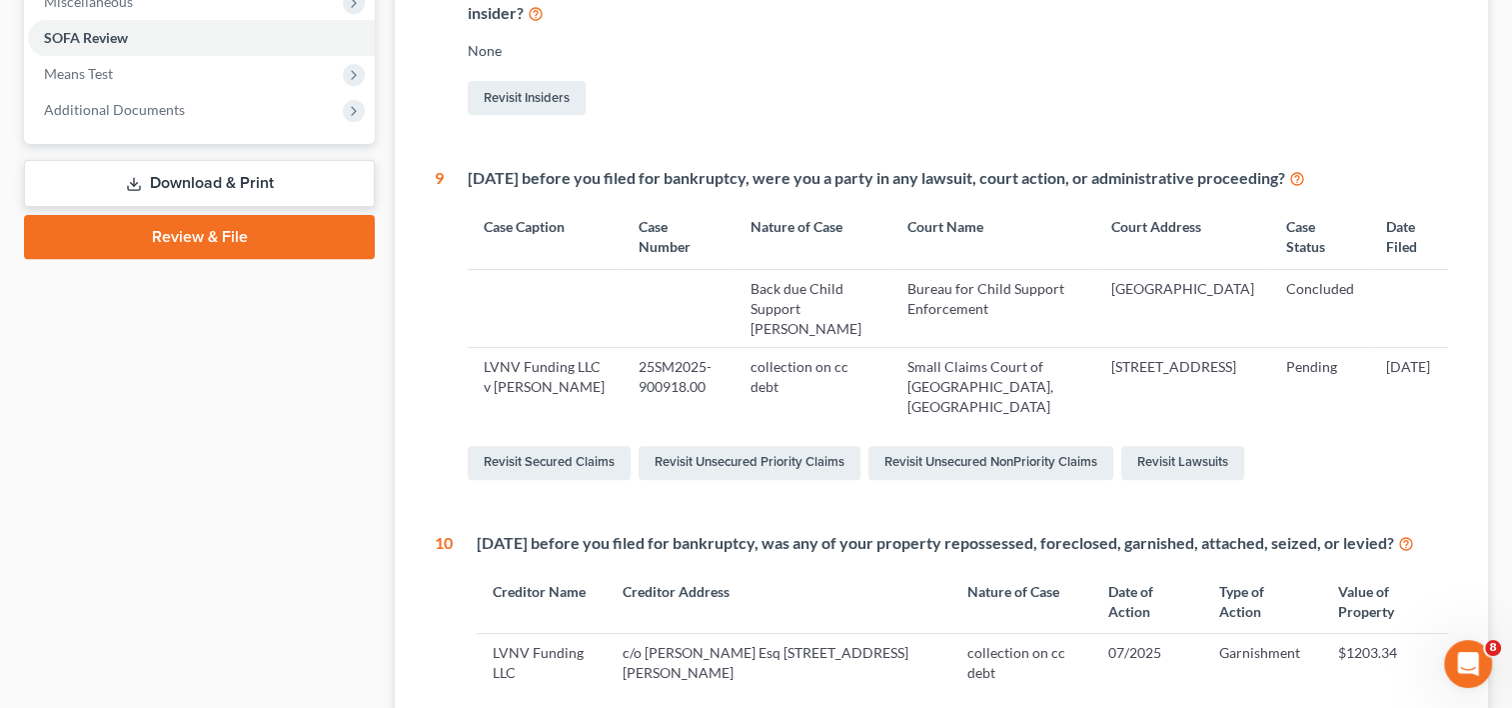
scroll to position [600, 0]
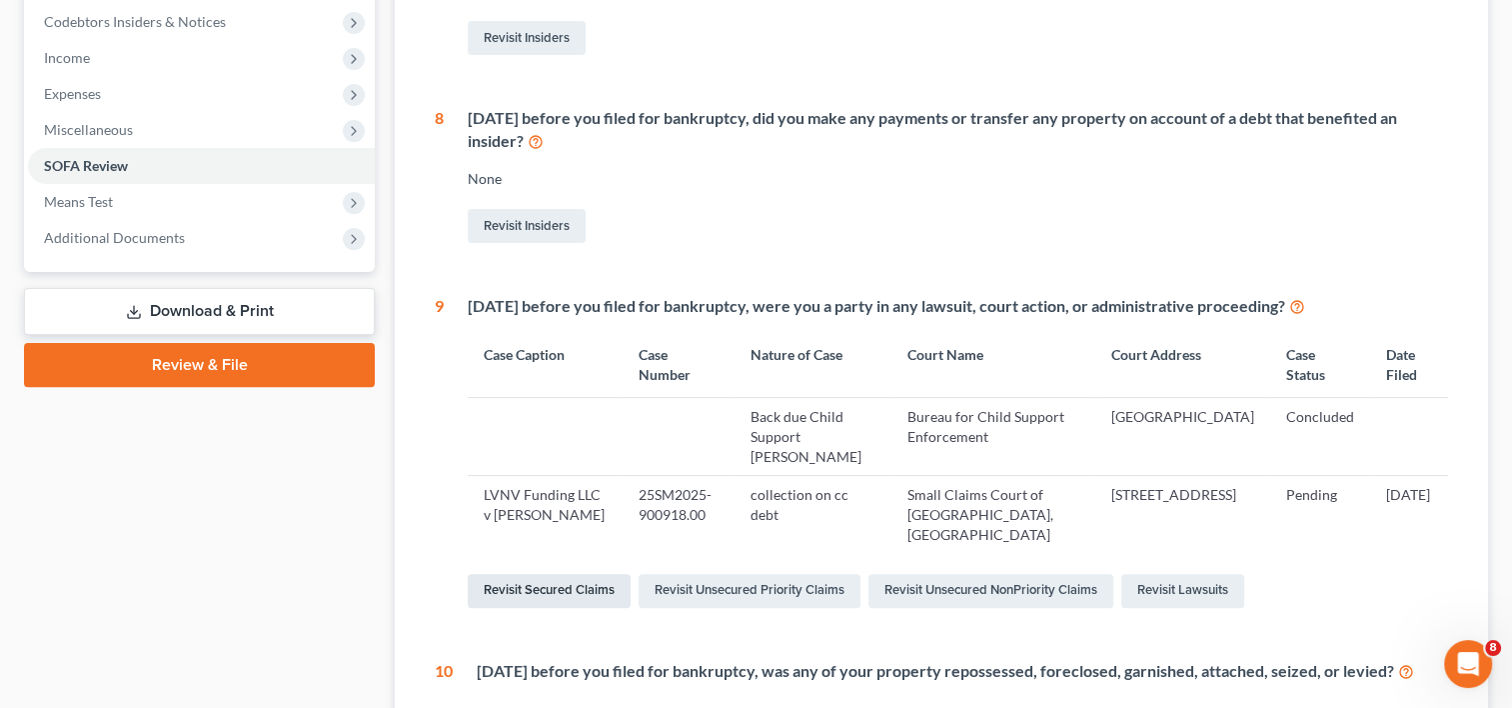
click at [598, 592] on link "Revisit Secured Claims" at bounding box center [549, 591] width 163 height 34
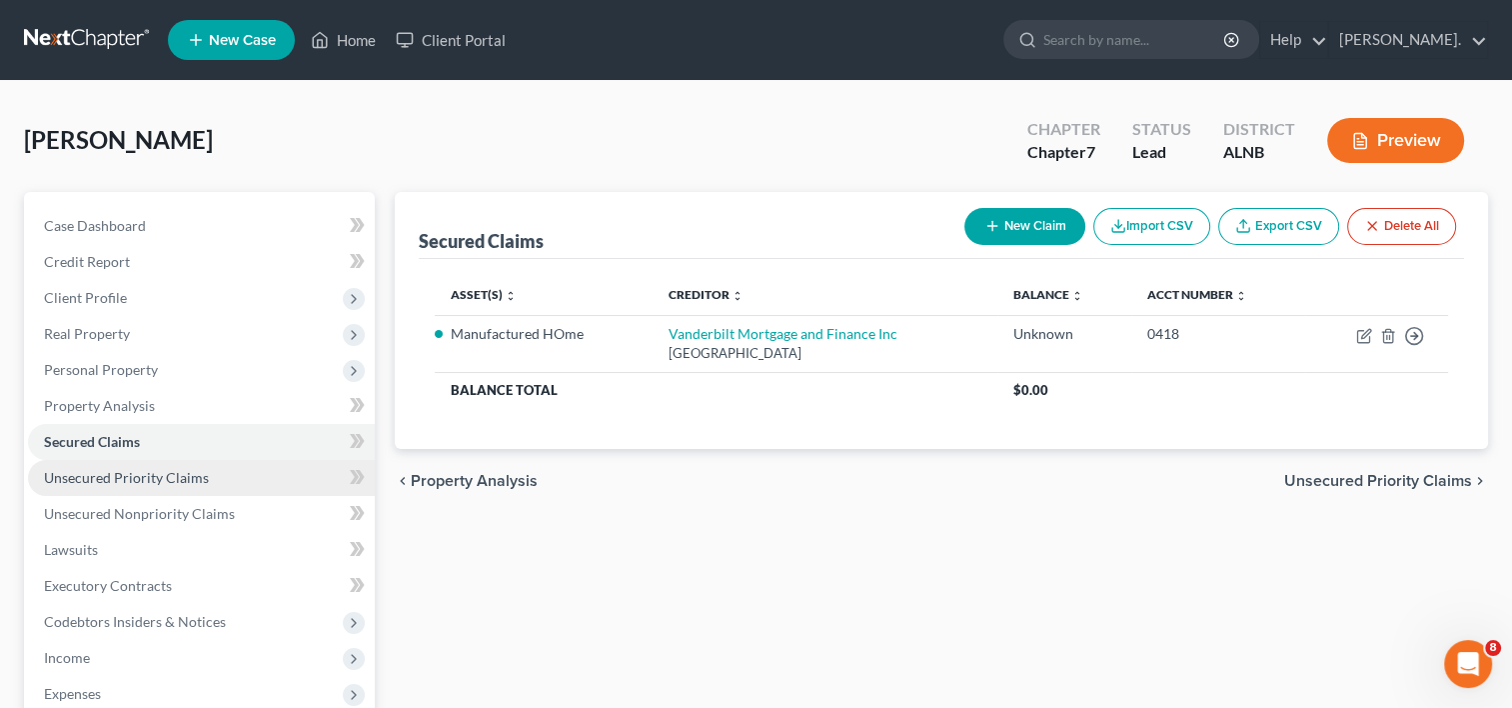
scroll to position [353, 0]
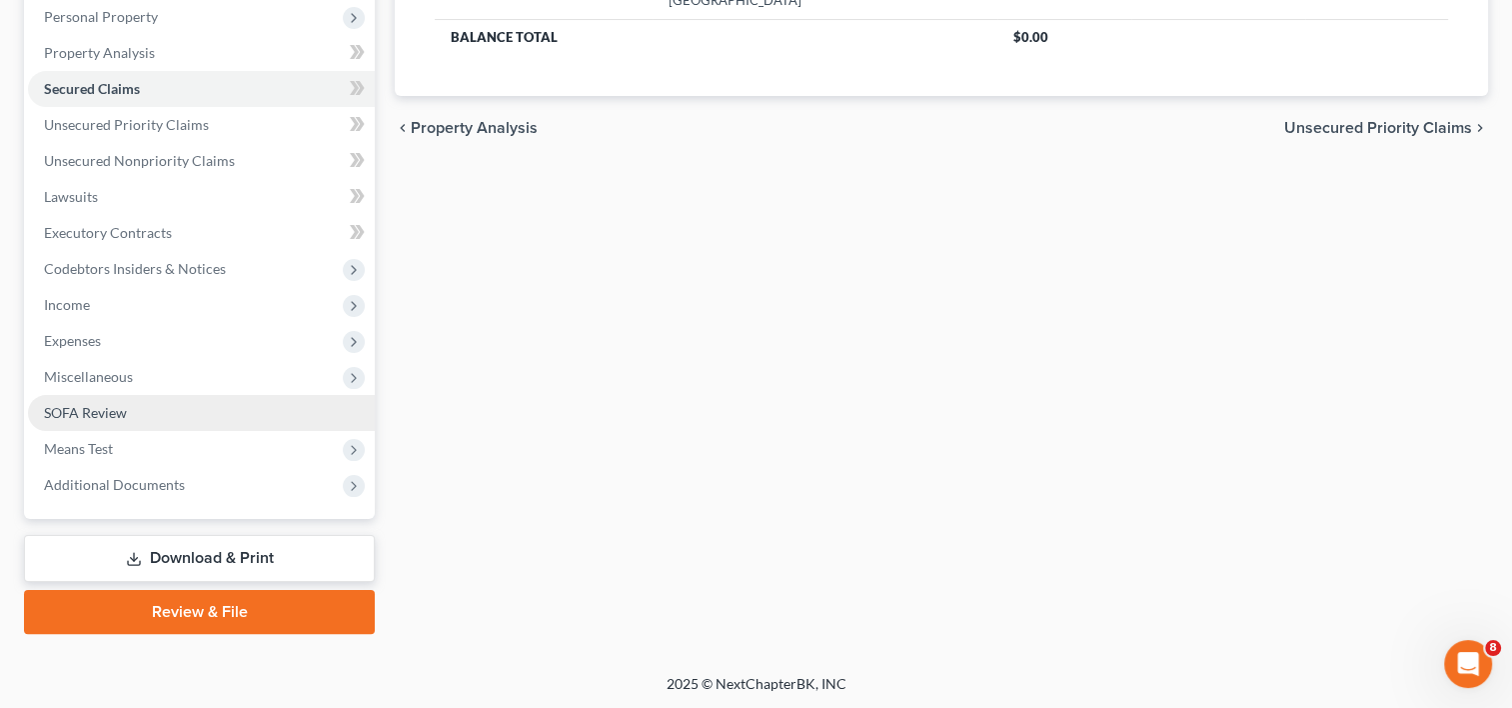
click at [58, 406] on span "SOFA Review" at bounding box center [85, 412] width 83 height 17
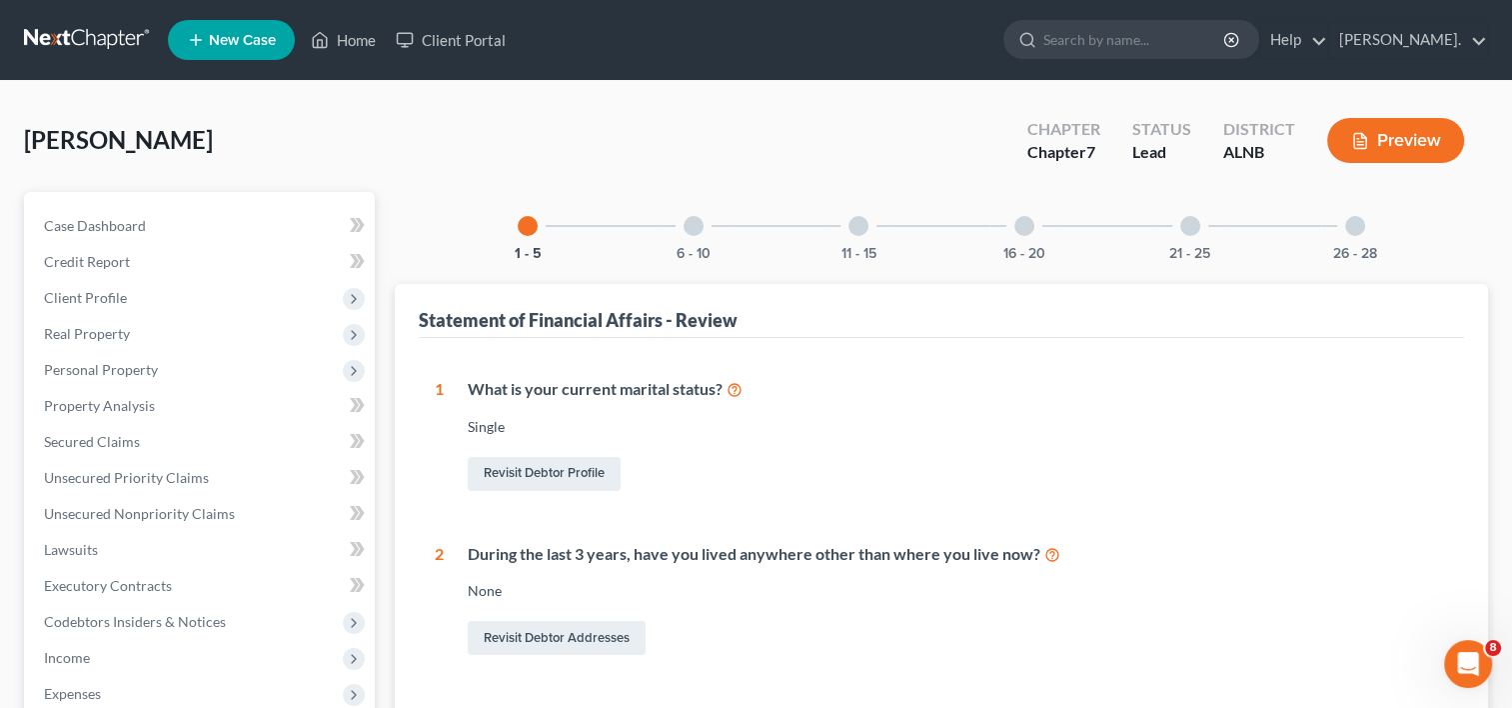
click at [689, 228] on div at bounding box center [694, 226] width 20 height 20
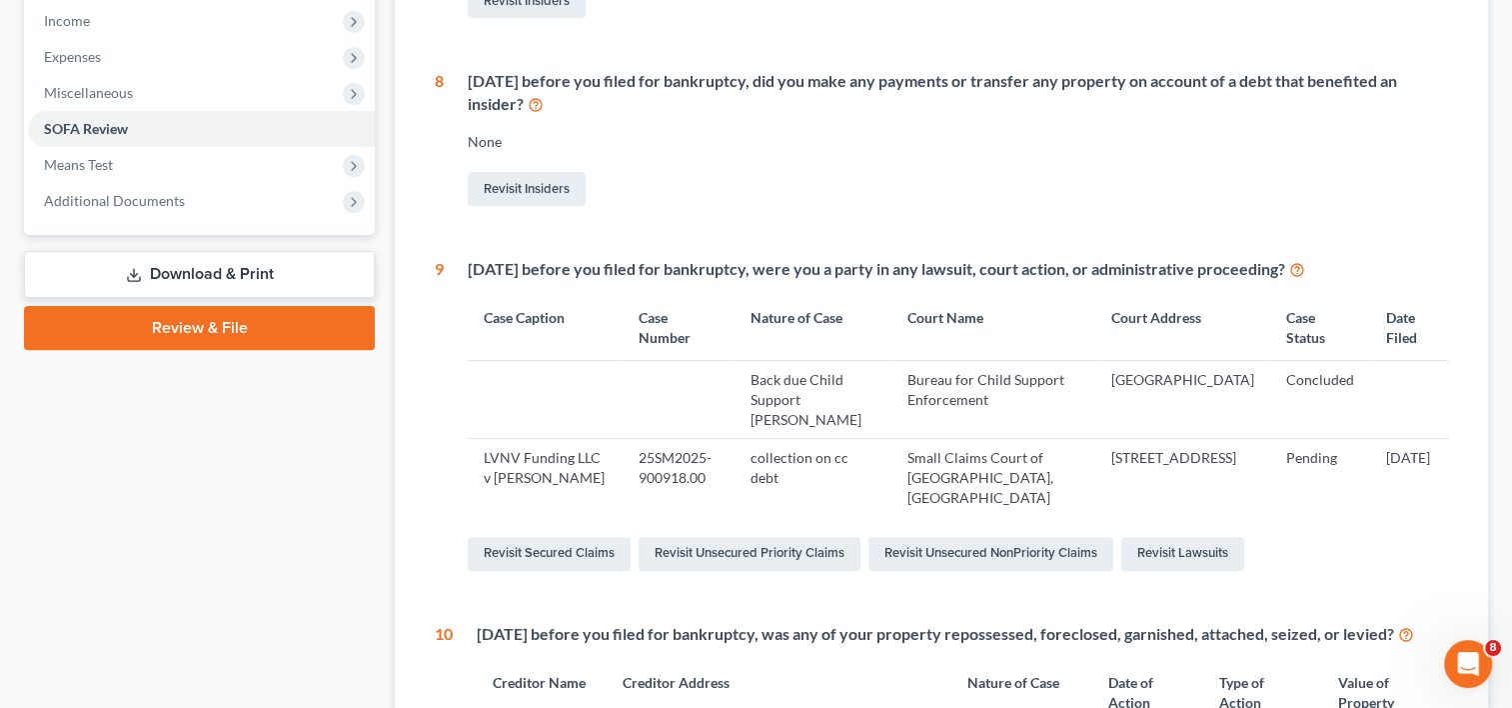
scroll to position [700, 0]
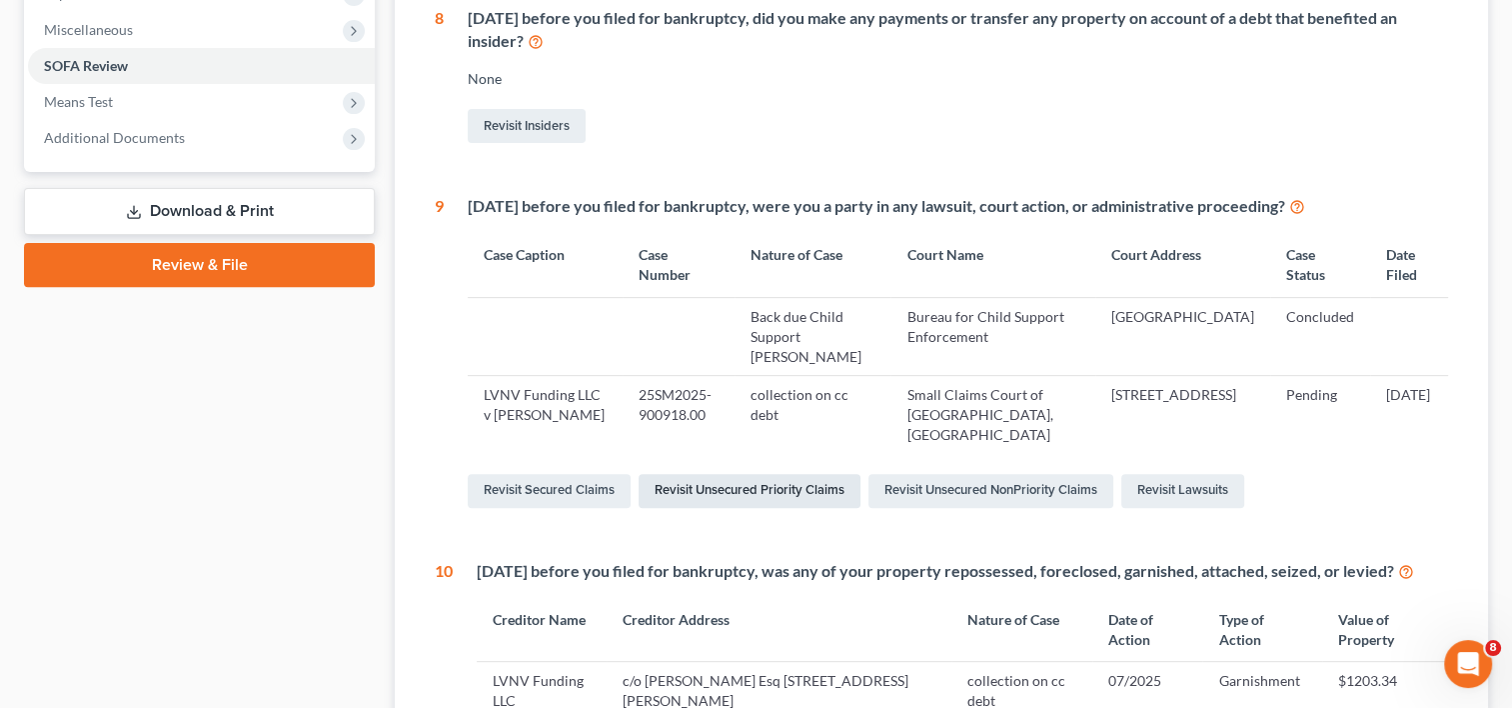
click at [789, 491] on link "Revisit Unsecured Priority Claims" at bounding box center [750, 491] width 222 height 34
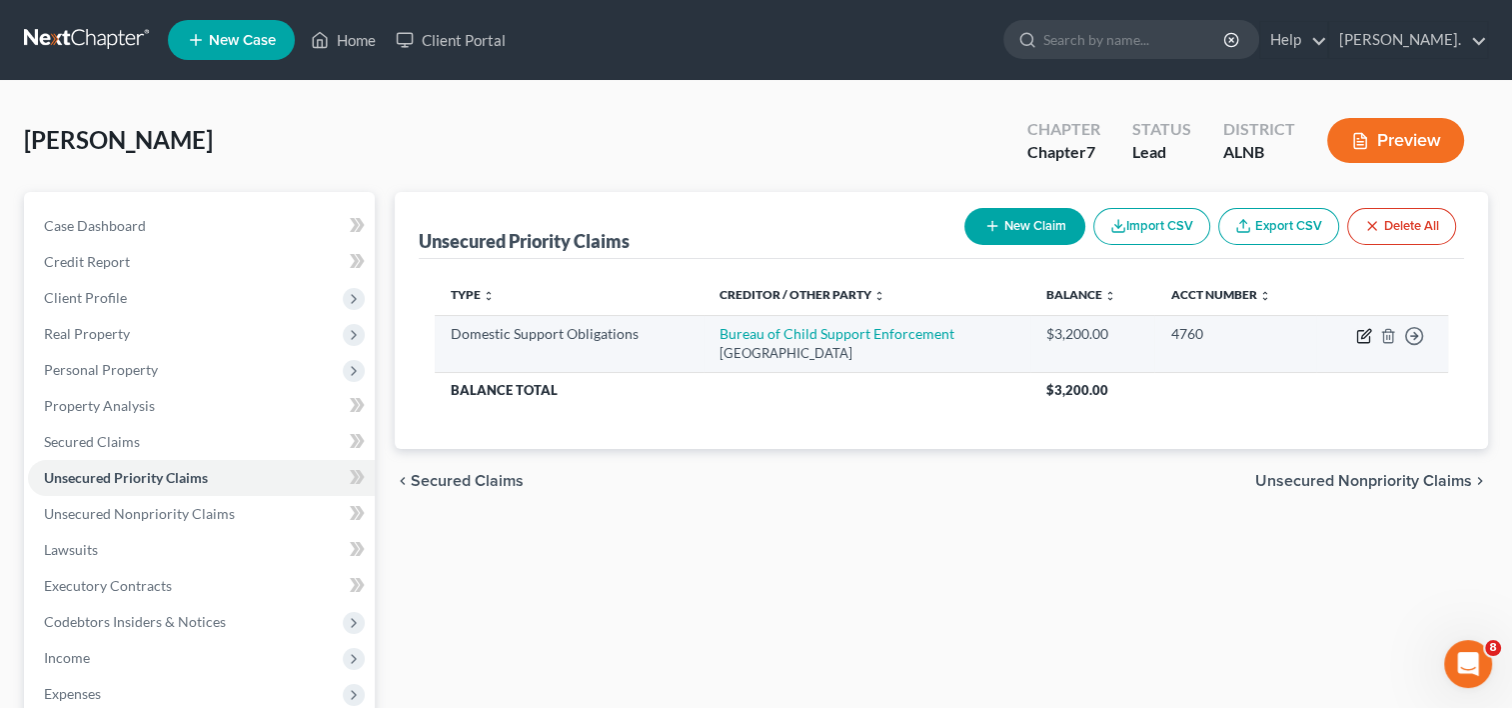
click at [1359, 328] on icon "button" at bounding box center [1364, 336] width 16 height 16
select select "51"
select select "0"
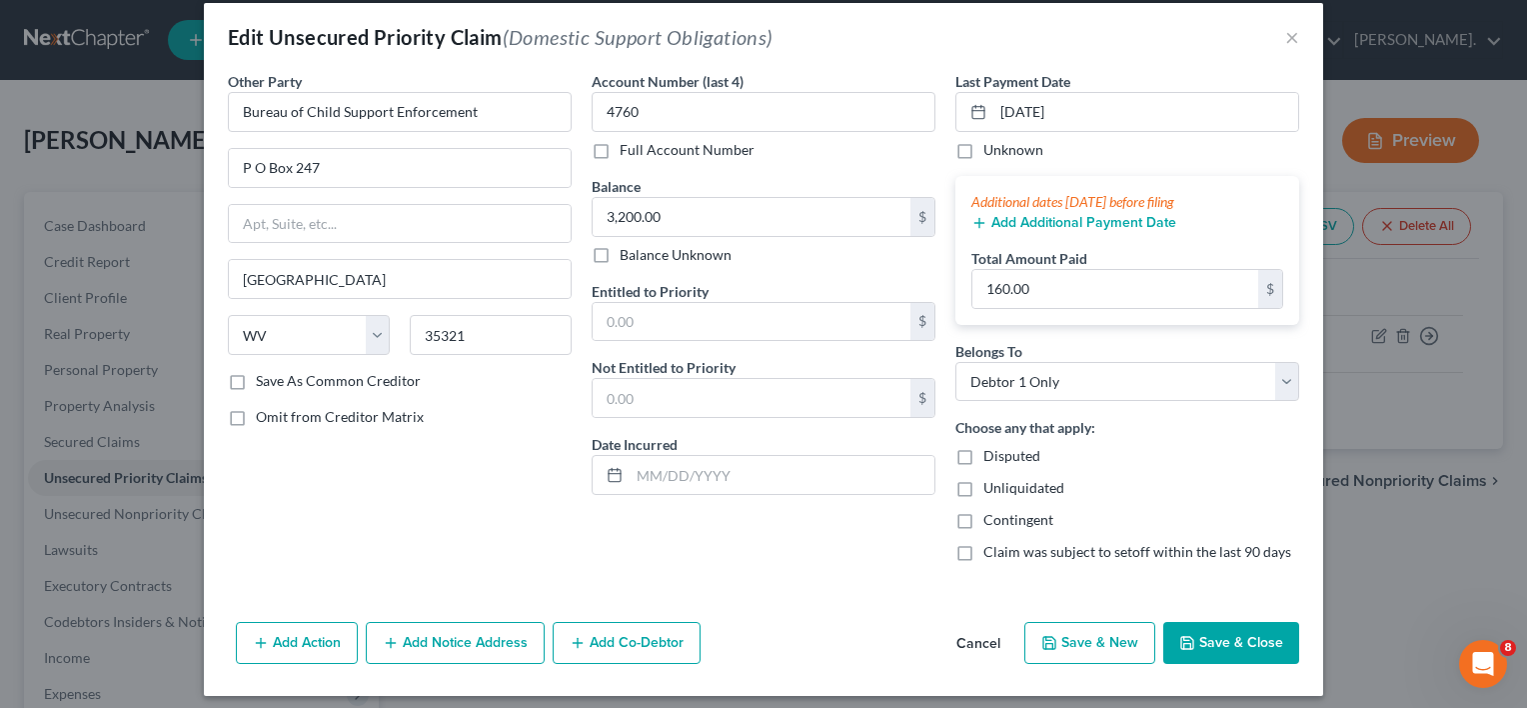
scroll to position [32, 0]
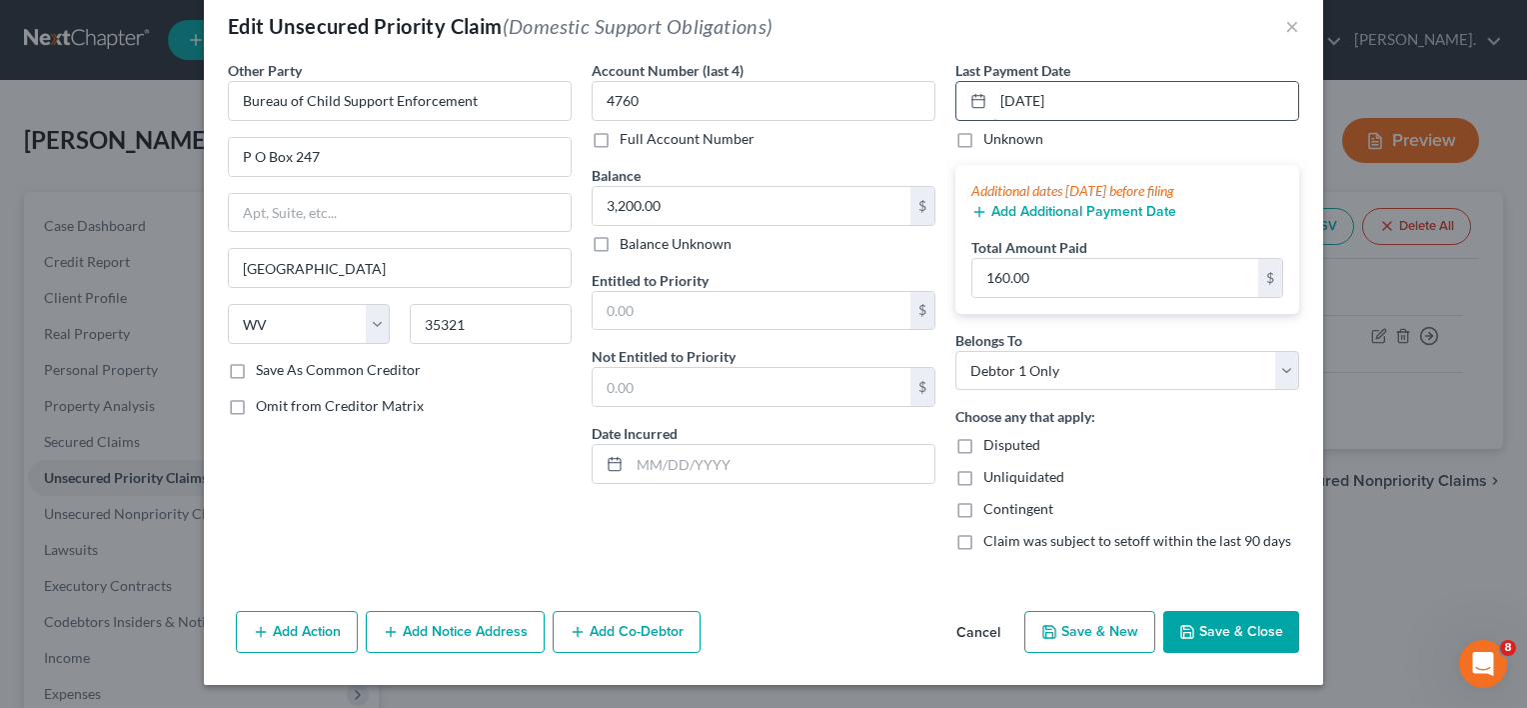
drag, startPoint x: 1084, startPoint y: 105, endPoint x: 993, endPoint y: 116, distance: 92.6
click at [994, 116] on input "[DATE]" at bounding box center [1146, 101] width 305 height 38
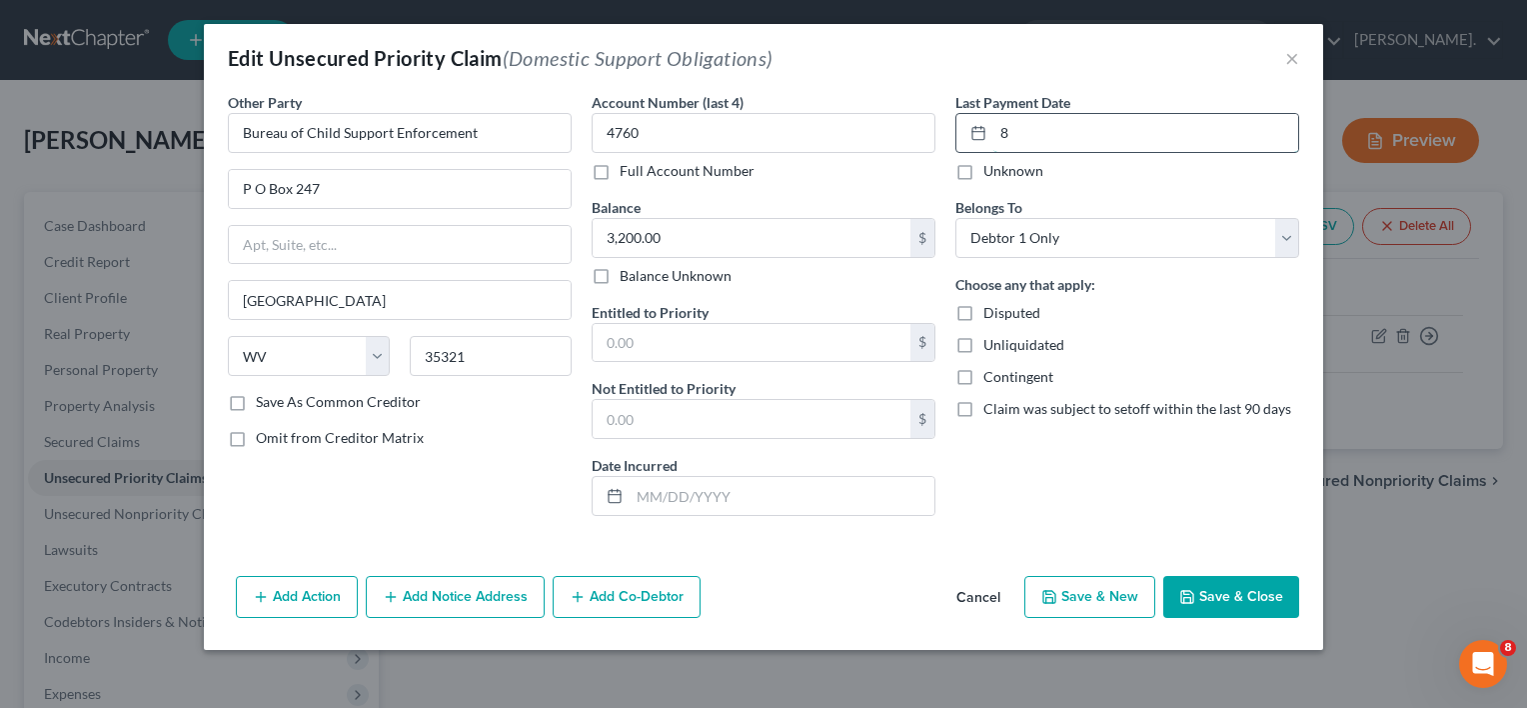
scroll to position [0, 0]
type input "8"
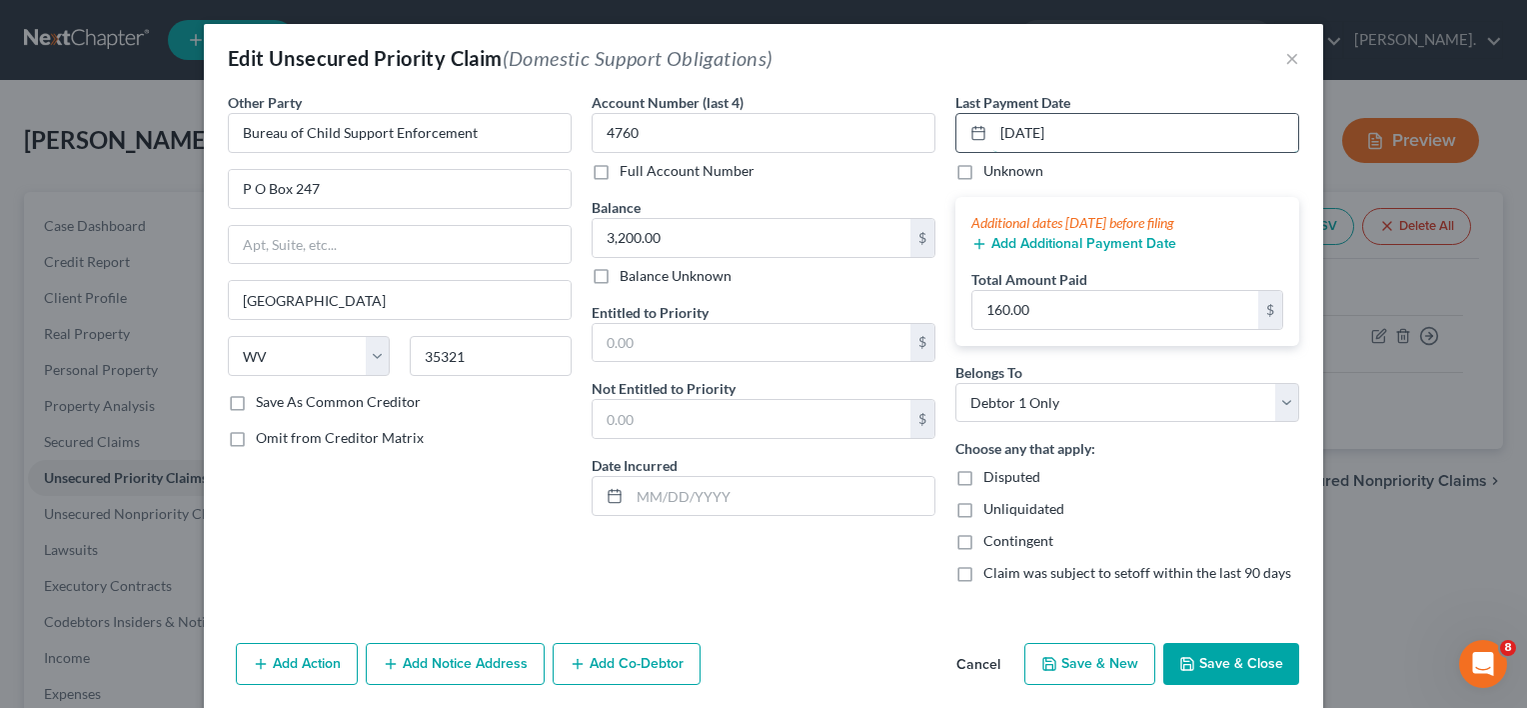
type input "[DATE]"
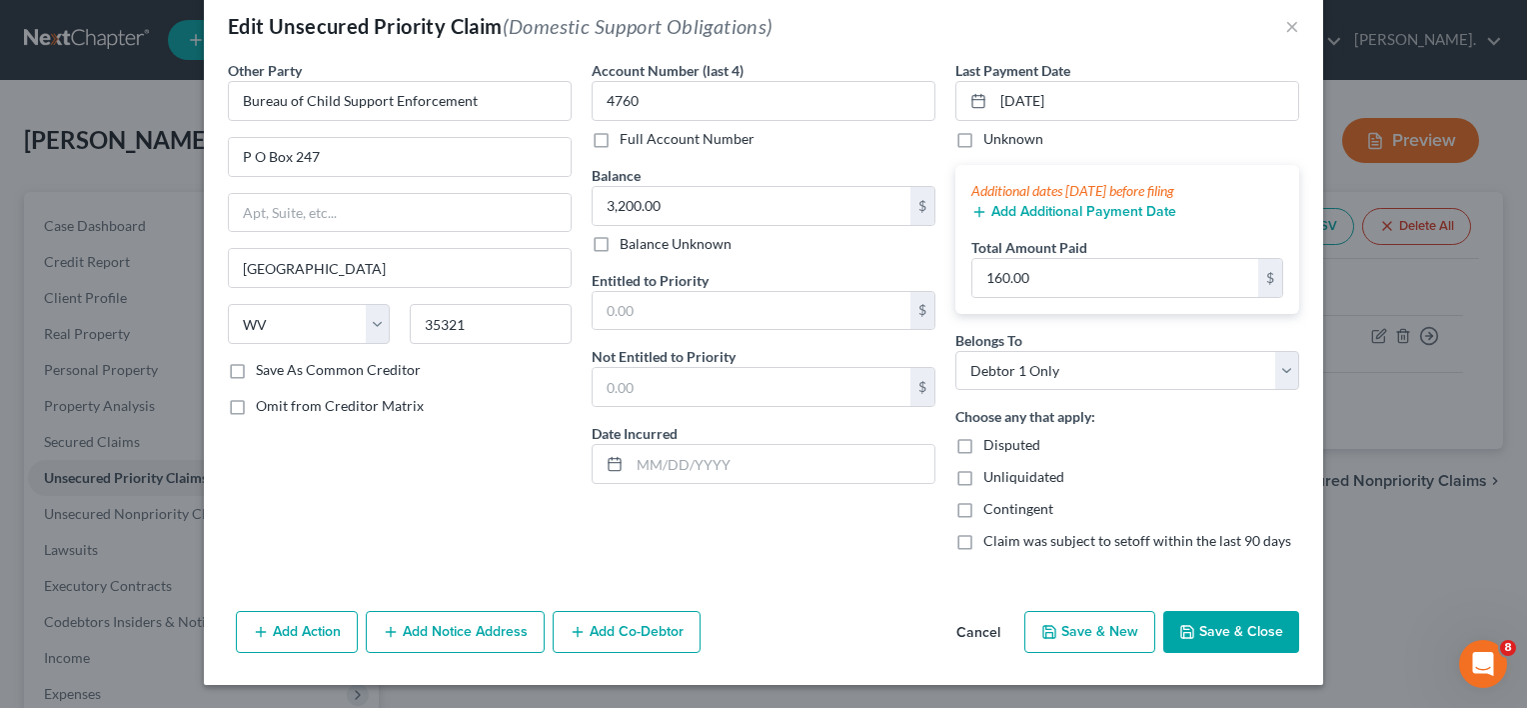
click at [388, 632] on icon "button" at bounding box center [391, 632] width 16 height 16
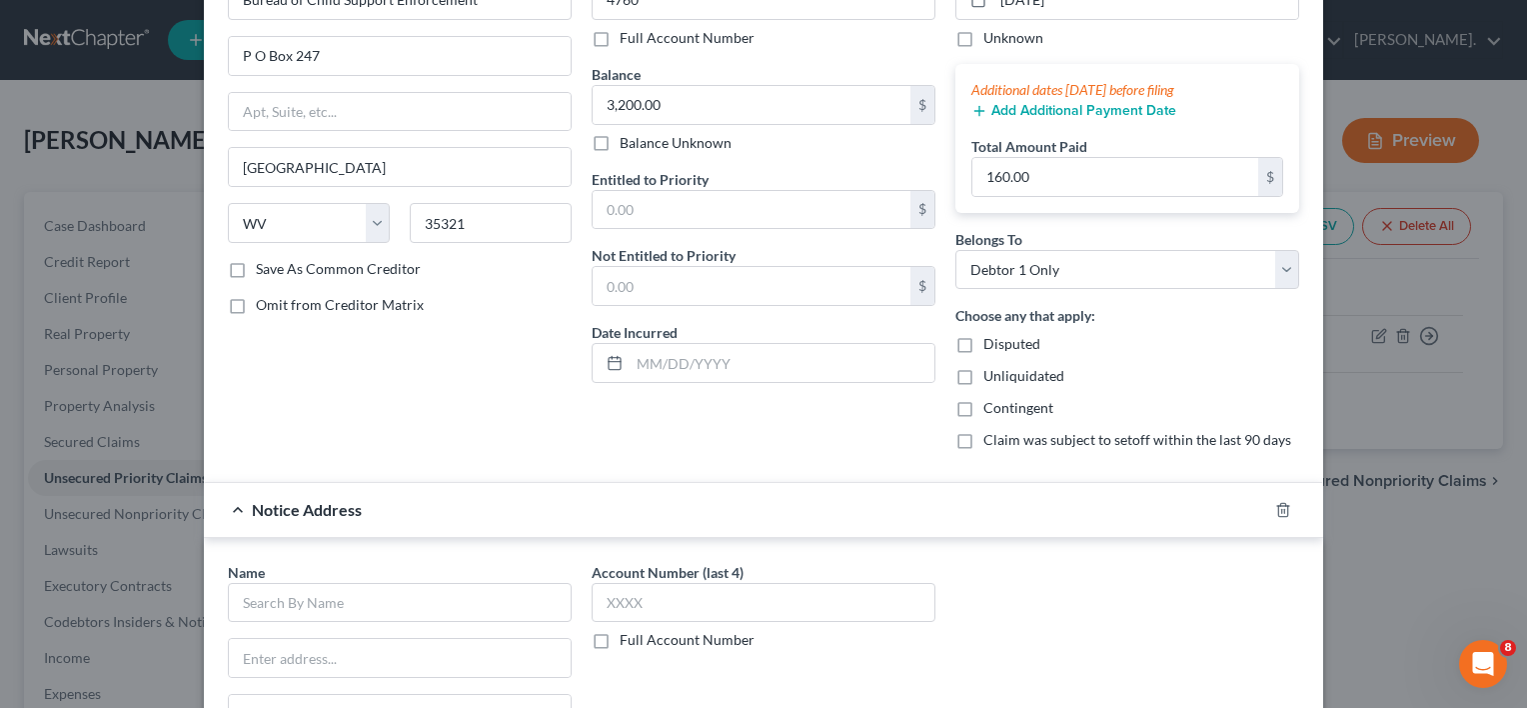
scroll to position [232, 0]
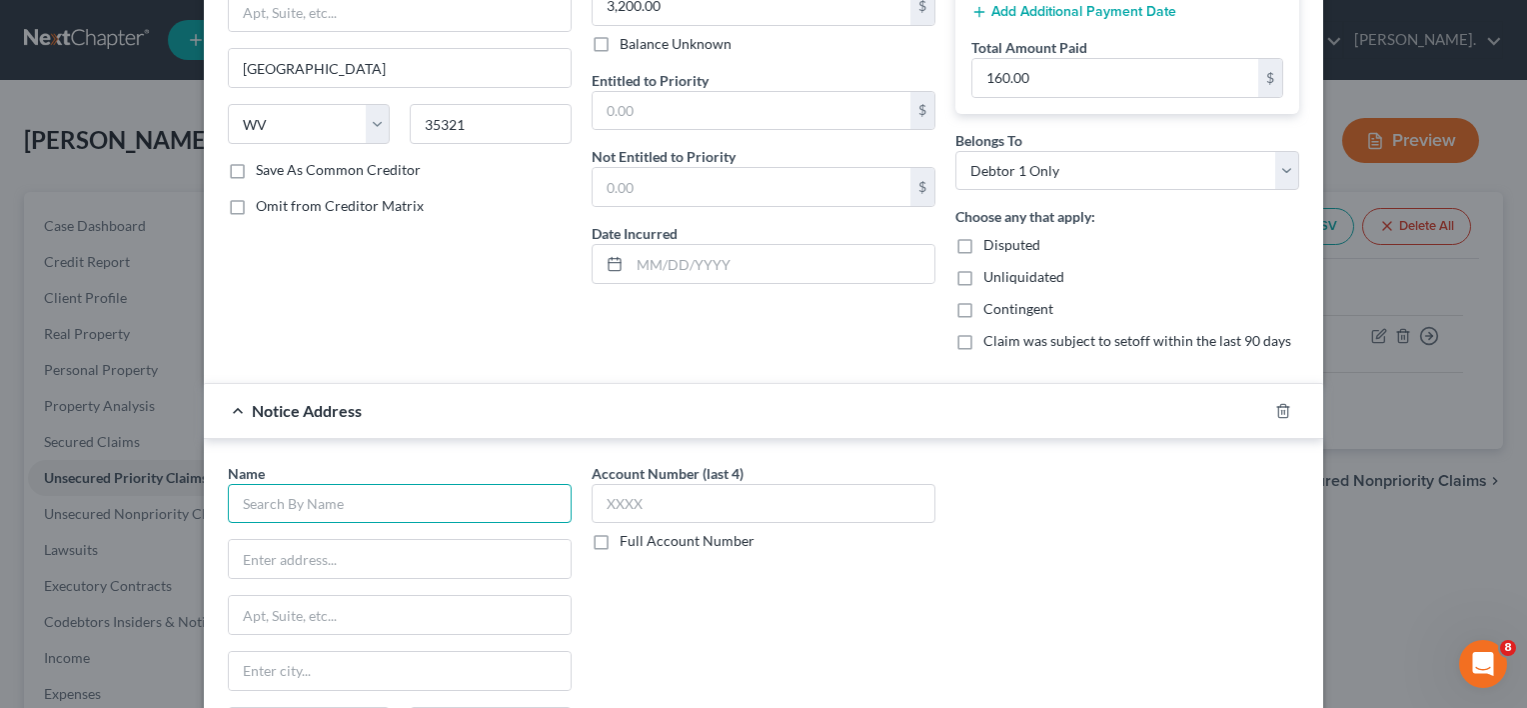
click at [298, 503] on input "text" at bounding box center [400, 504] width 344 height 40
type input "[PERSON_NAME]"
click at [265, 556] on input "text" at bounding box center [400, 559] width 342 height 38
type input "[GEOGRAPHIC_DATA]"
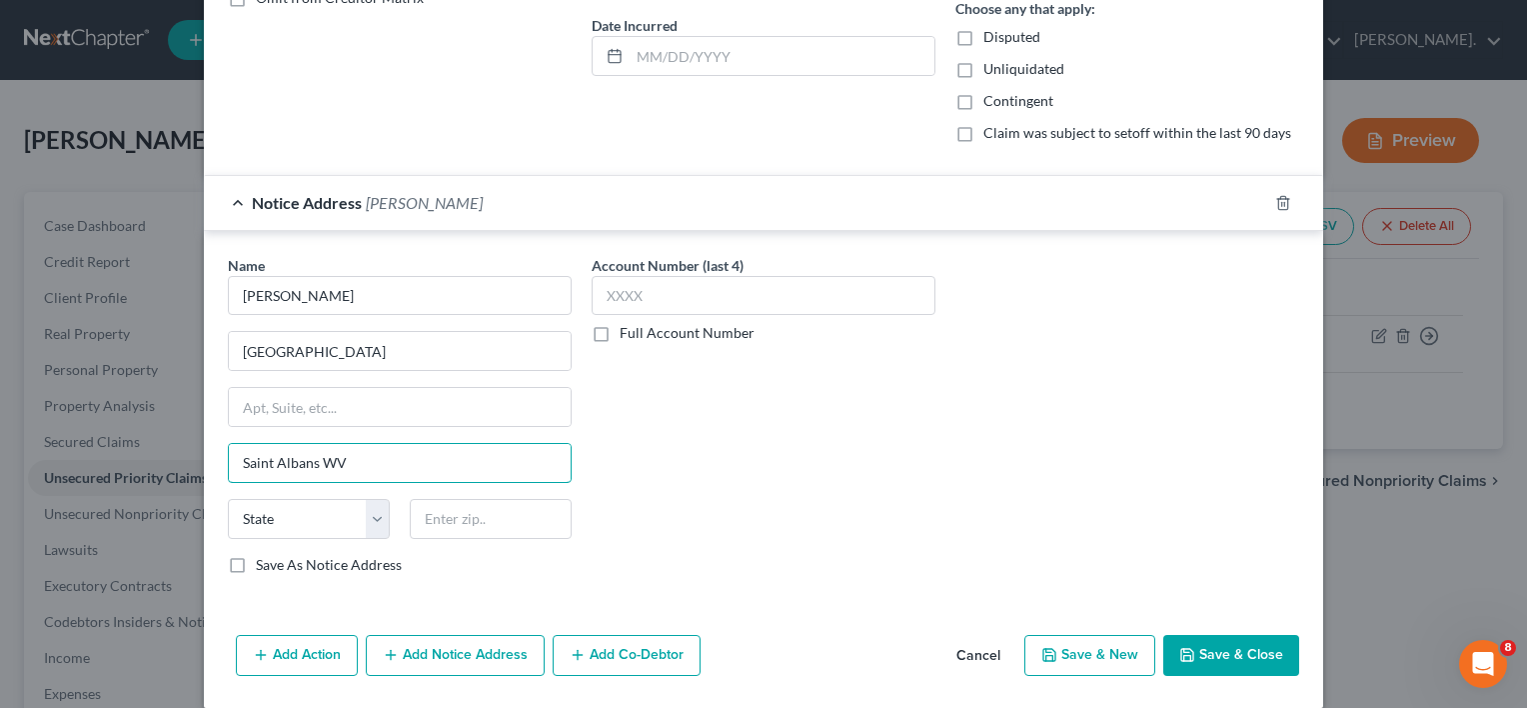
scroll to position [460, 0]
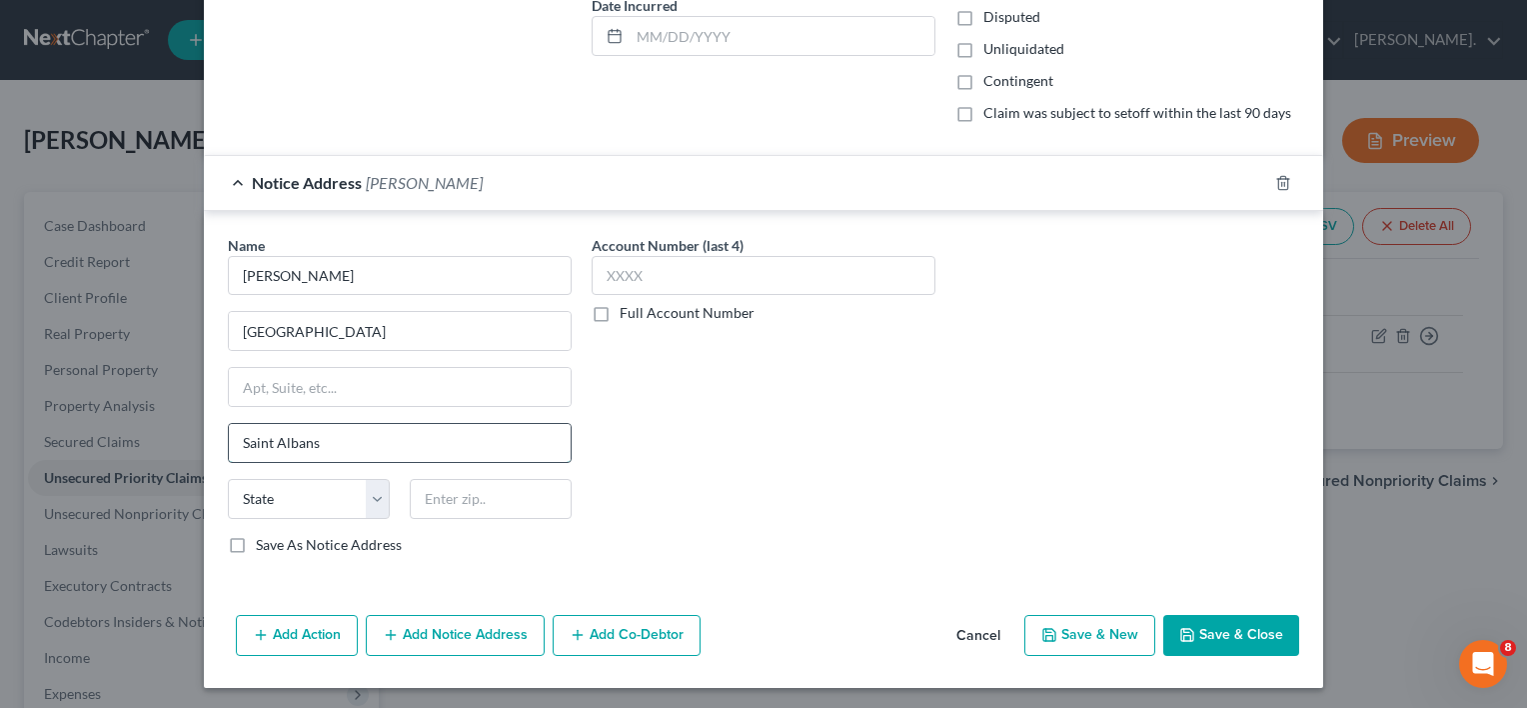
type input "Saint Albans"
select select "51"
click at [456, 509] on input "text" at bounding box center [491, 499] width 162 height 40
type input "25117"
click at [1205, 628] on button "Save & Close" at bounding box center [1231, 636] width 136 height 42
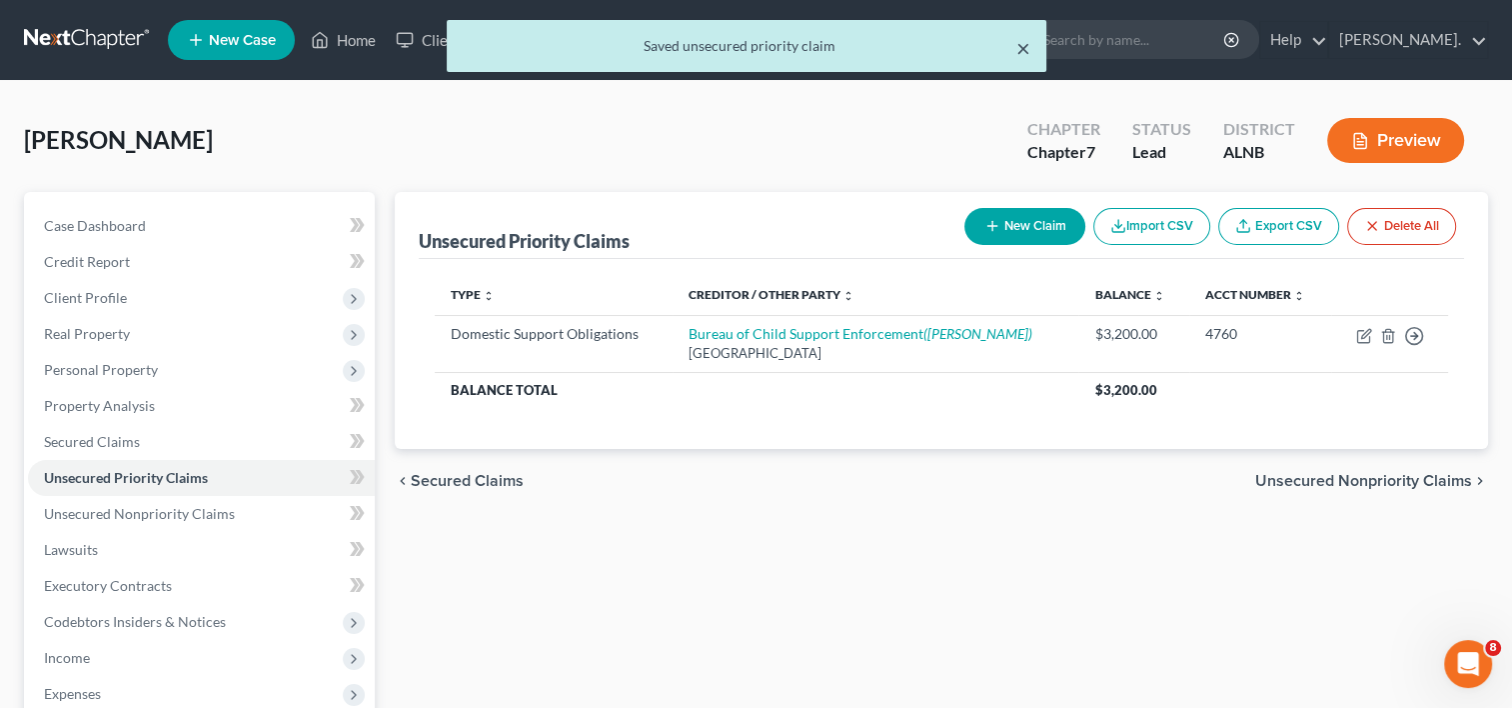
drag, startPoint x: 1028, startPoint y: 46, endPoint x: 972, endPoint y: 7, distance: 68.2
click at [1024, 46] on button "×" at bounding box center [1024, 48] width 14 height 24
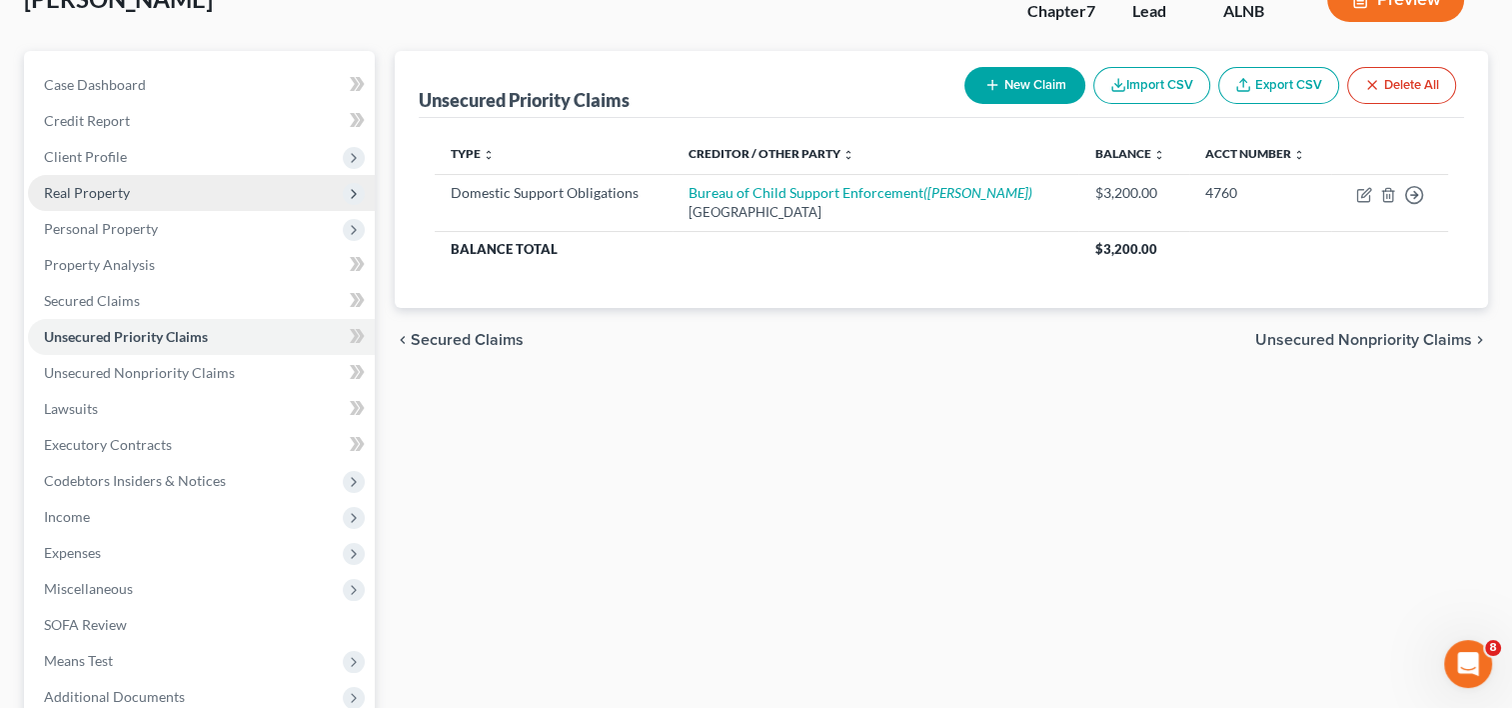
scroll to position [353, 0]
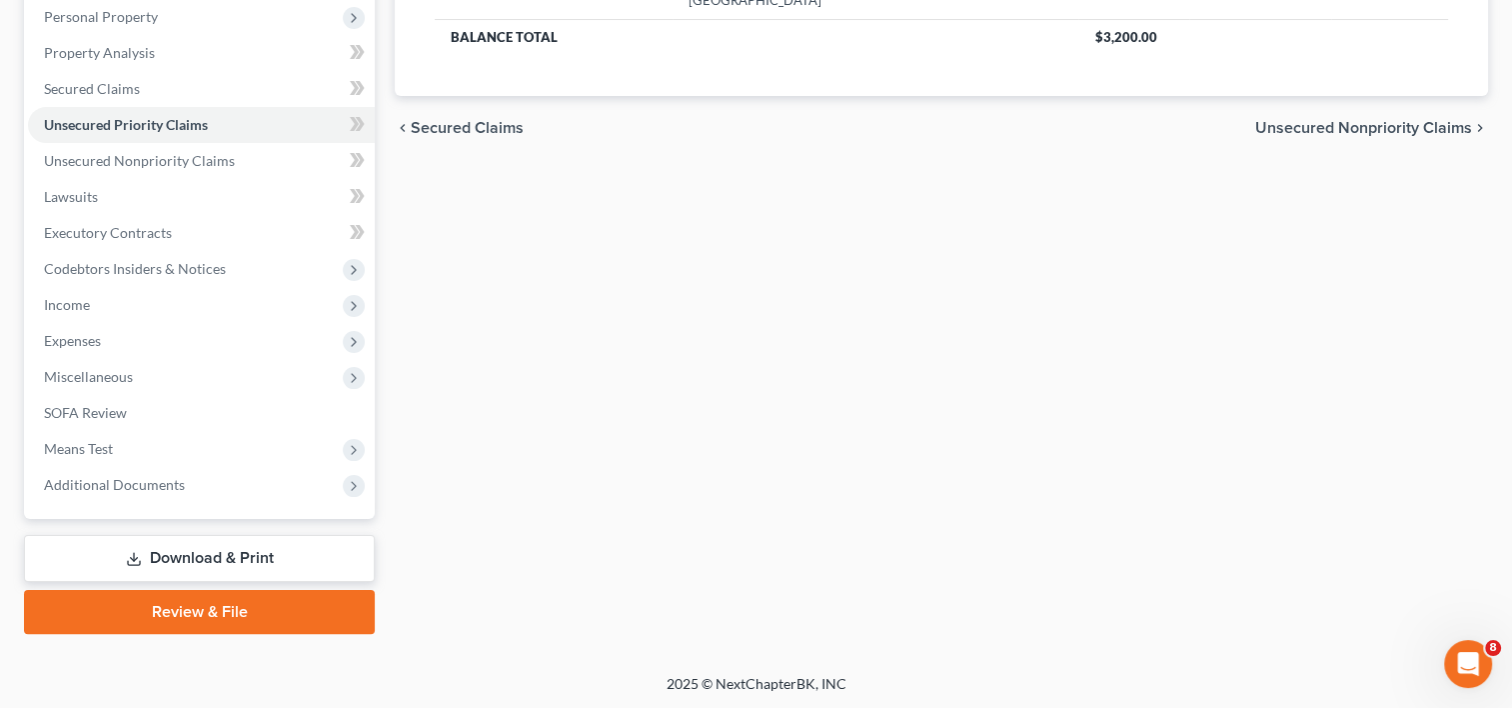
click at [210, 556] on link "Download & Print" at bounding box center [199, 558] width 351 height 47
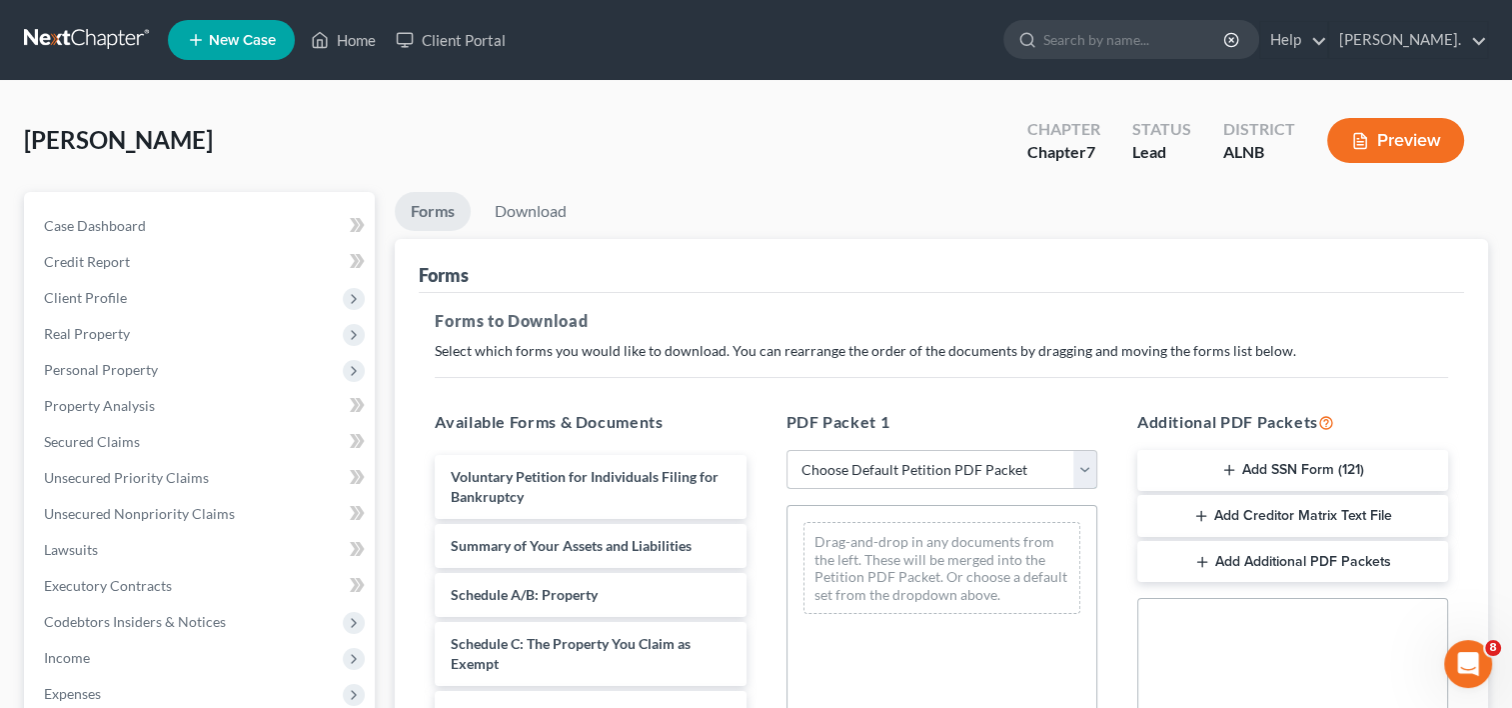
click at [1084, 464] on select "Choose Default Petition PDF Packet Complete Bankruptcy Petition (all forms and …" at bounding box center [942, 470] width 311 height 40
select select "0"
click at [787, 450] on select "Choose Default Petition PDF Packet Complete Bankruptcy Petition (all forms and …" at bounding box center [942, 470] width 311 height 40
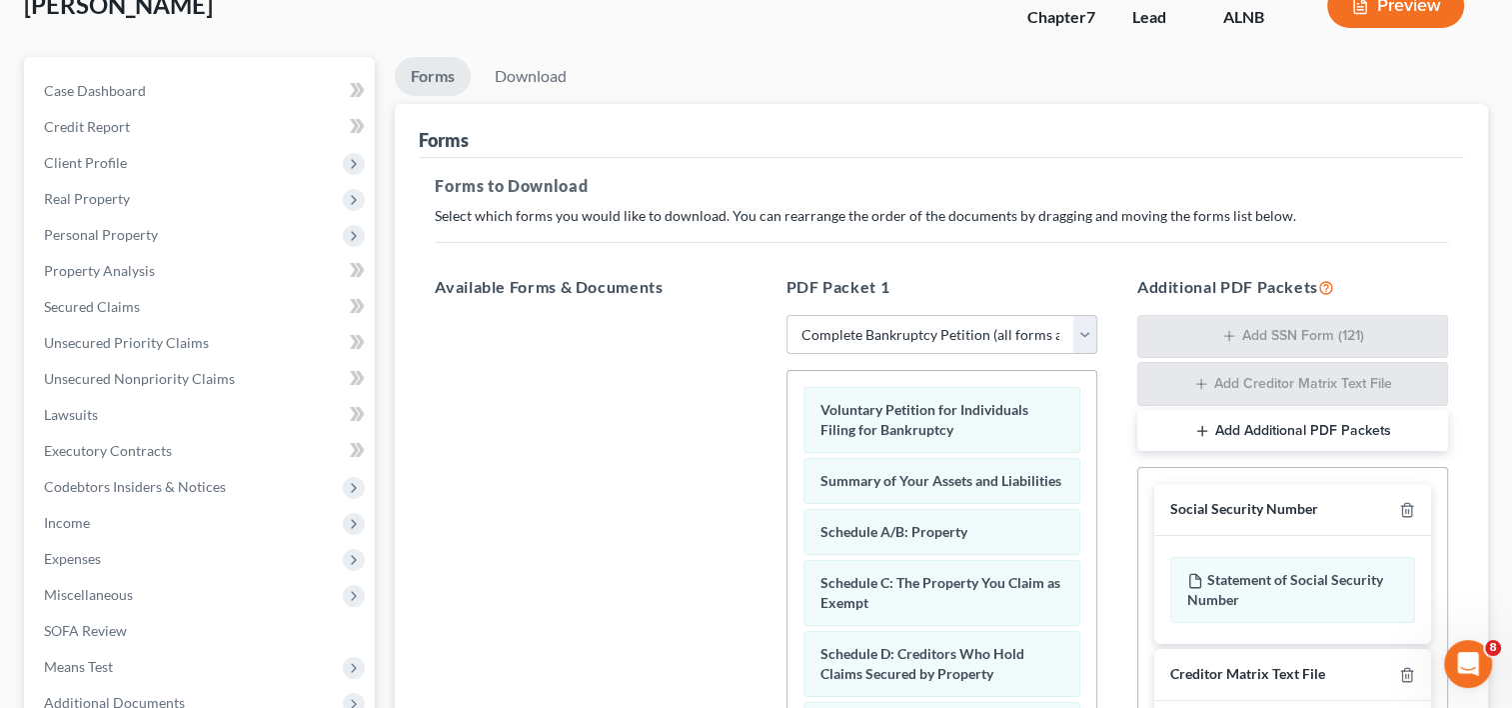
scroll to position [300, 0]
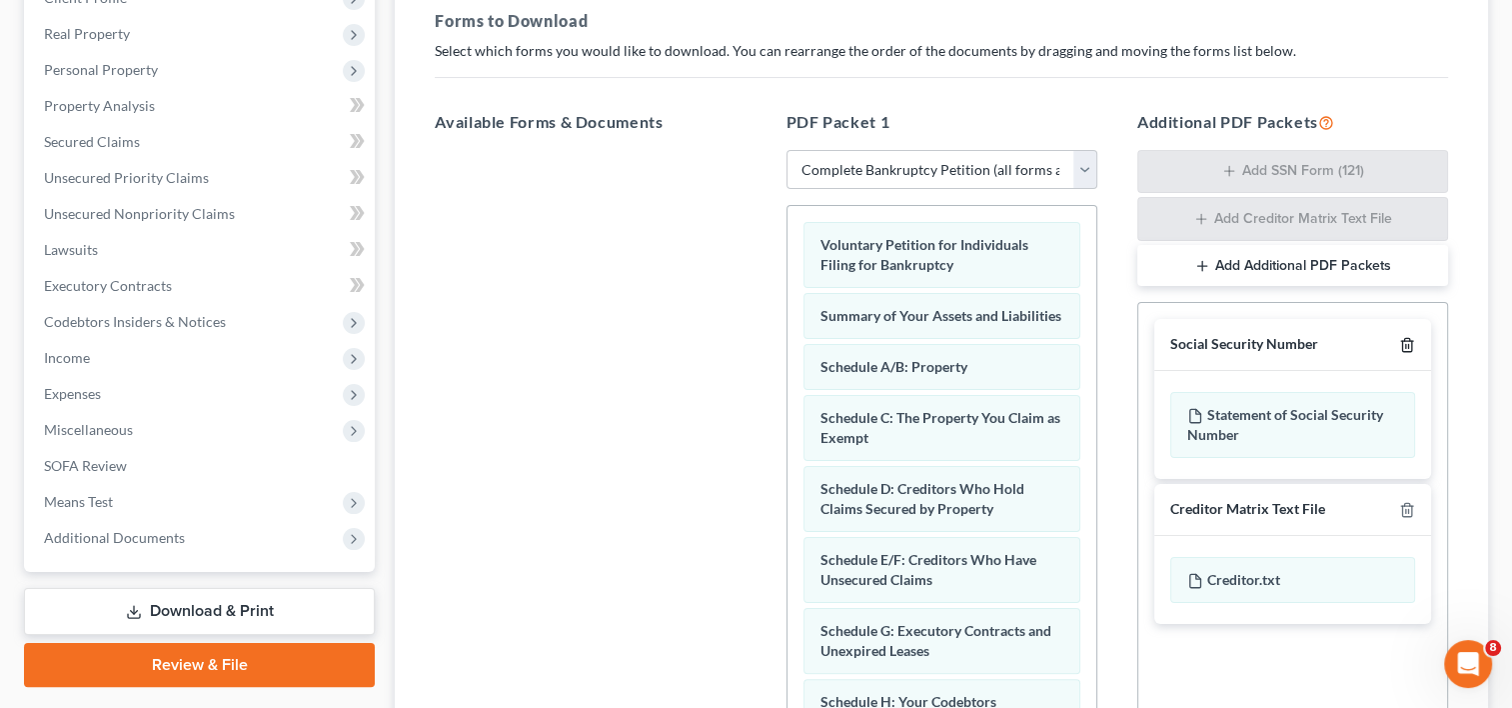
click at [1411, 348] on icon "button" at bounding box center [1406, 345] width 9 height 13
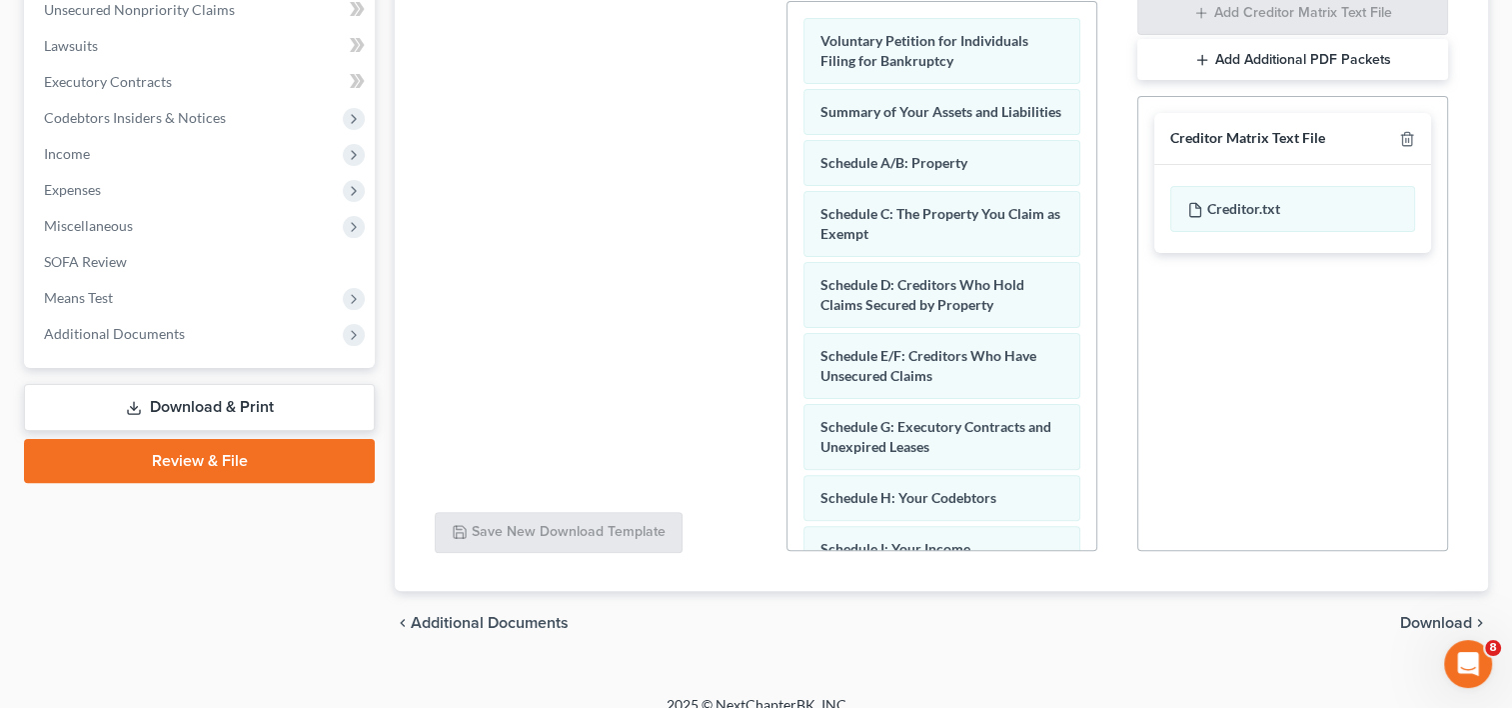
scroll to position [525, 0]
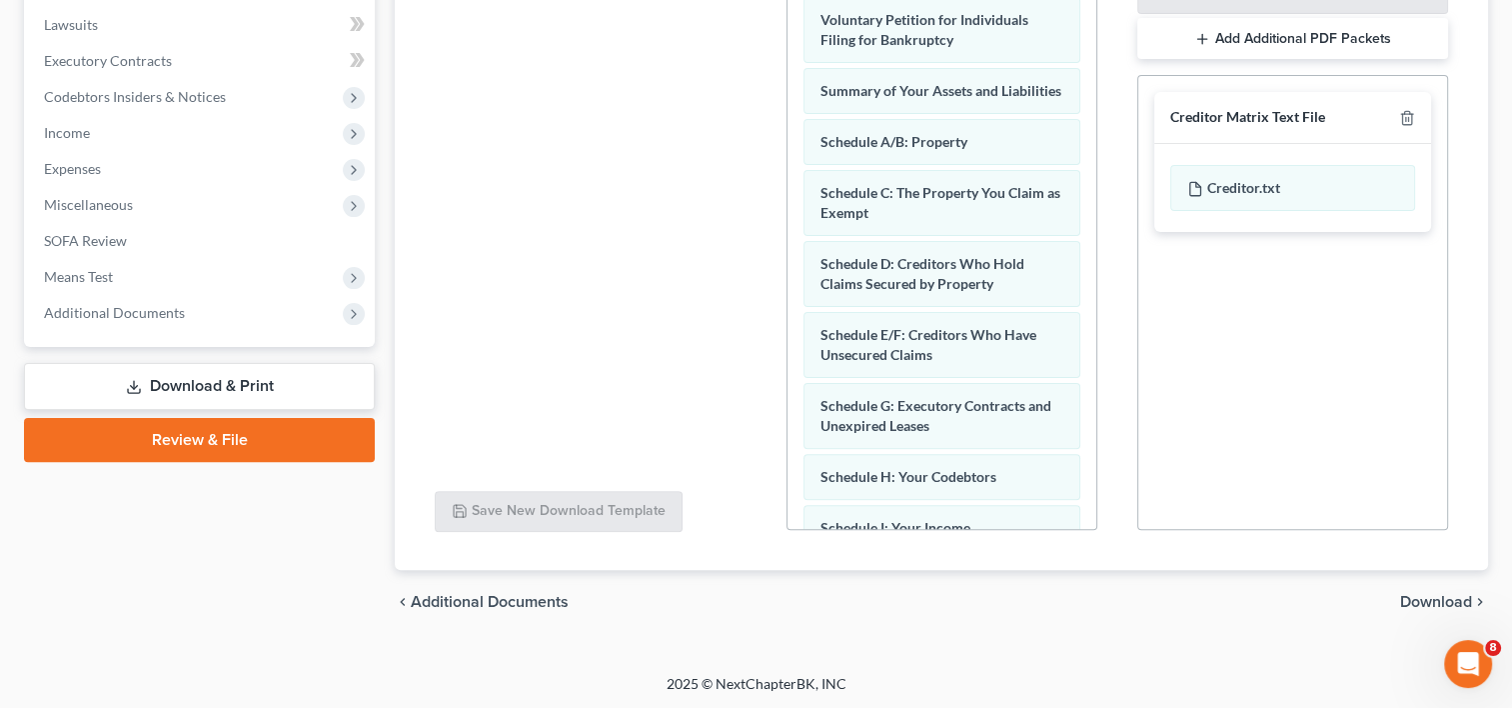
click at [1442, 600] on span "Download" at bounding box center [1436, 602] width 72 height 16
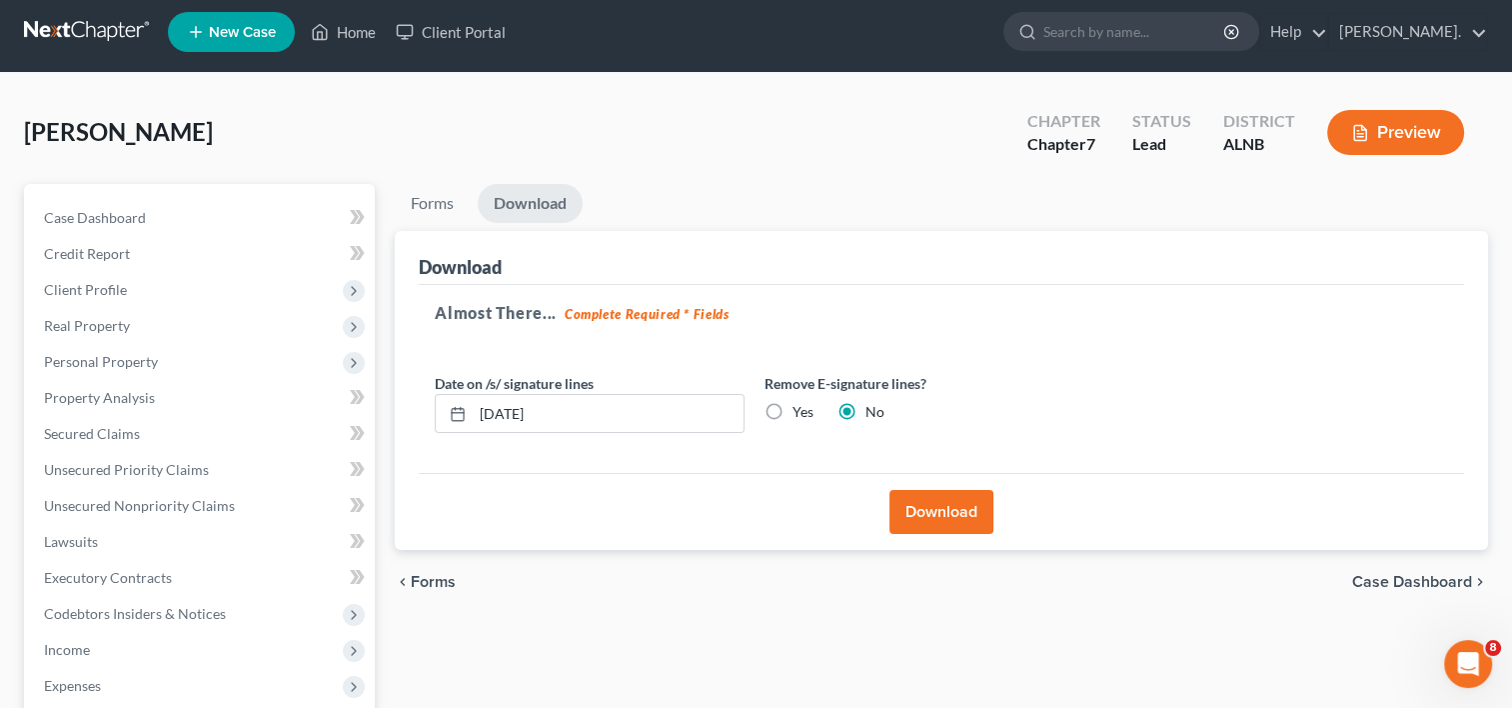
scroll to position [0, 0]
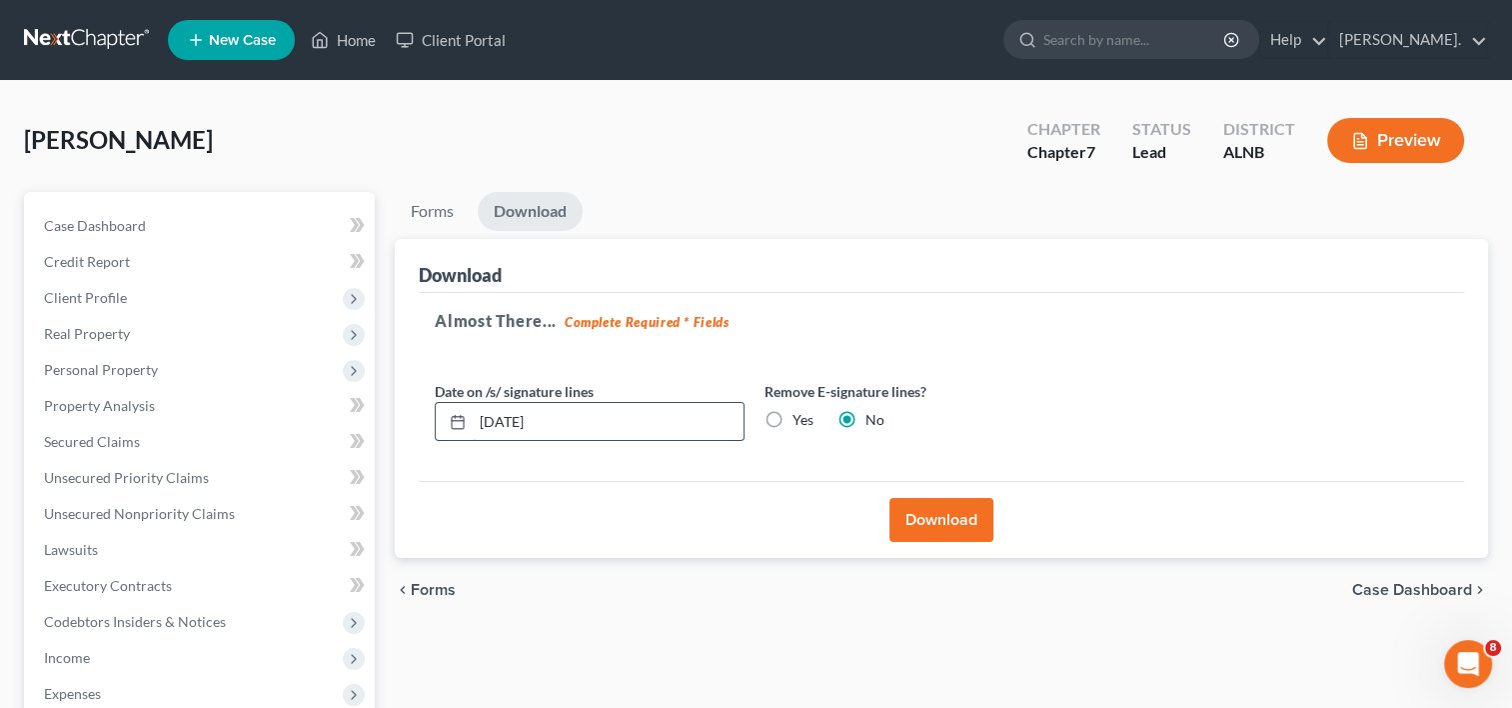
click at [576, 419] on input "[DATE]" at bounding box center [608, 422] width 271 height 38
drag, startPoint x: 576, startPoint y: 419, endPoint x: 439, endPoint y: 408, distance: 137.4
click at [439, 408] on div "[DATE]" at bounding box center [590, 422] width 310 height 40
type input "[DATE]"
click at [950, 527] on button "Download" at bounding box center [942, 520] width 104 height 44
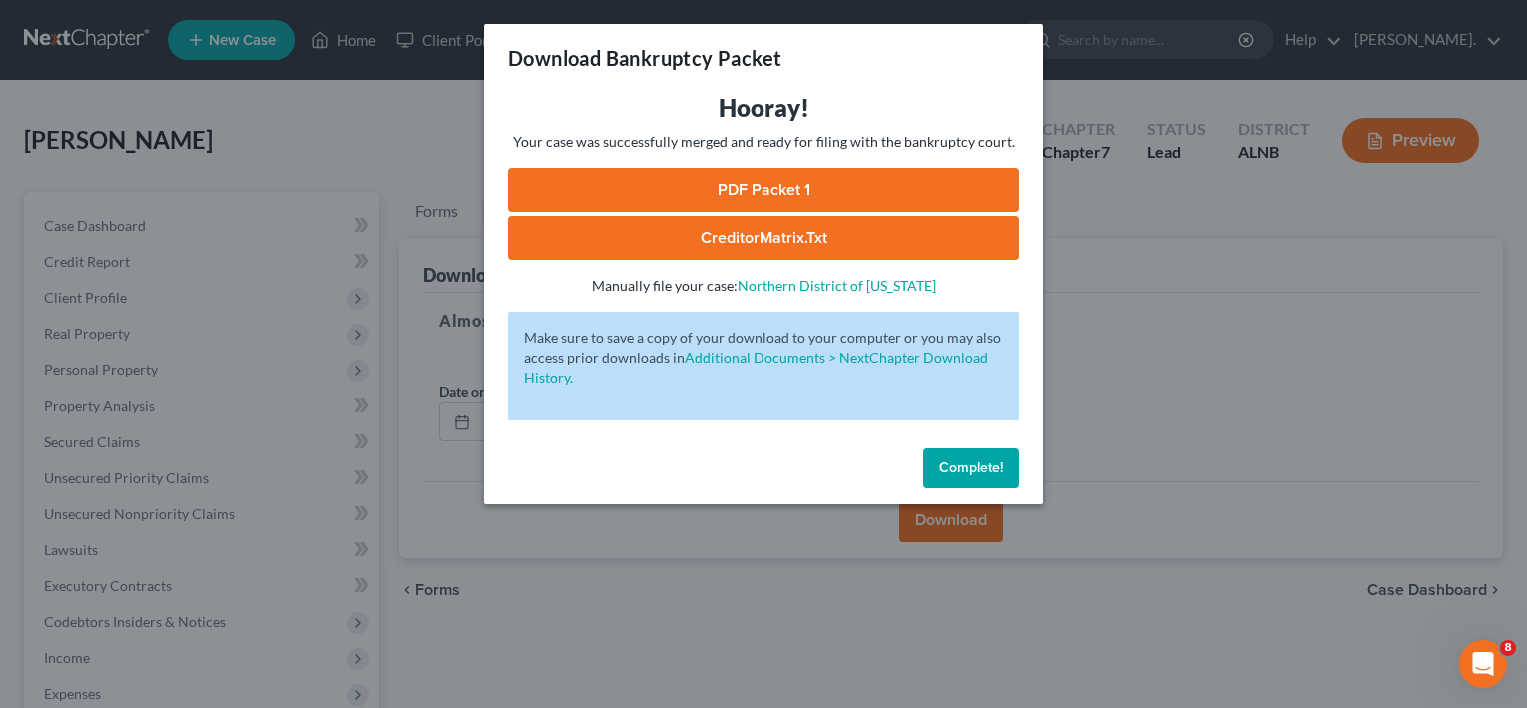
click at [836, 236] on link "CreditorMatrix.txt" at bounding box center [764, 238] width 512 height 44
click at [799, 185] on link "PDF Packet 1" at bounding box center [764, 190] width 512 height 44
click at [967, 466] on span "Complete!" at bounding box center [972, 467] width 64 height 17
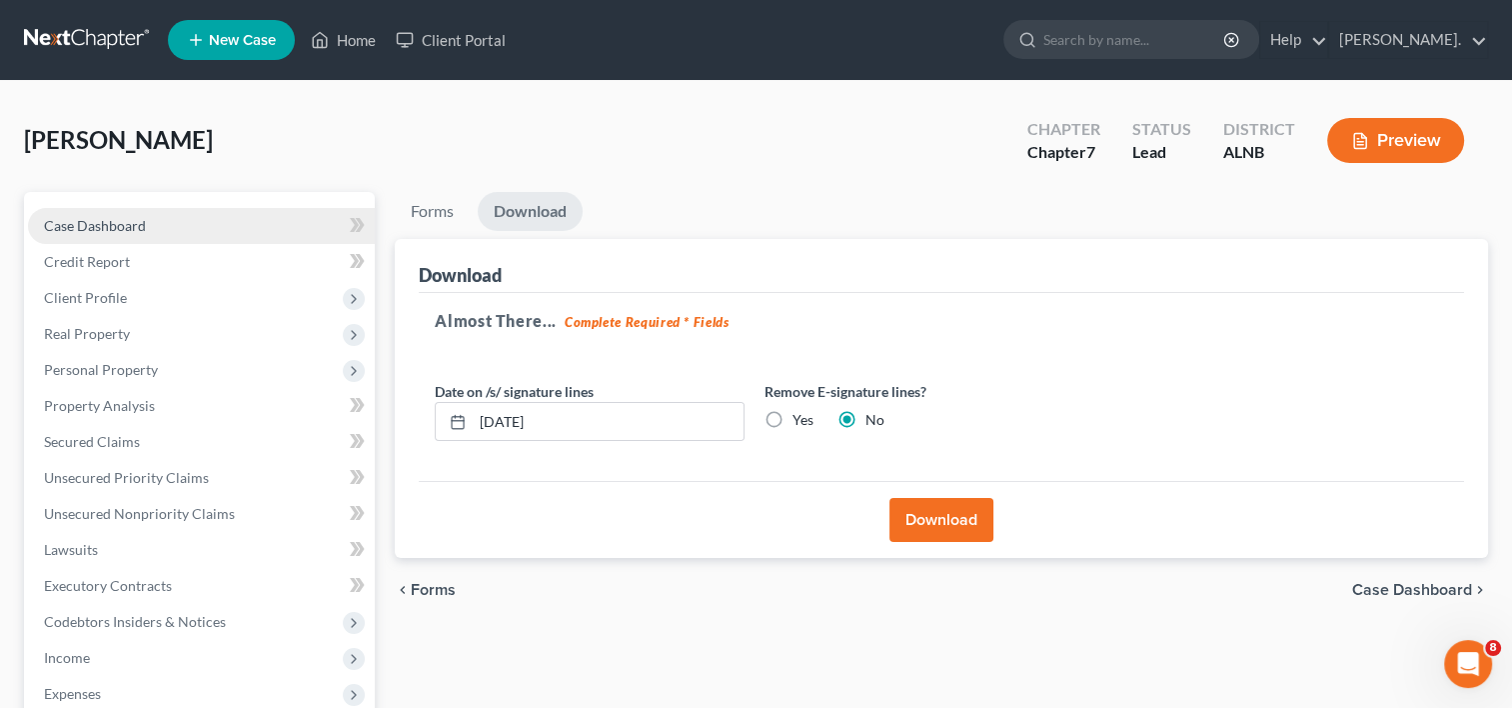
click at [98, 218] on span "Case Dashboard" at bounding box center [95, 225] width 102 height 17
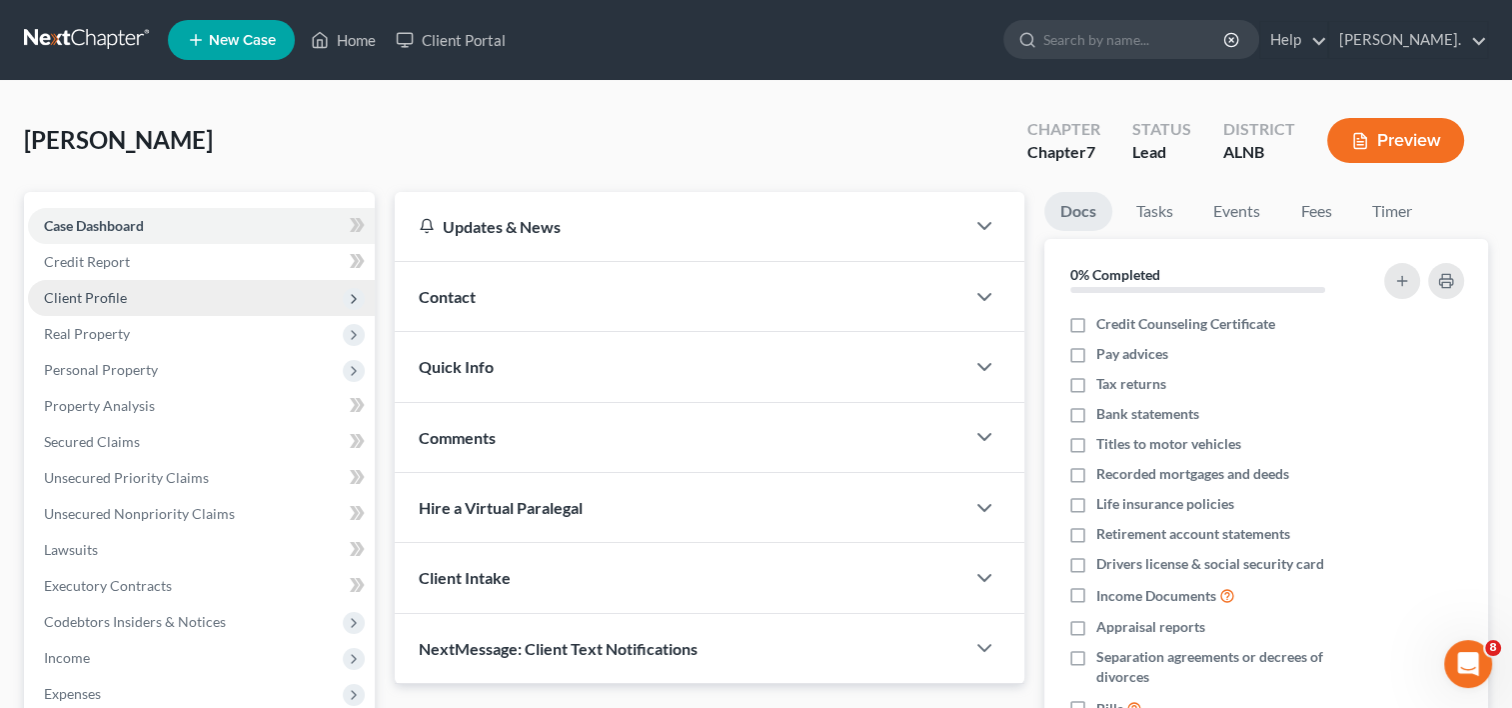
click at [96, 296] on span "Client Profile" at bounding box center [85, 297] width 83 height 17
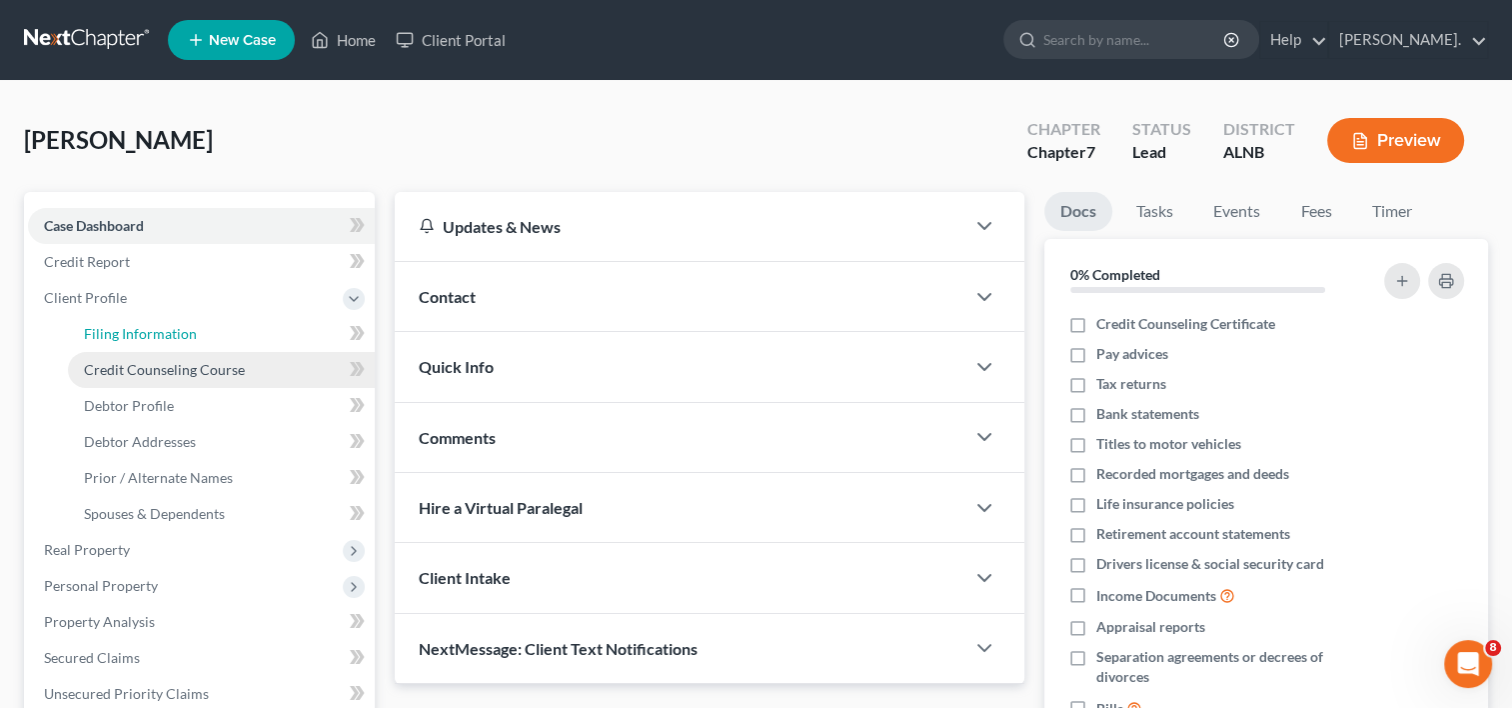
drag, startPoint x: 124, startPoint y: 327, endPoint x: 275, endPoint y: 351, distance: 152.8
click at [124, 328] on span "Filing Information" at bounding box center [140, 333] width 113 height 17
select select "1"
select select "0"
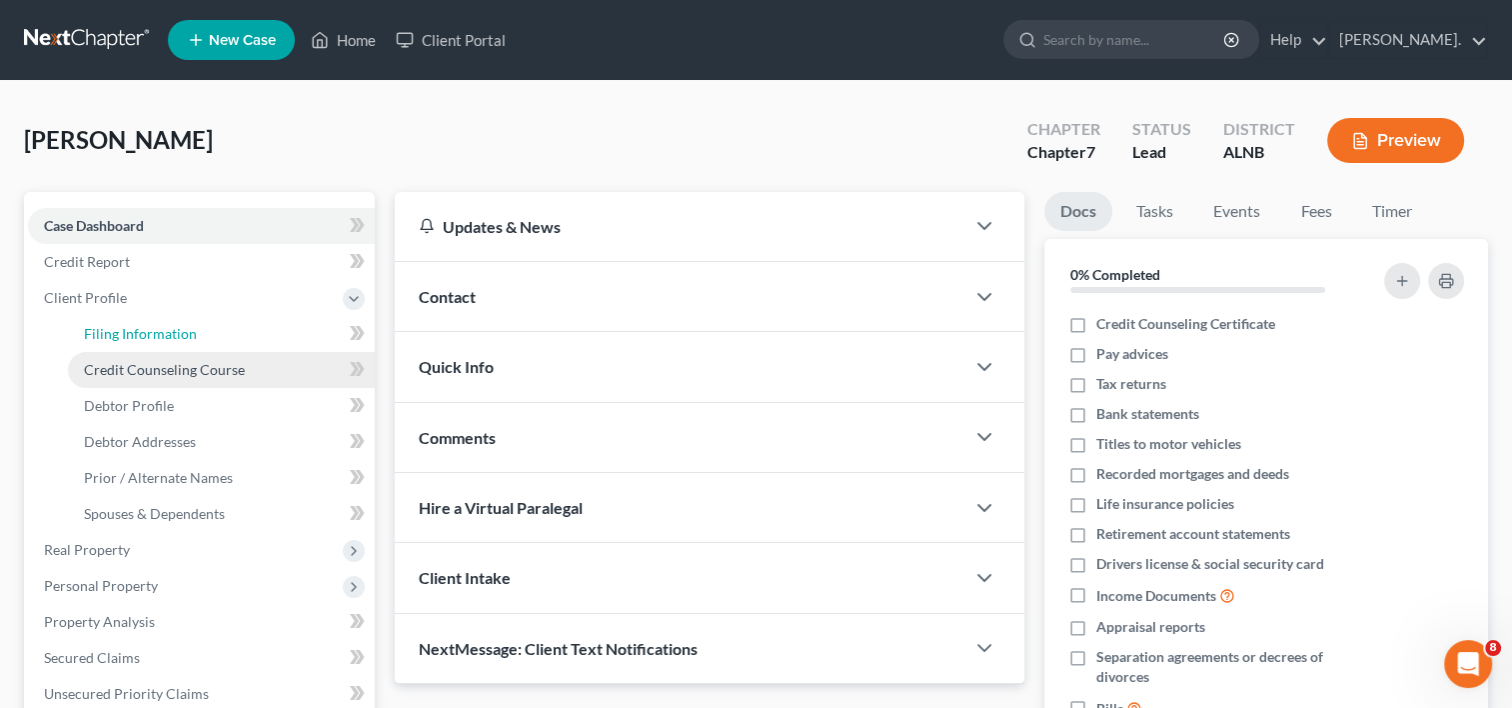
select select "0"
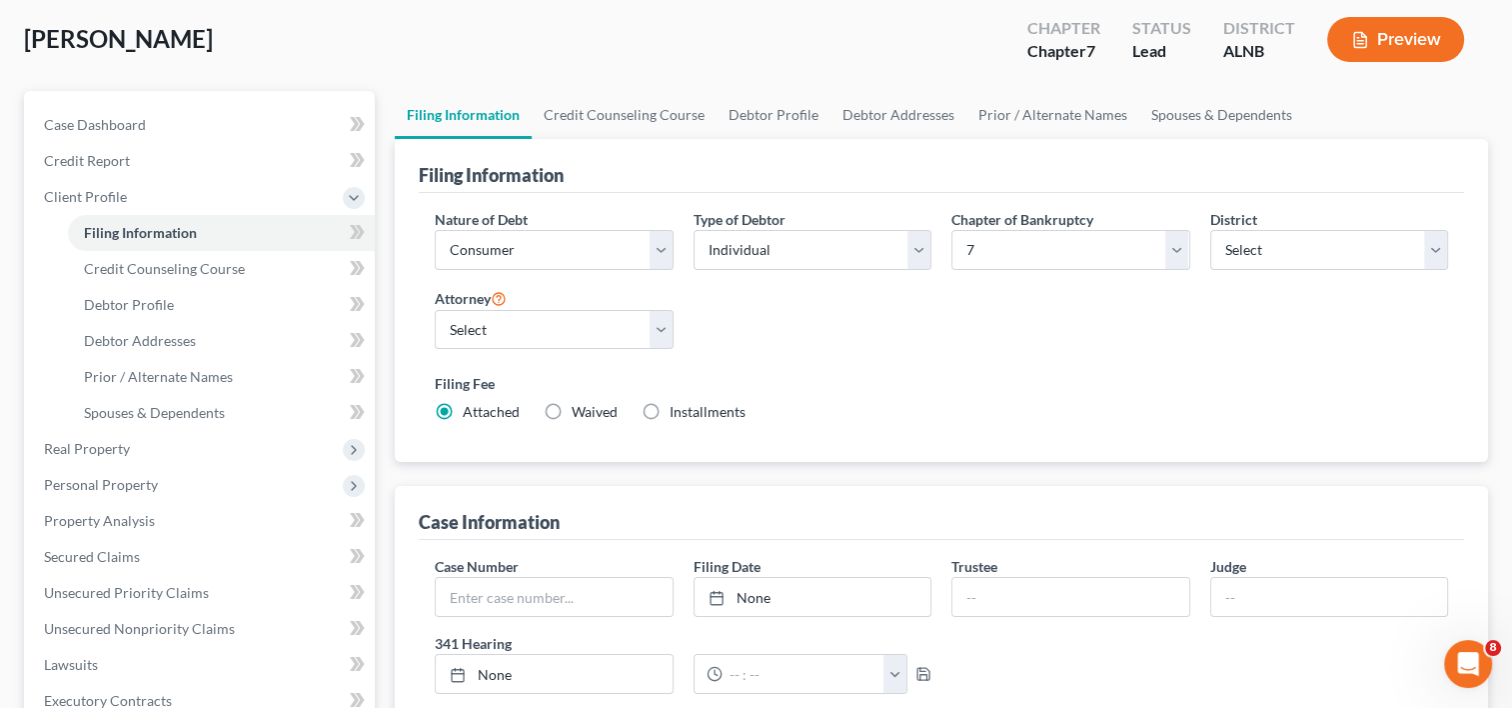
scroll to position [400, 0]
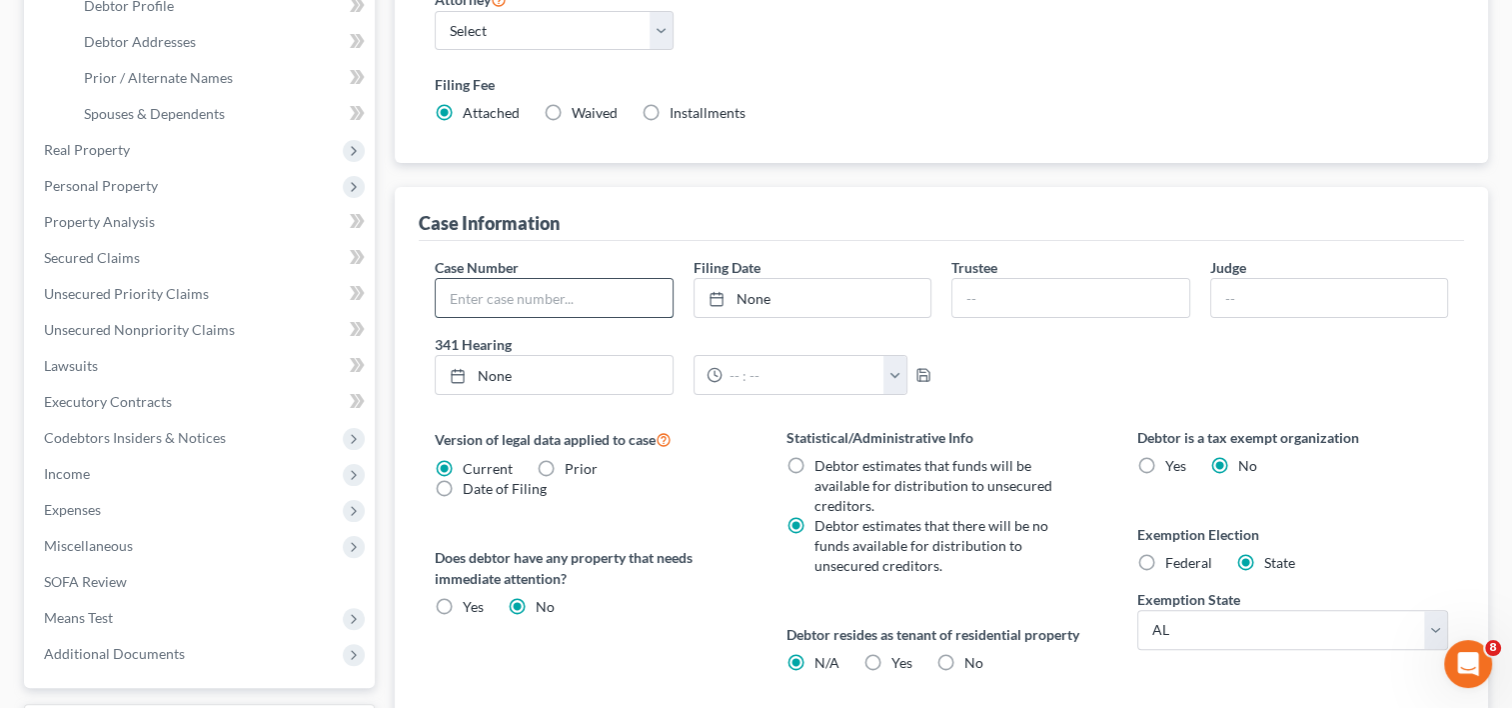
click at [504, 302] on input "text" at bounding box center [554, 298] width 236 height 38
type input "25-81795"
click at [762, 290] on link "None" at bounding box center [813, 298] width 236 height 38
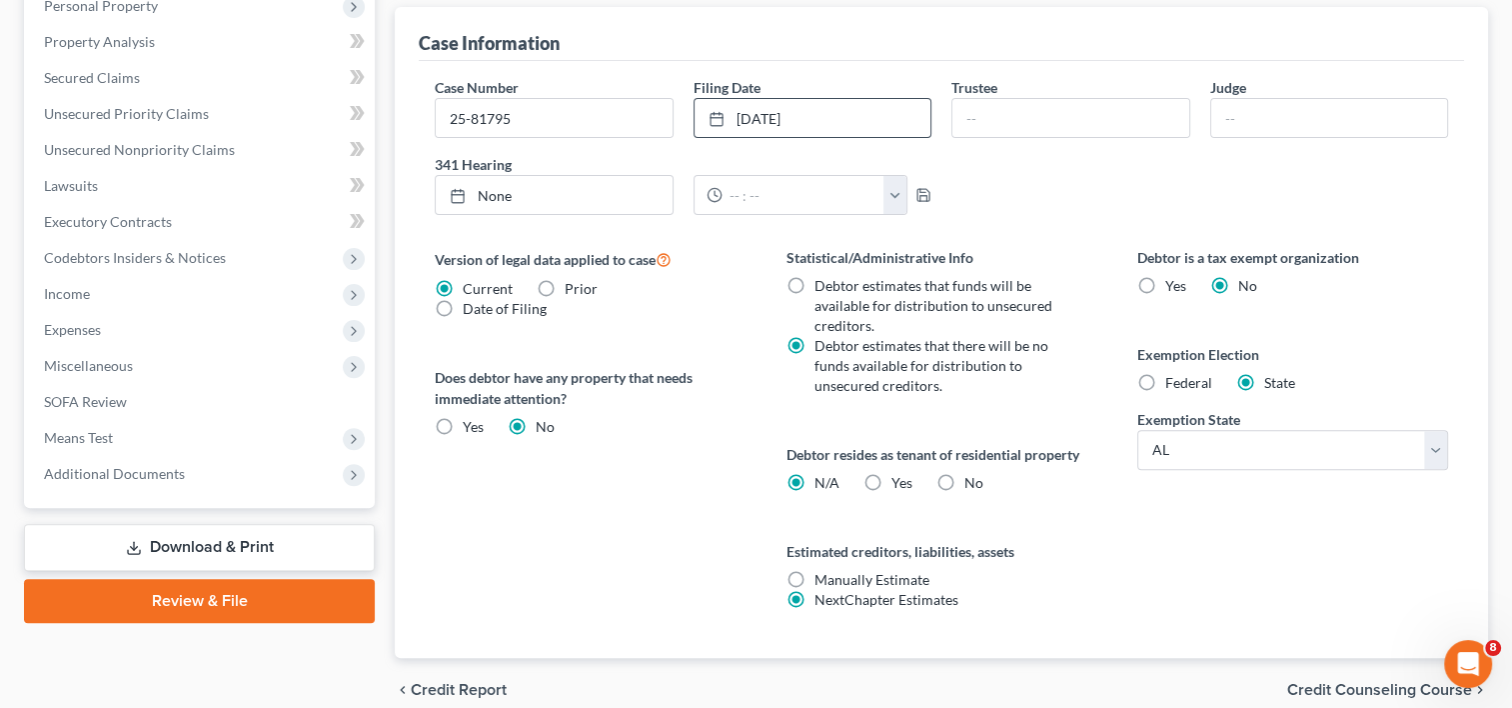
scroll to position [667, 0]
